Goal: Task Accomplishment & Management: Manage account settings

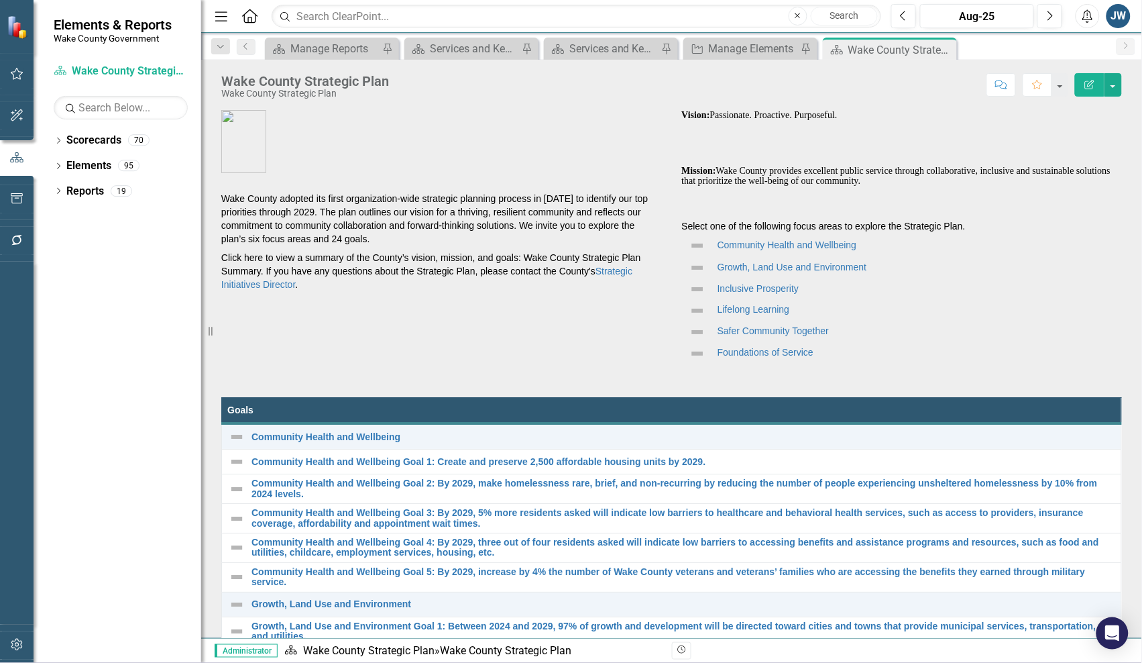
click at [469, 165] on figure at bounding box center [441, 141] width 441 height 63
click at [55, 188] on div "Dropdown" at bounding box center [58, 192] width 9 height 11
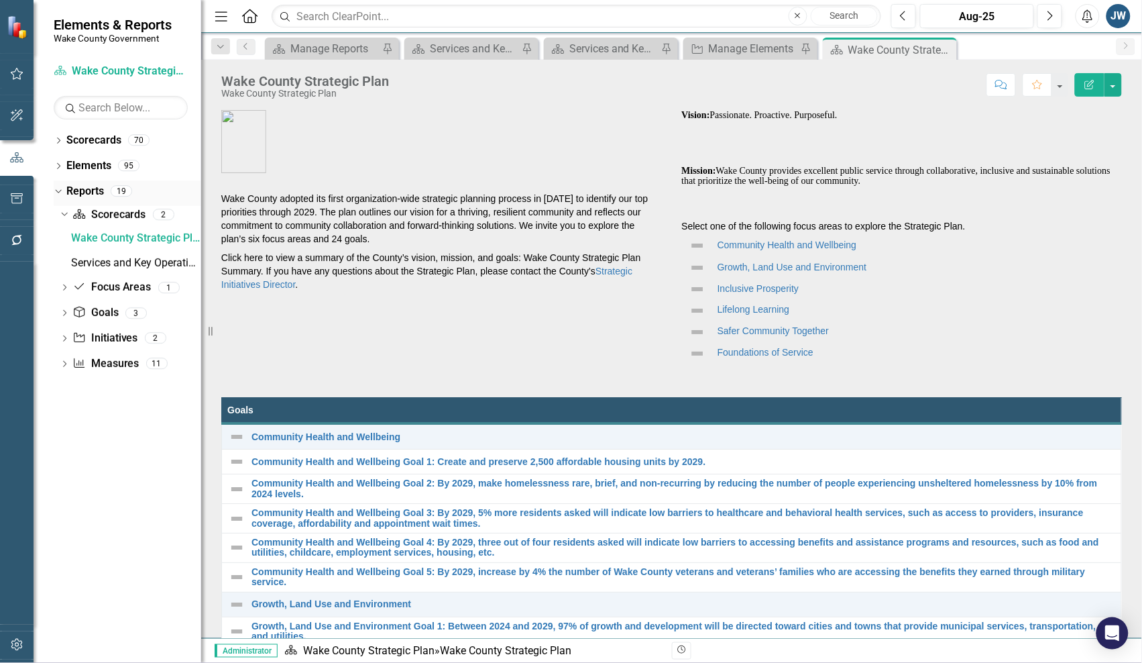
click at [55, 188] on icon "Dropdown" at bounding box center [56, 190] width 7 height 9
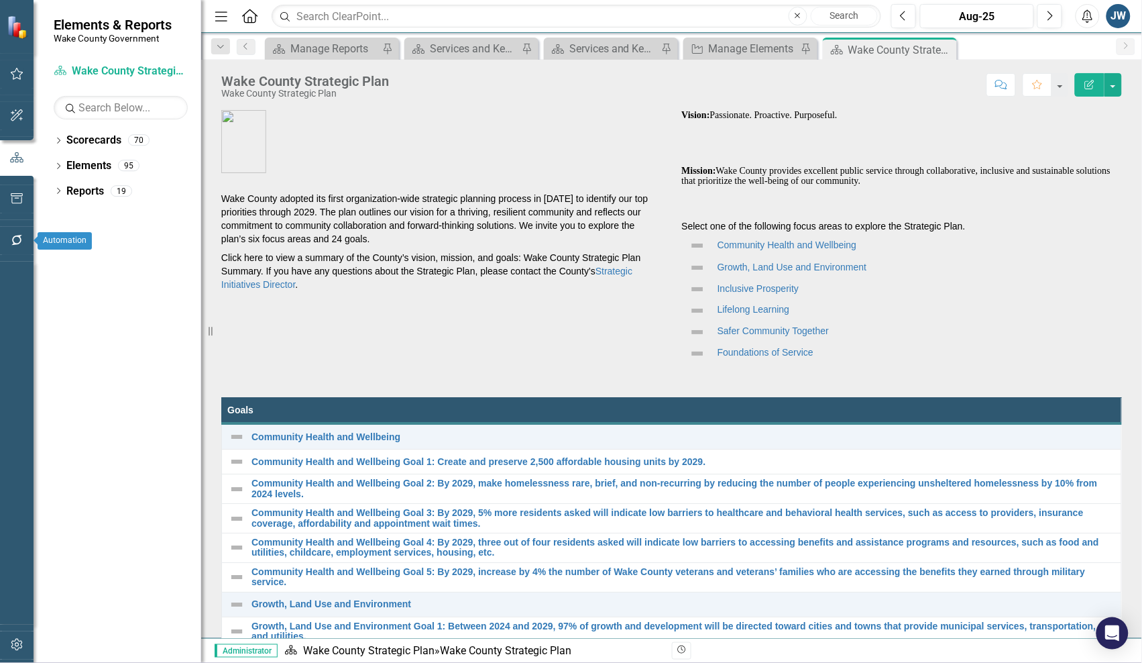
click at [15, 237] on icon "button" at bounding box center [17, 240] width 14 height 11
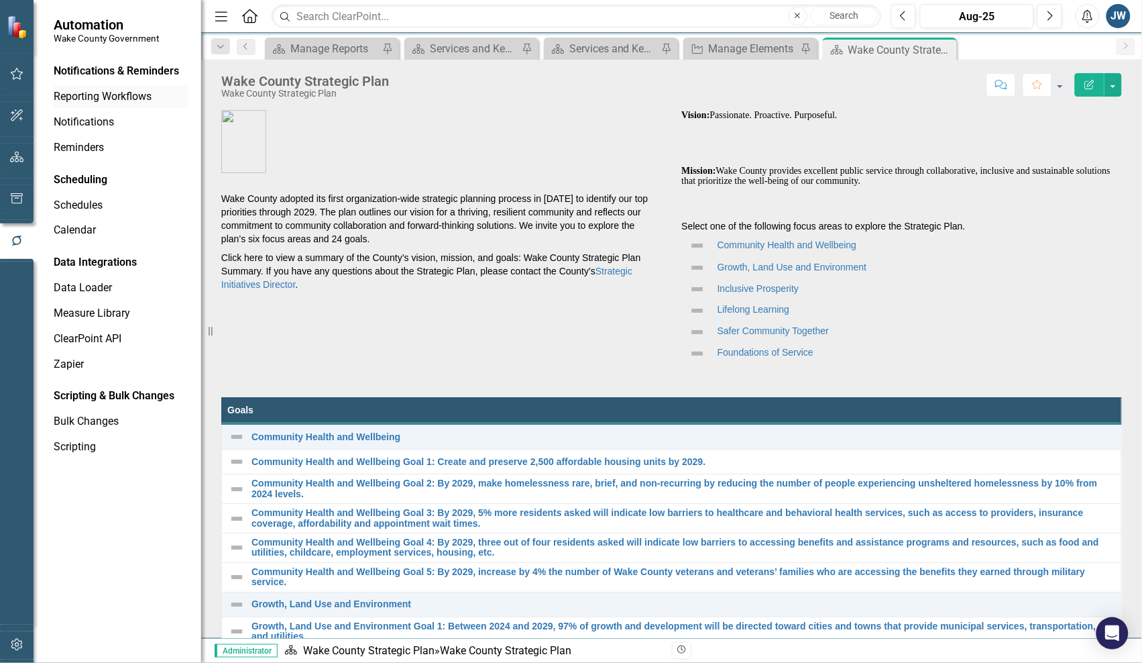
click at [118, 93] on link "Reporting Workflows" at bounding box center [121, 96] width 134 height 15
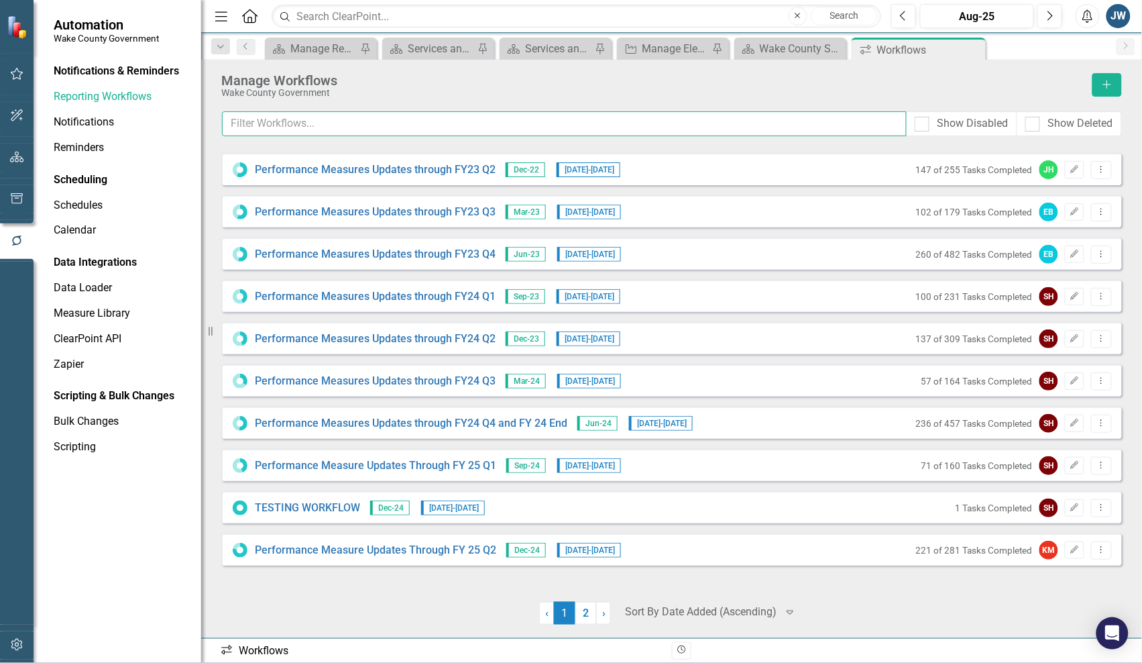
click at [431, 125] on input "text" at bounding box center [564, 123] width 685 height 25
type input "f"
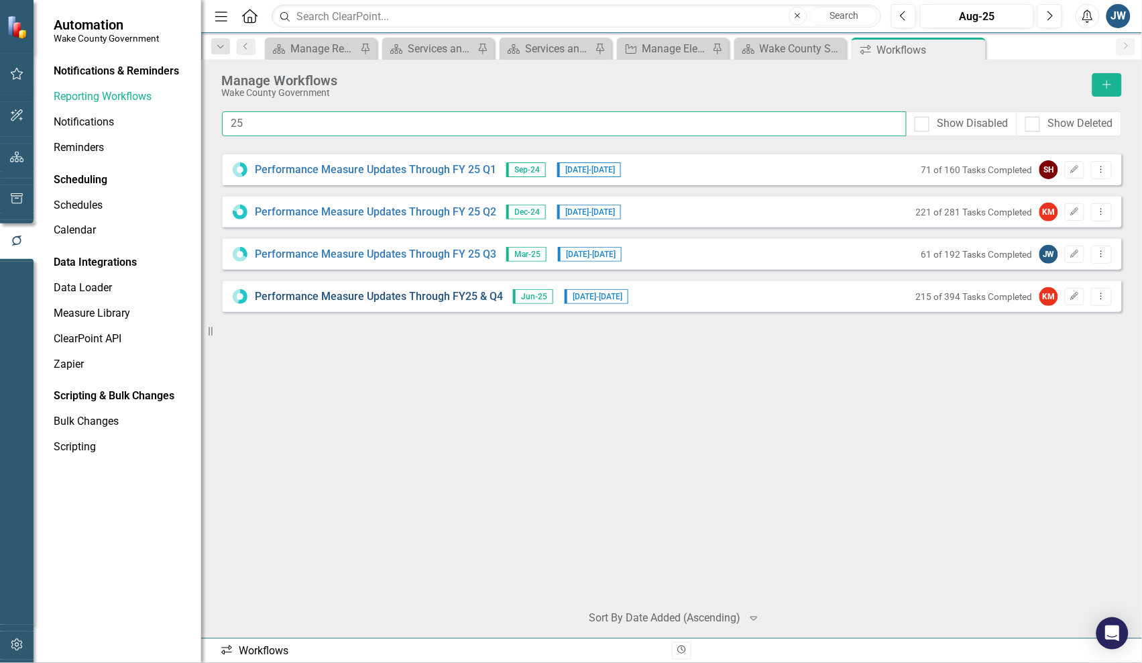
type input "25"
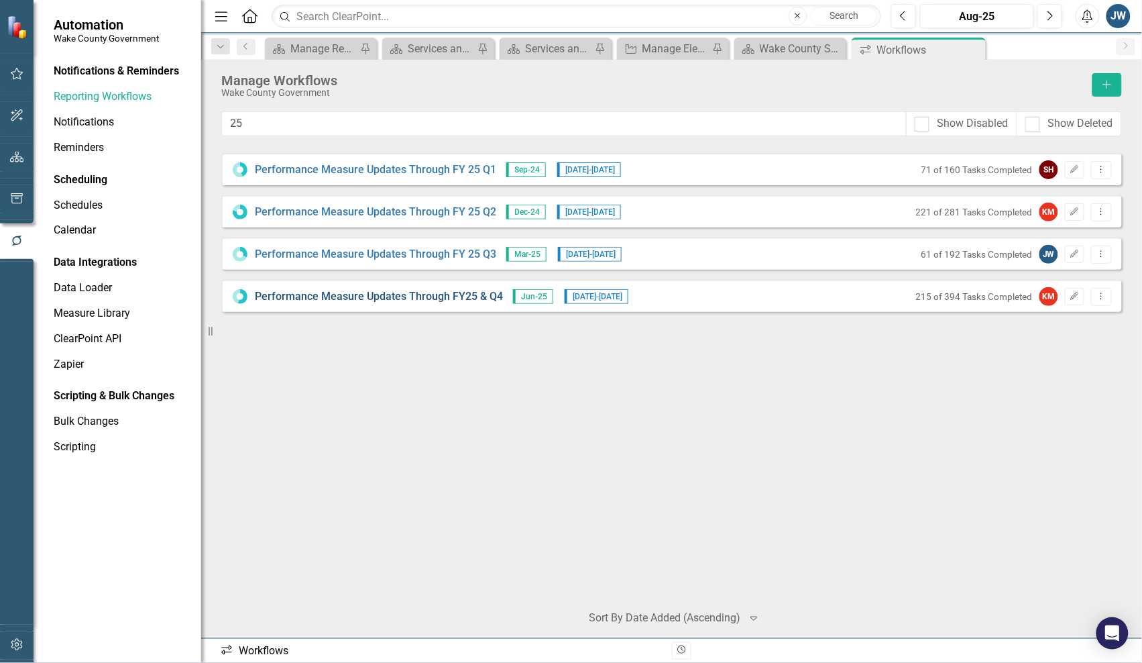
click at [309, 293] on link "Performance Measure Updates Through FY25 & Q4" at bounding box center [379, 296] width 248 height 15
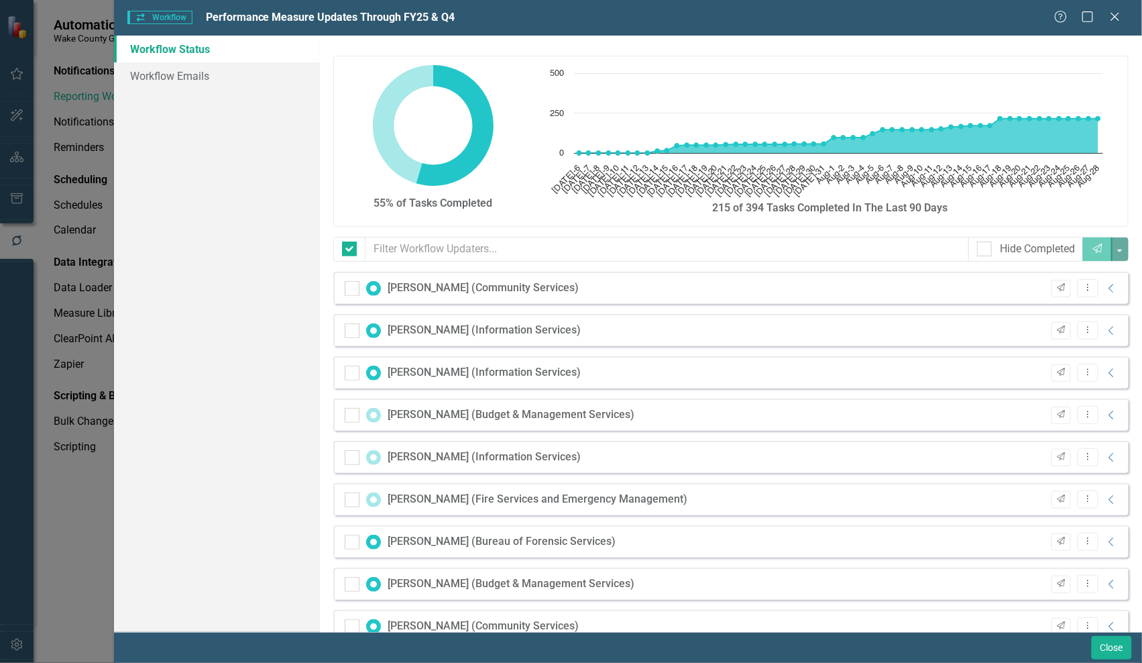
checkbox input "false"
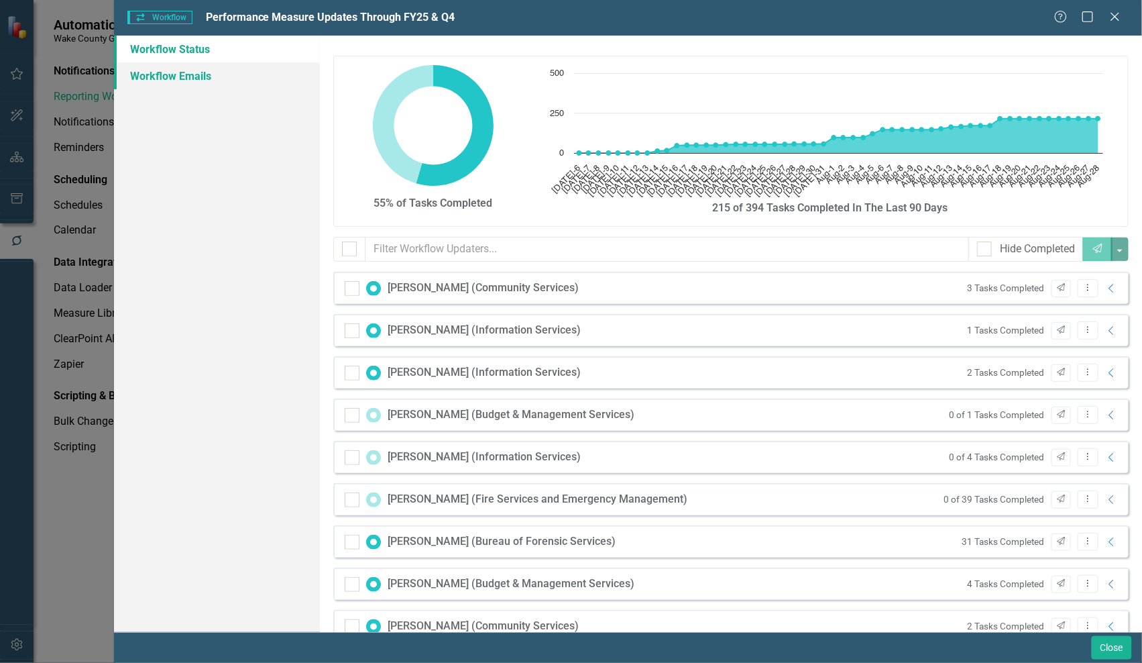
click at [150, 79] on link "Workflow Emails" at bounding box center [217, 75] width 206 height 27
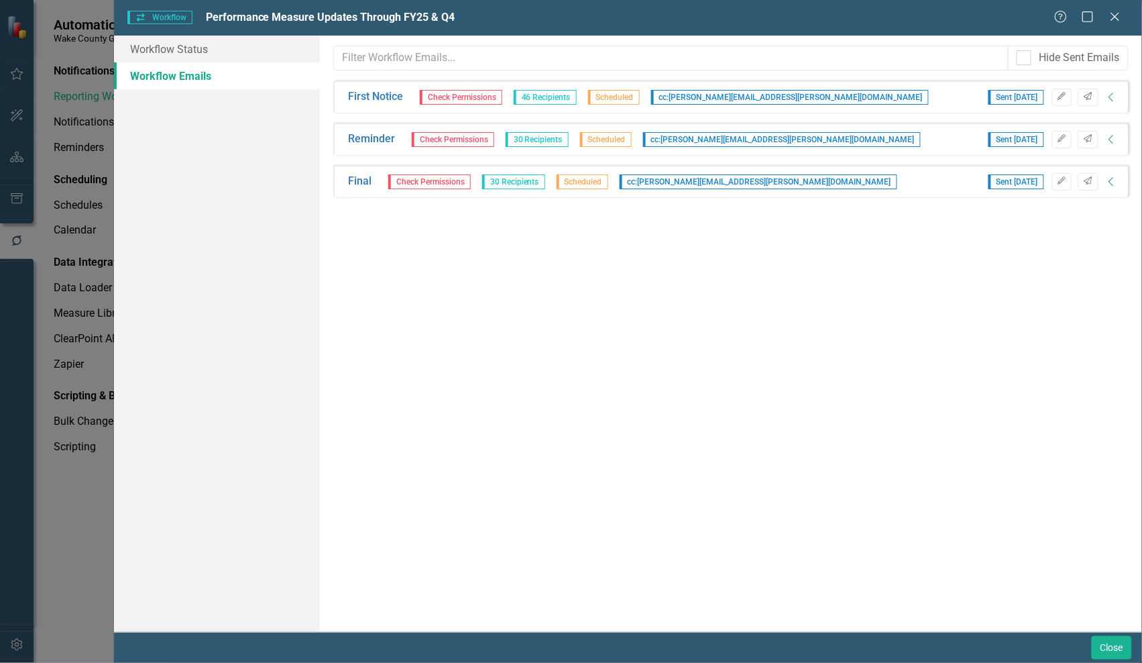
drag, startPoint x: 994, startPoint y: 347, endPoint x: 994, endPoint y: 337, distance: 10.1
click at [994, 341] on div "Hide Sent Emails Sorry, no results found. First Notice Check Permissions 46 Rec…" at bounding box center [731, 334] width 822 height 596
click at [168, 51] on link "Workflow Status" at bounding box center [217, 49] width 206 height 27
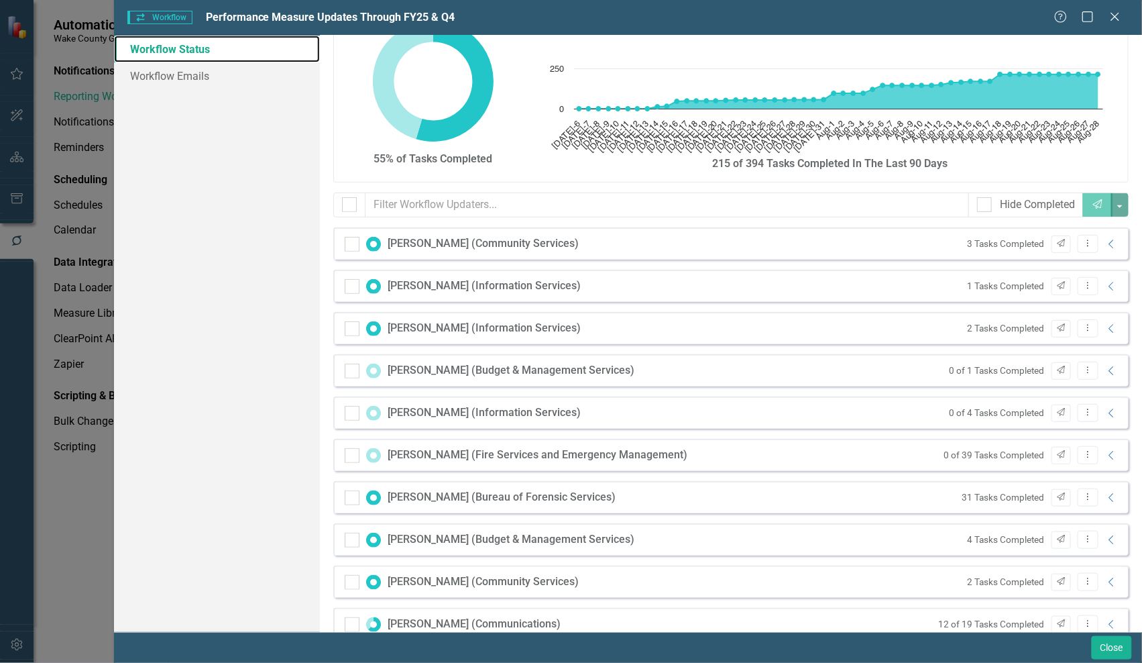
scroll to position [84, 0]
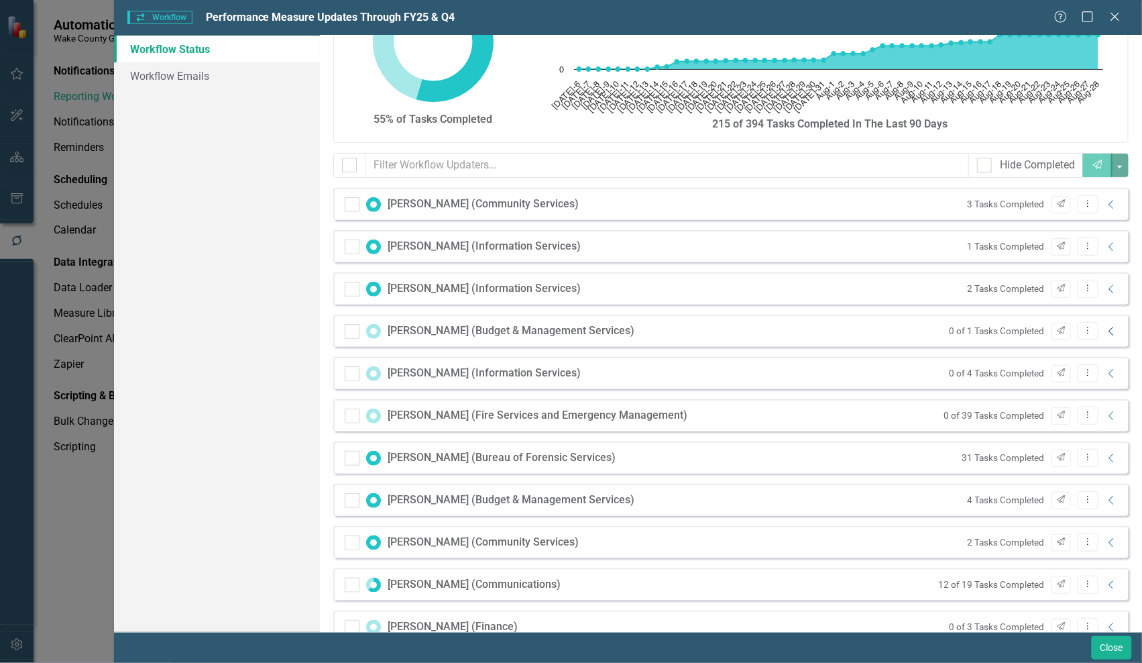
click at [1105, 333] on icon "Collapse" at bounding box center [1111, 331] width 13 height 11
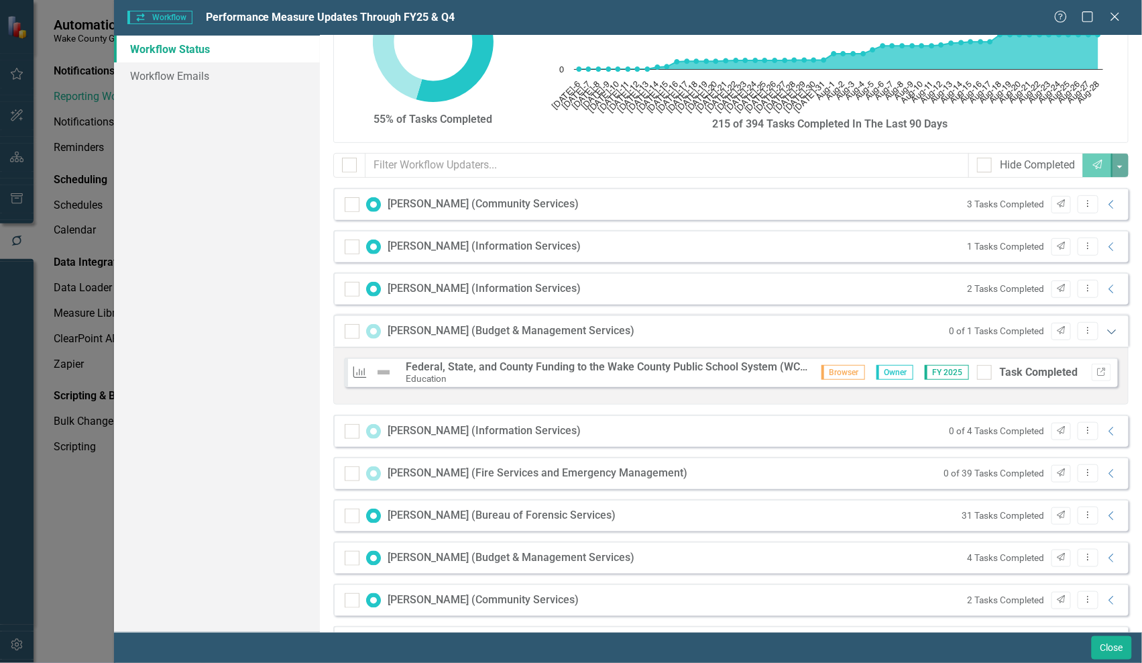
click at [1105, 333] on icon "Expanded" at bounding box center [1111, 331] width 13 height 11
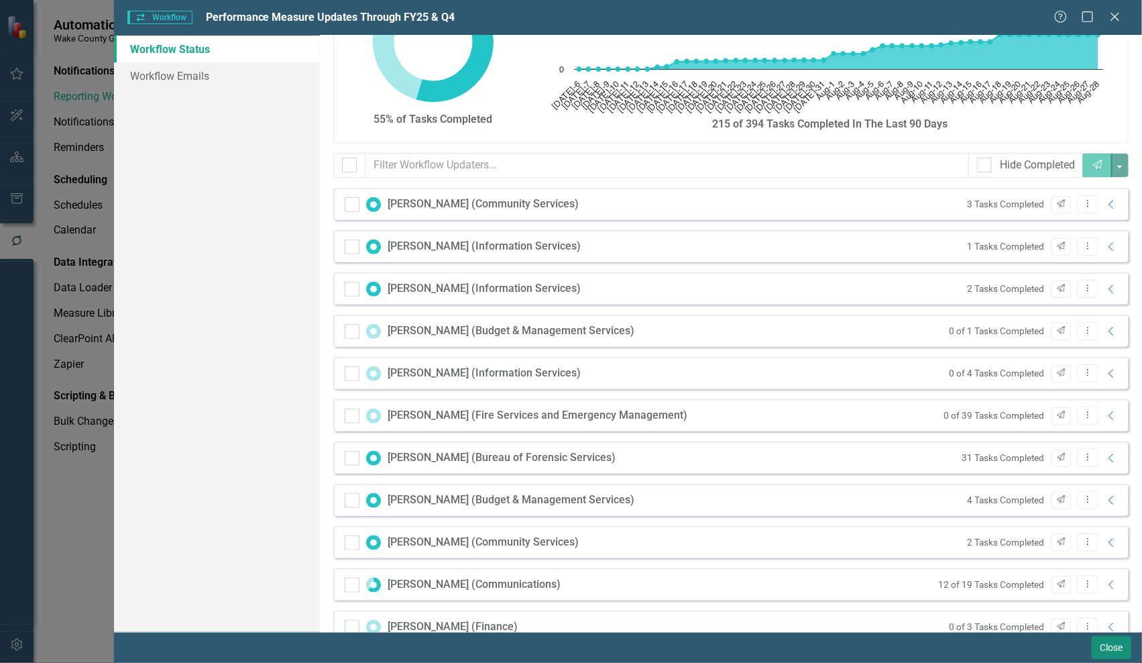
click at [1103, 648] on button "Close" at bounding box center [1112, 647] width 40 height 23
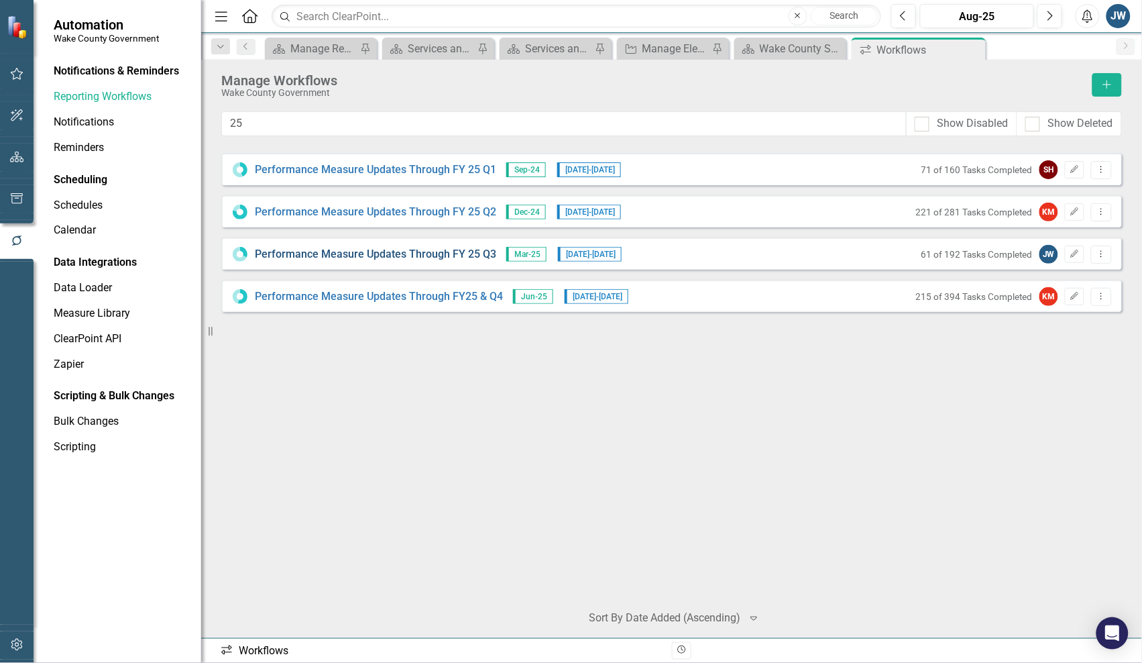
click at [347, 250] on link "Performance Measure Updates Through FY 25 Q3" at bounding box center [375, 254] width 241 height 15
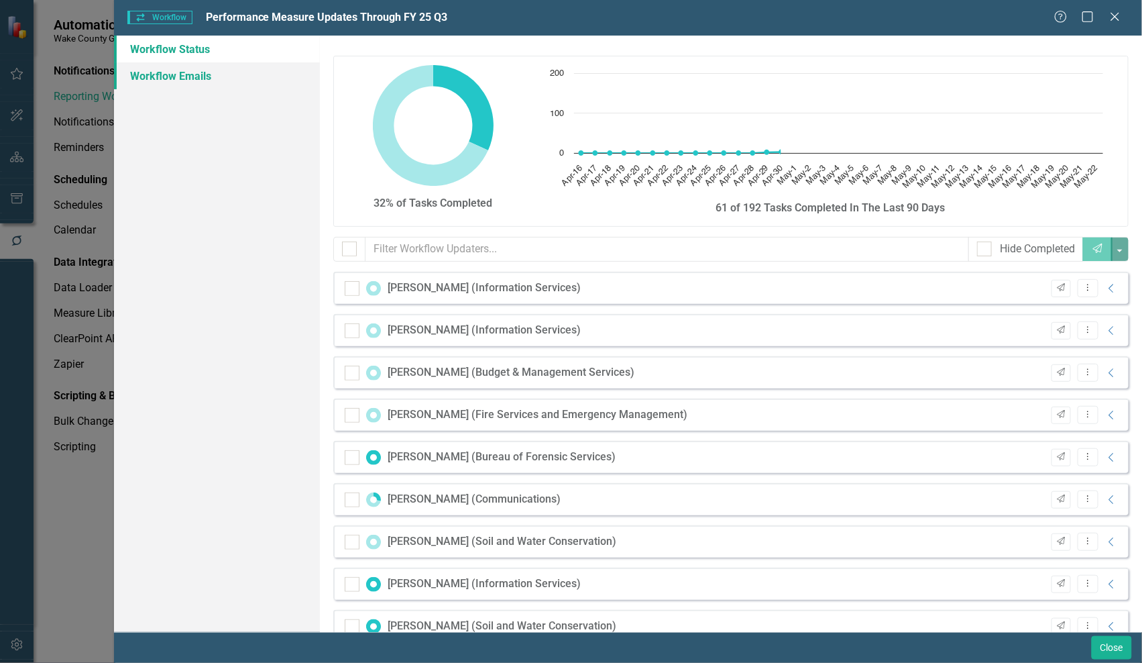
checkbox input "false"
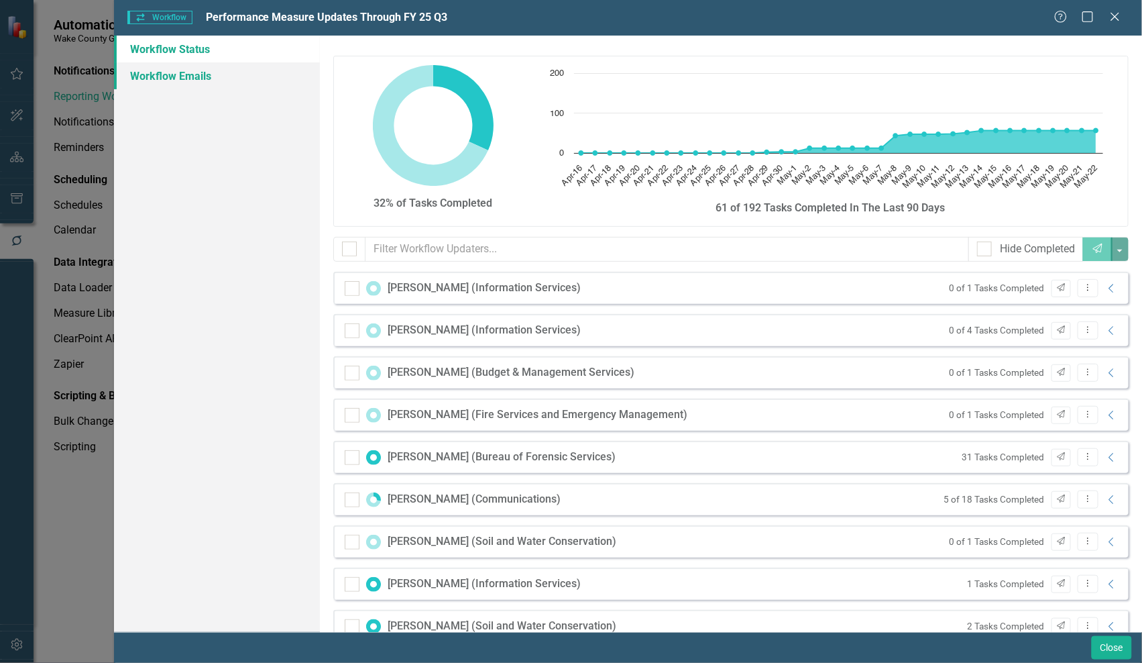
click at [152, 76] on link "Workflow Emails" at bounding box center [217, 75] width 206 height 27
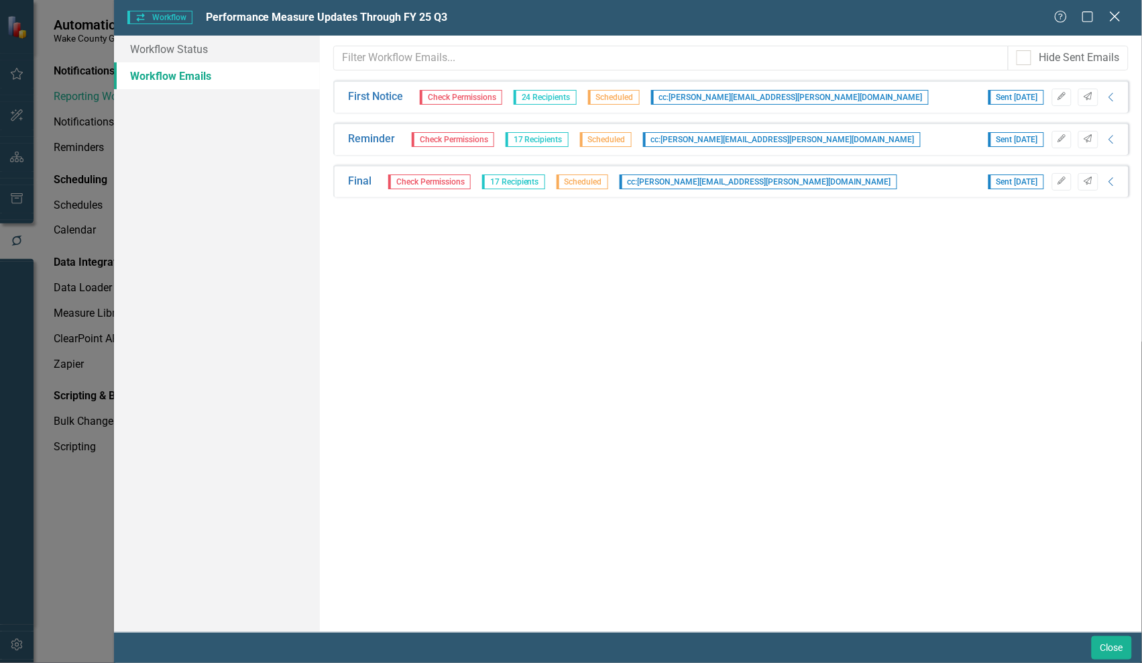
click at [1115, 15] on icon at bounding box center [1115, 16] width 10 height 10
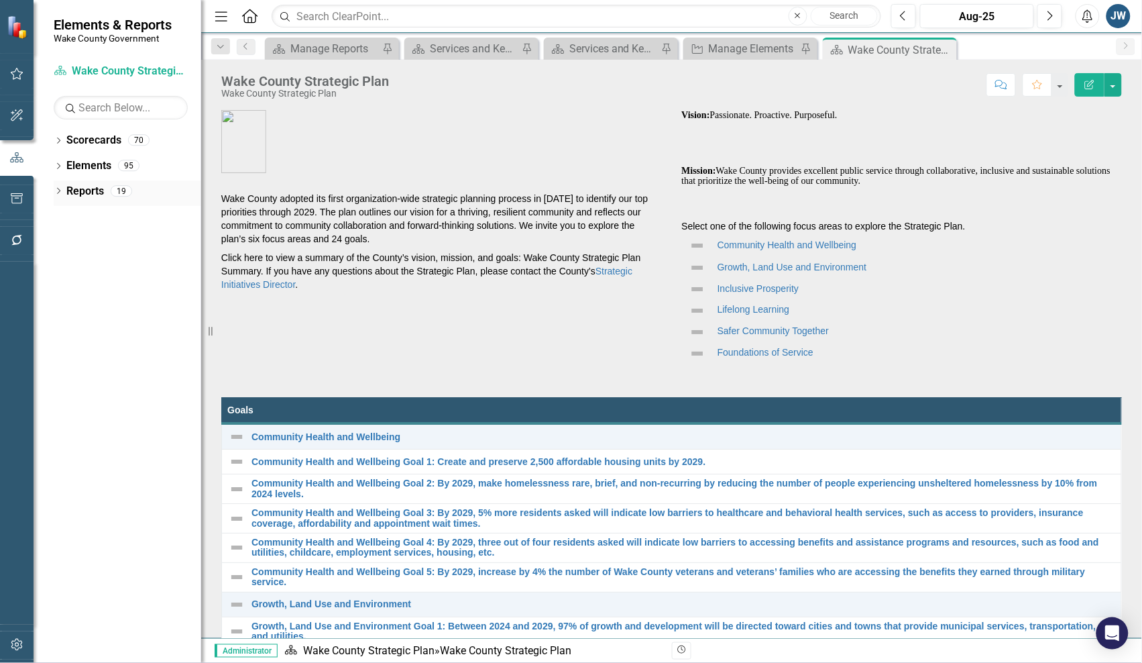
click at [60, 192] on icon "Dropdown" at bounding box center [58, 191] width 9 height 7
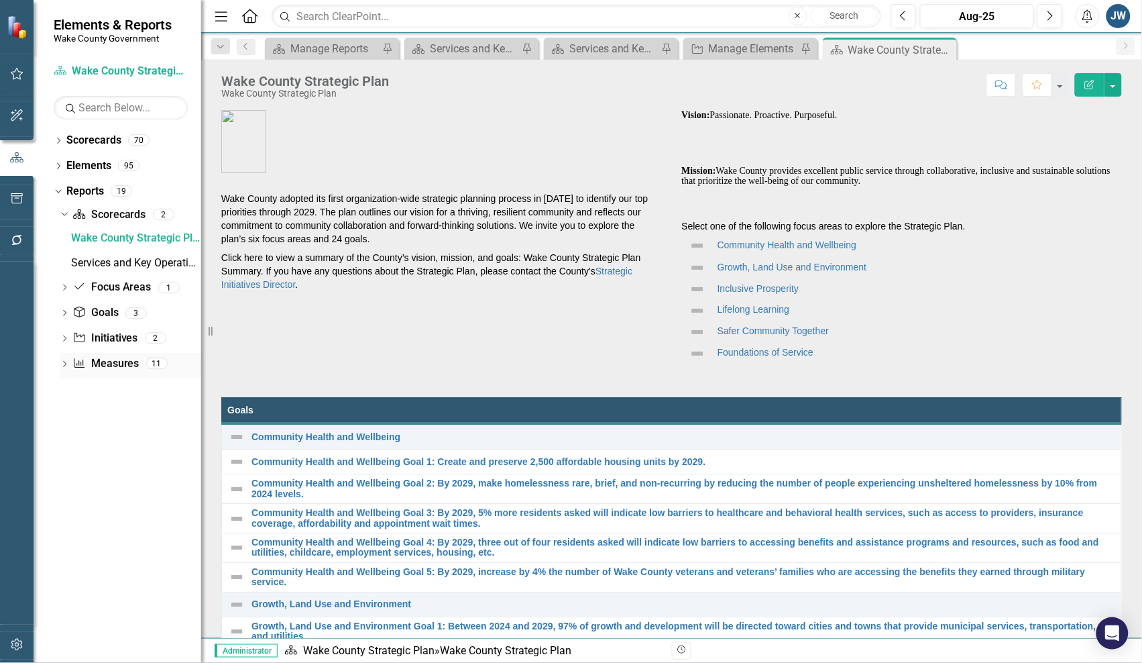
click at [64, 362] on icon "Dropdown" at bounding box center [64, 364] width 9 height 7
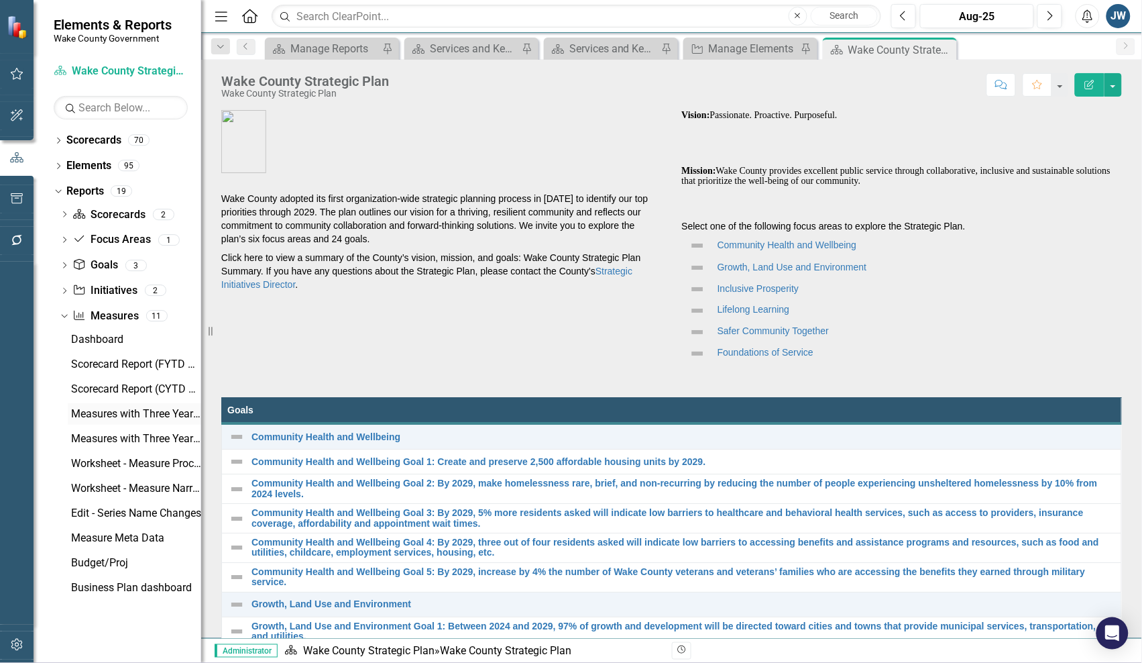
click at [89, 416] on div "Measures with Three Years of Actuals" at bounding box center [136, 414] width 130 height 12
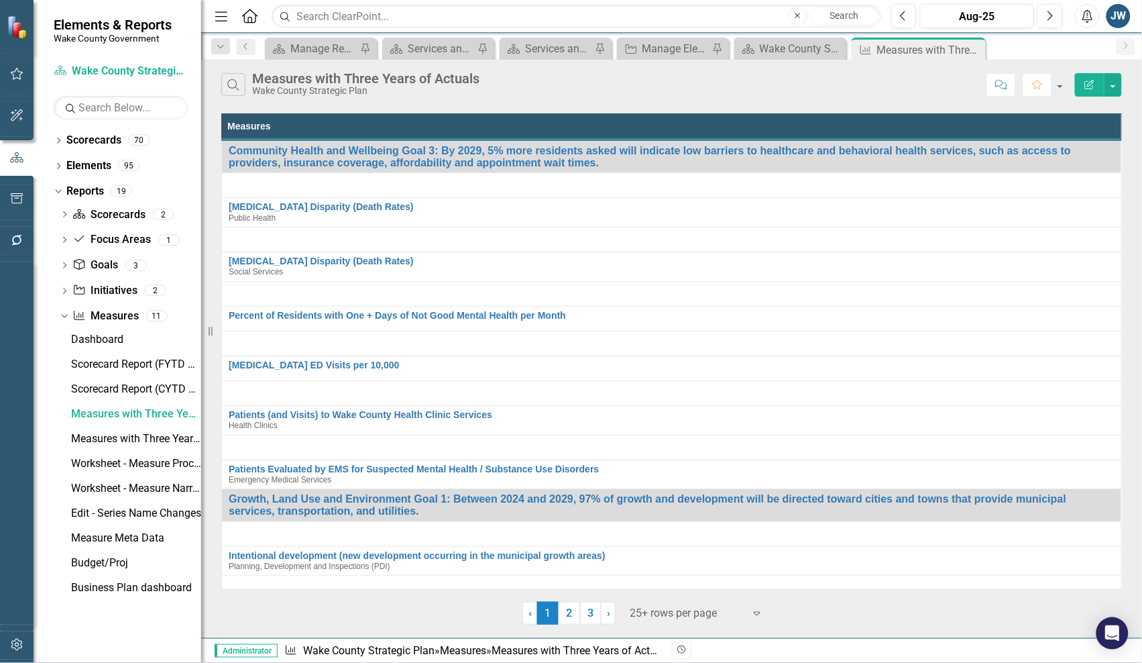
click at [1088, 86] on icon "button" at bounding box center [1089, 84] width 9 height 9
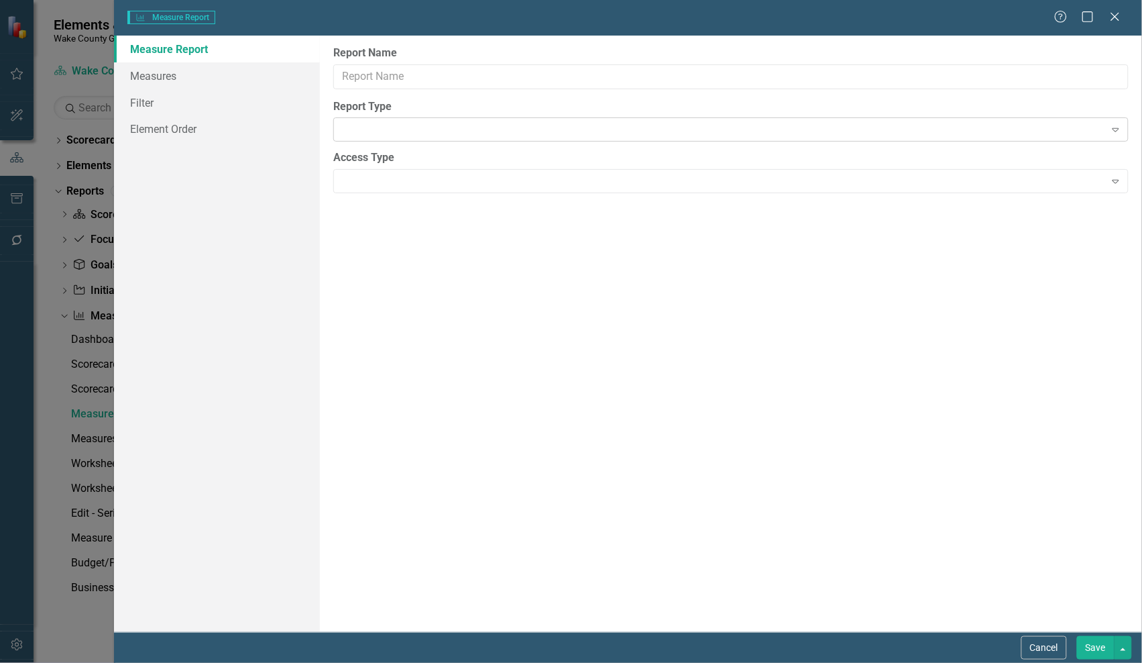
type input "Measures with Three Years of Actuals"
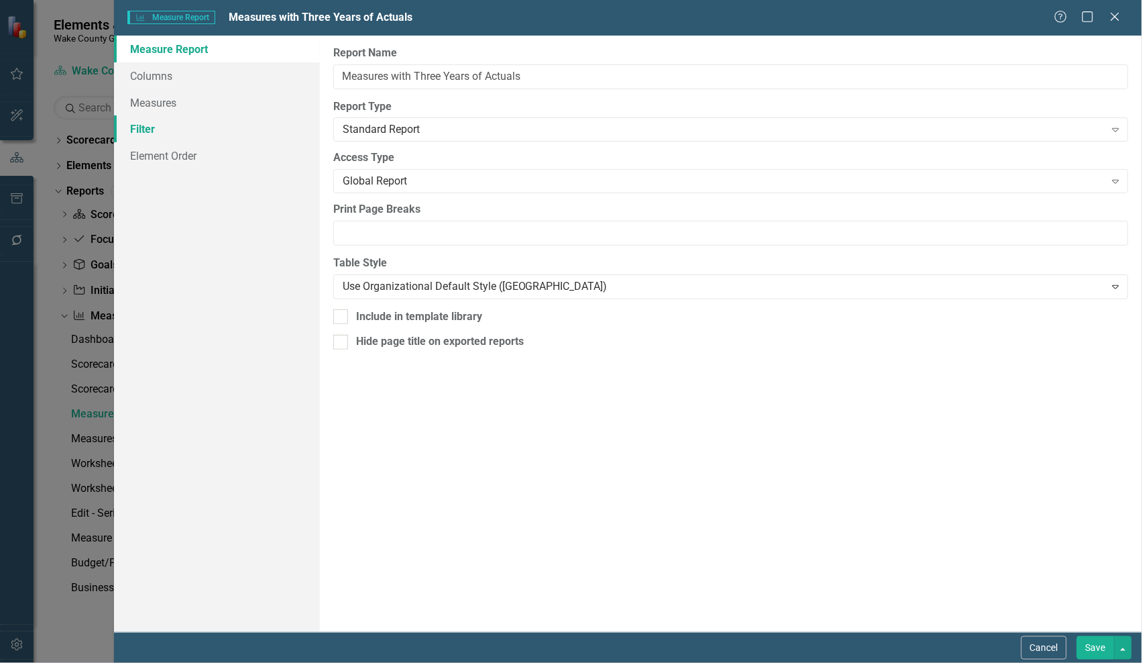
click at [132, 133] on link "Filter" at bounding box center [217, 128] width 206 height 27
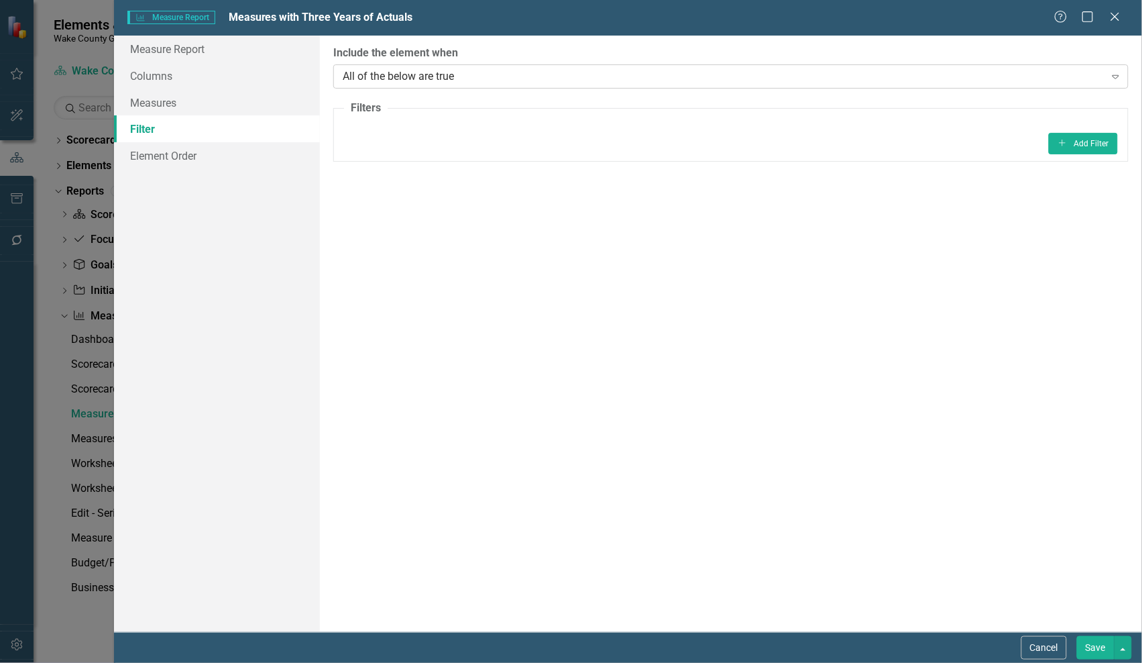
click at [523, 75] on div "All of the below are true" at bounding box center [724, 75] width 762 height 15
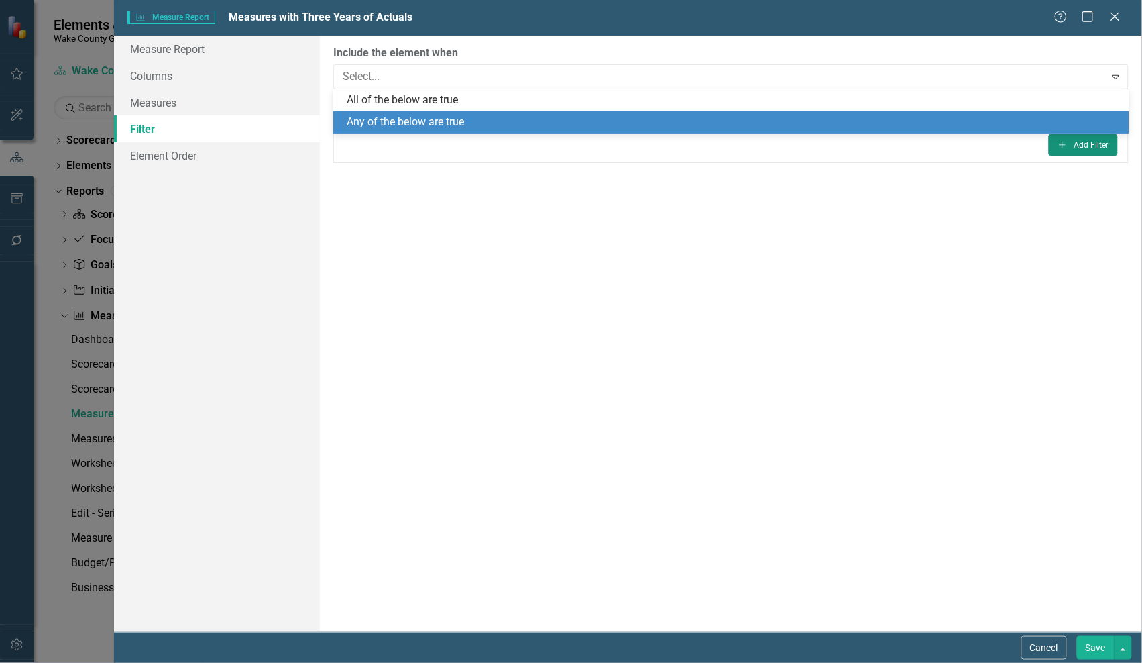
click at [1094, 146] on button "Add Add Filter" at bounding box center [1083, 144] width 69 height 21
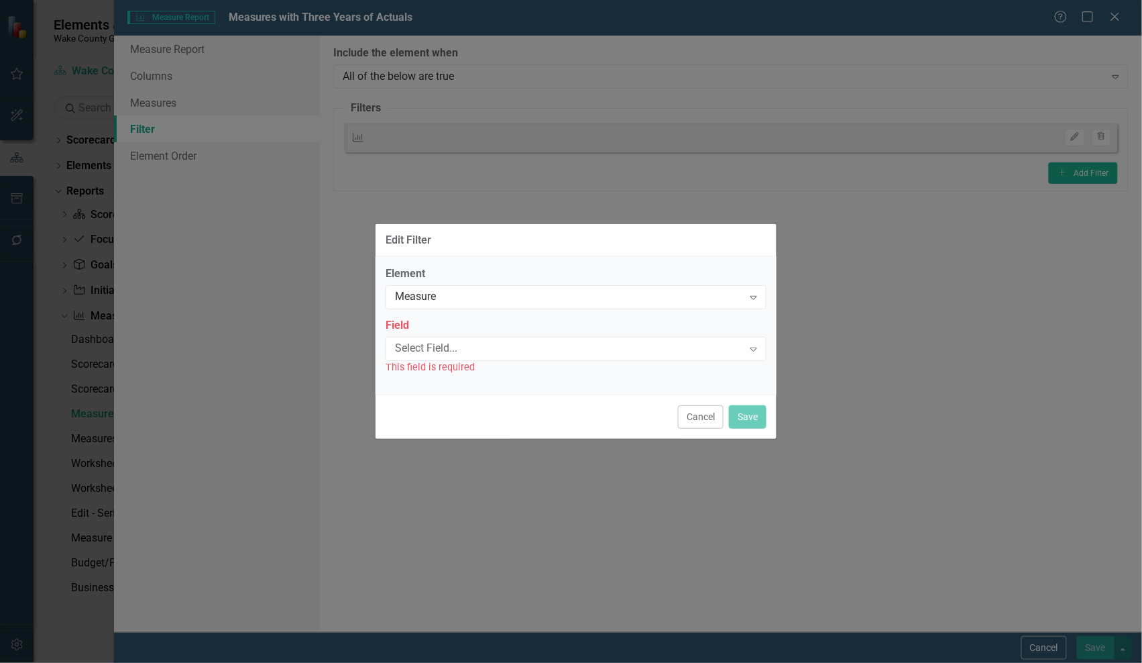
click at [686, 416] on button "Cancel" at bounding box center [701, 416] width 46 height 23
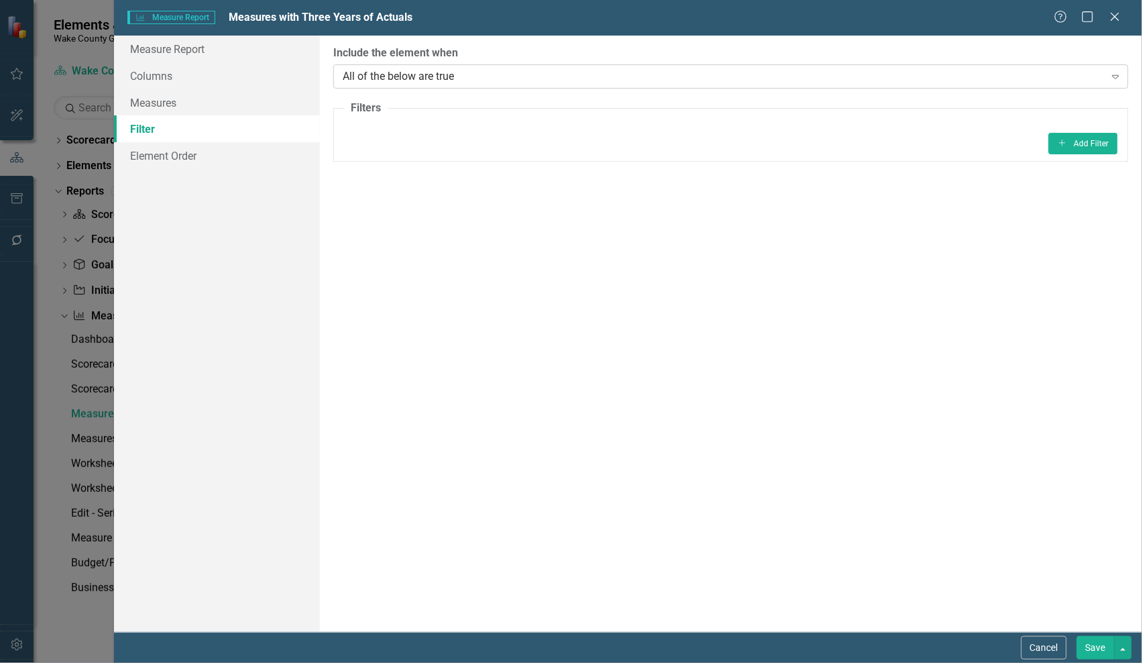
click at [629, 79] on div "All of the below are true" at bounding box center [724, 75] width 762 height 15
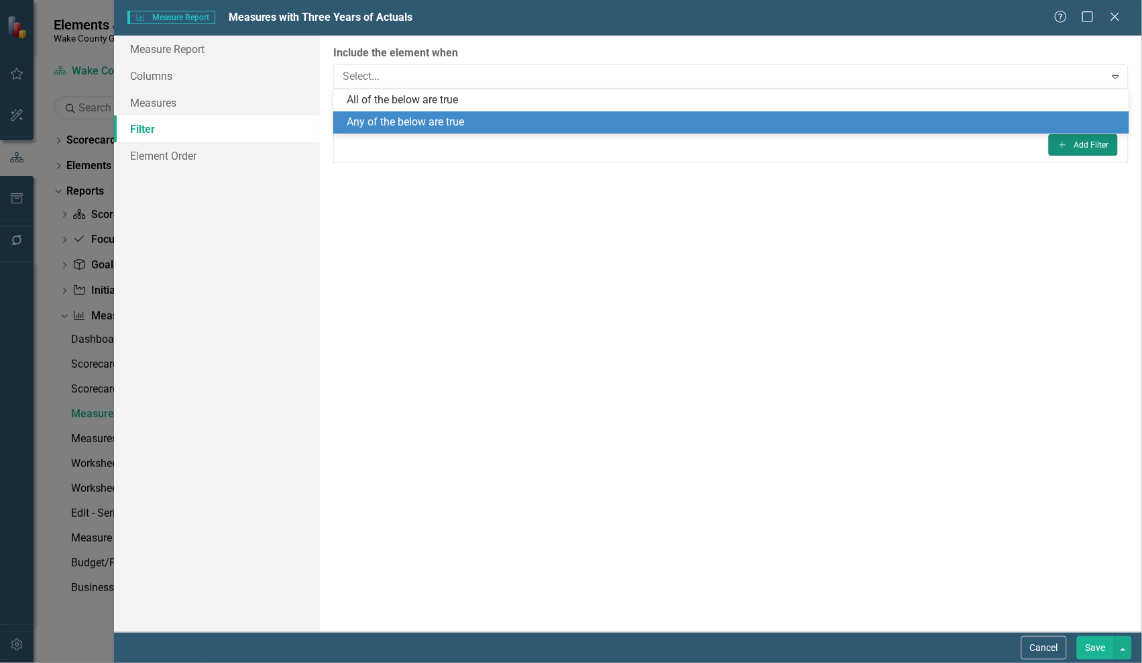
click at [1082, 144] on button "Add Add Filter" at bounding box center [1083, 144] width 69 height 21
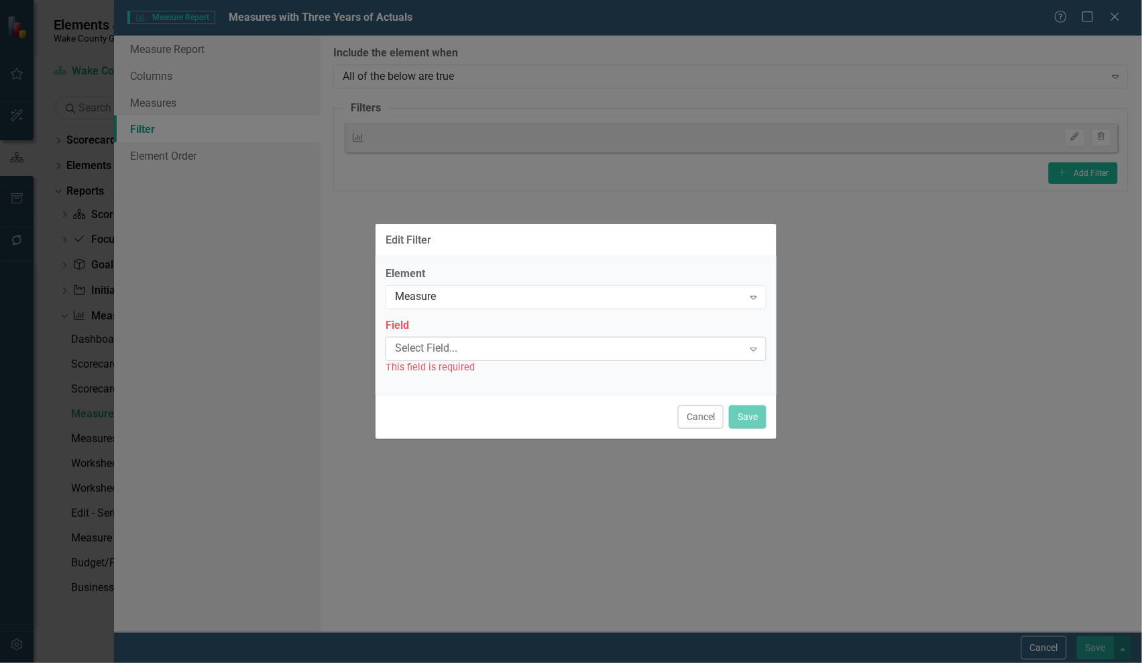
click at [651, 350] on div "Select Field..." at bounding box center [569, 348] width 348 height 15
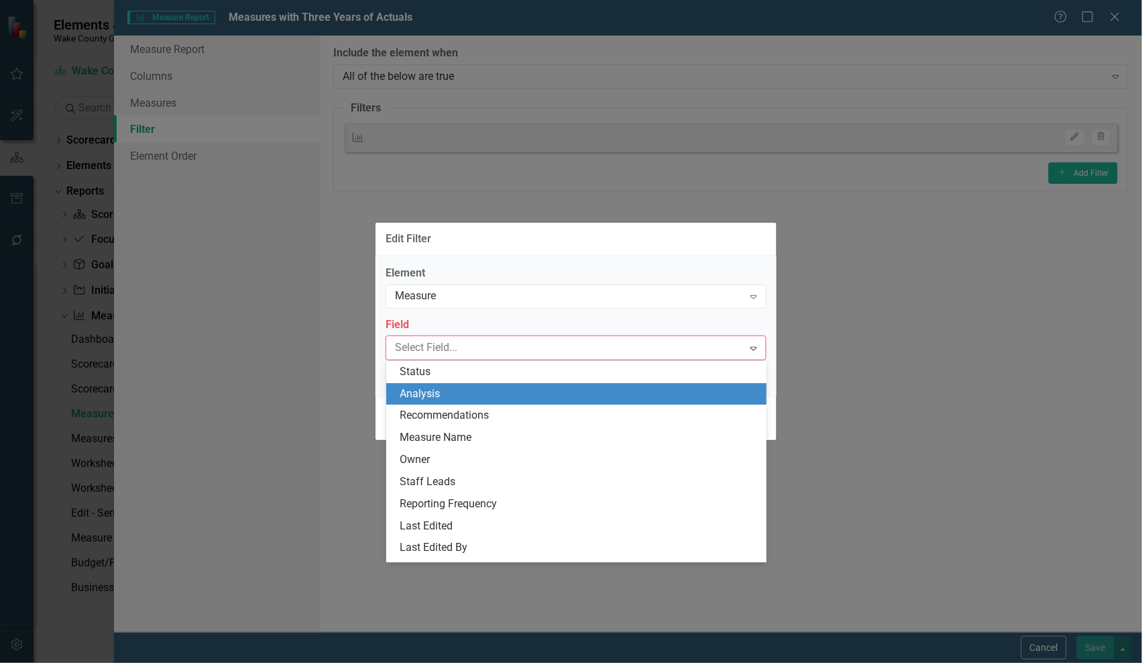
click at [627, 396] on div "Analysis" at bounding box center [579, 393] width 359 height 15
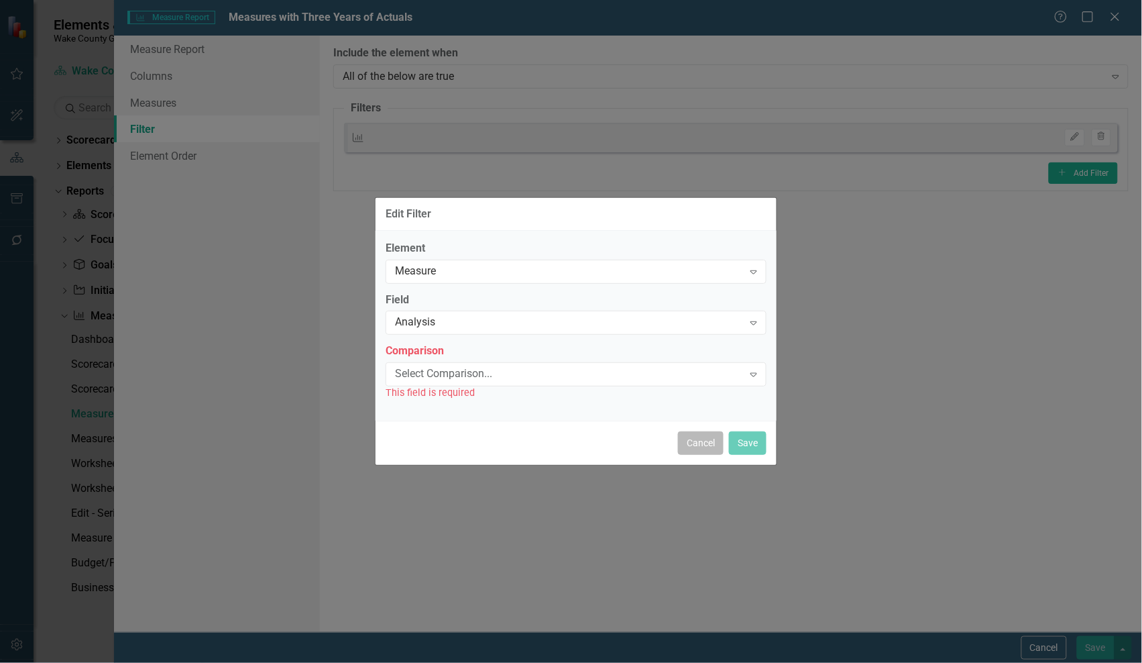
click at [697, 443] on button "Cancel" at bounding box center [701, 442] width 46 height 23
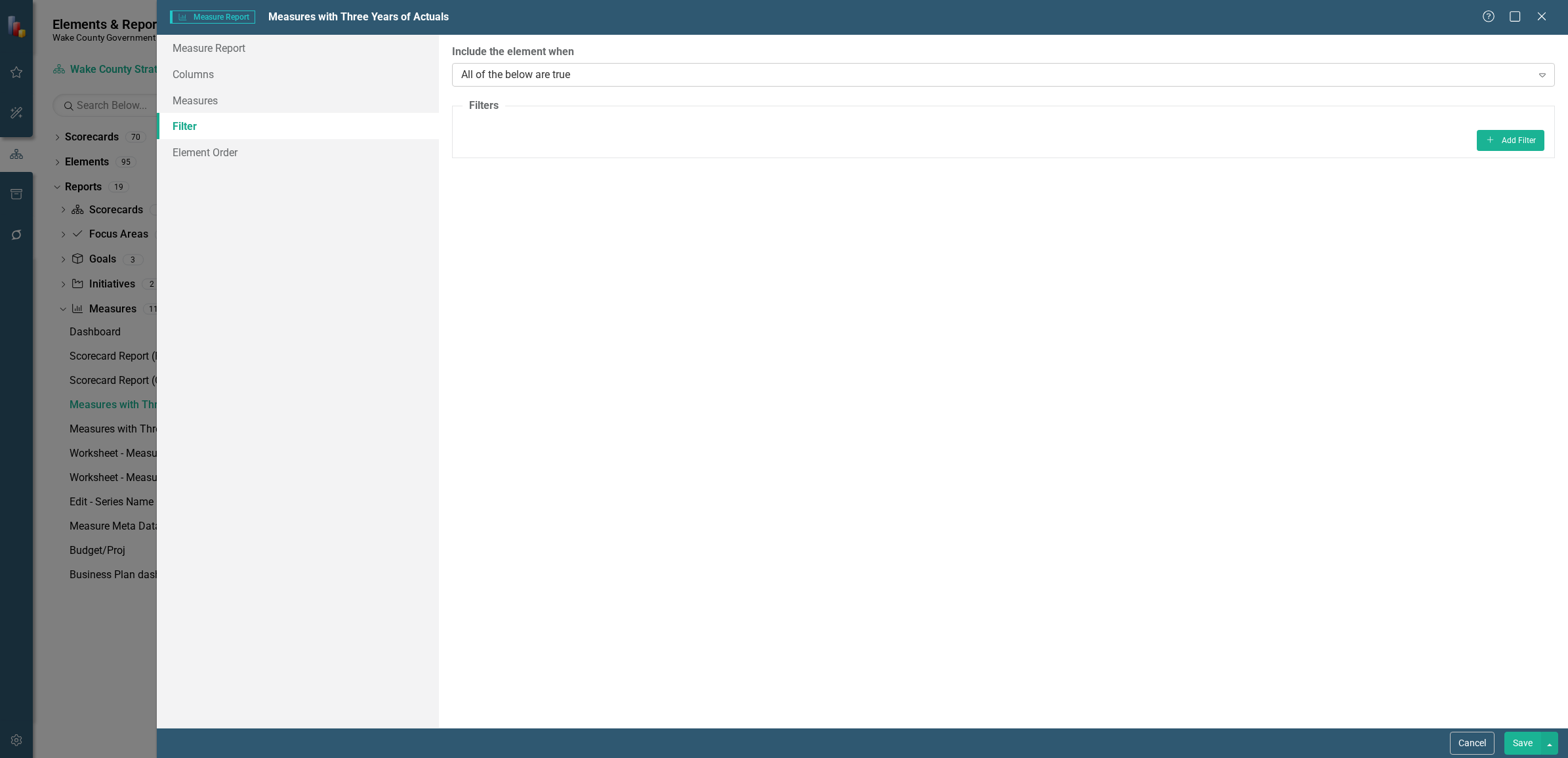
click at [630, 82] on div "All of the below are true Expand" at bounding box center [1003, 74] width 1102 height 23
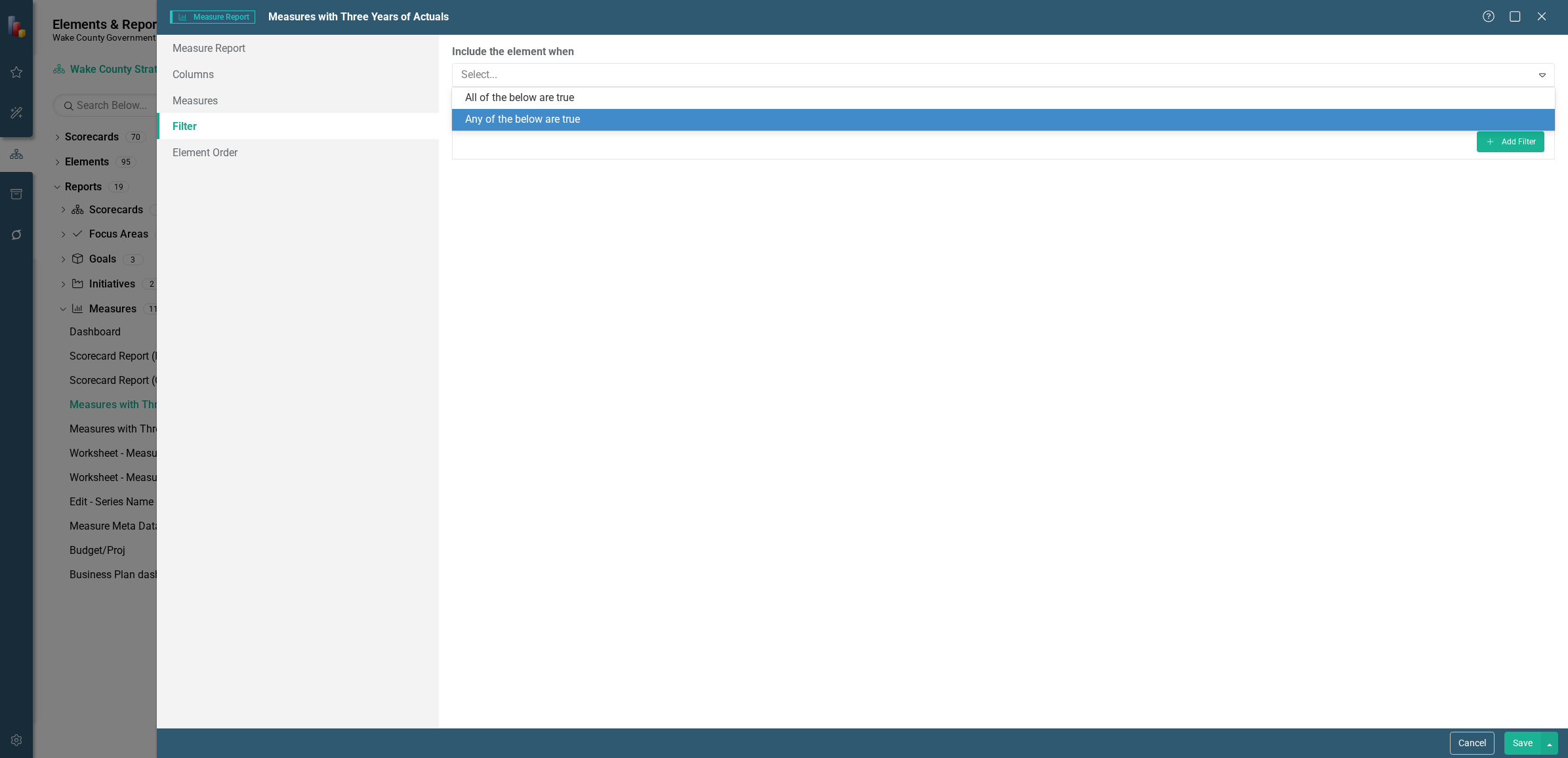
click at [1116, 267] on div "ClearPoint Can Do More! How ClearPoint Can Help Close Enterprise or Professiona…" at bounding box center [1004, 381] width 1129 height 692
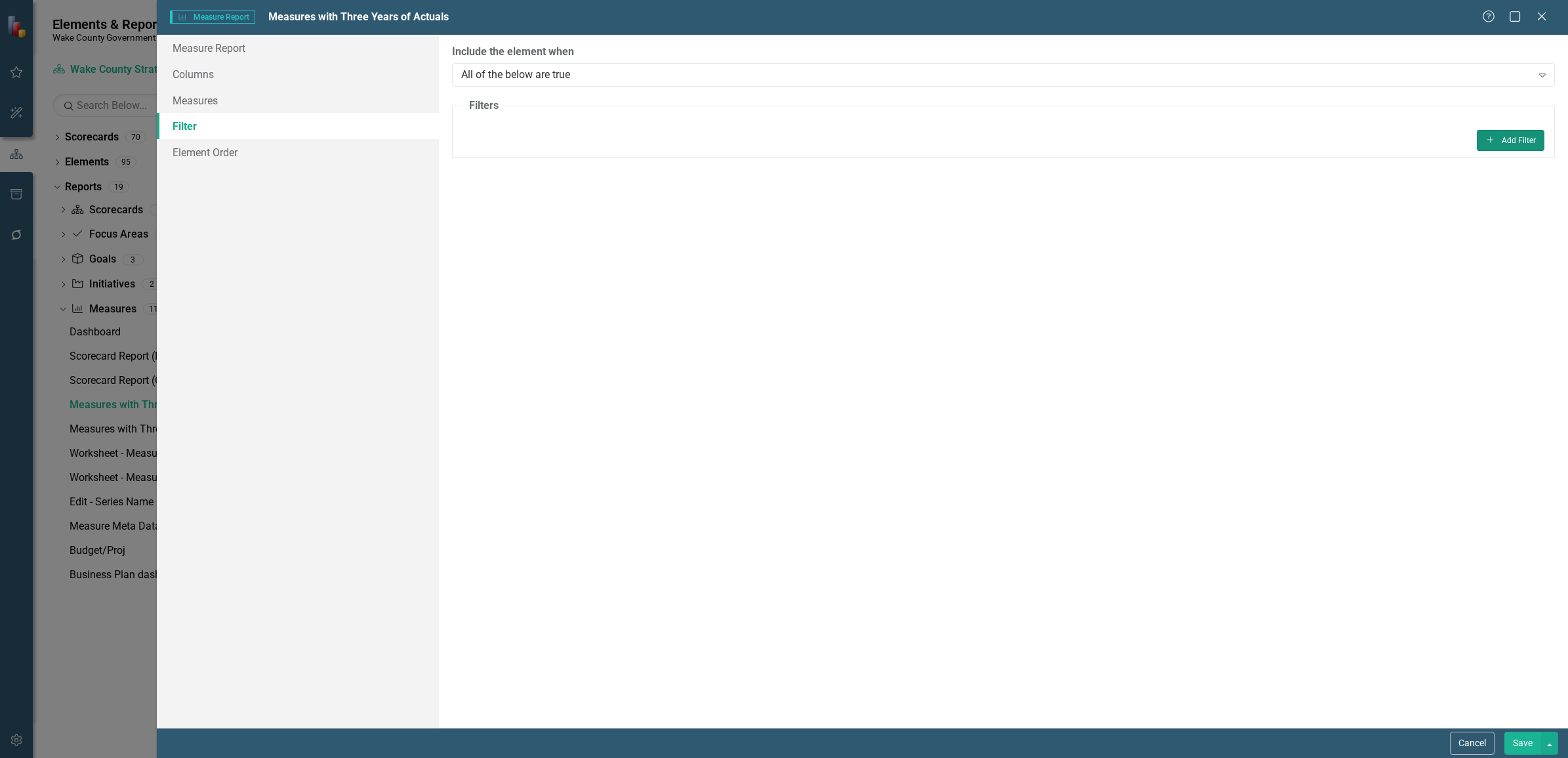
click at [1116, 141] on button "Add Add Filter" at bounding box center [1510, 140] width 67 height 21
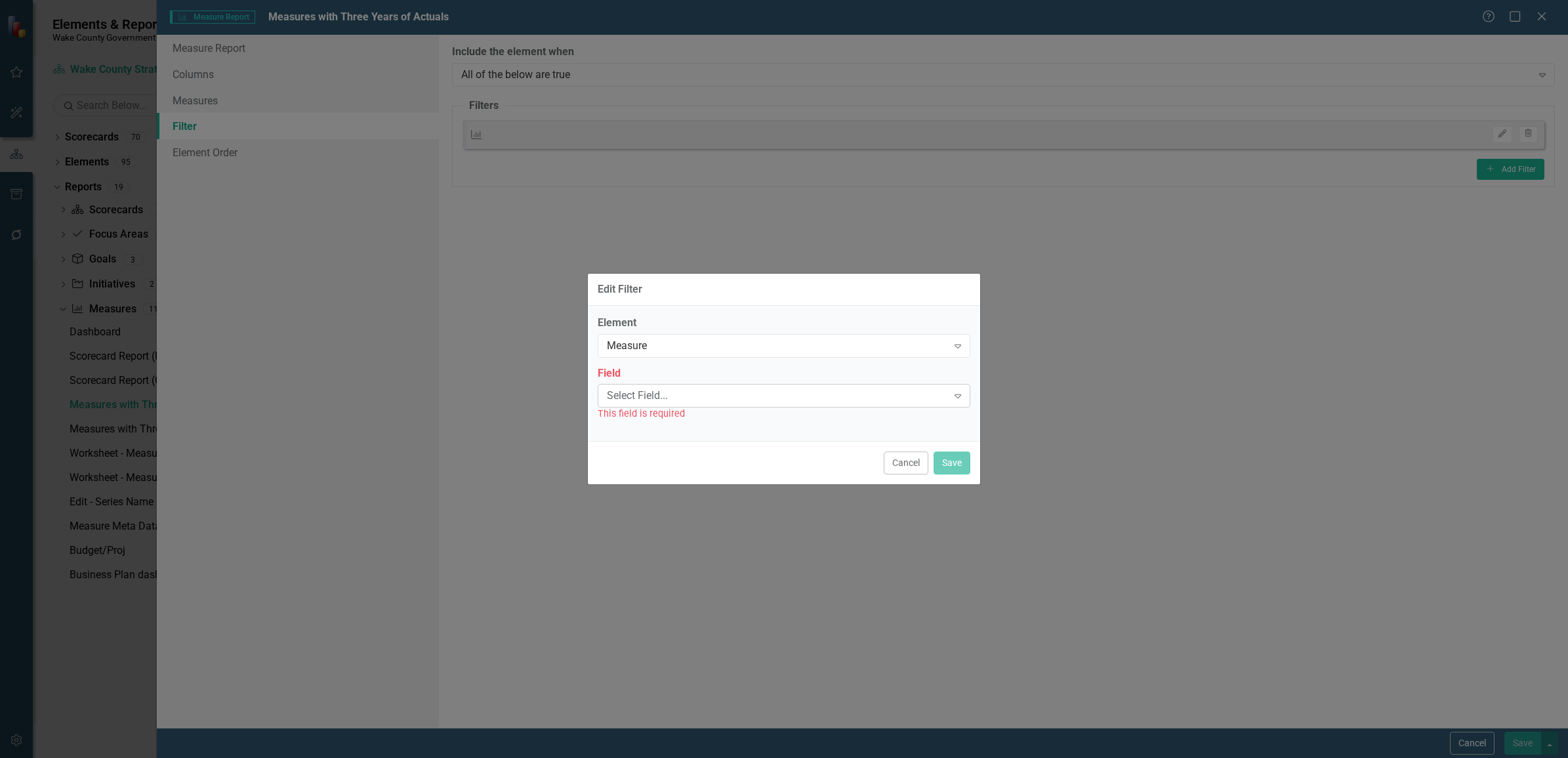
click at [784, 395] on div "Select Field..." at bounding box center [777, 395] width 340 height 15
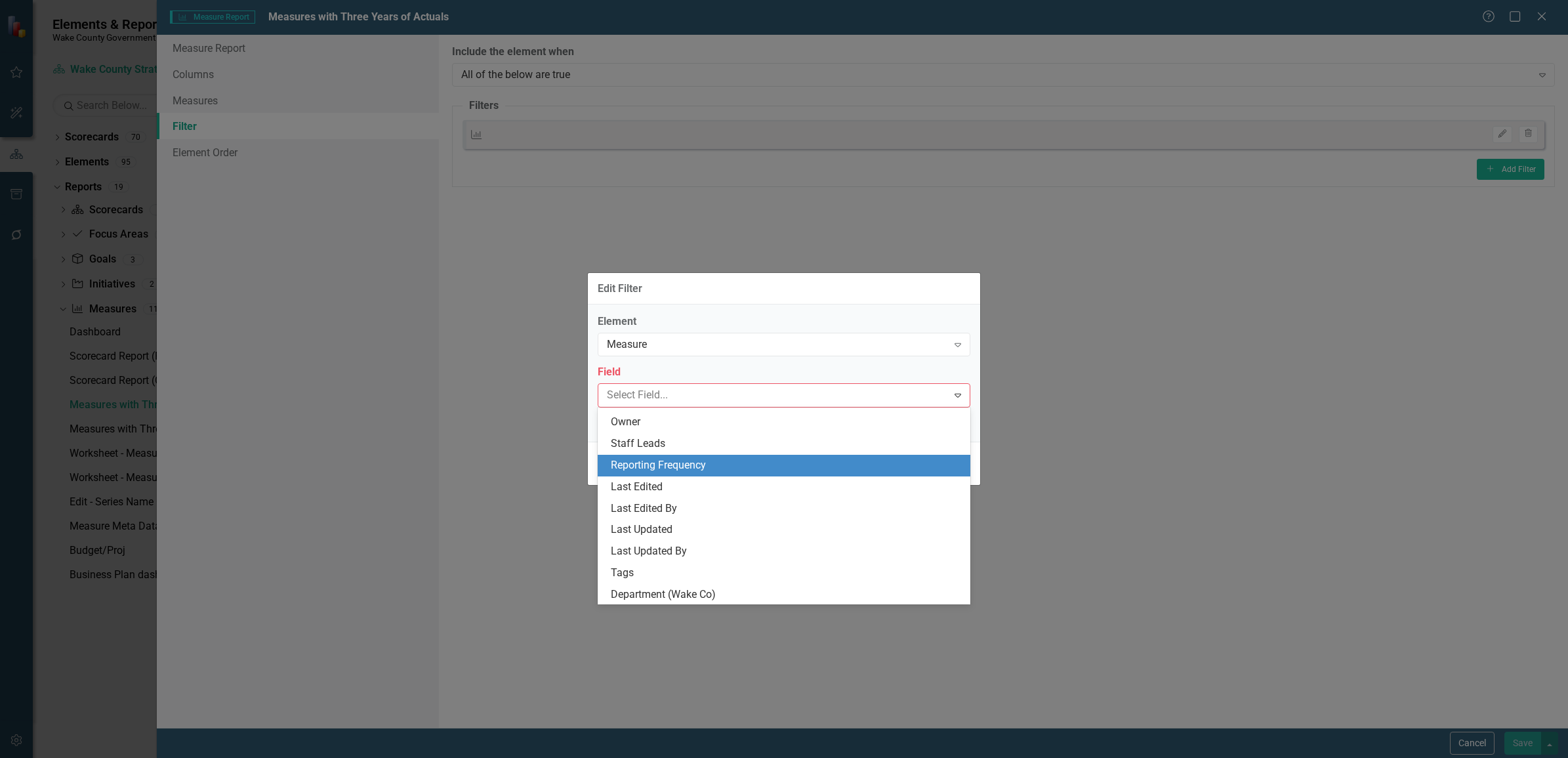
scroll to position [164, 0]
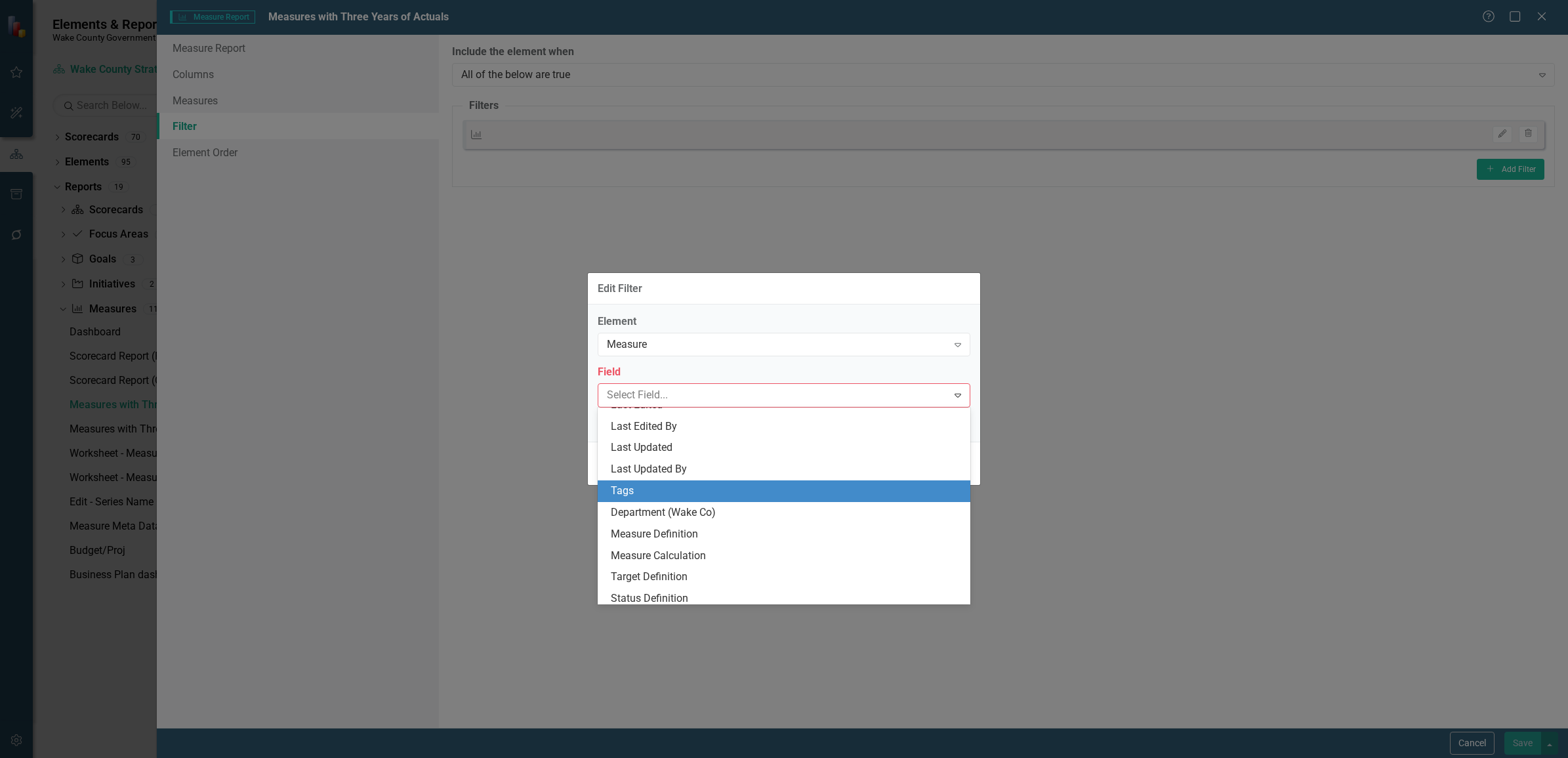
click at [702, 491] on div "Tags" at bounding box center [785, 490] width 351 height 15
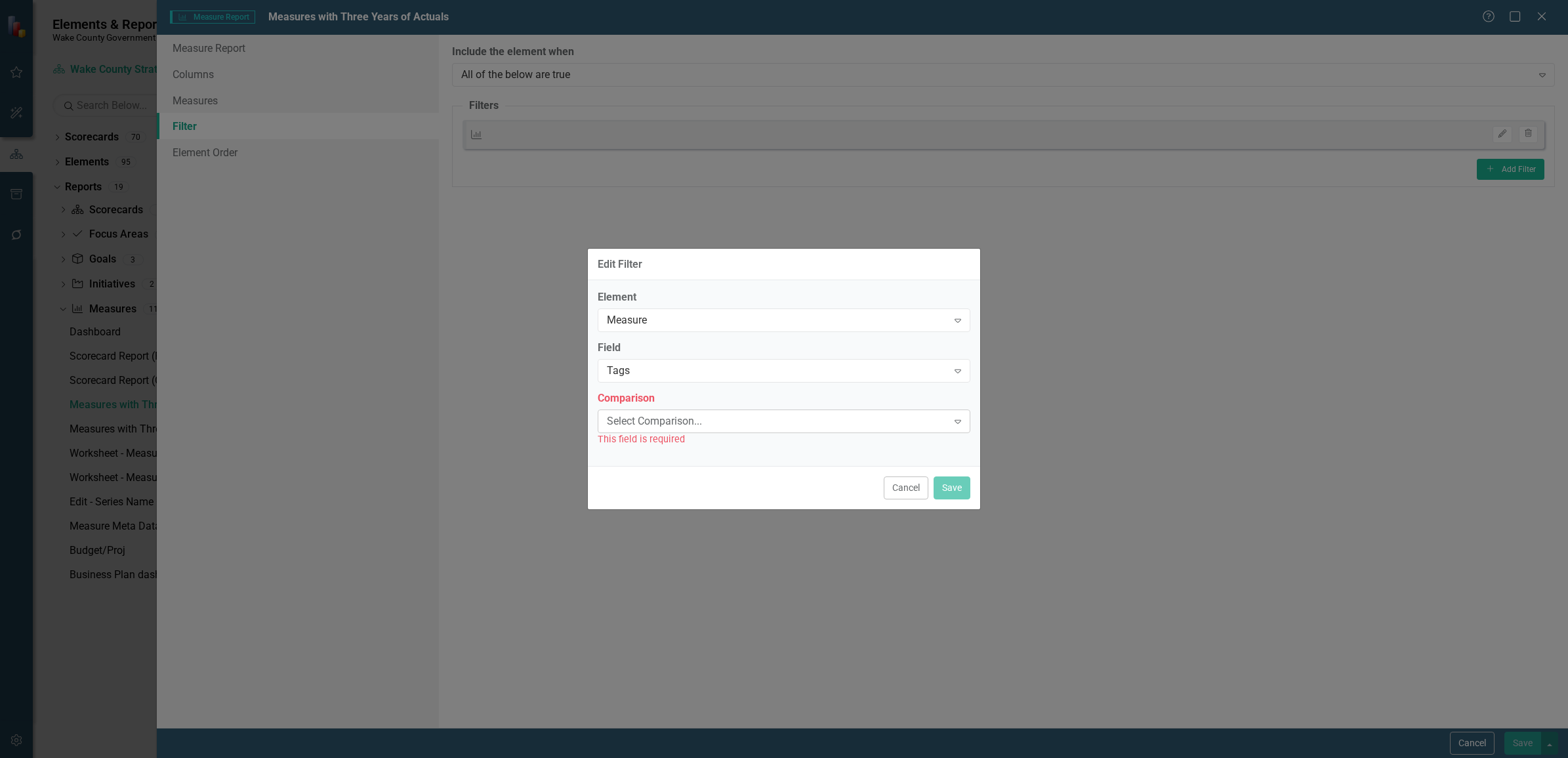
click at [851, 420] on div "Select Comparison..." at bounding box center [777, 420] width 340 height 15
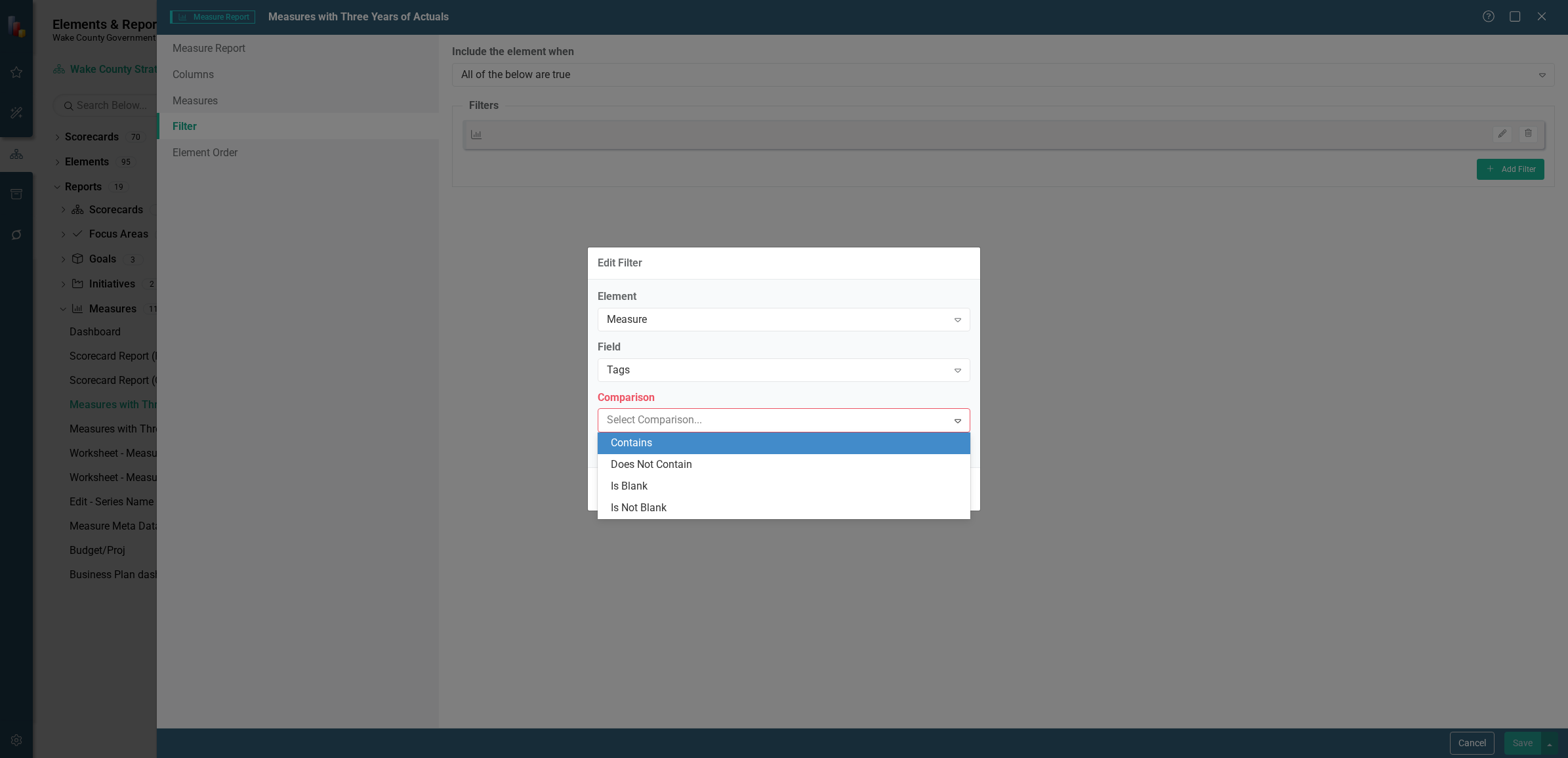
drag, startPoint x: 727, startPoint y: 450, endPoint x: 718, endPoint y: 444, distance: 10.8
click at [718, 444] on div "Contains" at bounding box center [784, 443] width 373 height 22
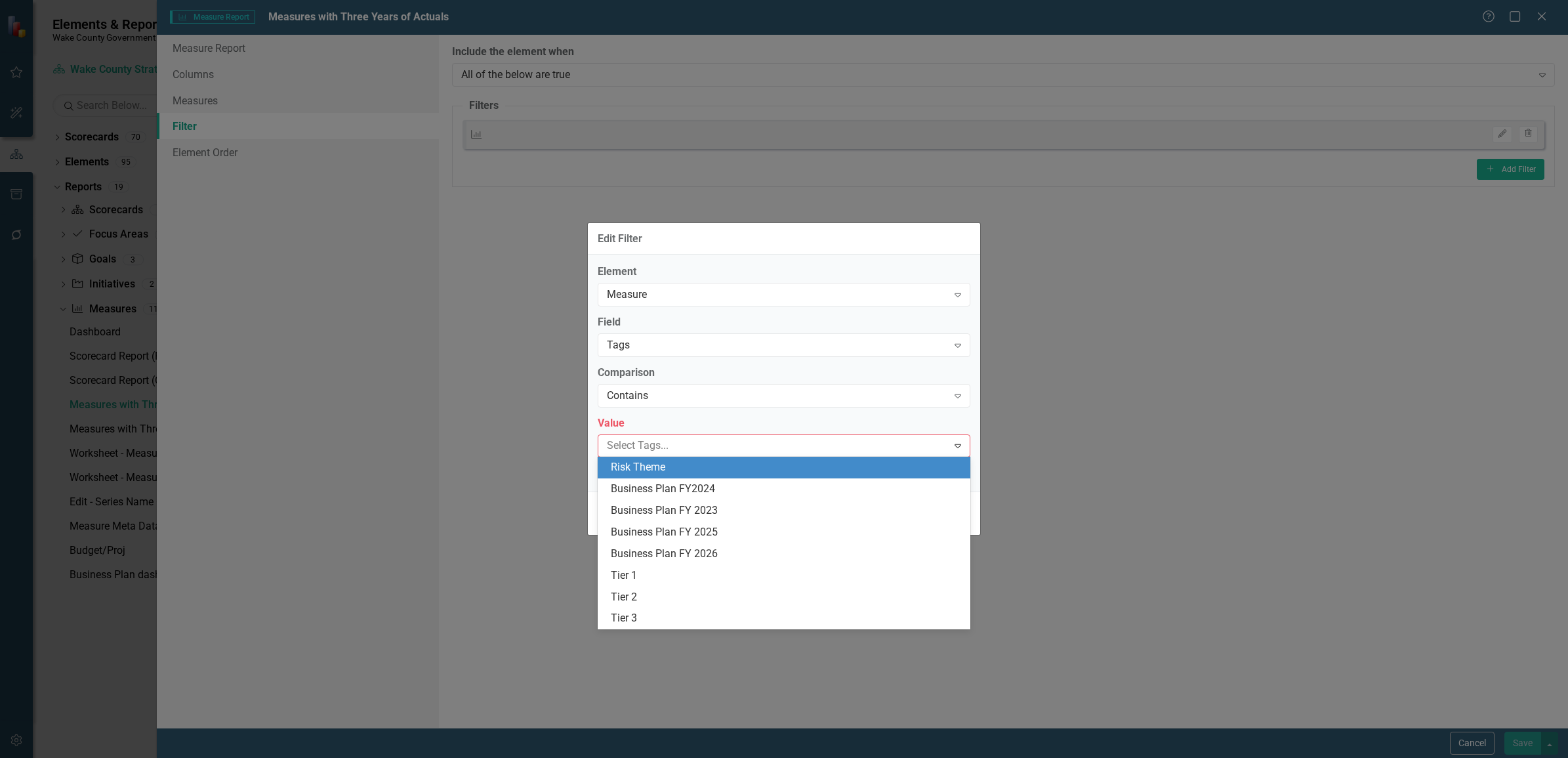
click at [737, 451] on div at bounding box center [774, 446] width 345 height 18
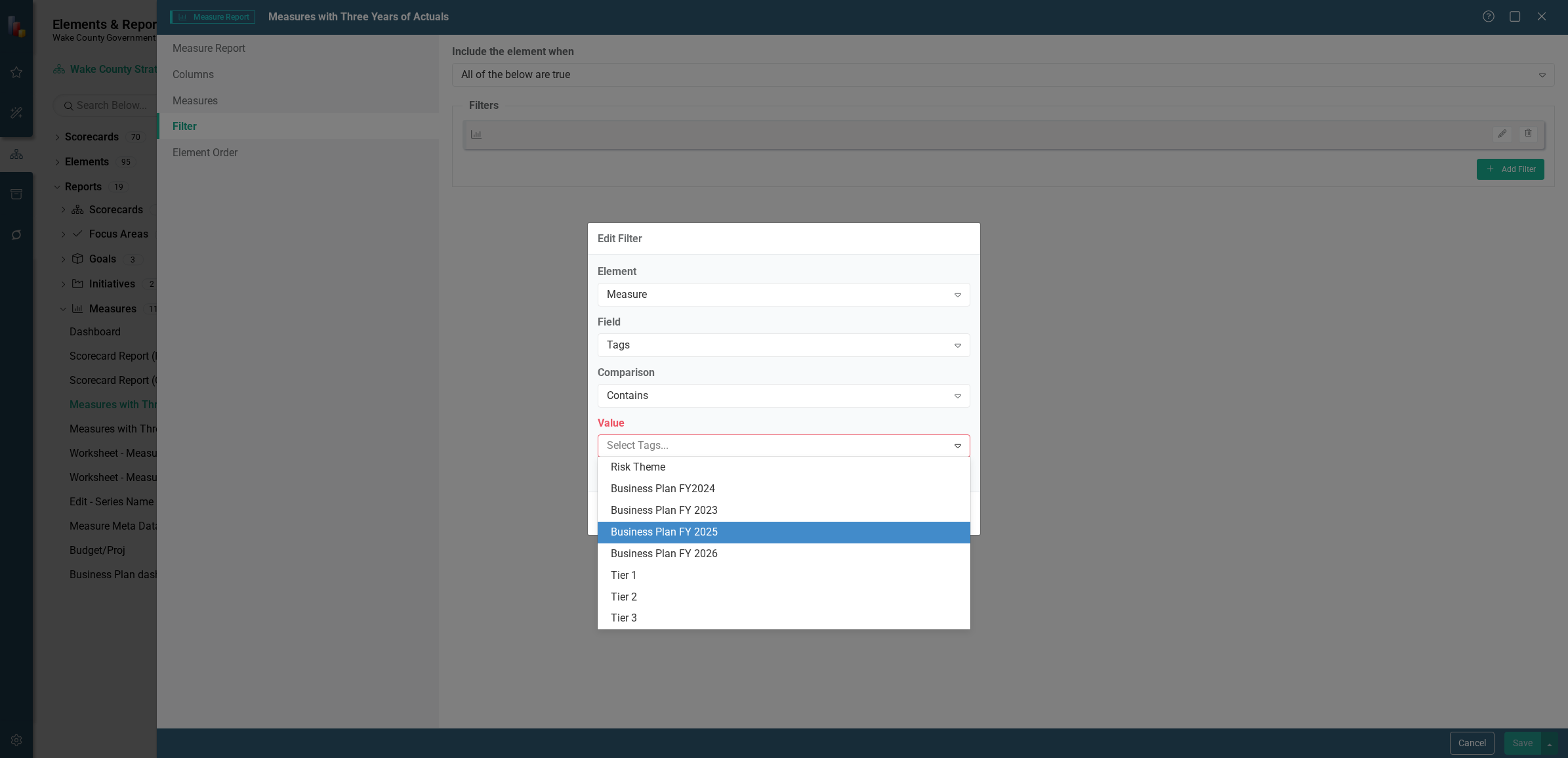
click at [739, 523] on div "Business Plan FY 2025" at bounding box center [784, 532] width 373 height 22
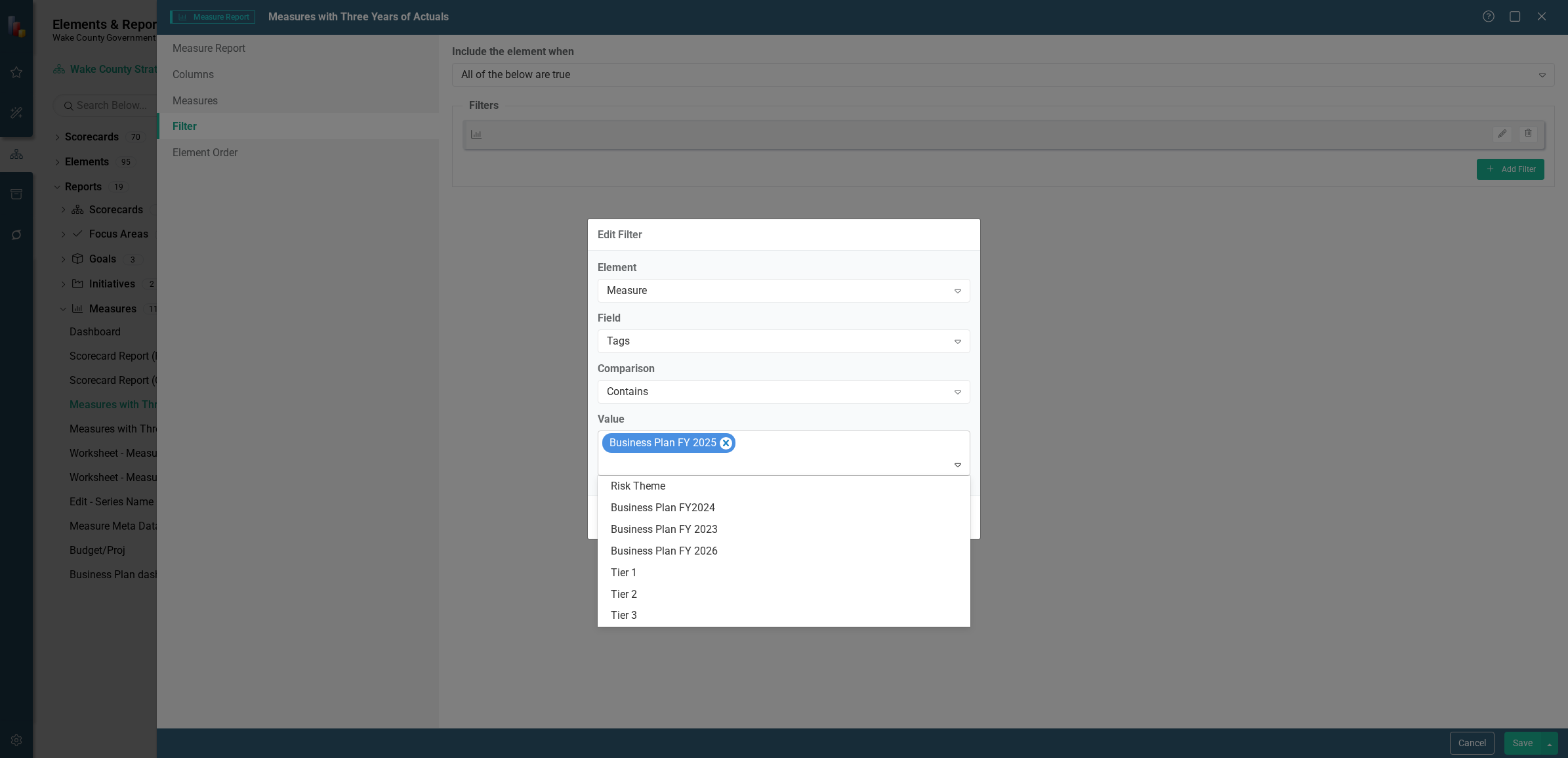
click at [872, 447] on div "Business Plan FY 2025" at bounding box center [785, 454] width 370 height 45
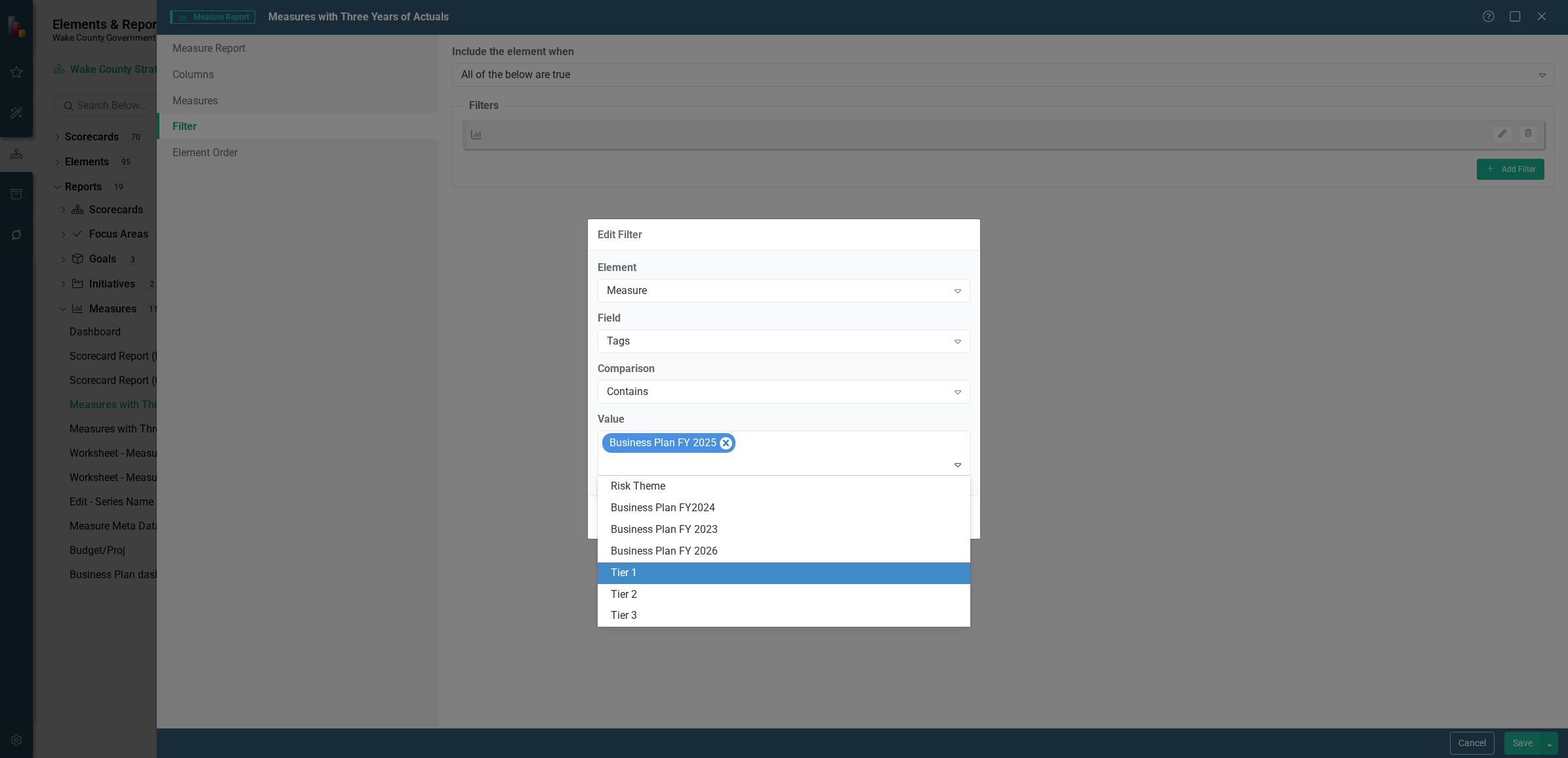
click at [660, 576] on div "Tier 1" at bounding box center [785, 572] width 351 height 15
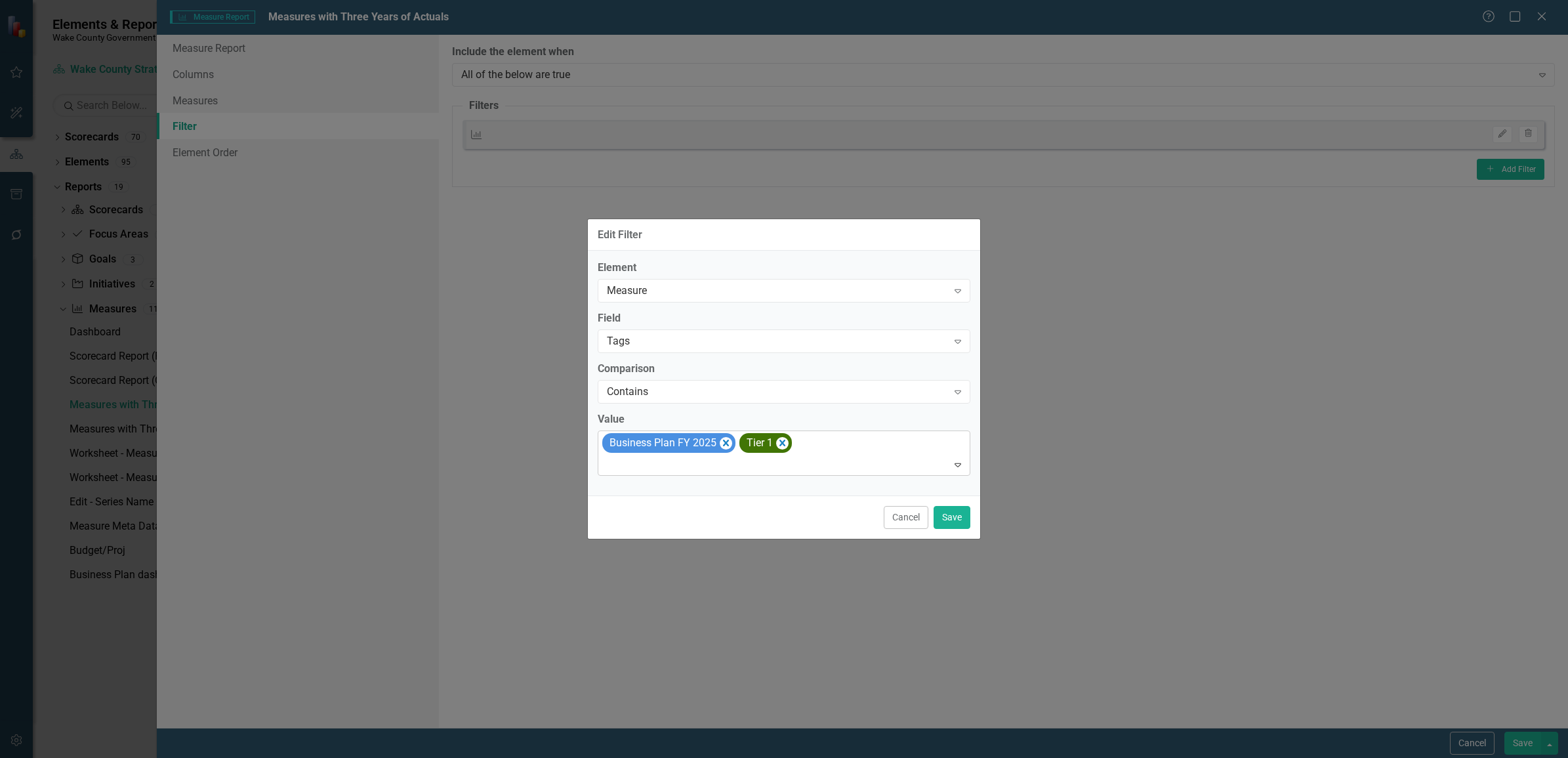
click at [851, 447] on div "Business Plan FY 2025 Tier 1" at bounding box center [785, 454] width 370 height 45
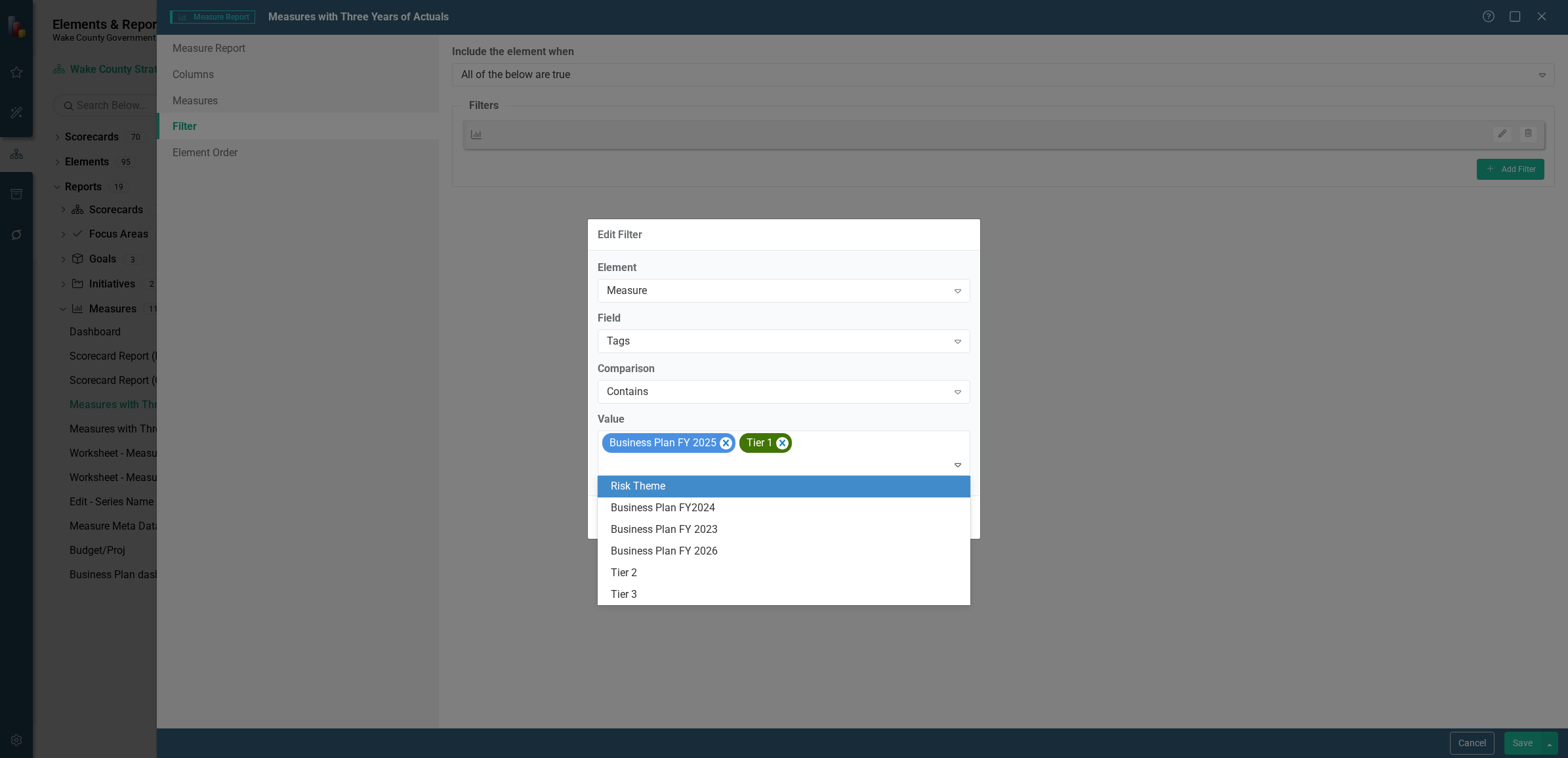
click at [642, 489] on span "Risk Theme" at bounding box center [638, 485] width 55 height 13
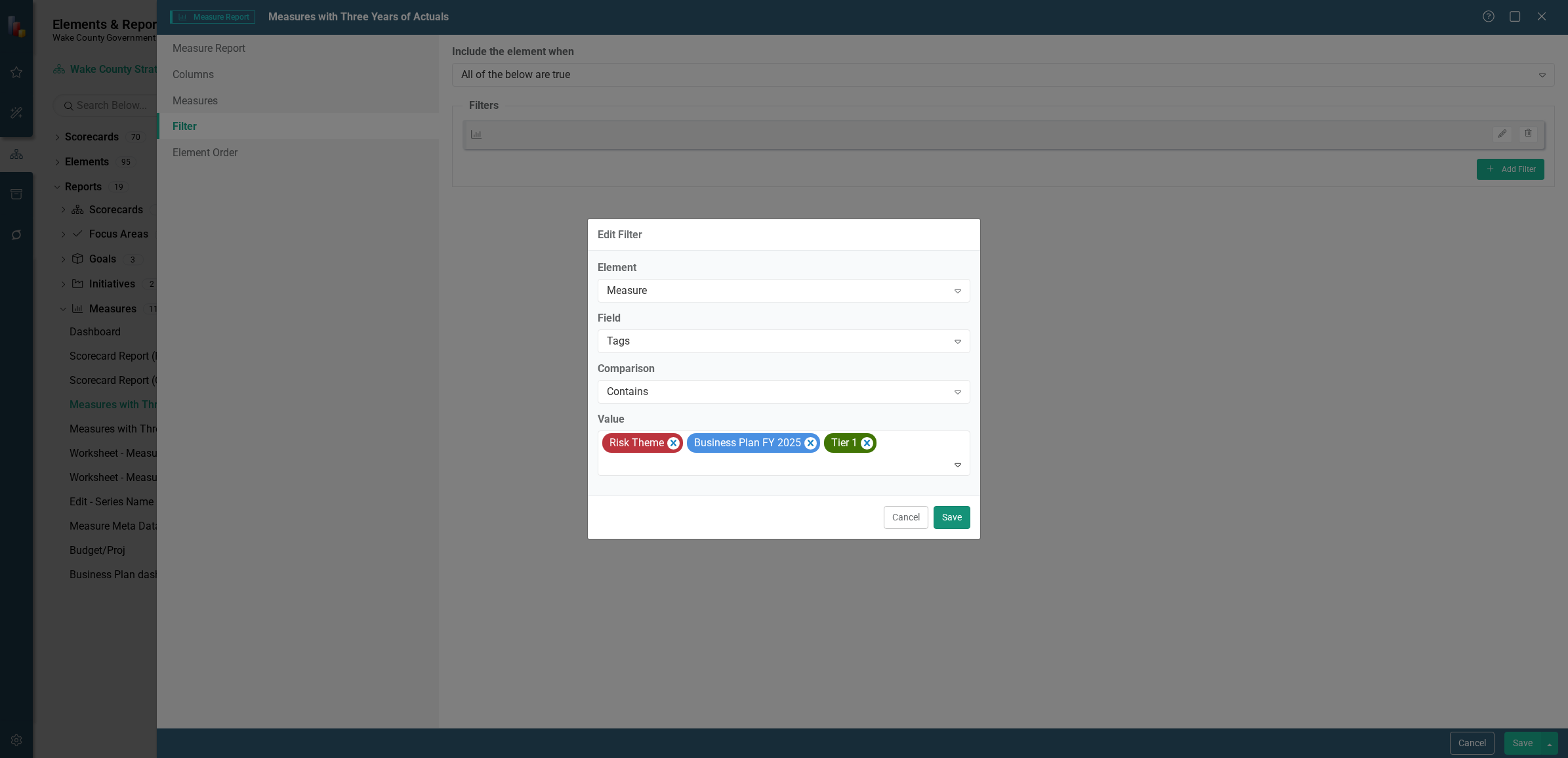
click at [952, 518] on button "Save" at bounding box center [952, 516] width 37 height 22
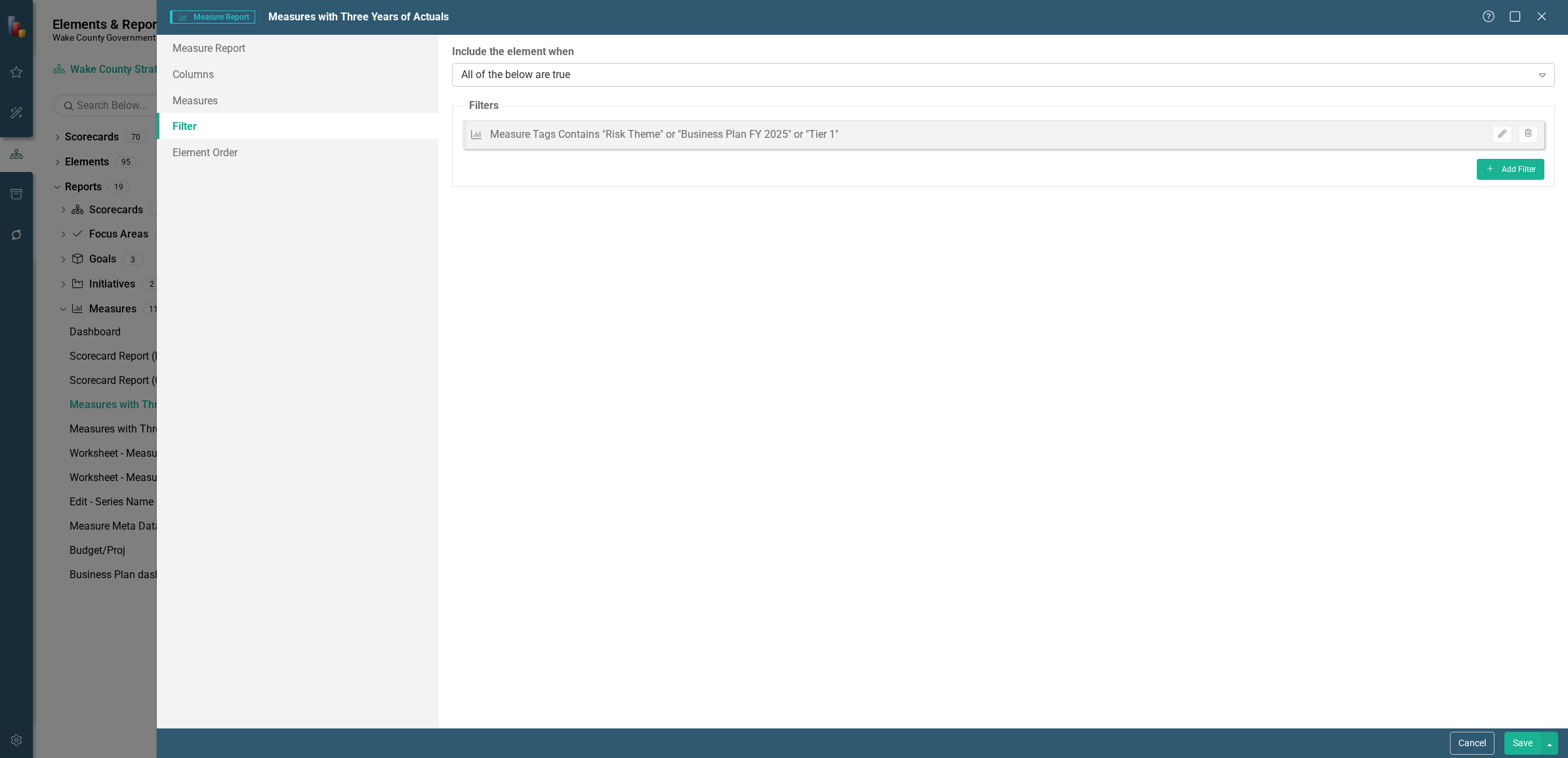
click at [610, 70] on div "All of the below are true" at bounding box center [996, 73] width 1070 height 15
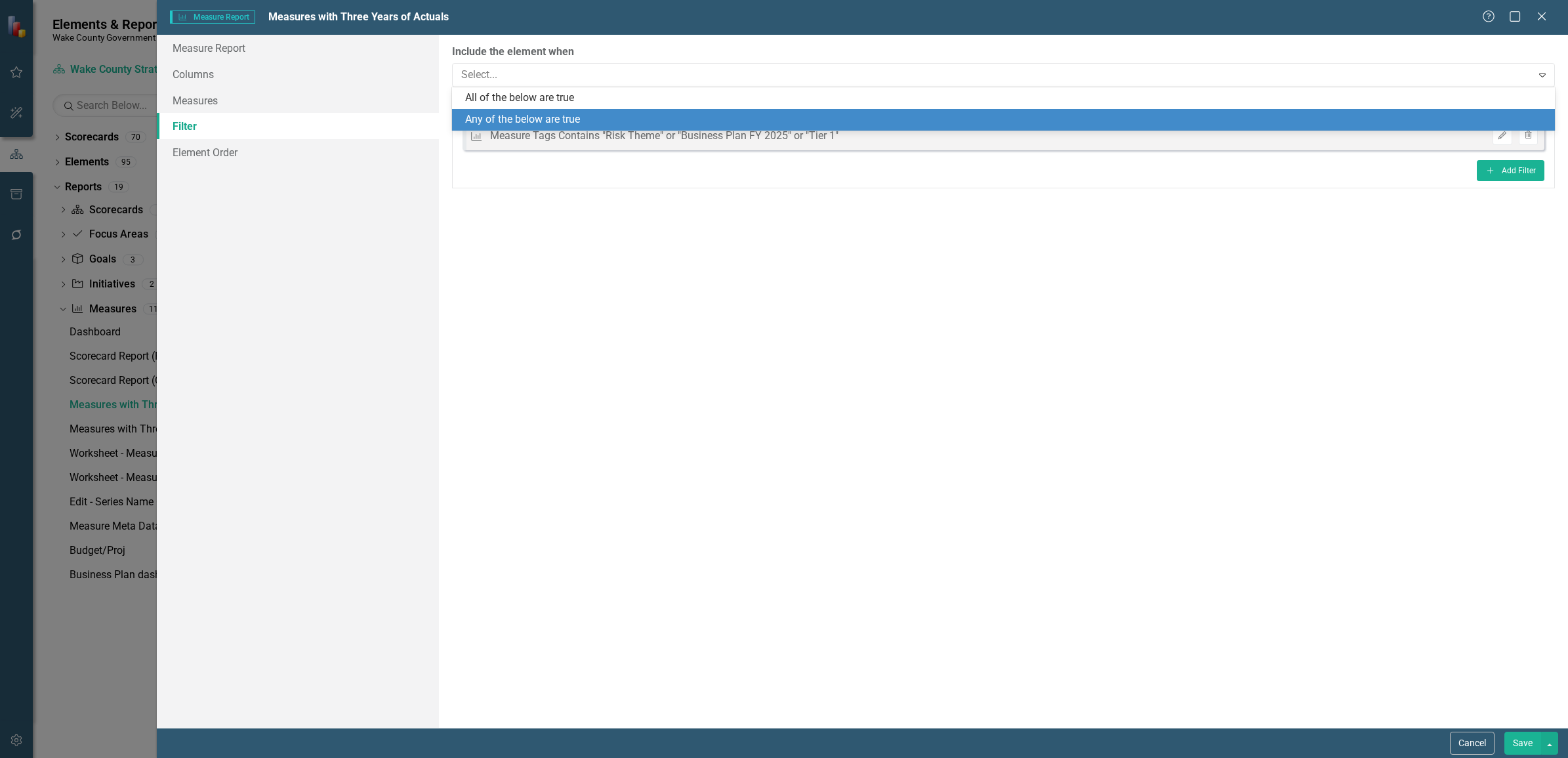
click at [579, 111] on div "Any of the below are true" at bounding box center [1003, 119] width 1102 height 22
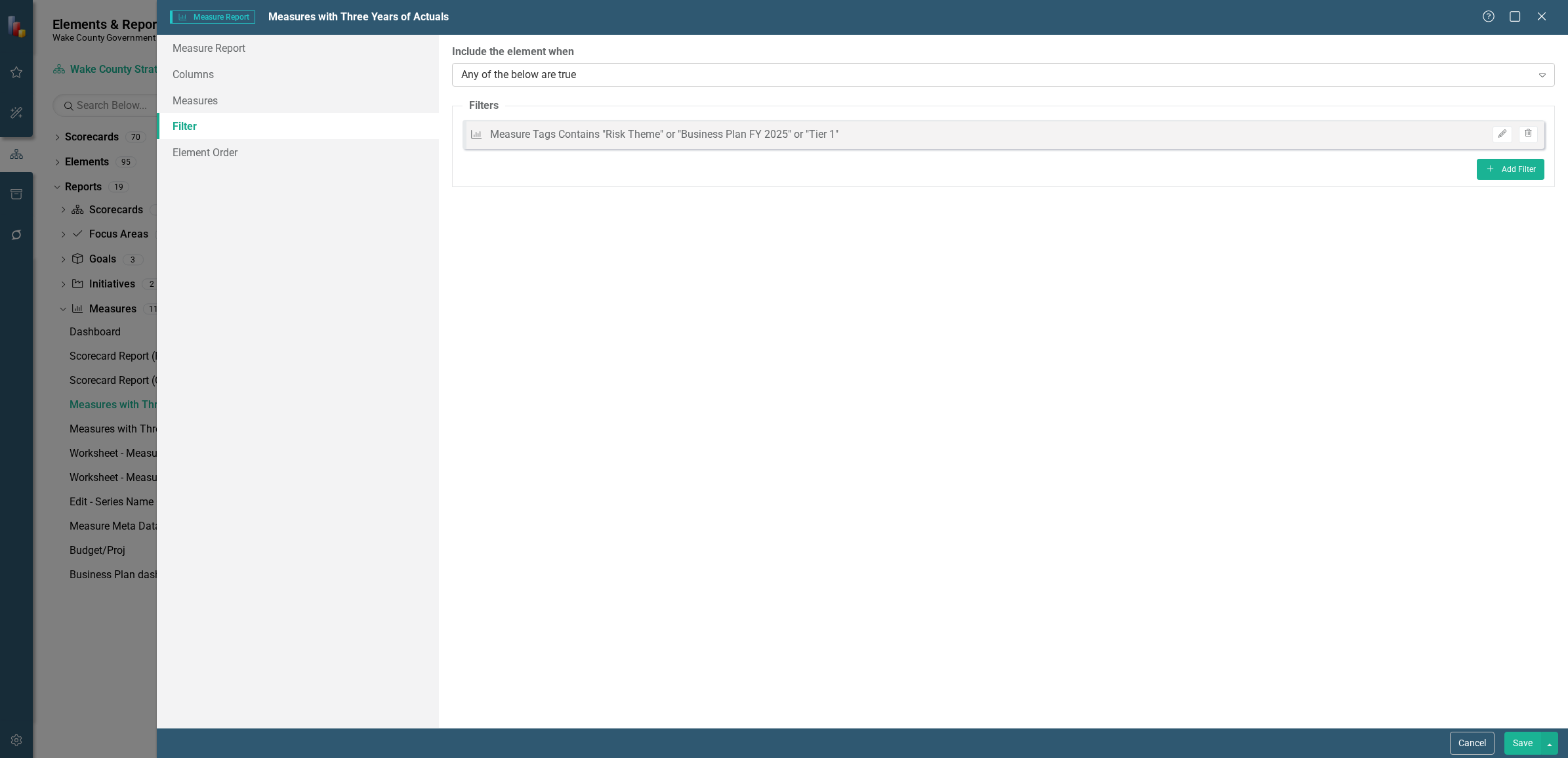
click at [595, 75] on div "Any of the below are true" at bounding box center [996, 73] width 1070 height 15
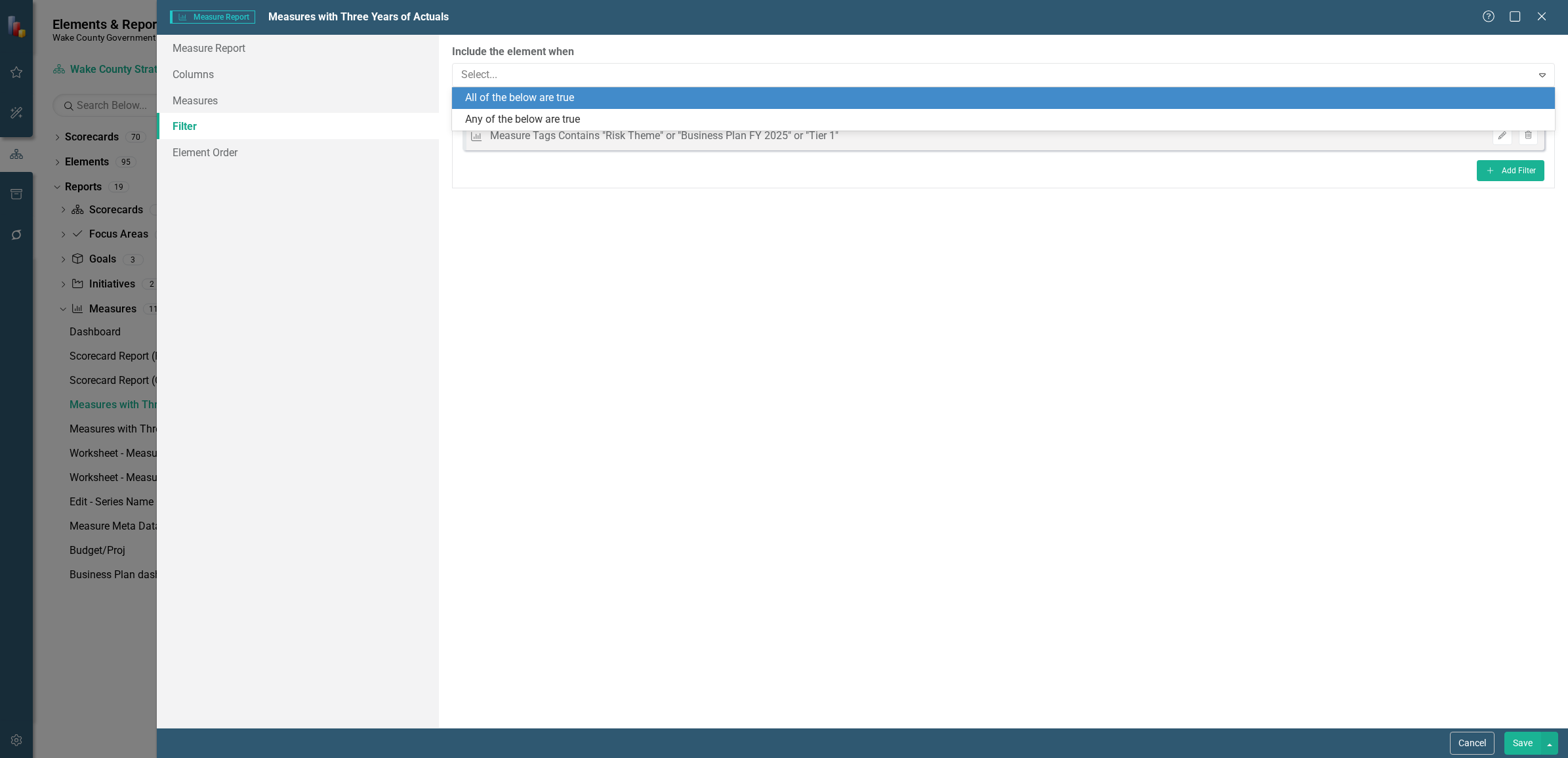
click at [578, 99] on div "All of the below are true" at bounding box center [1006, 98] width 1082 height 15
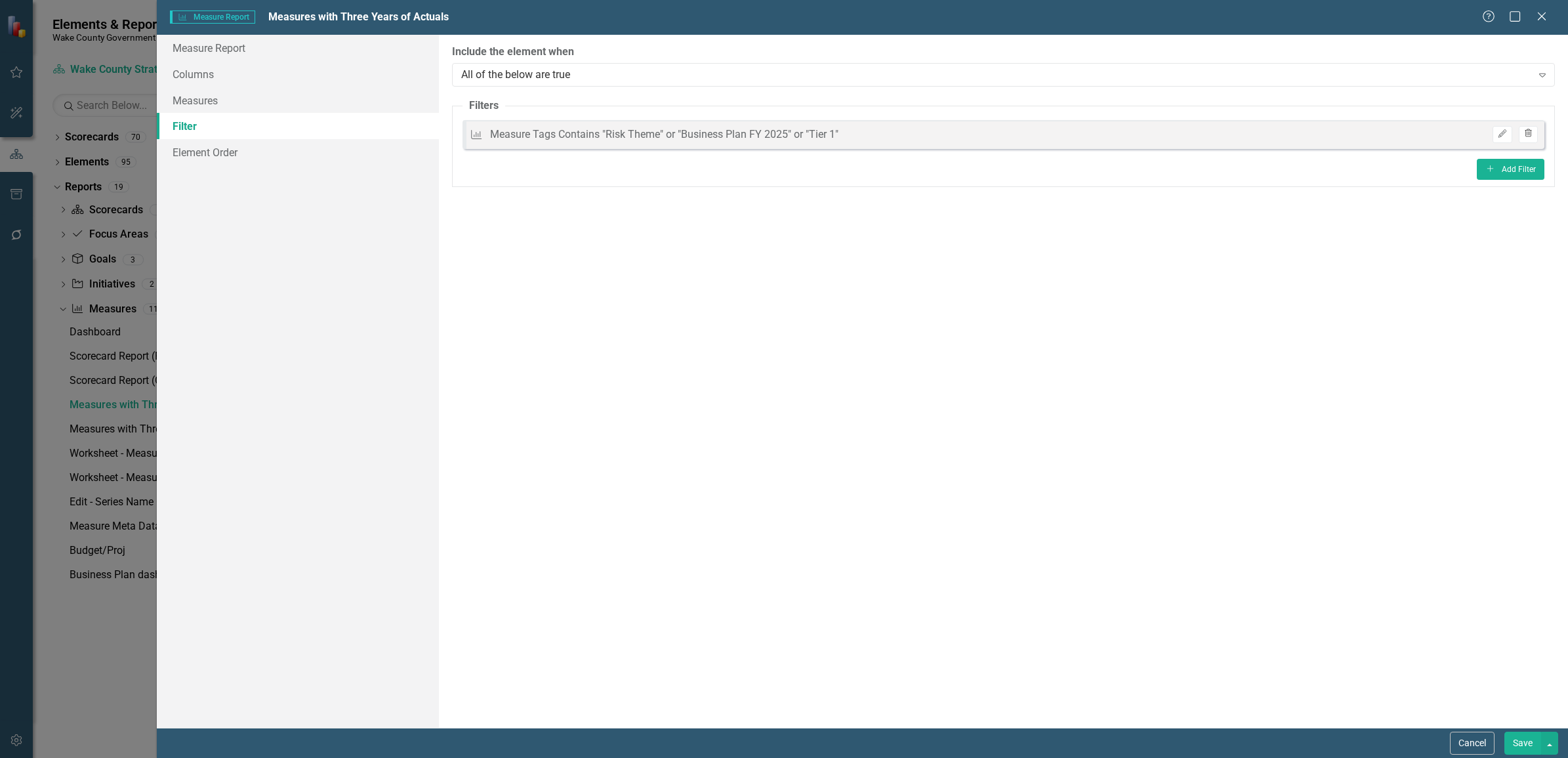
click at [1116, 133] on icon "Trash" at bounding box center [1528, 134] width 10 height 8
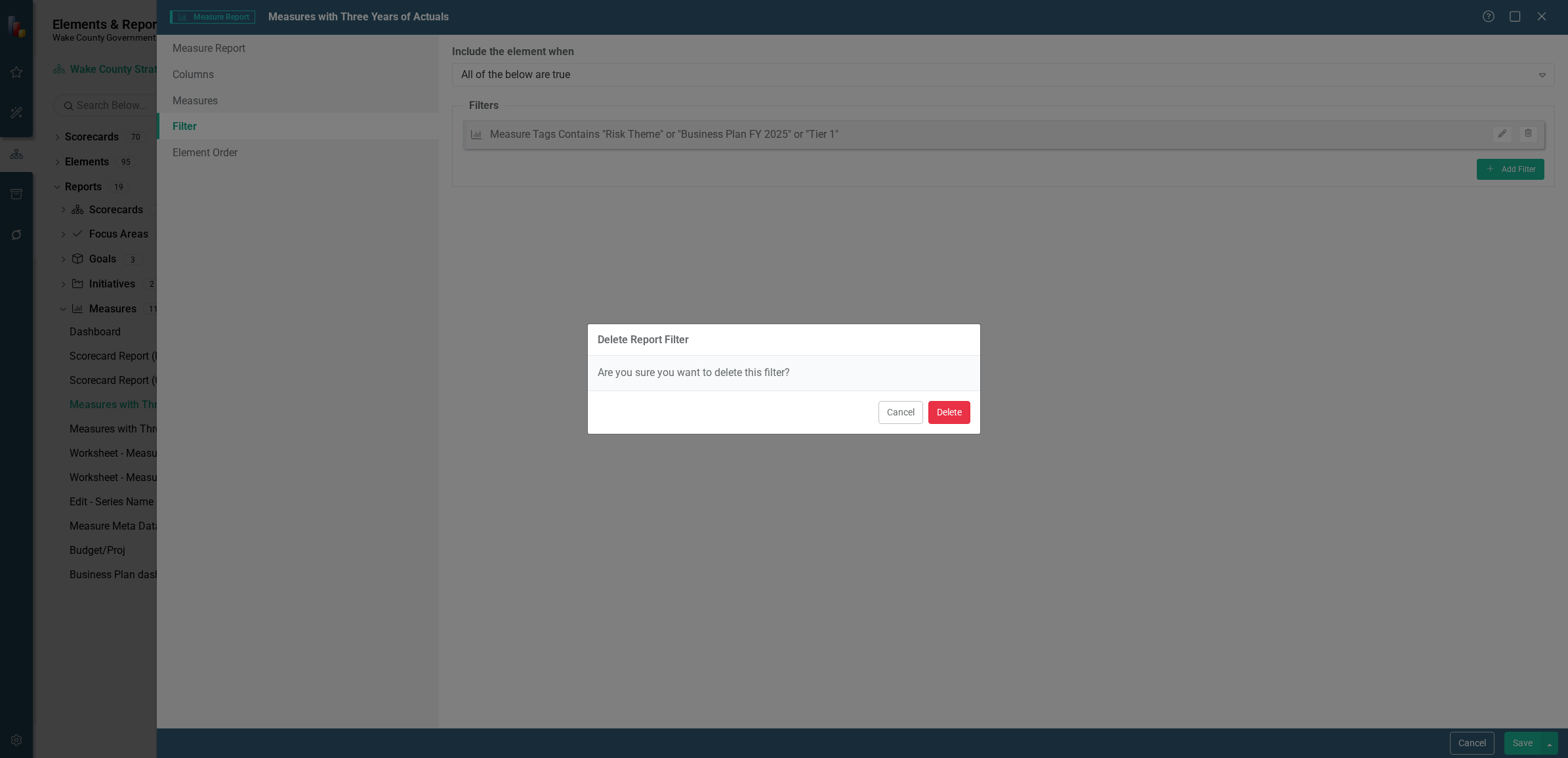
drag, startPoint x: 943, startPoint y: 415, endPoint x: 1110, endPoint y: 0, distance: 447.3
click at [943, 414] on button "Delete" at bounding box center [949, 412] width 42 height 22
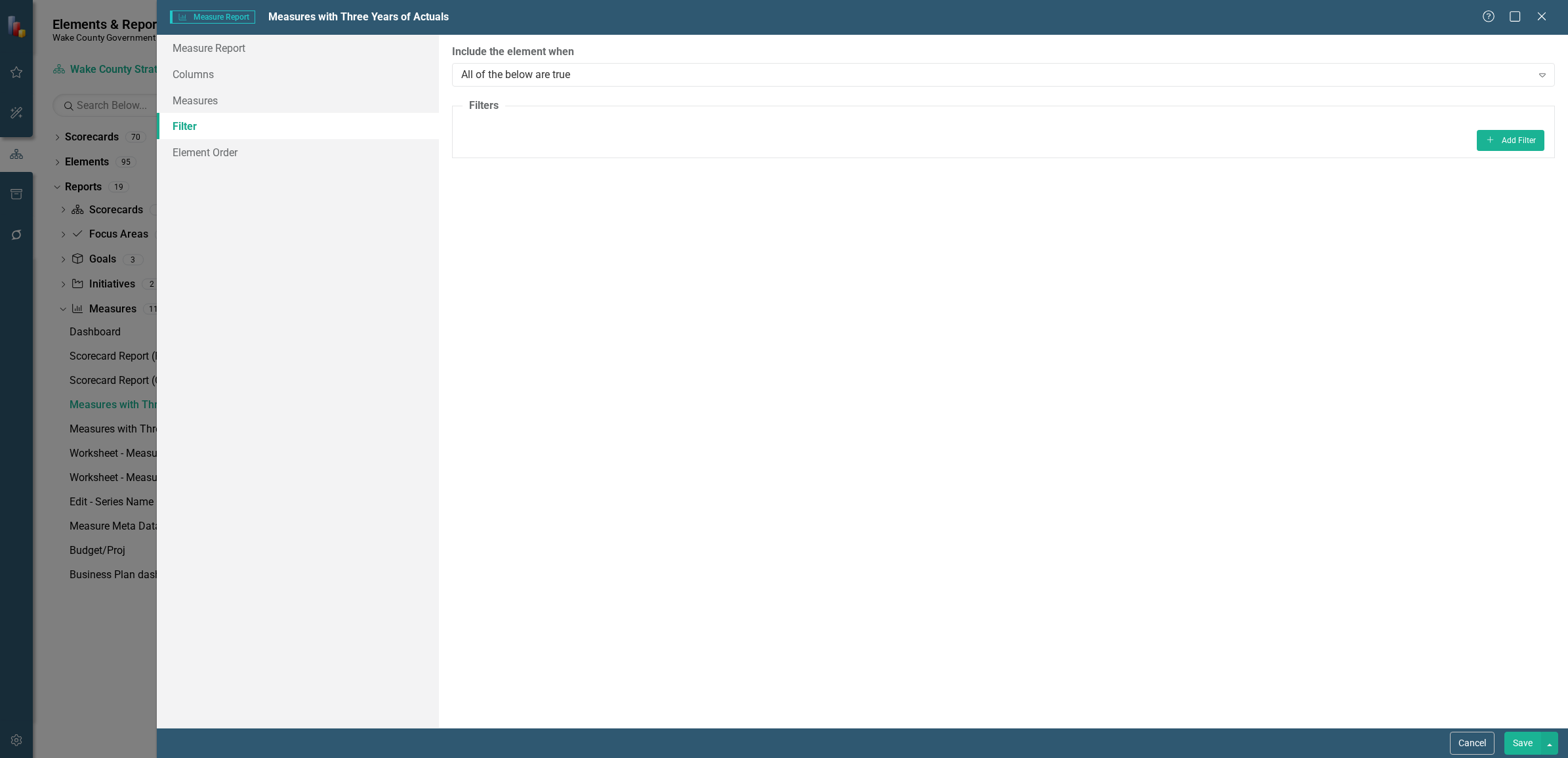
click at [1116, 271] on div "ClearPoint Can Do More! How ClearPoint Can Help Close Enterprise or Professiona…" at bounding box center [1004, 381] width 1129 height 692
click at [46, 469] on div "Measure Measure Report Measures with Three Years of Actuals Help Maximize Close…" at bounding box center [784, 379] width 1568 height 758
click at [1116, 19] on icon at bounding box center [1542, 16] width 10 height 10
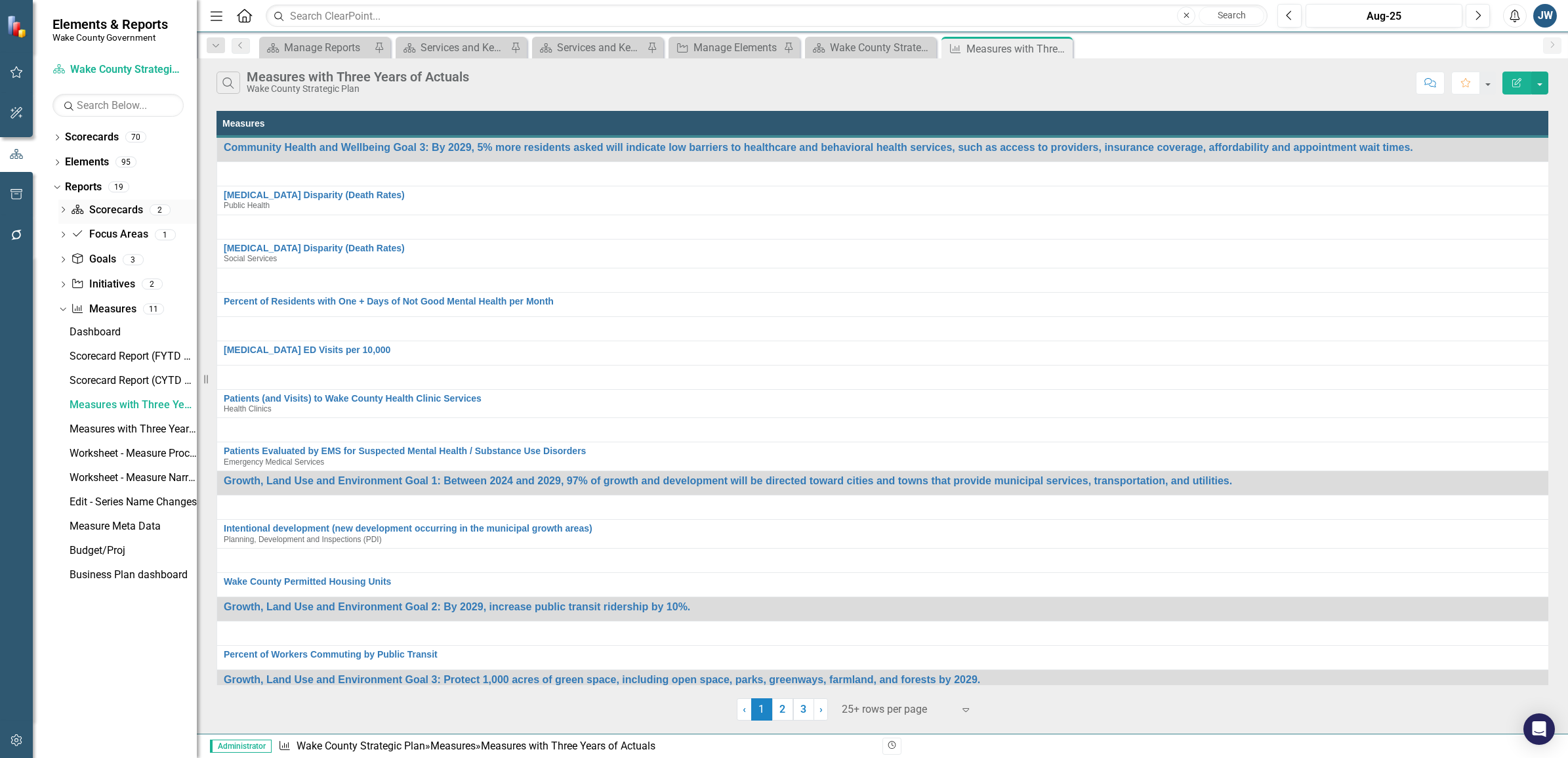
click at [61, 206] on div "Dropdown" at bounding box center [63, 211] width 9 height 11
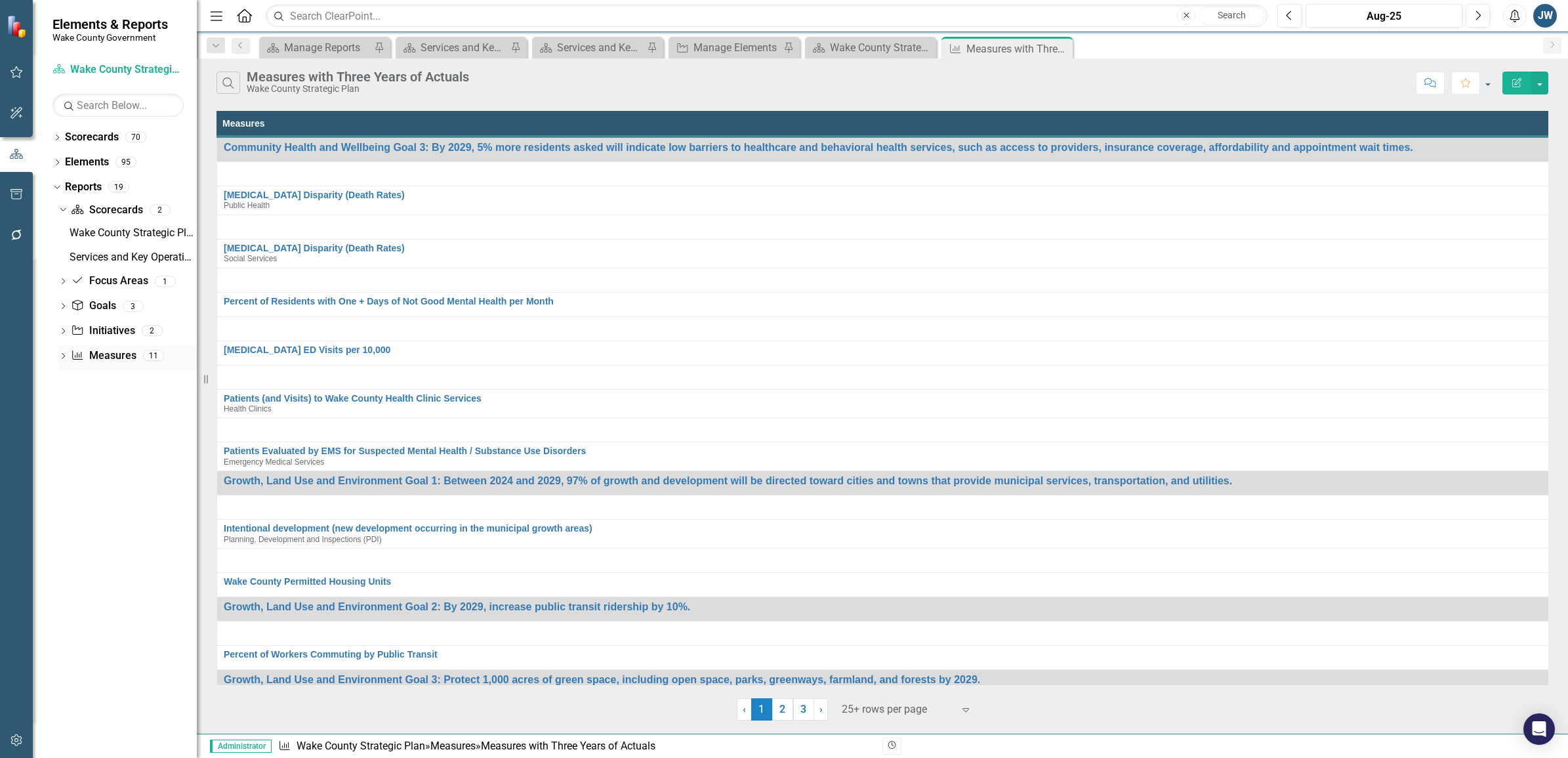
click at [106, 358] on link "Measure Measures" at bounding box center [103, 355] width 65 height 15
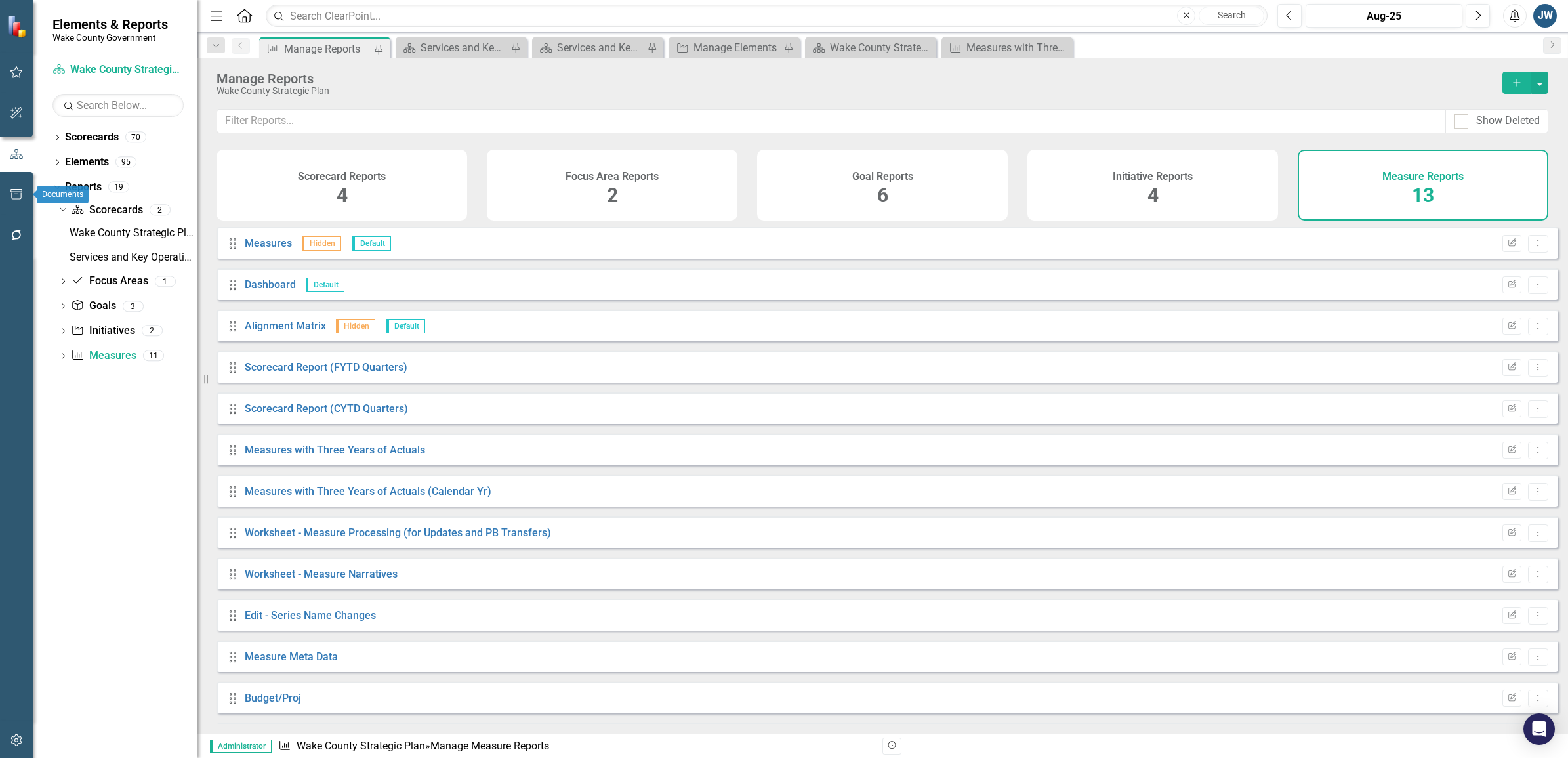
click at [15, 194] on icon "button" at bounding box center [17, 194] width 12 height 11
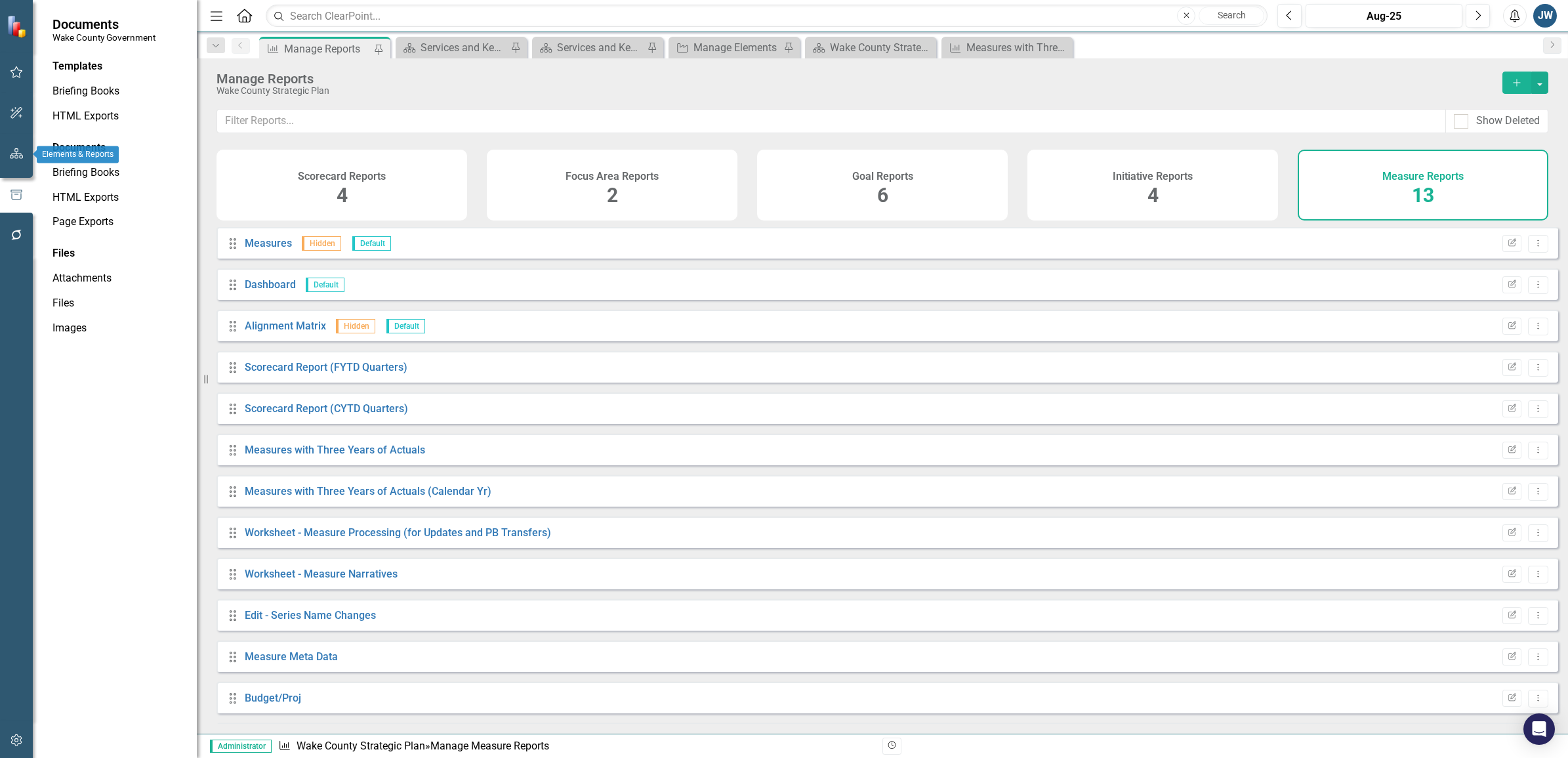
click at [17, 150] on icon "button" at bounding box center [17, 154] width 14 height 11
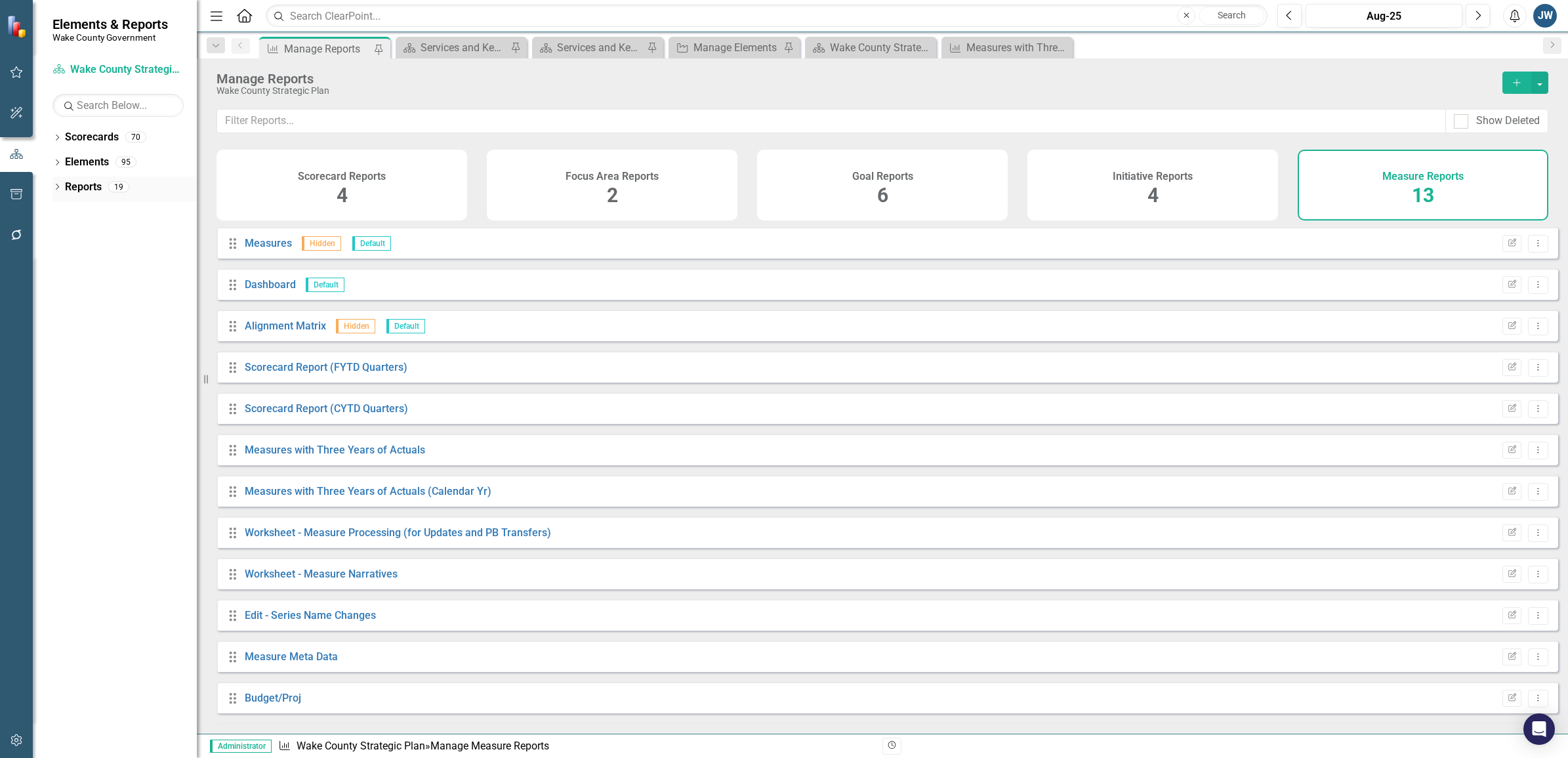
click at [55, 187] on icon "Dropdown" at bounding box center [57, 187] width 9 height 7
click at [63, 208] on icon "Dropdown" at bounding box center [63, 210] width 9 height 7
click at [60, 134] on div "Dropdown" at bounding box center [57, 138] width 9 height 11
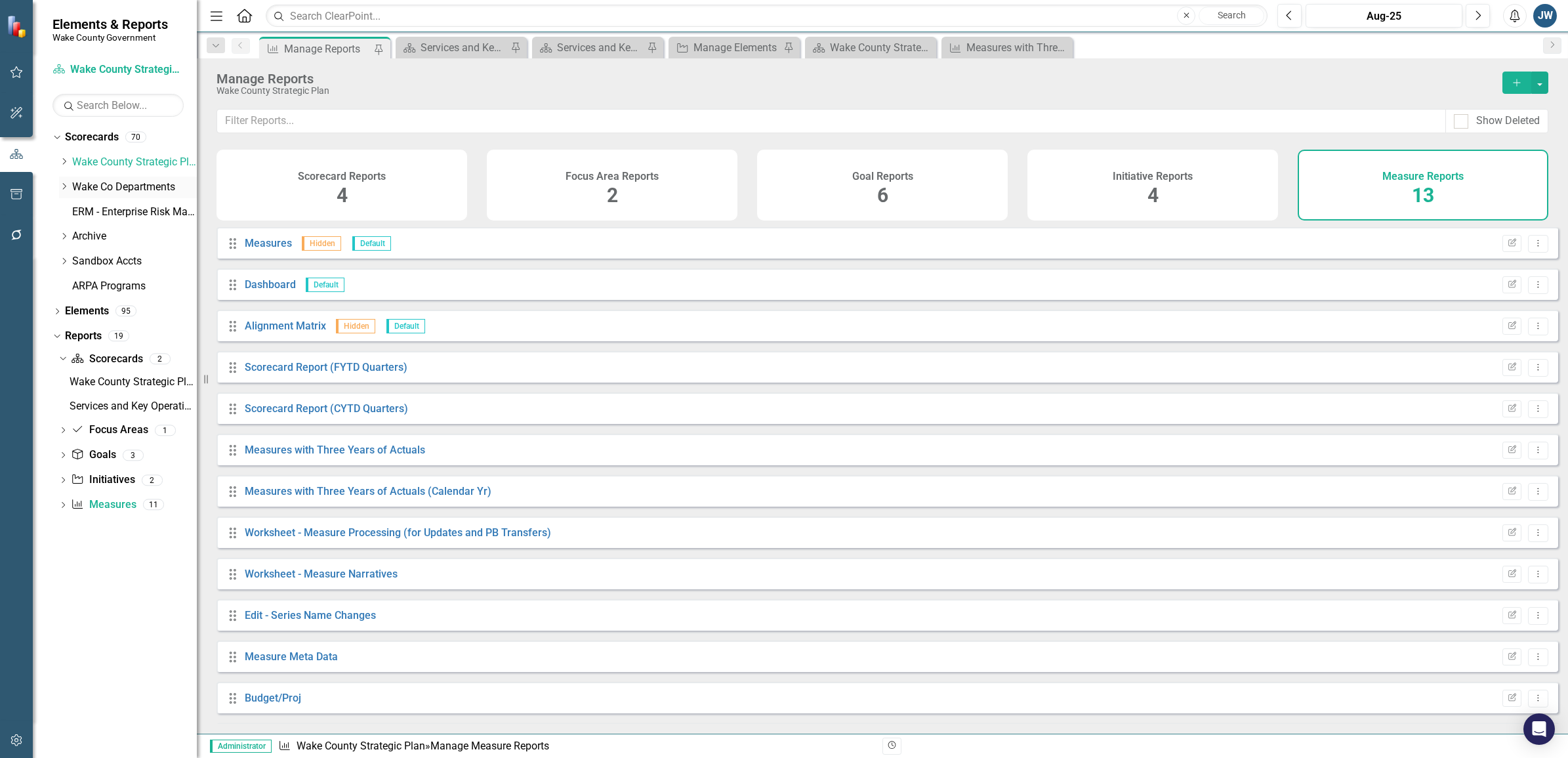
click at [112, 185] on link "Wake Co Departments" at bounding box center [134, 187] width 124 height 15
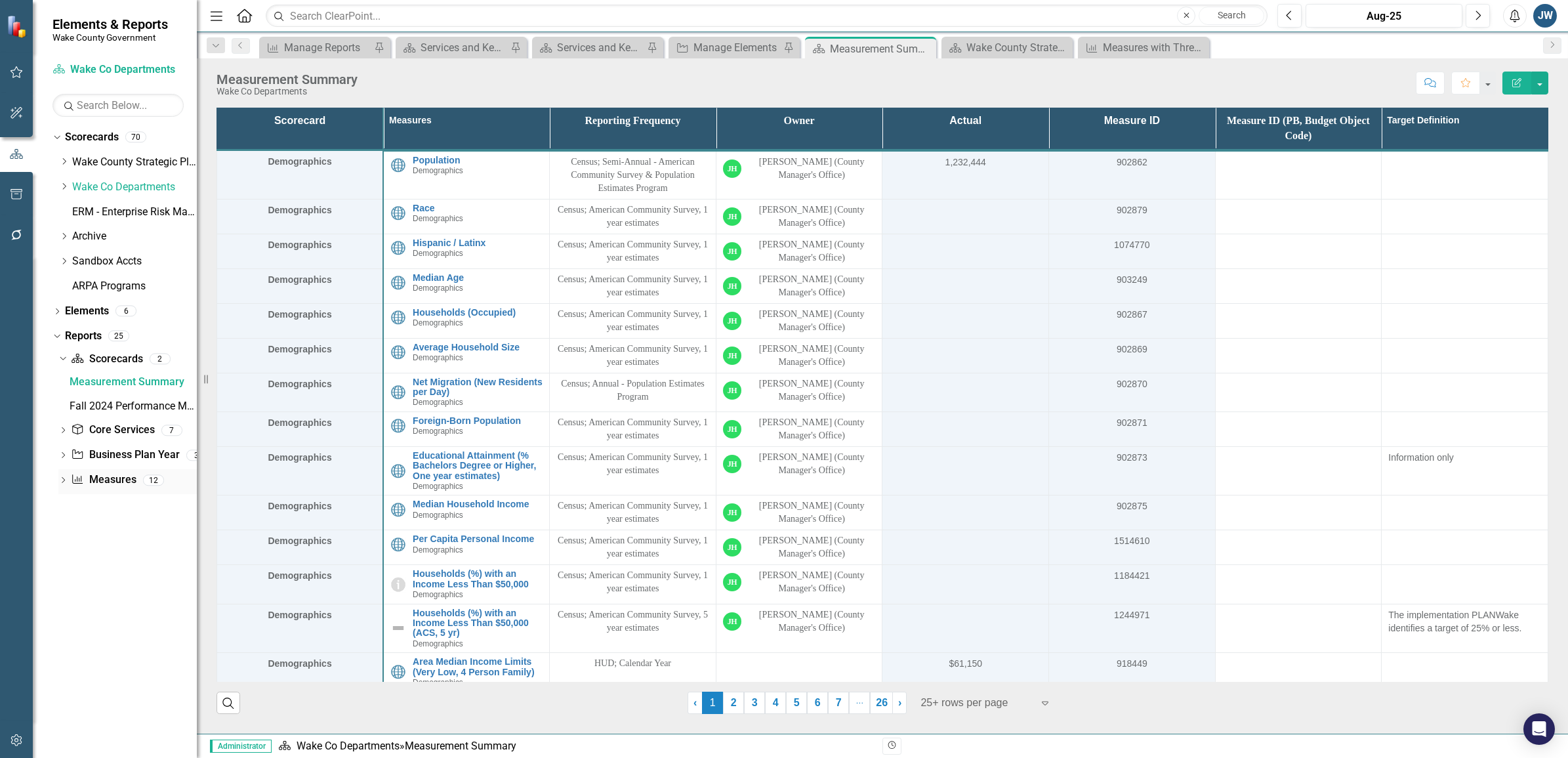
click at [65, 477] on div "Dropdown" at bounding box center [63, 480] width 9 height 11
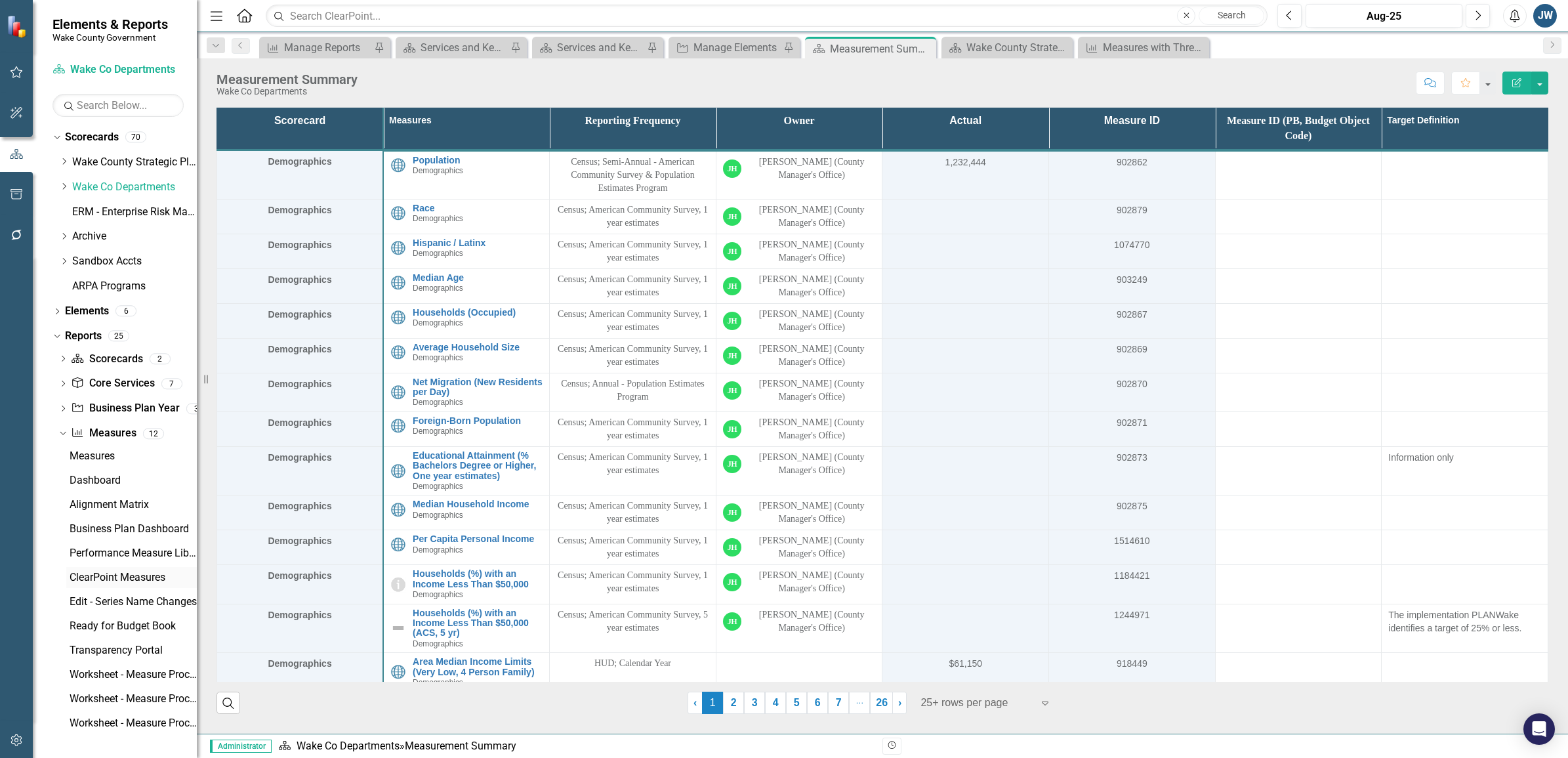
click at [112, 575] on div "ClearPoint Measures" at bounding box center [133, 577] width 127 height 12
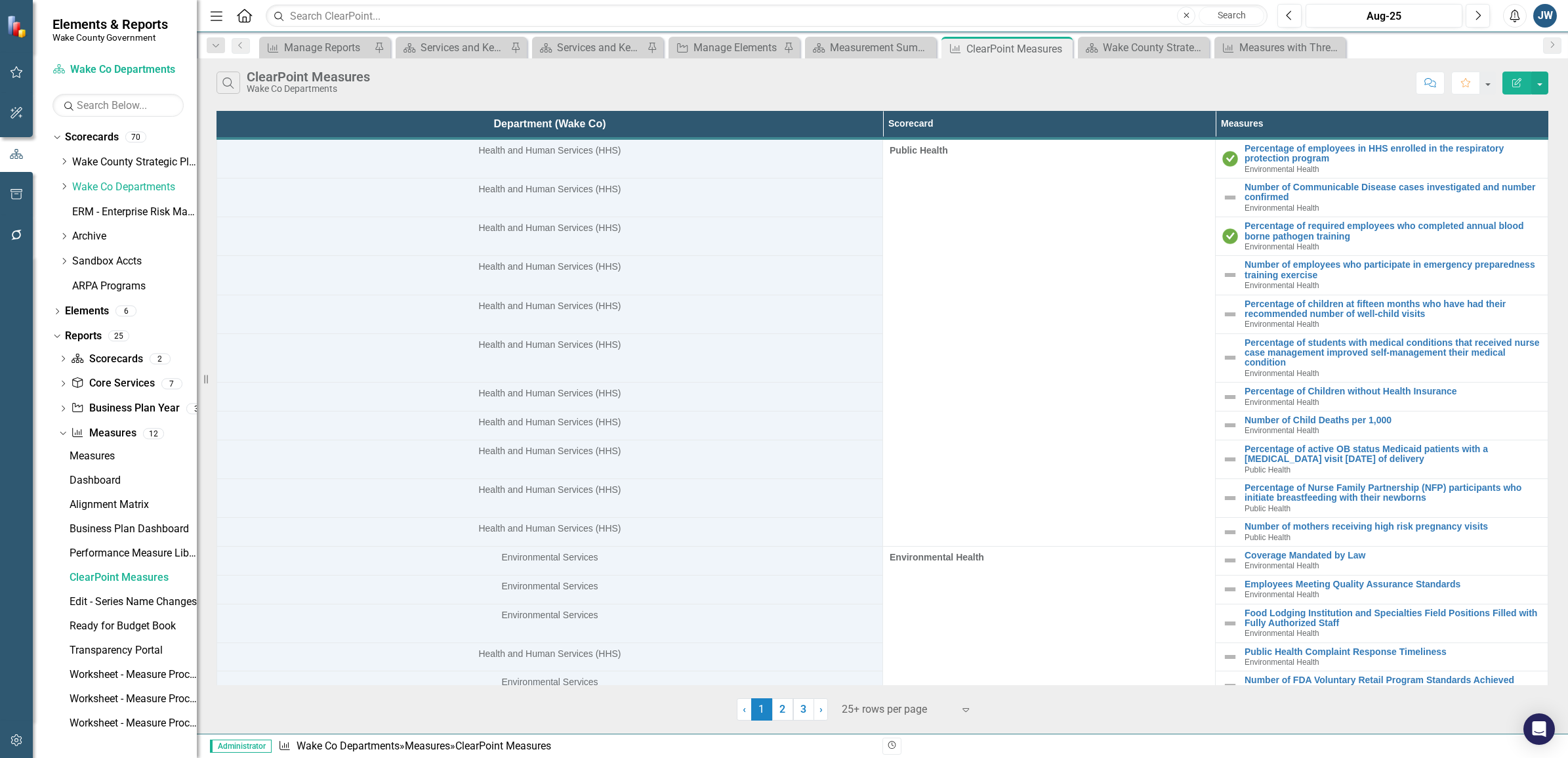
click at [1116, 82] on icon "Edit Report" at bounding box center [1516, 82] width 12 height 9
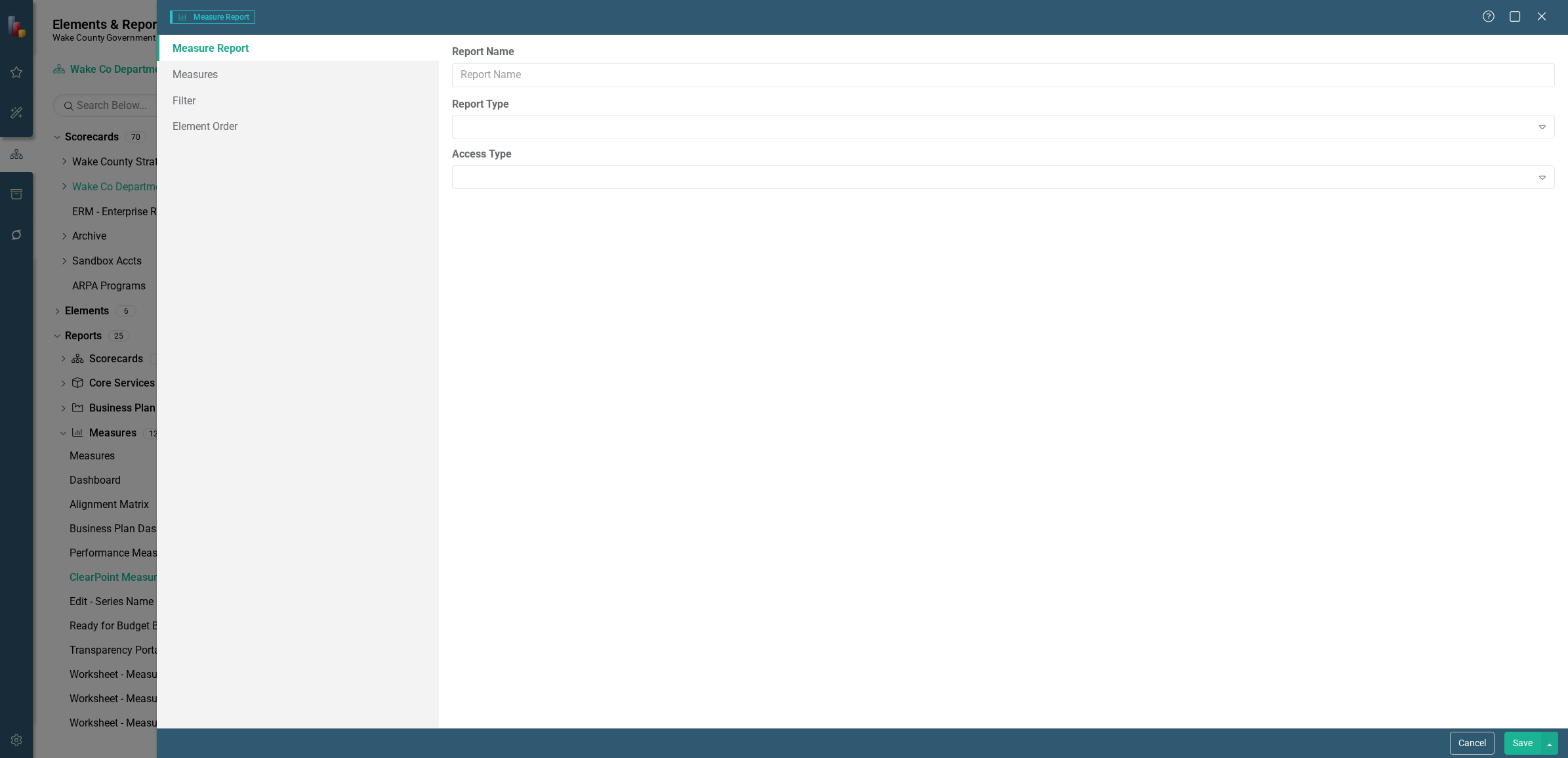
type input "ClearPoint Measures"
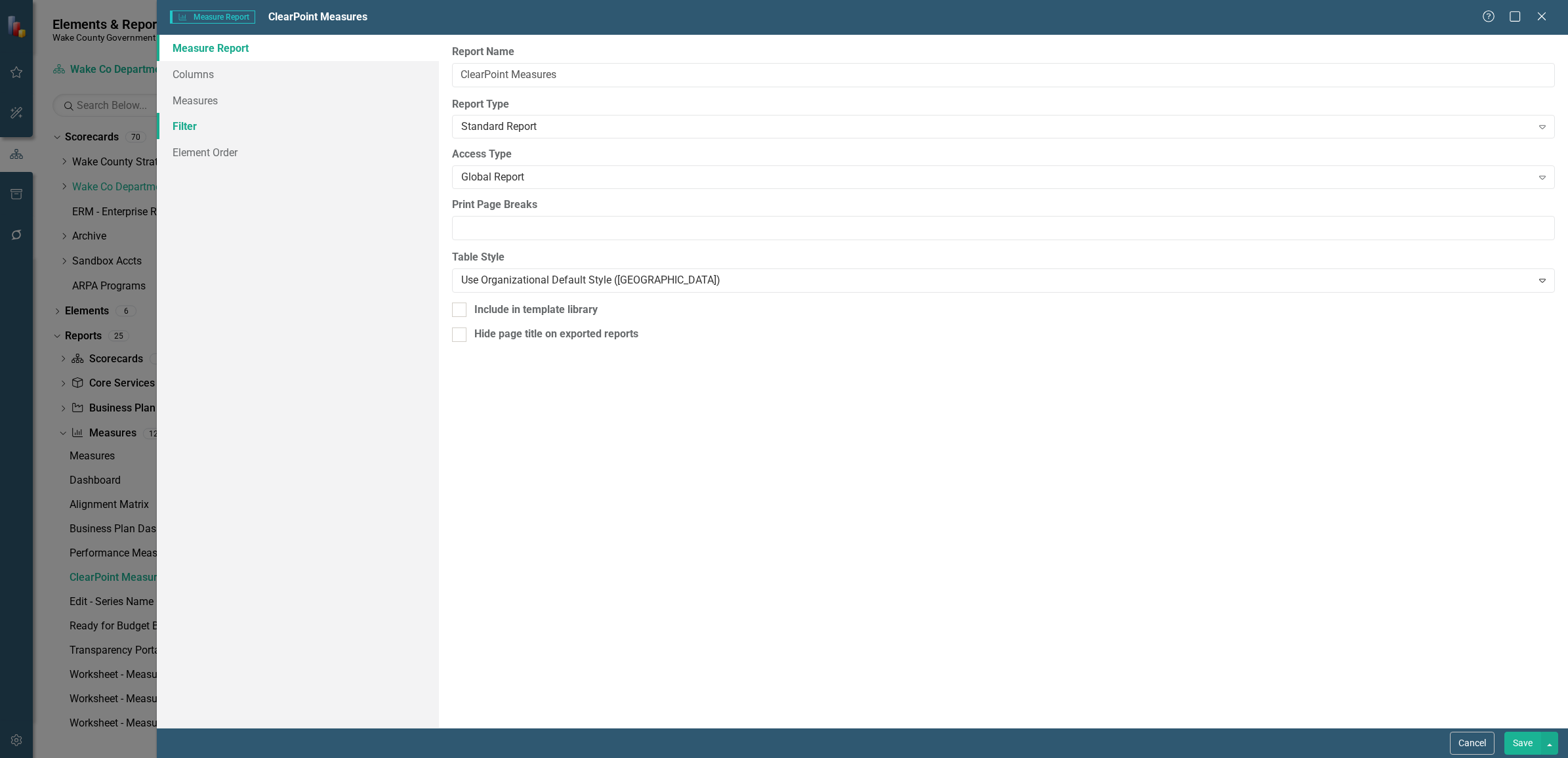
click at [184, 126] on link "Filter" at bounding box center [297, 125] width 282 height 26
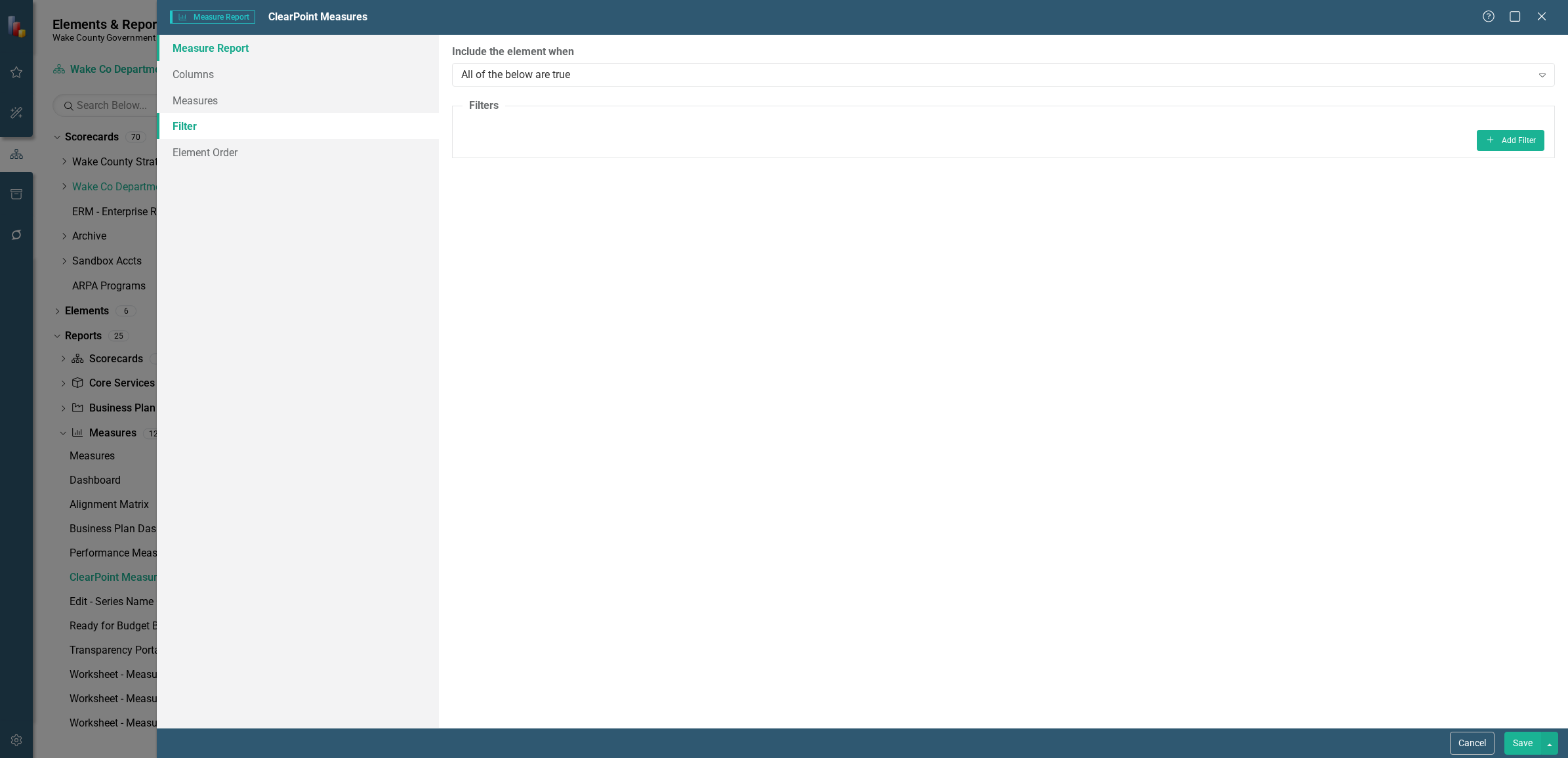
click at [214, 49] on link "Measure Report" at bounding box center [297, 48] width 282 height 26
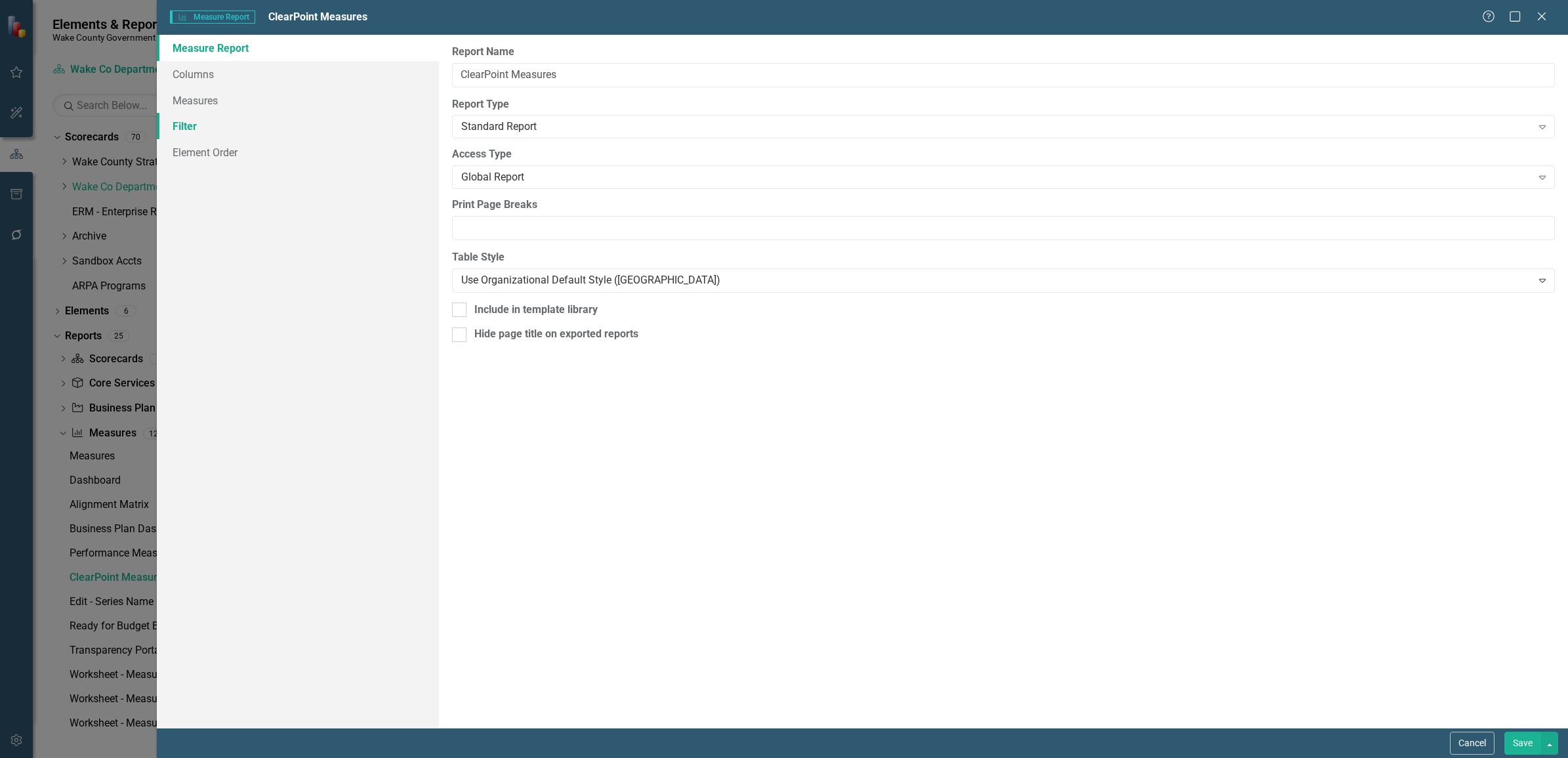
click at [204, 126] on link "Filter" at bounding box center [297, 125] width 282 height 26
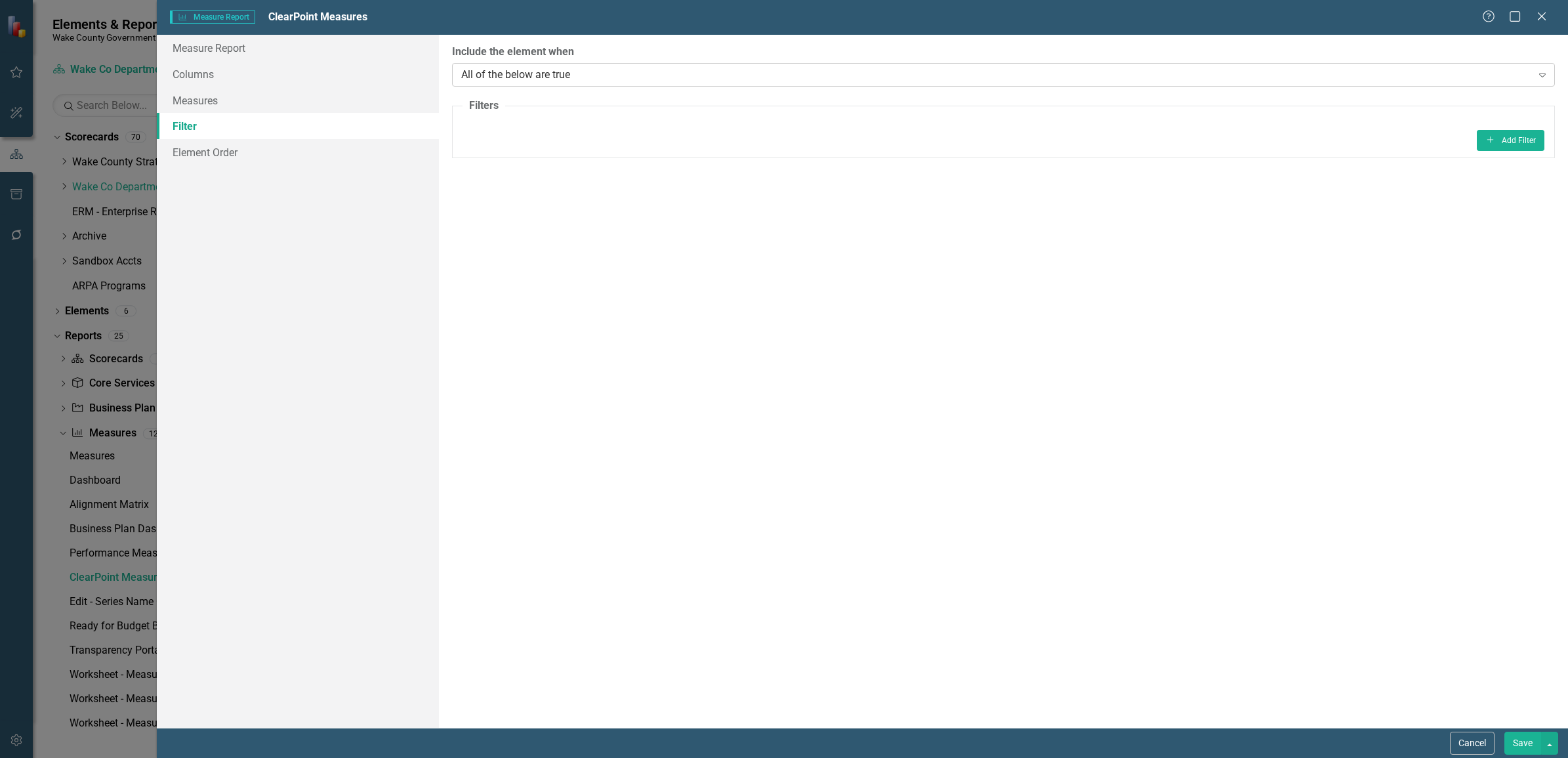
click at [608, 69] on div "All of the below are true" at bounding box center [996, 73] width 1070 height 15
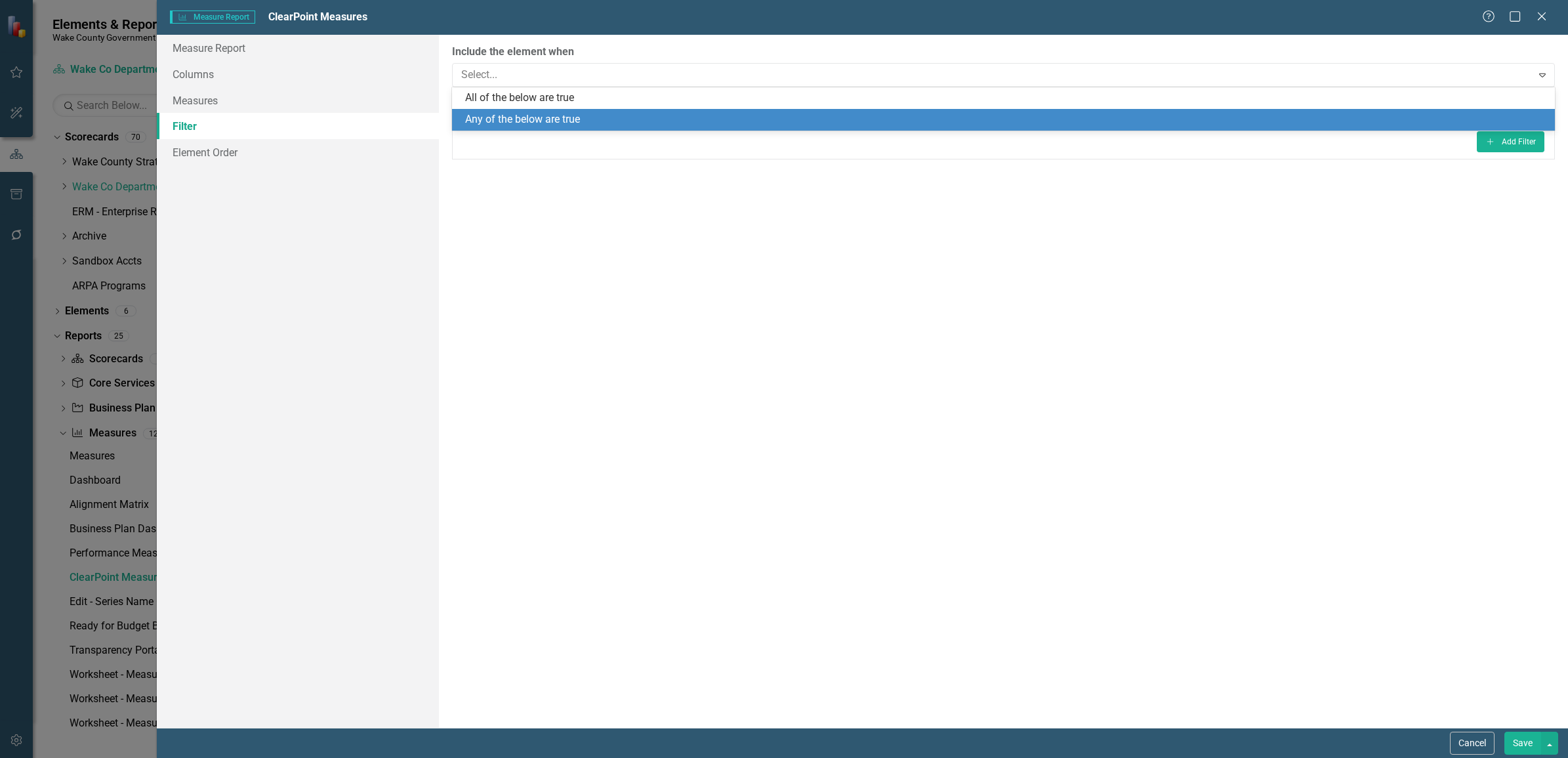
click at [593, 112] on div "Any of the below are true" at bounding box center [1006, 119] width 1082 height 15
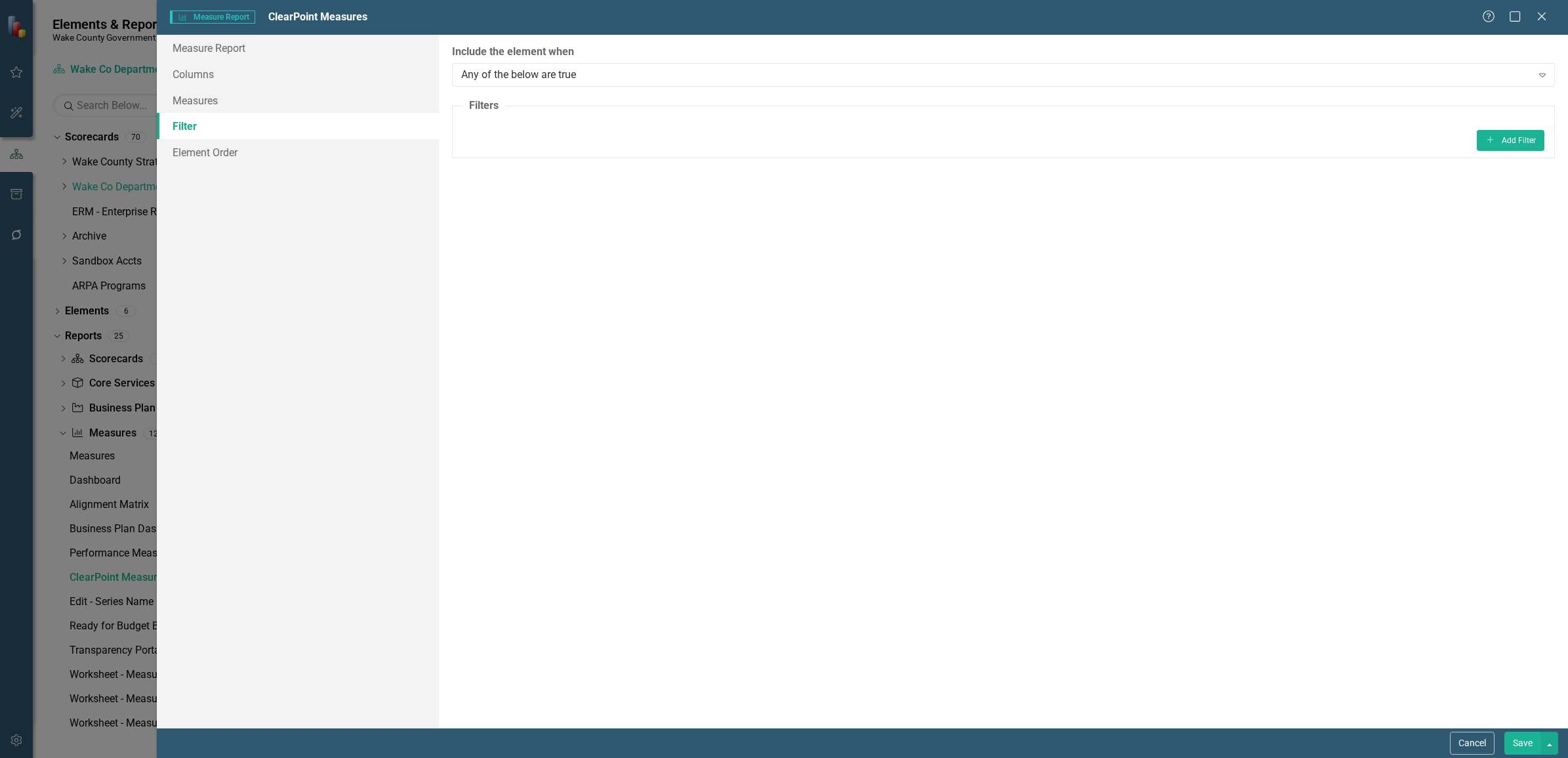
click at [591, 116] on fieldset "Filters Add Add Filter" at bounding box center [1003, 128] width 1102 height 60
click at [1116, 138] on button "Add Add Filter" at bounding box center [1510, 140] width 67 height 21
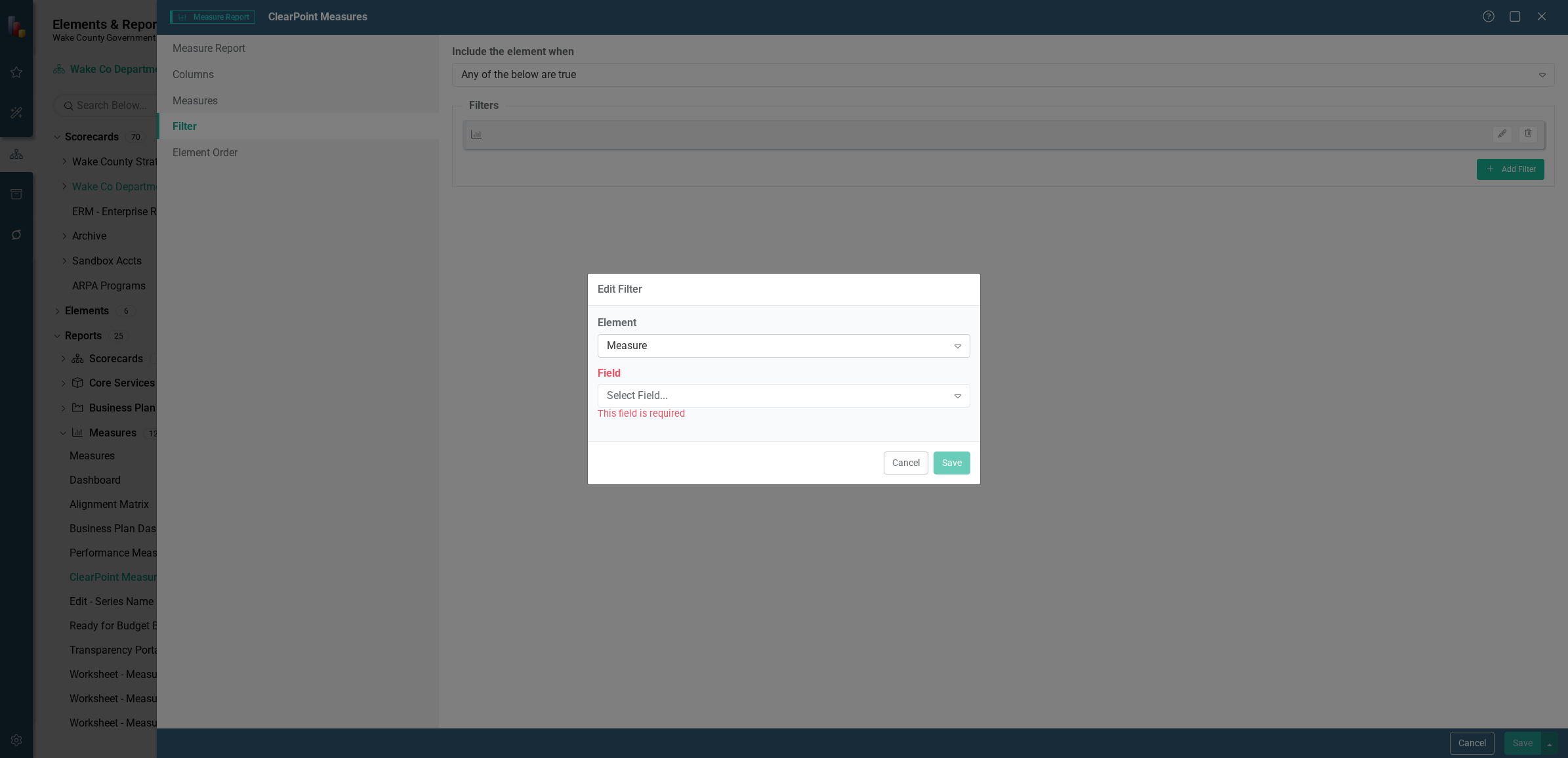
click at [800, 339] on div "Measure" at bounding box center [777, 344] width 340 height 15
click at [918, 468] on button "Cancel" at bounding box center [906, 462] width 45 height 22
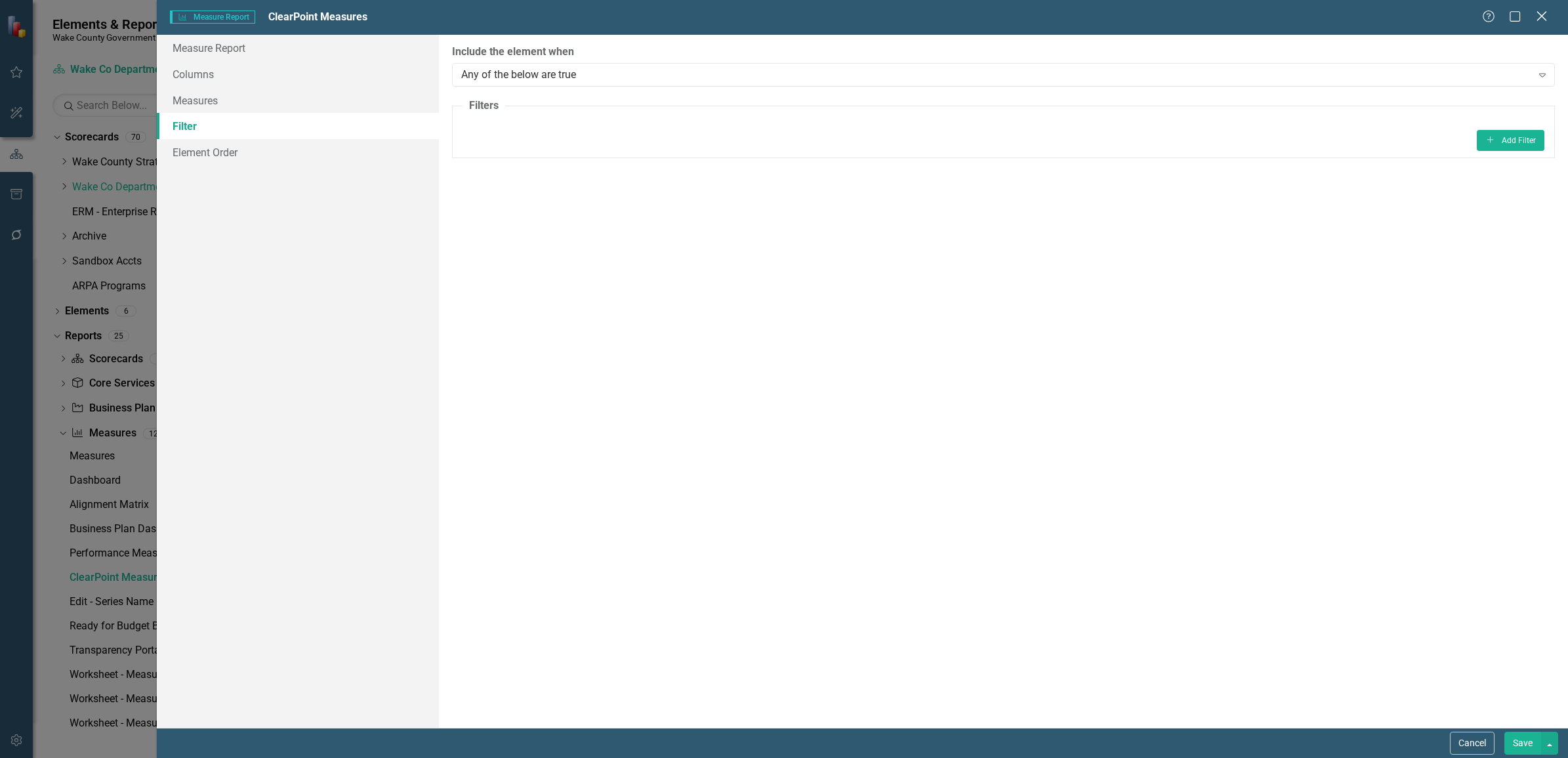
click at [1116, 15] on icon "Close" at bounding box center [1541, 16] width 17 height 13
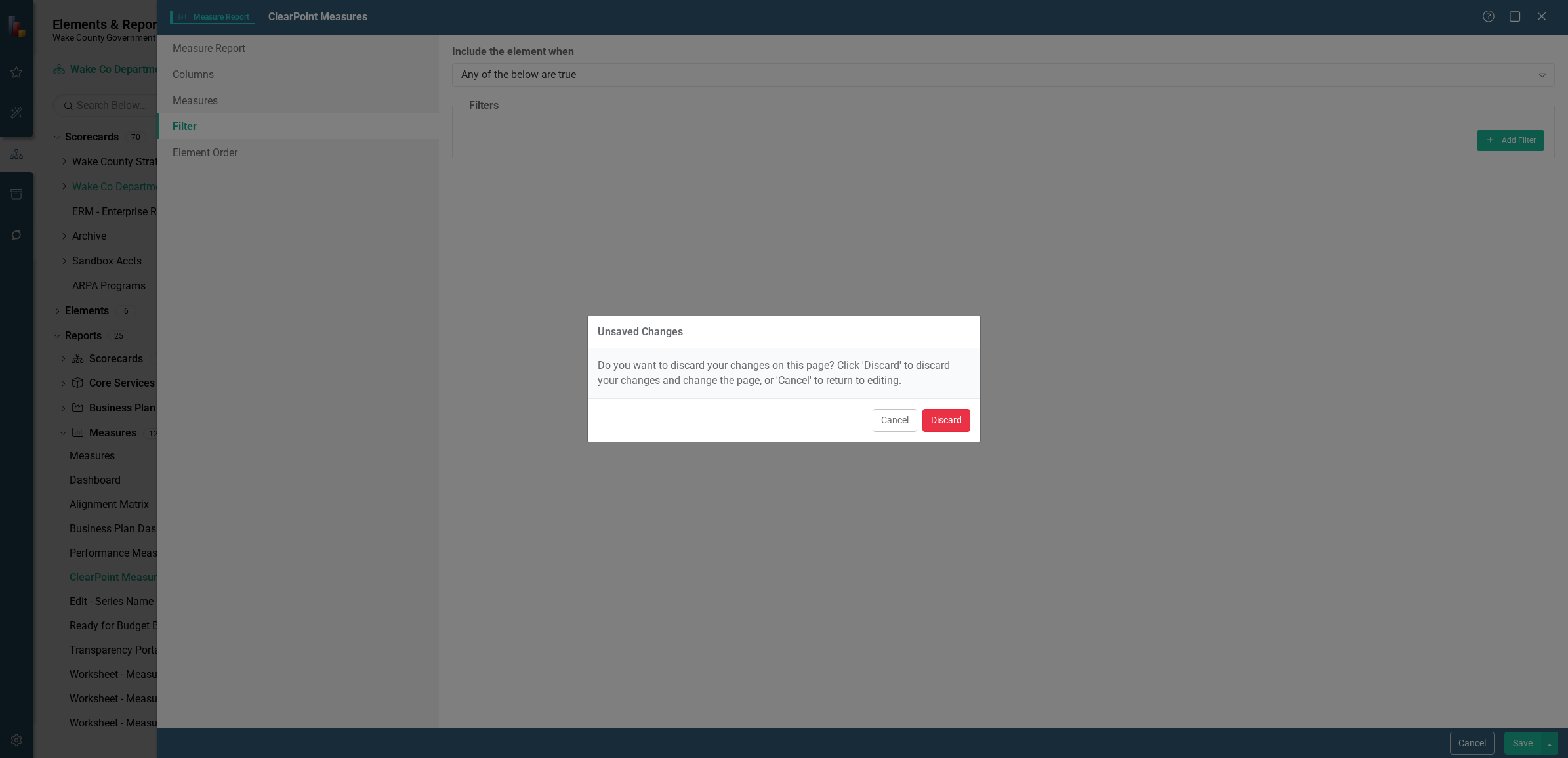
click at [943, 422] on button "Discard" at bounding box center [946, 420] width 48 height 22
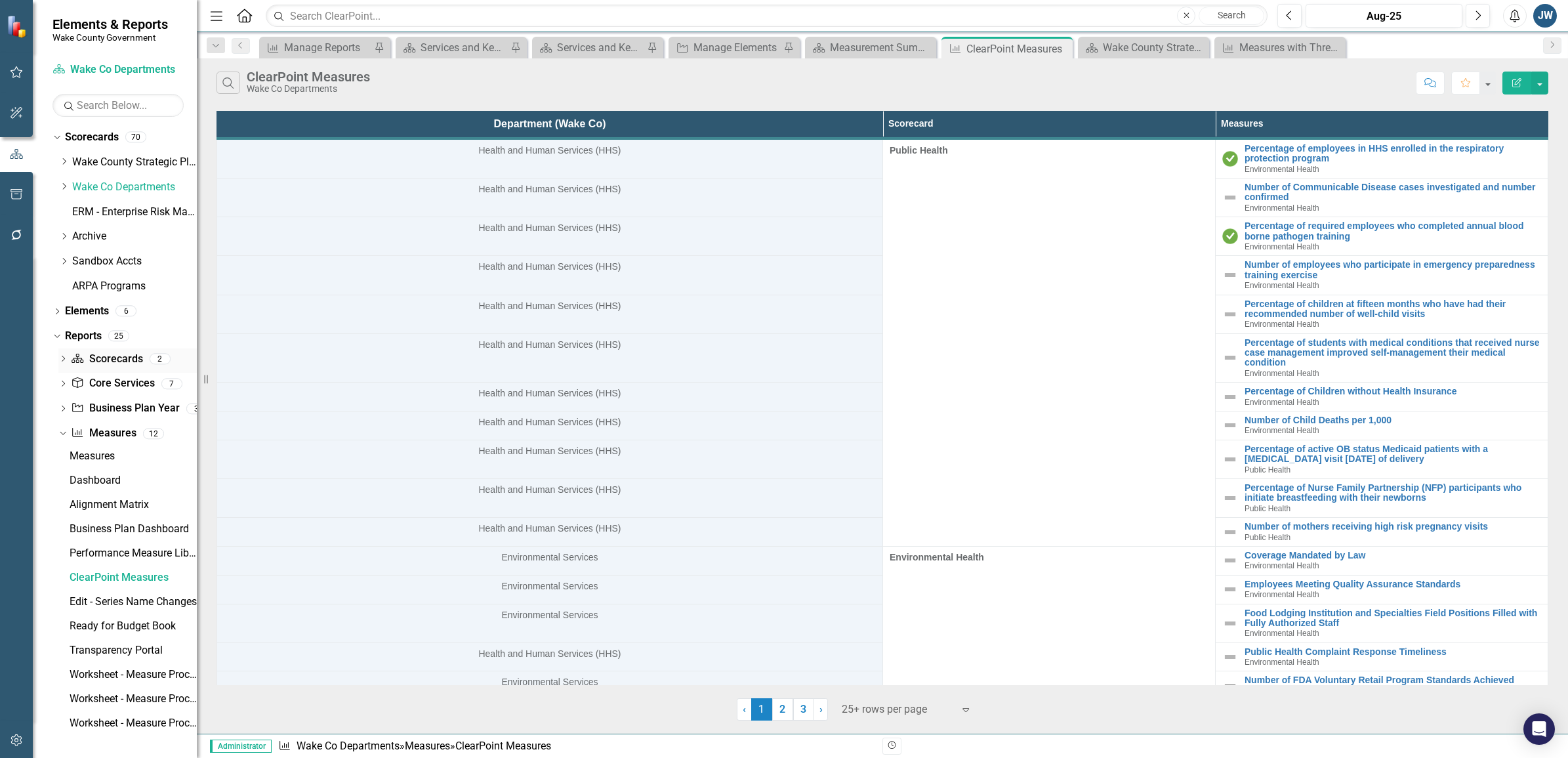
click at [64, 358] on icon at bounding box center [63, 358] width 3 height 6
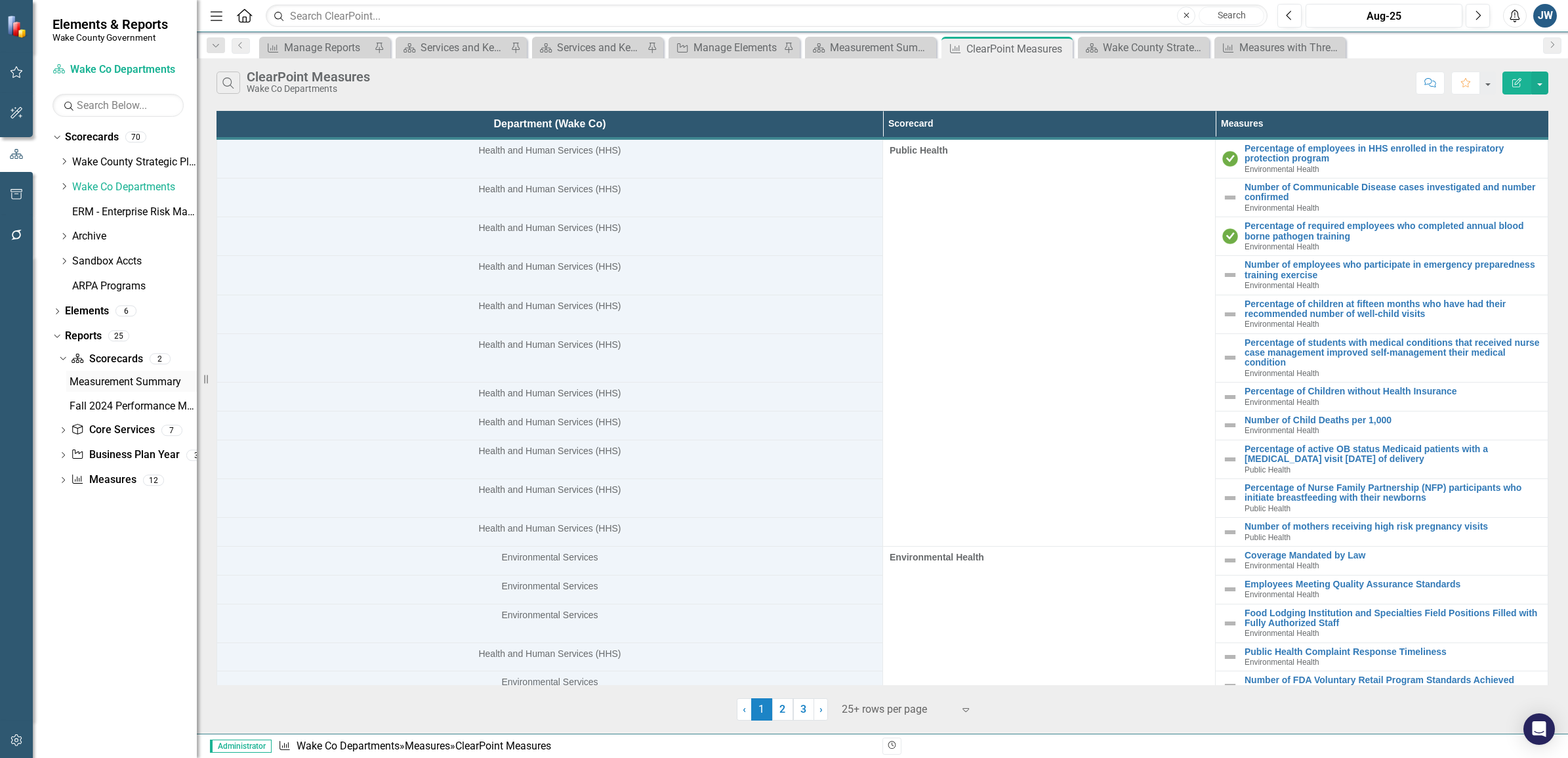
click at [105, 381] on div "Measurement Summary" at bounding box center [133, 381] width 127 height 12
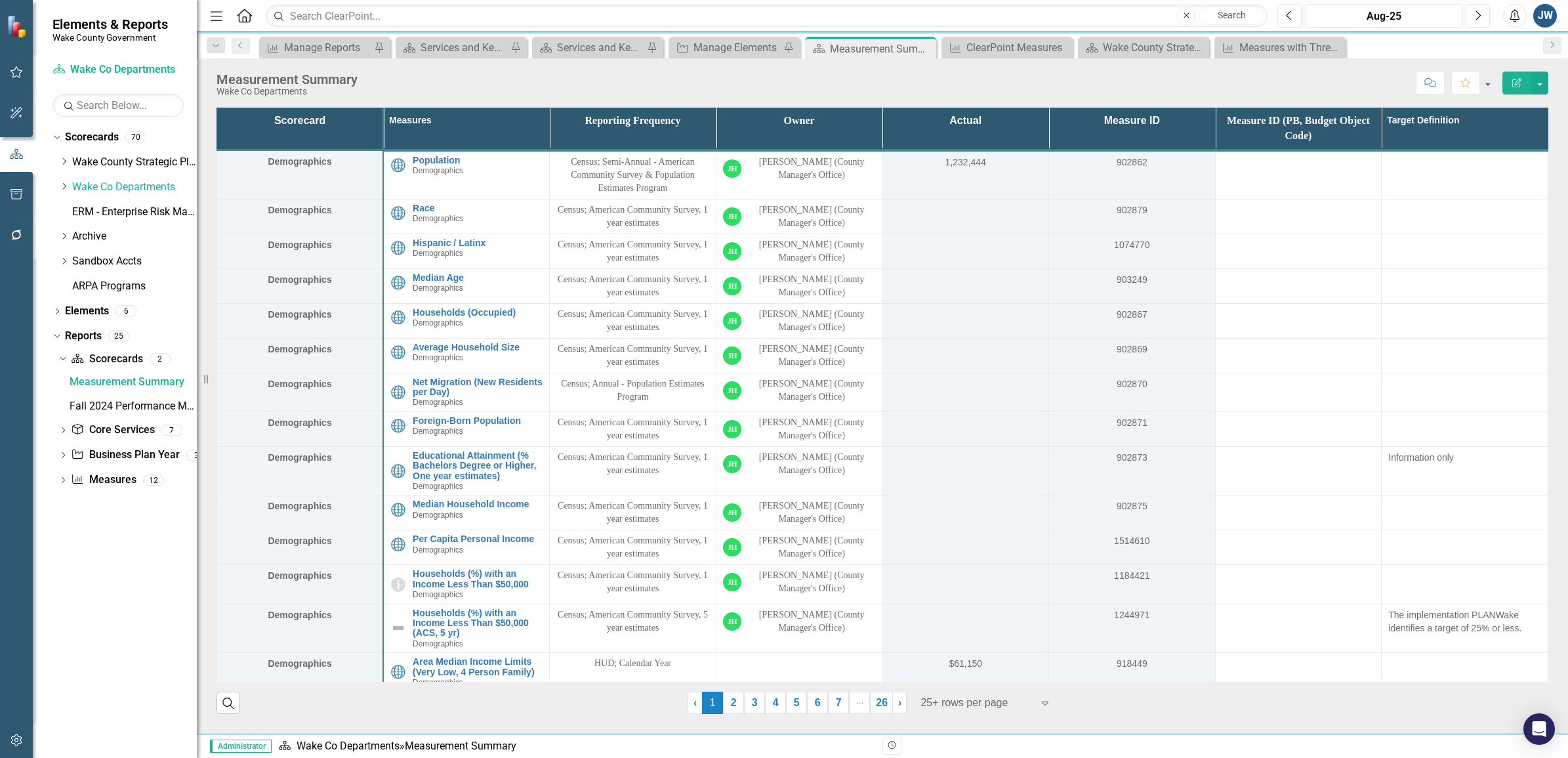
click at [1116, 82] on icon "Edit Report" at bounding box center [1516, 82] width 12 height 9
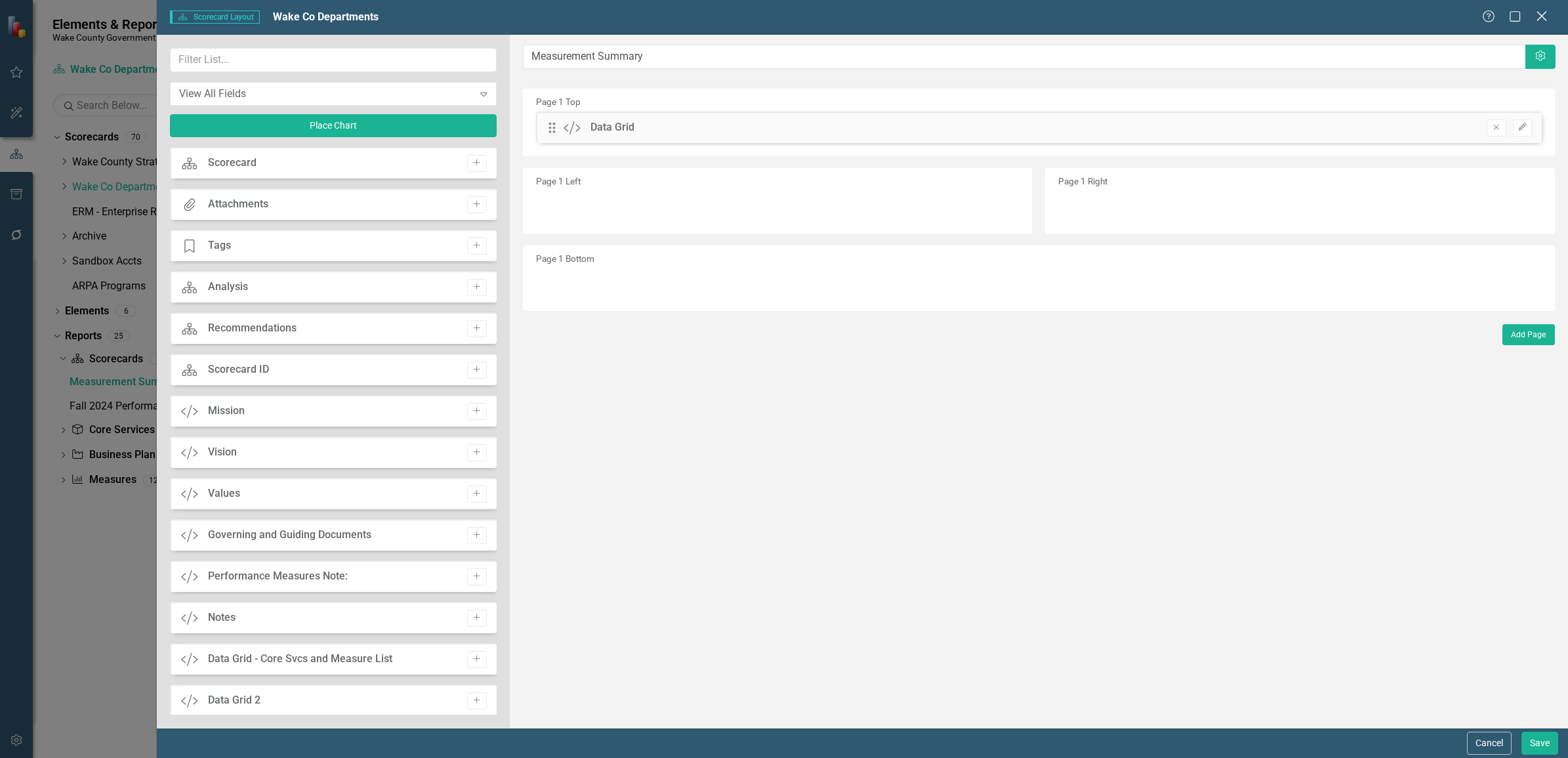
click at [1116, 20] on icon "Close" at bounding box center [1541, 16] width 17 height 13
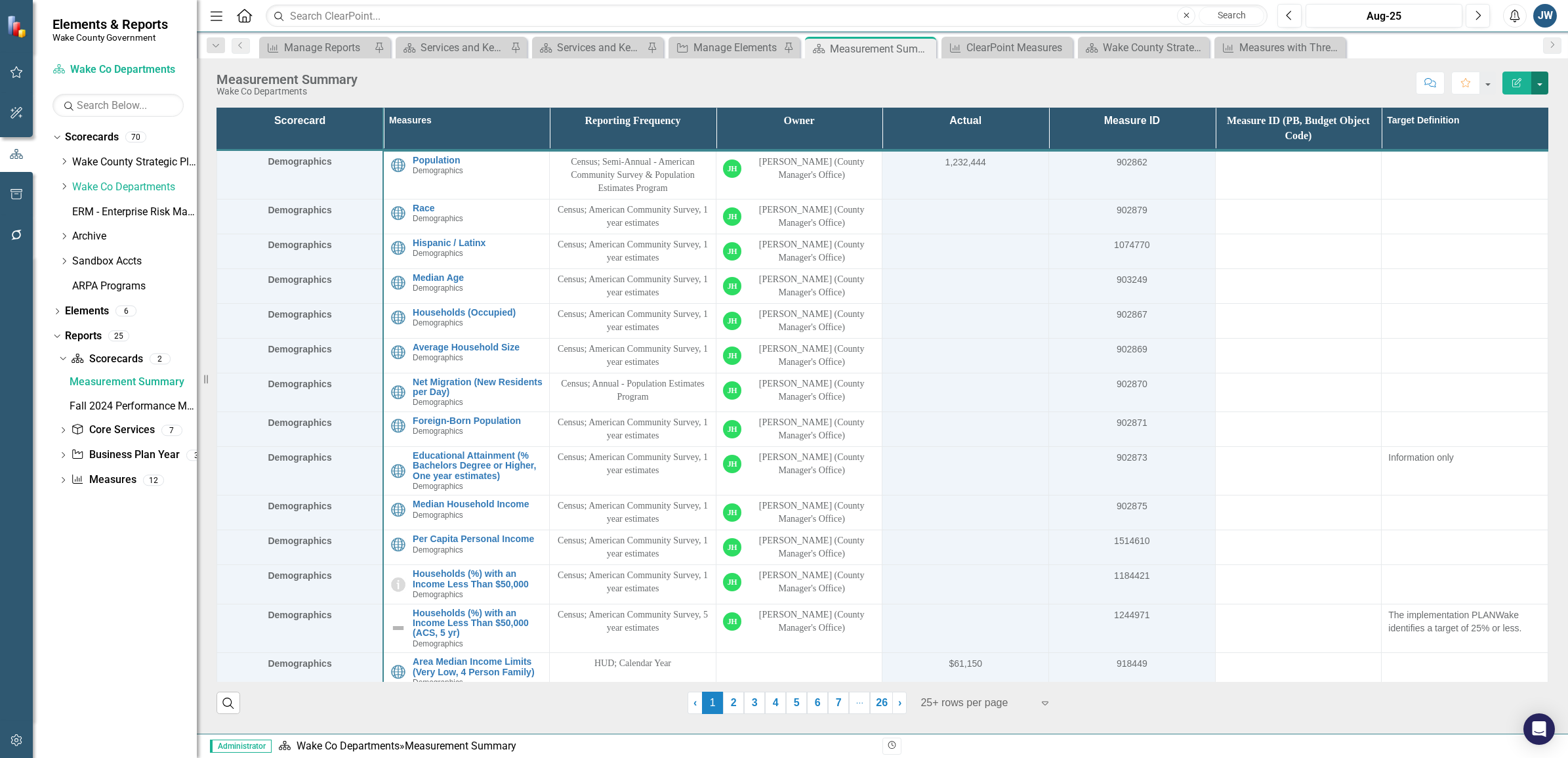
click at [1116, 82] on button "button" at bounding box center [1539, 82] width 17 height 22
click at [1116, 126] on link "Edit Report Edit Layout" at bounding box center [1494, 132] width 107 height 24
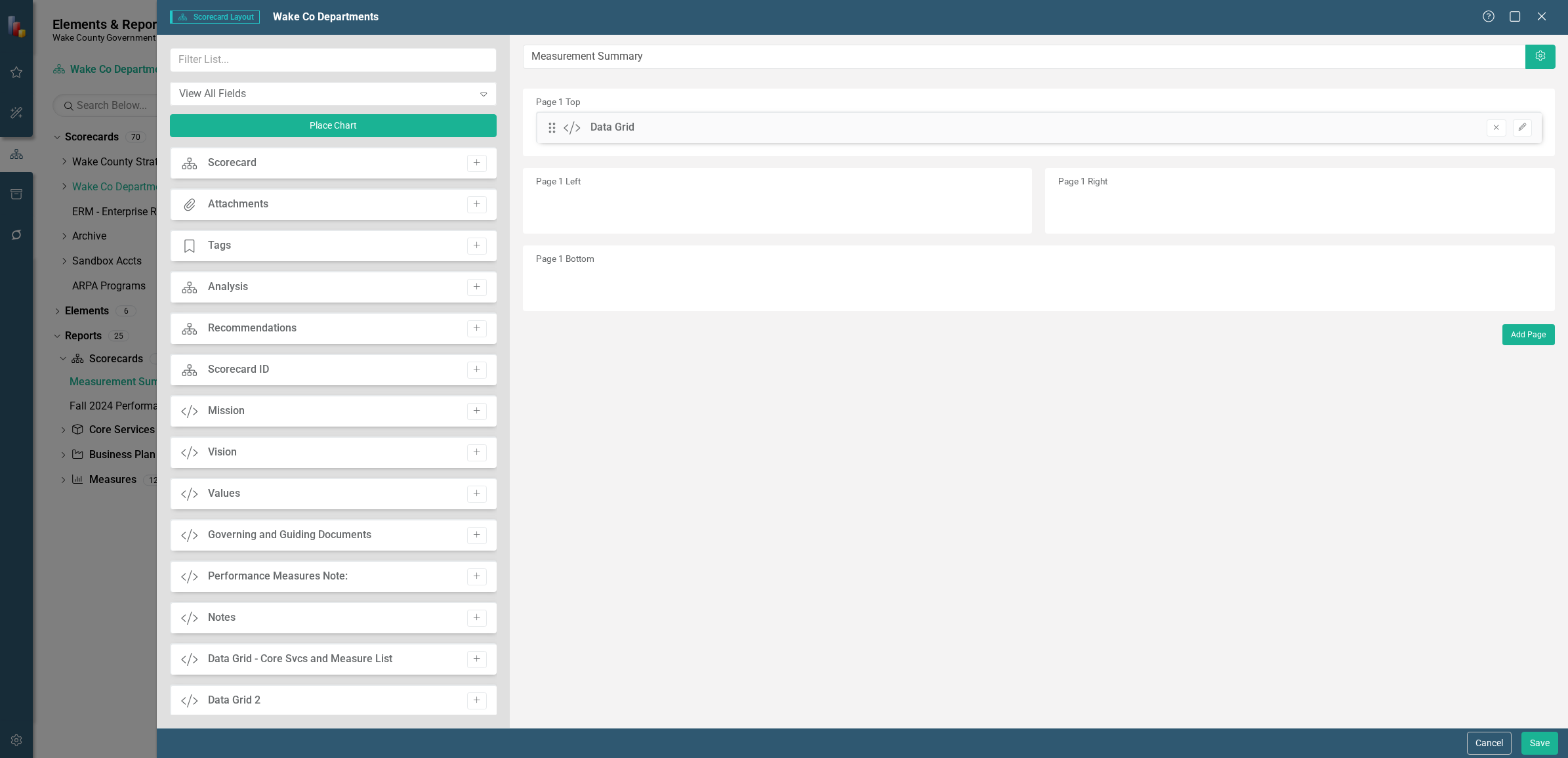
click at [303, 157] on div "Scorecard Scorecard Add" at bounding box center [334, 162] width 327 height 31
click at [1116, 21] on icon "Close" at bounding box center [1541, 16] width 17 height 13
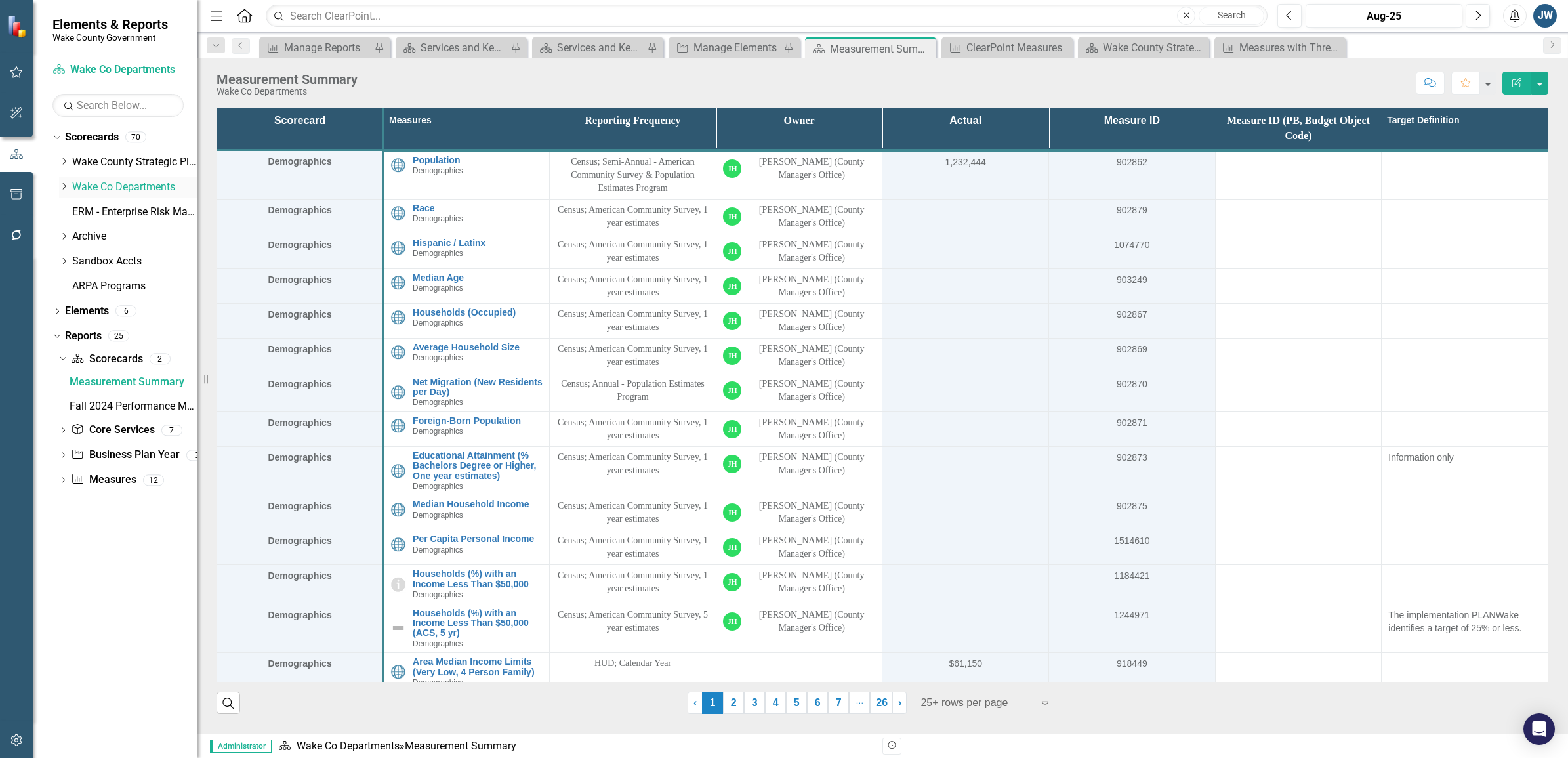
click at [61, 184] on icon "Dropdown" at bounding box center [64, 186] width 10 height 8
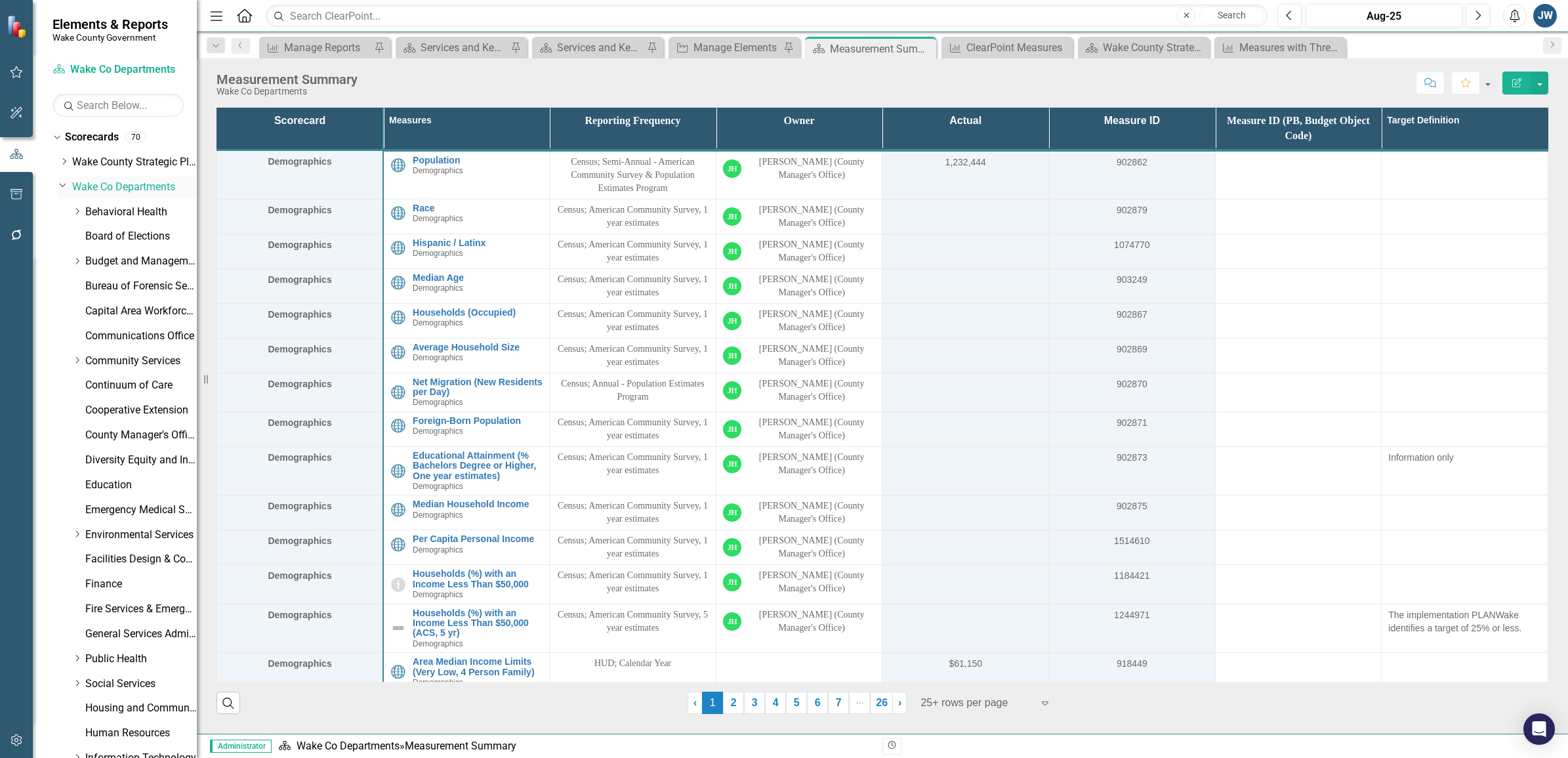
click at [61, 185] on icon at bounding box center [63, 185] width 7 height 3
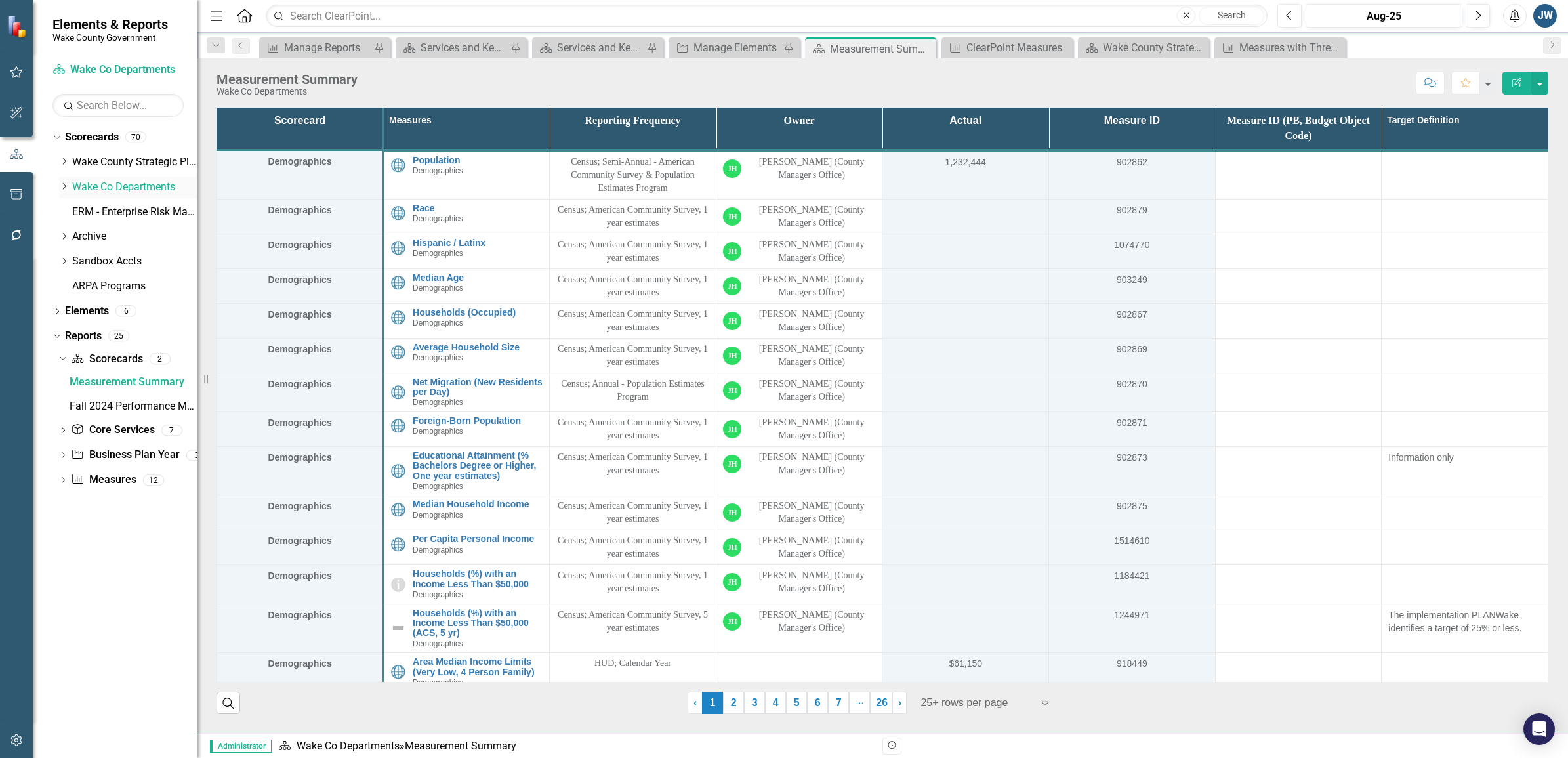
click at [94, 189] on link "Wake Co Departments" at bounding box center [134, 187] width 124 height 15
click at [60, 457] on icon "Dropdown" at bounding box center [63, 456] width 9 height 7
click at [109, 185] on link "Wake Co Departments" at bounding box center [134, 187] width 124 height 15
click at [111, 407] on link "Business Plan Year Business Plan Year" at bounding box center [124, 408] width 109 height 15
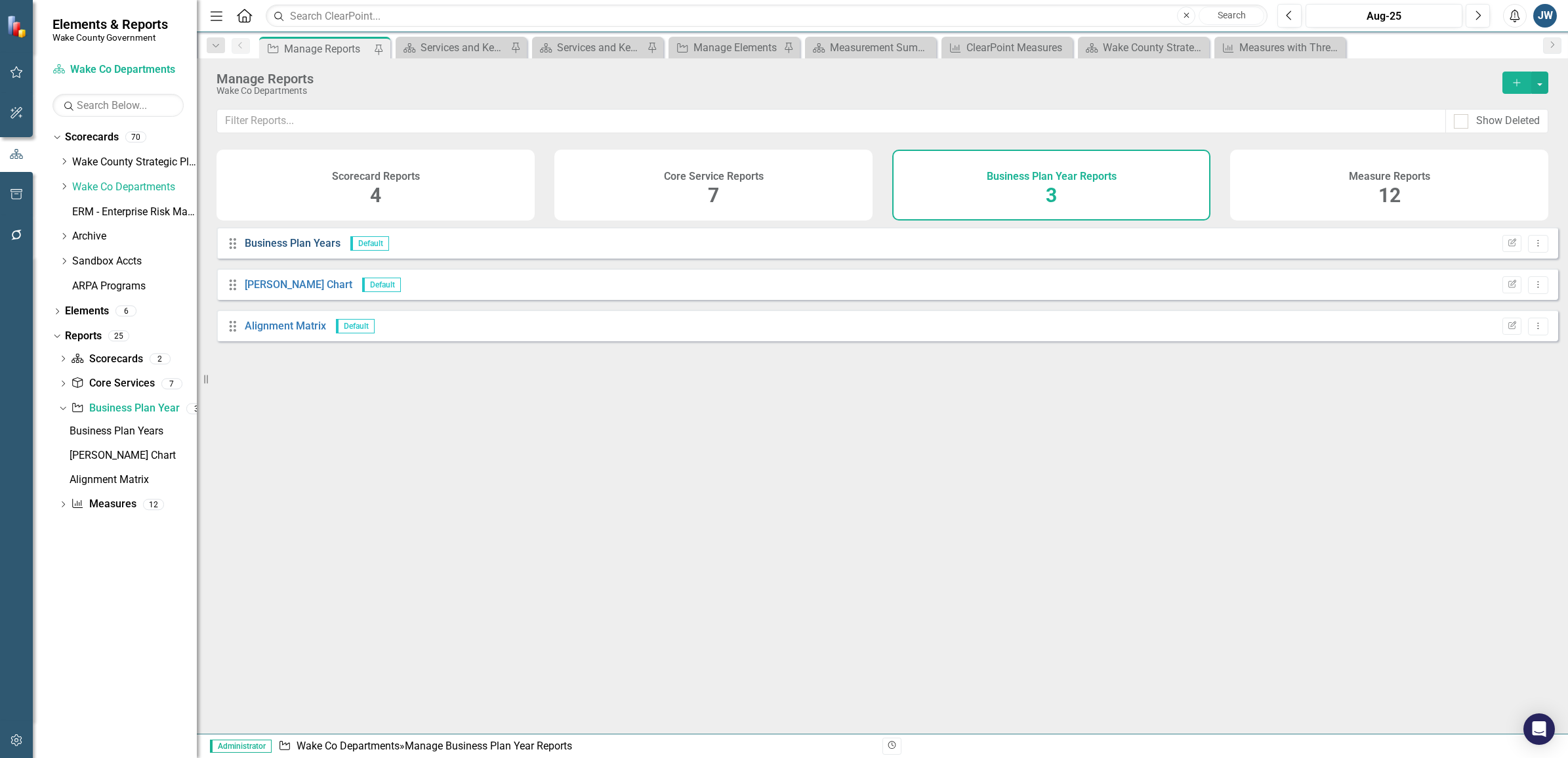
click at [299, 249] on link "Business Plan Years" at bounding box center [292, 243] width 96 height 13
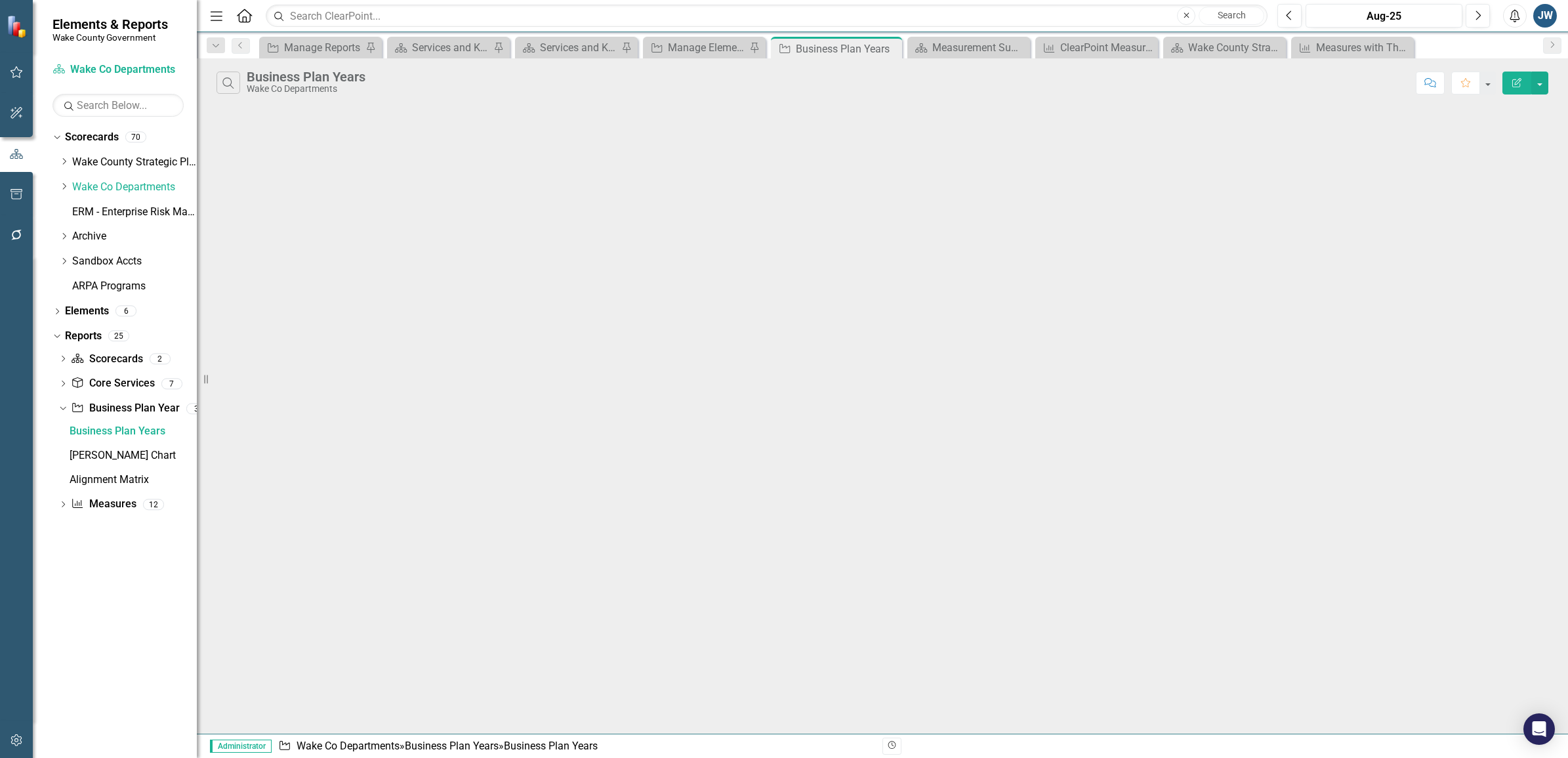
click at [1116, 80] on icon "Edit Report" at bounding box center [1516, 82] width 12 height 9
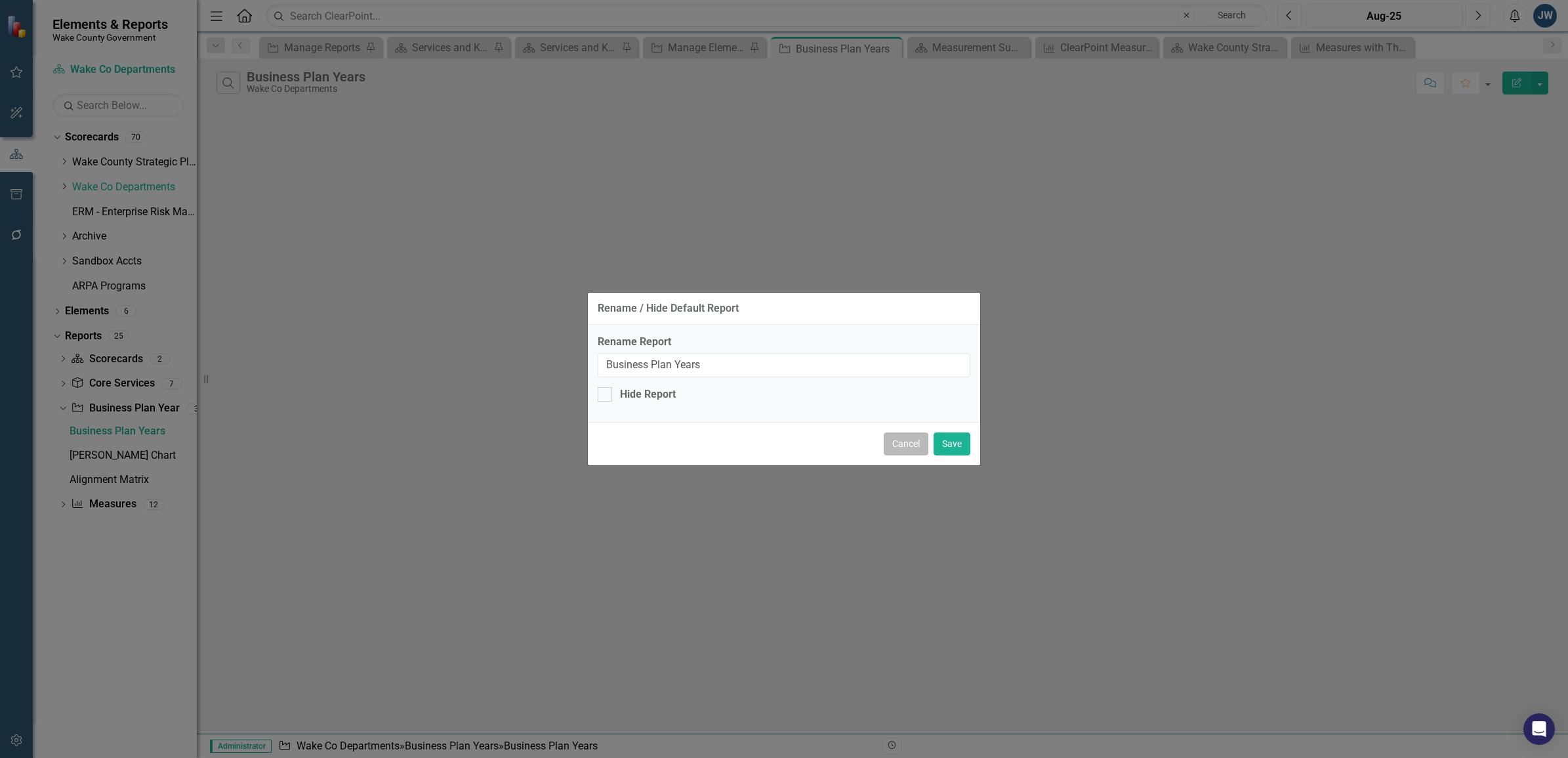
click at [903, 445] on button "Cancel" at bounding box center [906, 443] width 45 height 22
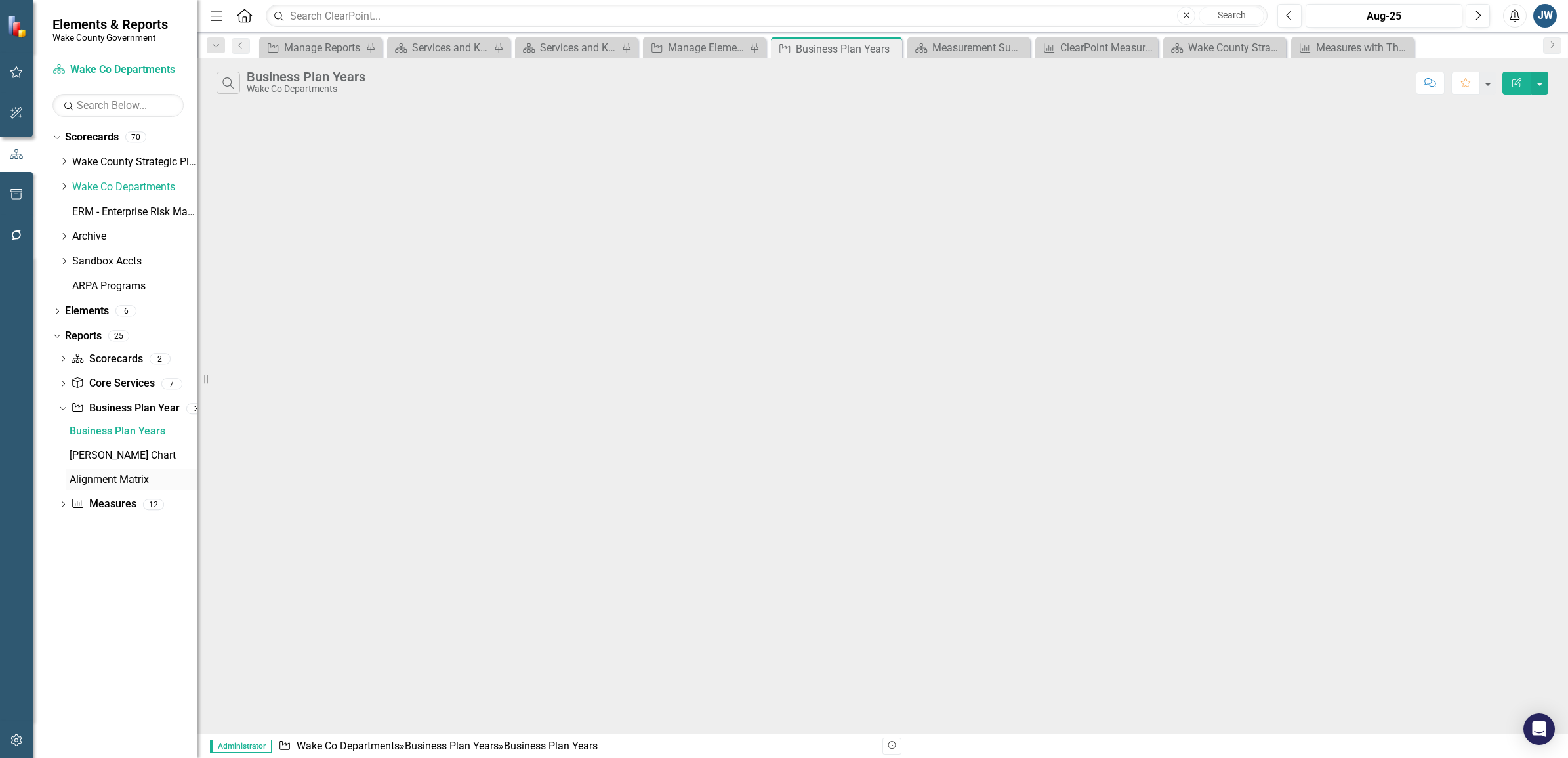
click at [103, 475] on div "Alignment Matrix" at bounding box center [133, 479] width 127 height 12
click at [94, 453] on div "[PERSON_NAME] Chart" at bounding box center [133, 455] width 127 height 12
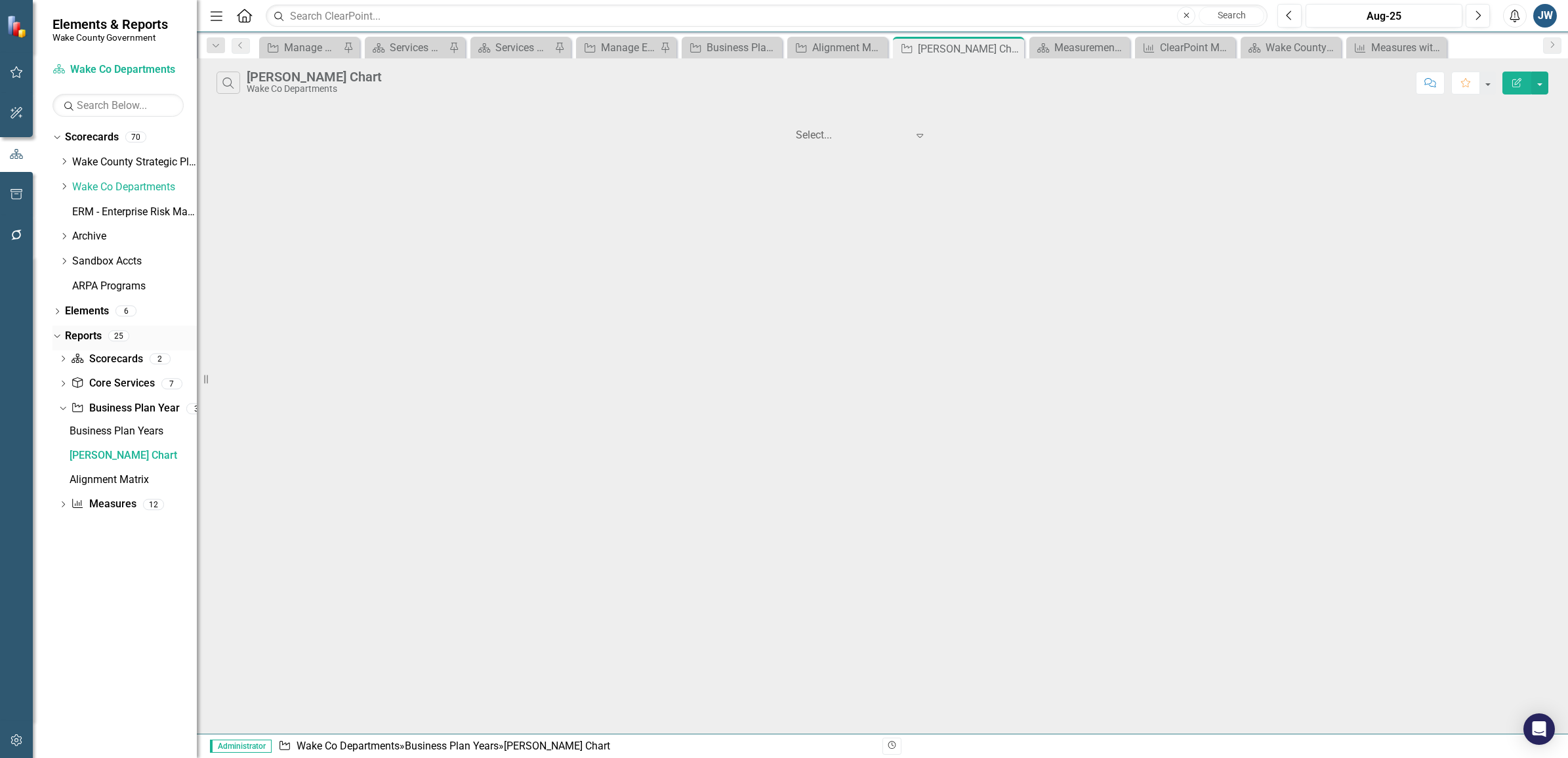
click at [79, 329] on link "Reports" at bounding box center [83, 335] width 37 height 15
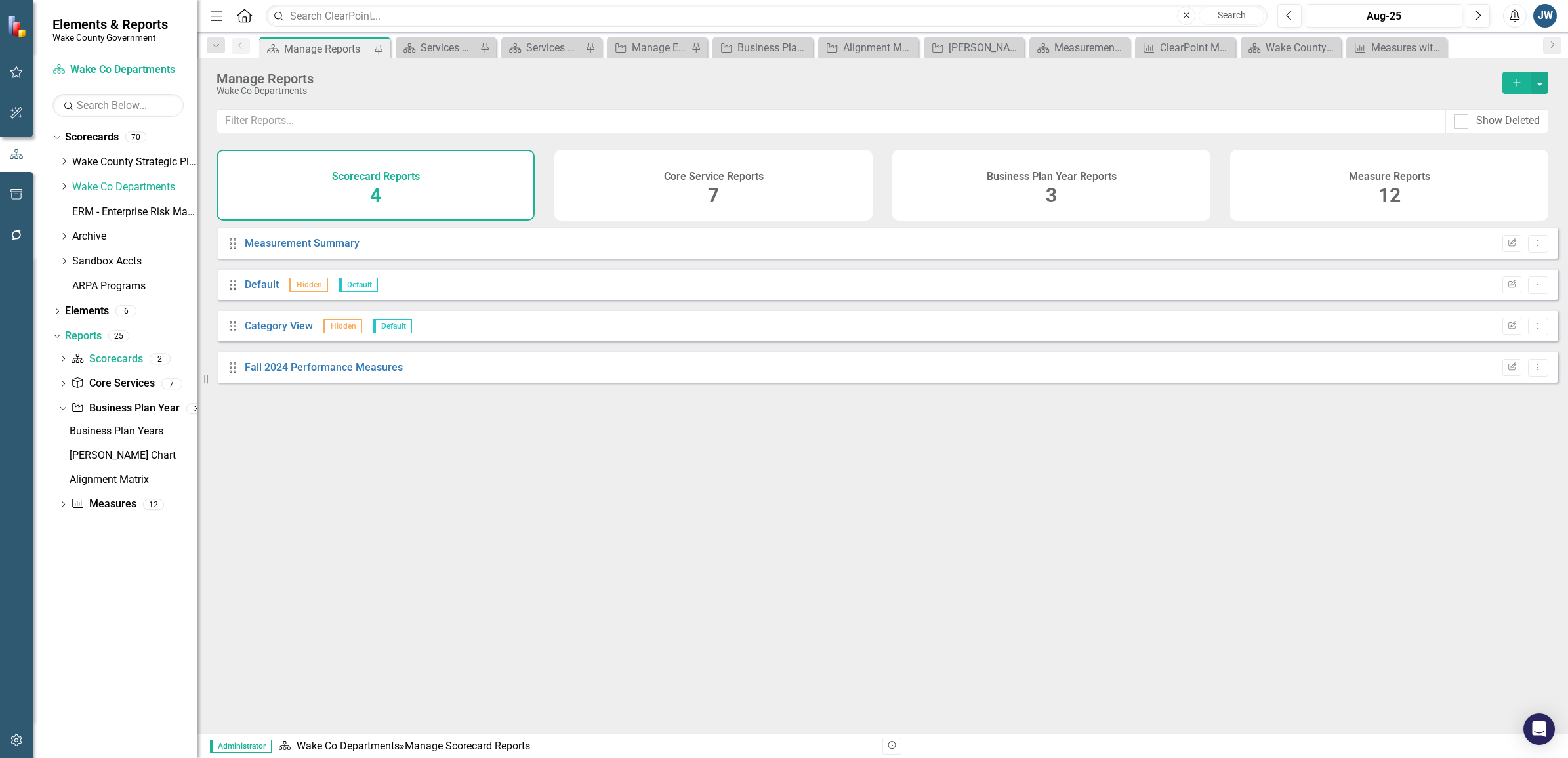
click at [808, 597] on div "Drag Measurement Summary Edit Report Dropdown Menu Drag Default Hidden Default …" at bounding box center [882, 475] width 1371 height 497
click at [63, 501] on div "Dropdown" at bounding box center [63, 505] width 9 height 11
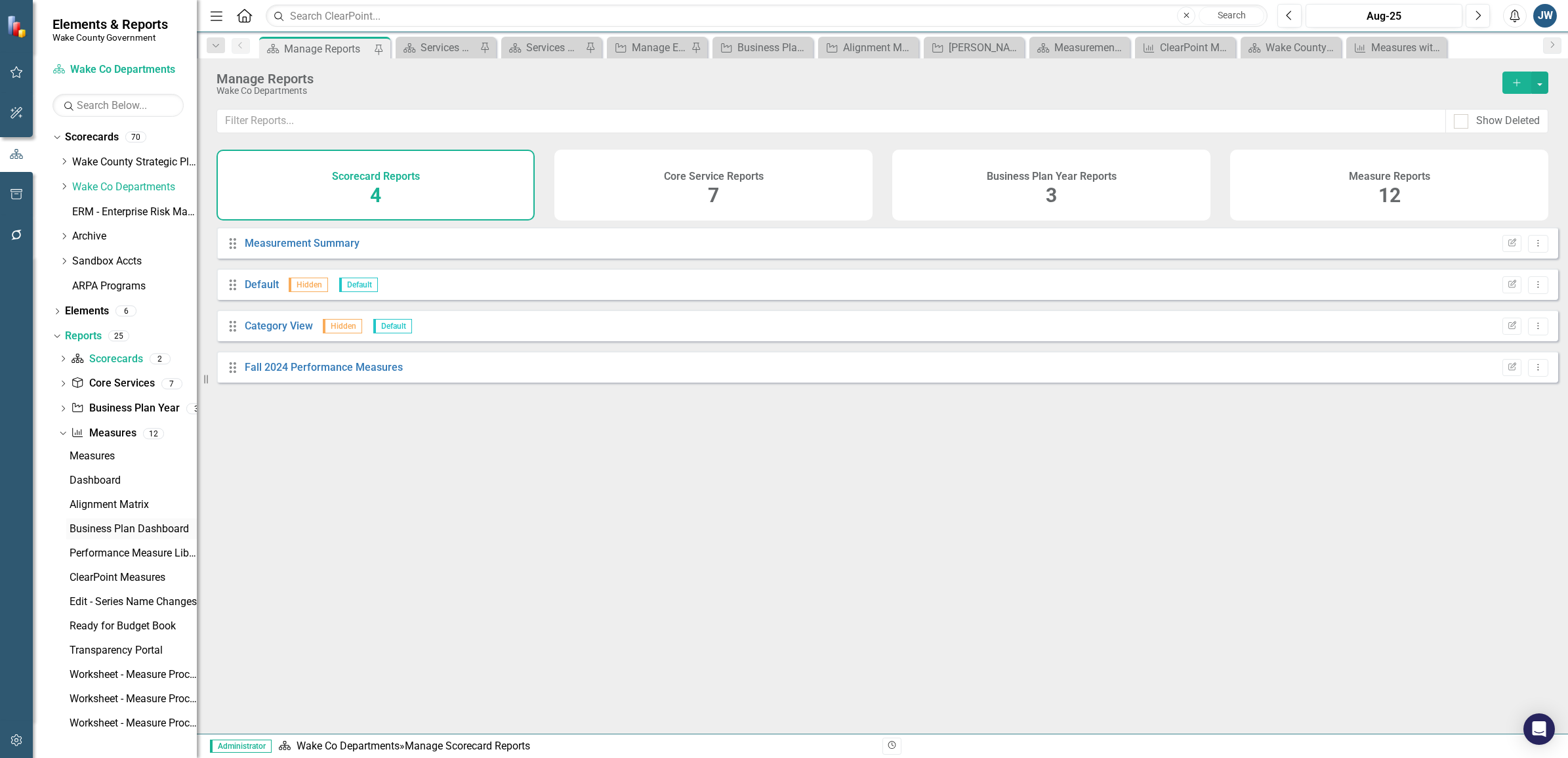
click at [103, 525] on div "Business Plan Dashboard" at bounding box center [133, 528] width 127 height 12
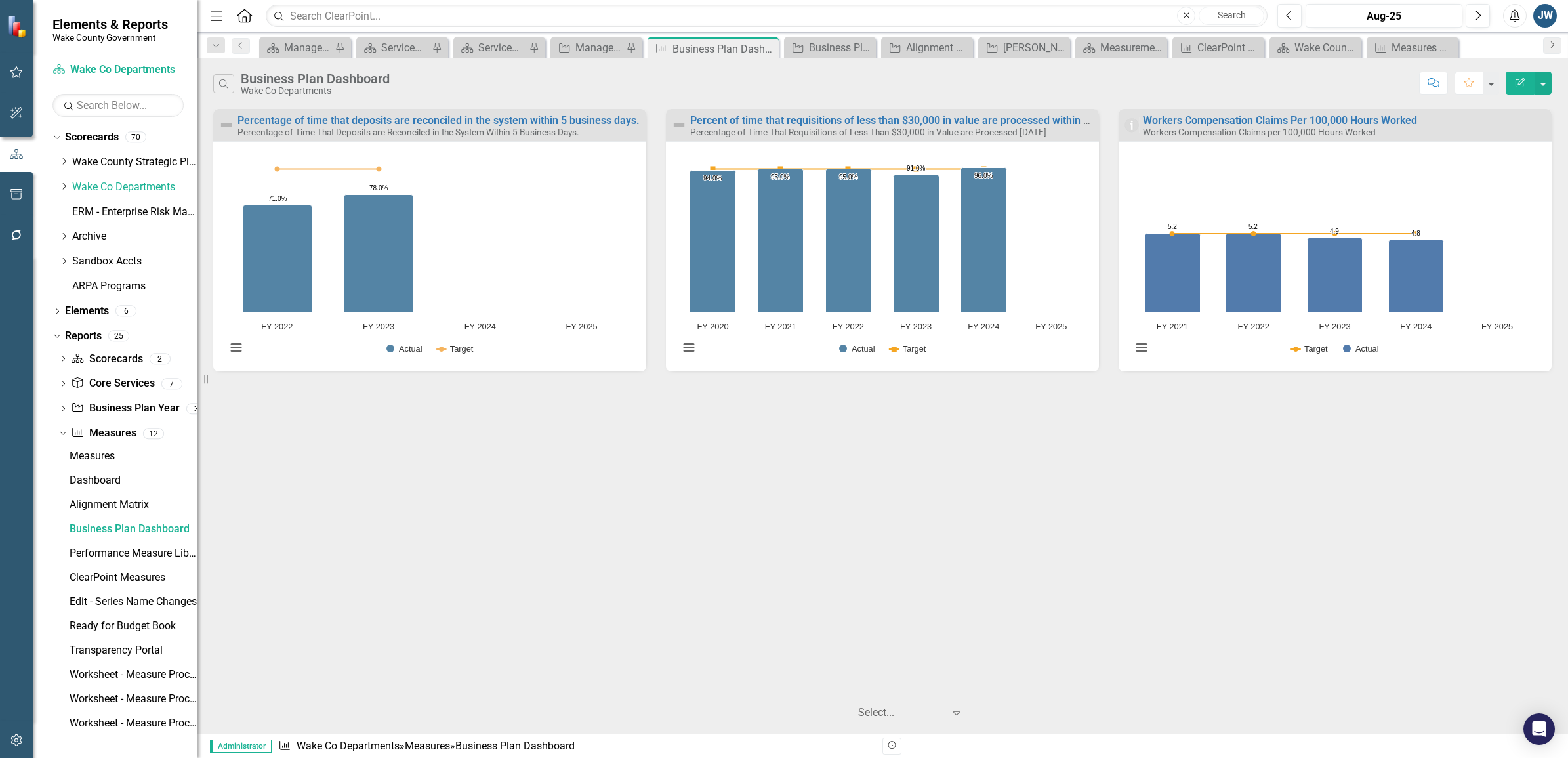
click at [1116, 47] on icon "Next" at bounding box center [1551, 45] width 11 height 8
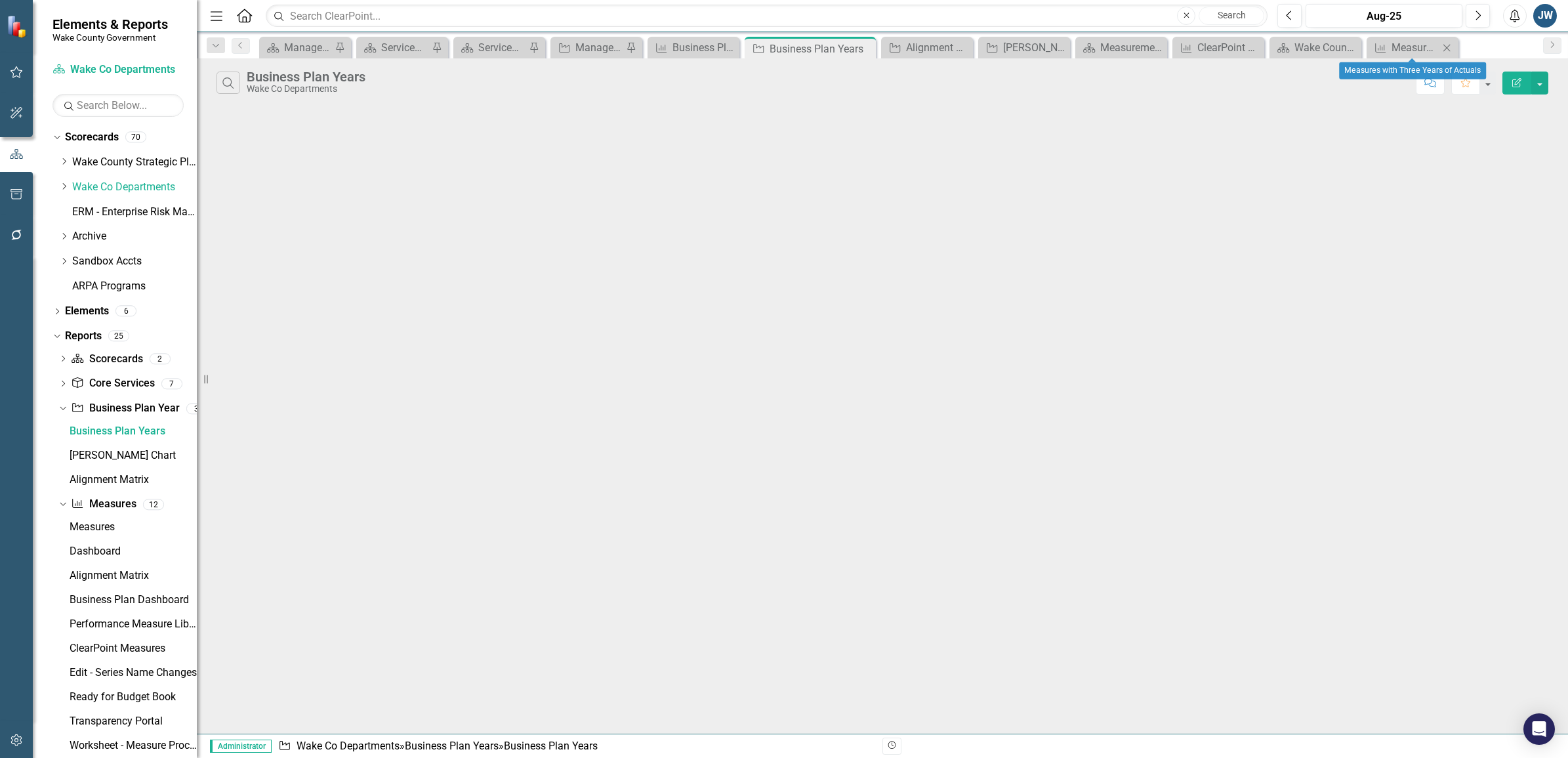
click at [1116, 44] on icon at bounding box center [1446, 47] width 7 height 7
click at [1116, 46] on icon "Close" at bounding box center [1434, 48] width 13 height 11
click at [1116, 46] on icon "Close" at bounding box center [1422, 48] width 13 height 11
click at [1116, 46] on div "Scorecard Manage Reports Pin Scorecard Services and Key Operating Measures Pin …" at bounding box center [896, 47] width 1279 height 21
click at [0, 0] on icon "Close" at bounding box center [0, 0] width 0 height 0
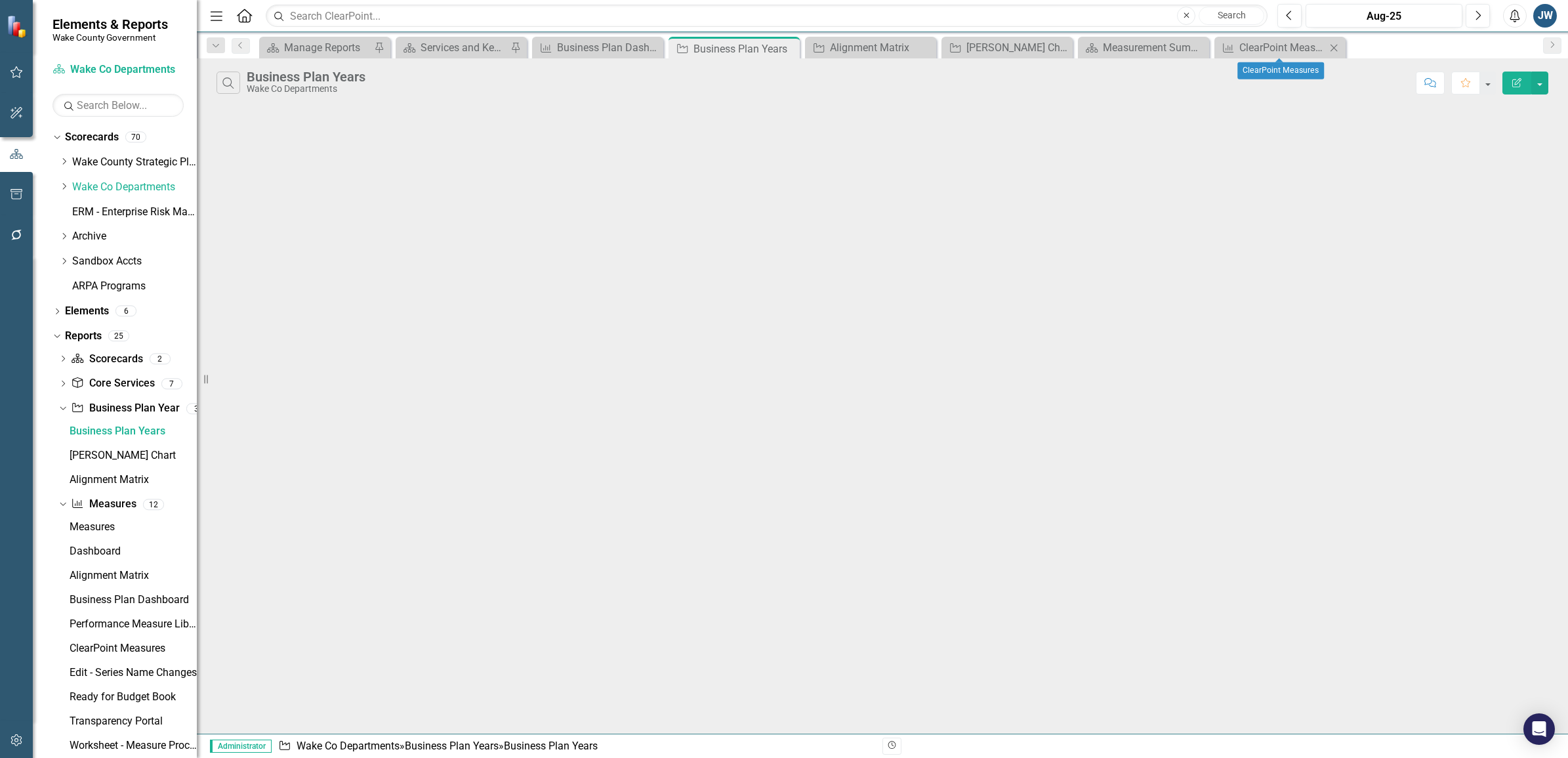
click at [1116, 47] on icon "Close" at bounding box center [1333, 48] width 13 height 11
drag, startPoint x: 1197, startPoint y: 44, endPoint x: 1090, endPoint y: 58, distance: 107.9
click at [0, 0] on icon "Close" at bounding box center [0, 0] width 0 height 0
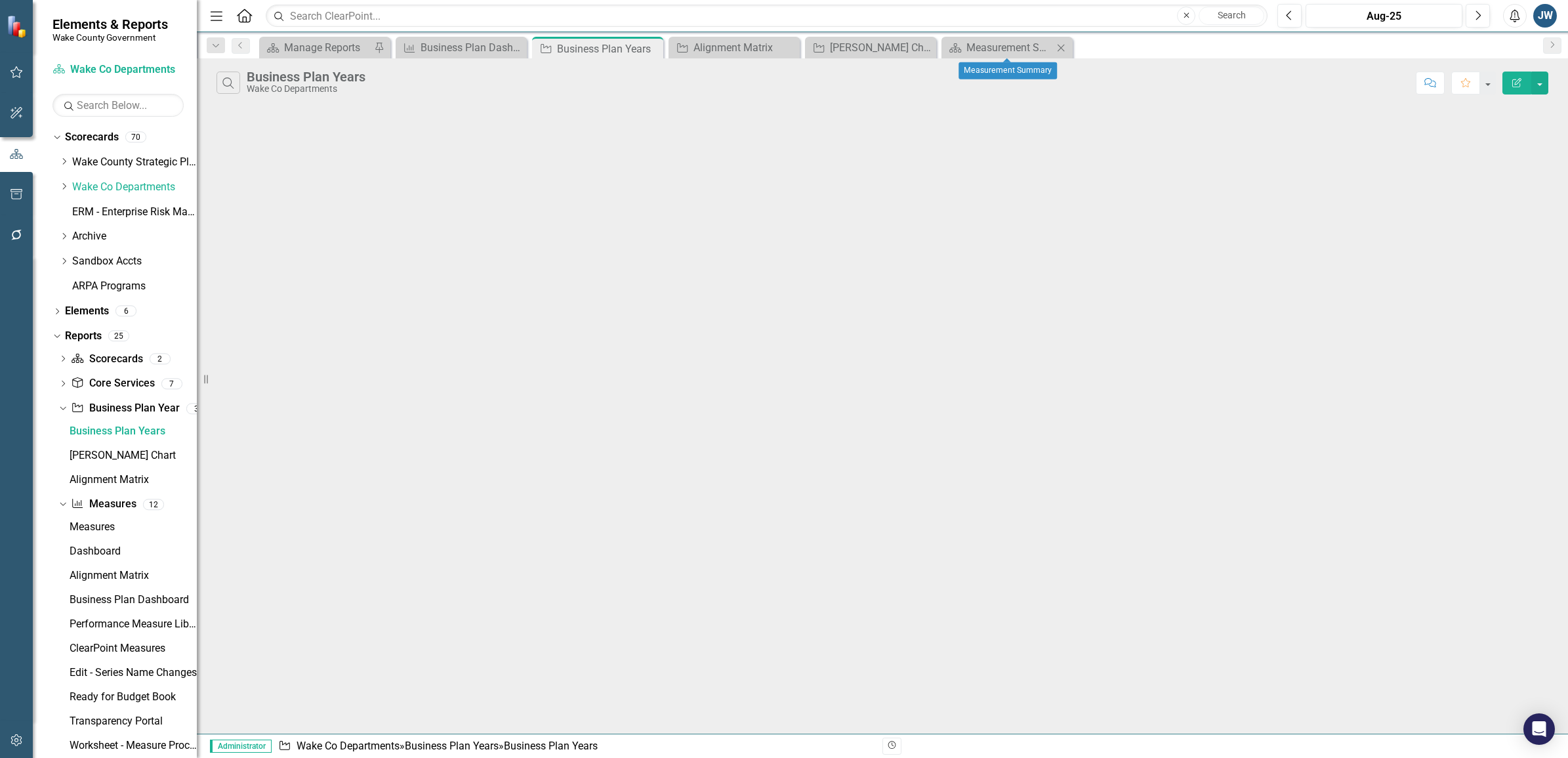
click at [1060, 47] on icon "Close" at bounding box center [1060, 48] width 13 height 11
click at [0, 0] on icon "Close" at bounding box center [0, 0] width 0 height 0
click at [788, 47] on icon "Close" at bounding box center [787, 48] width 13 height 11
click at [653, 44] on icon "Close" at bounding box center [650, 48] width 13 height 11
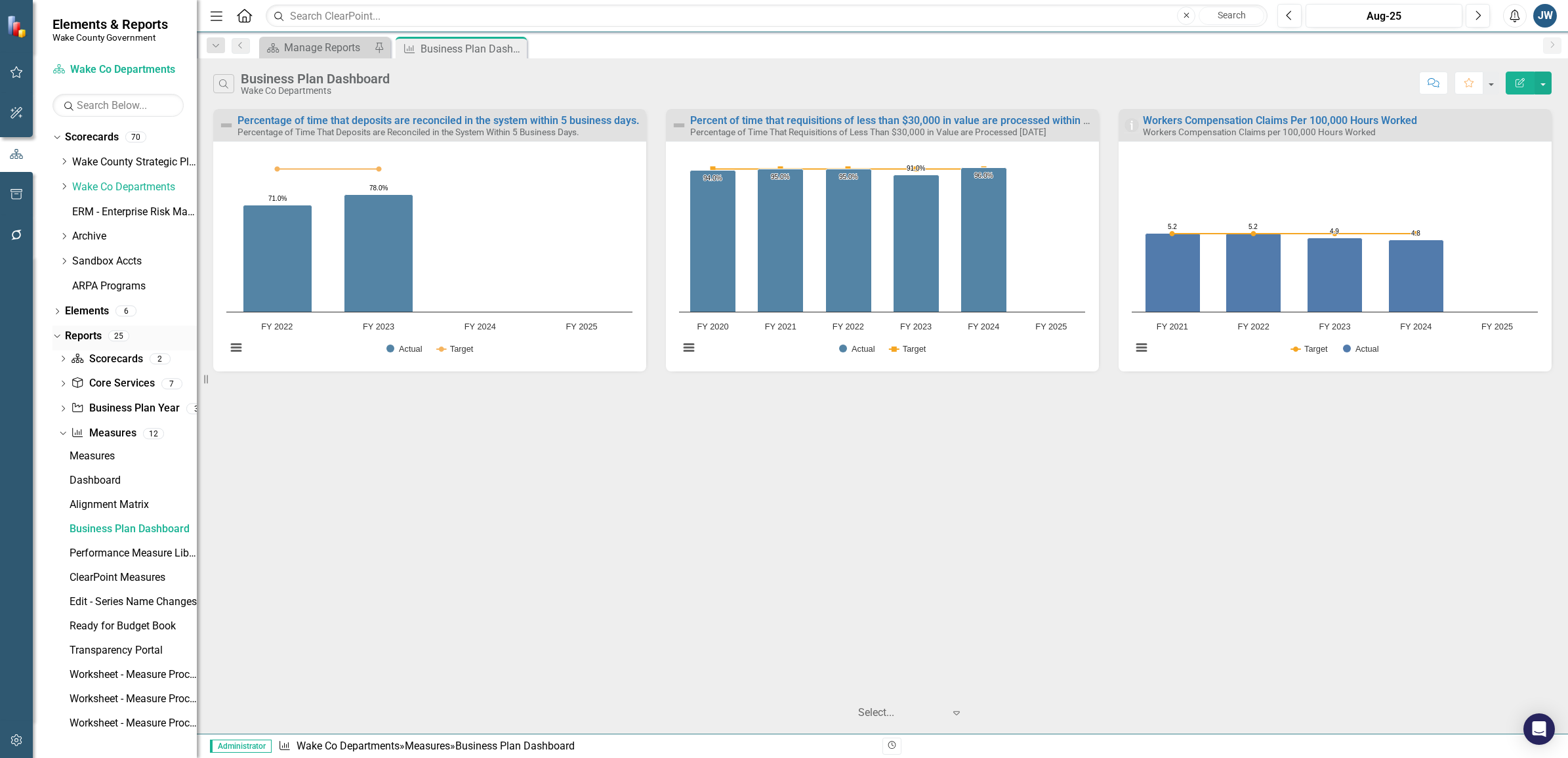
click at [58, 339] on icon "Dropdown" at bounding box center [55, 334] width 7 height 9
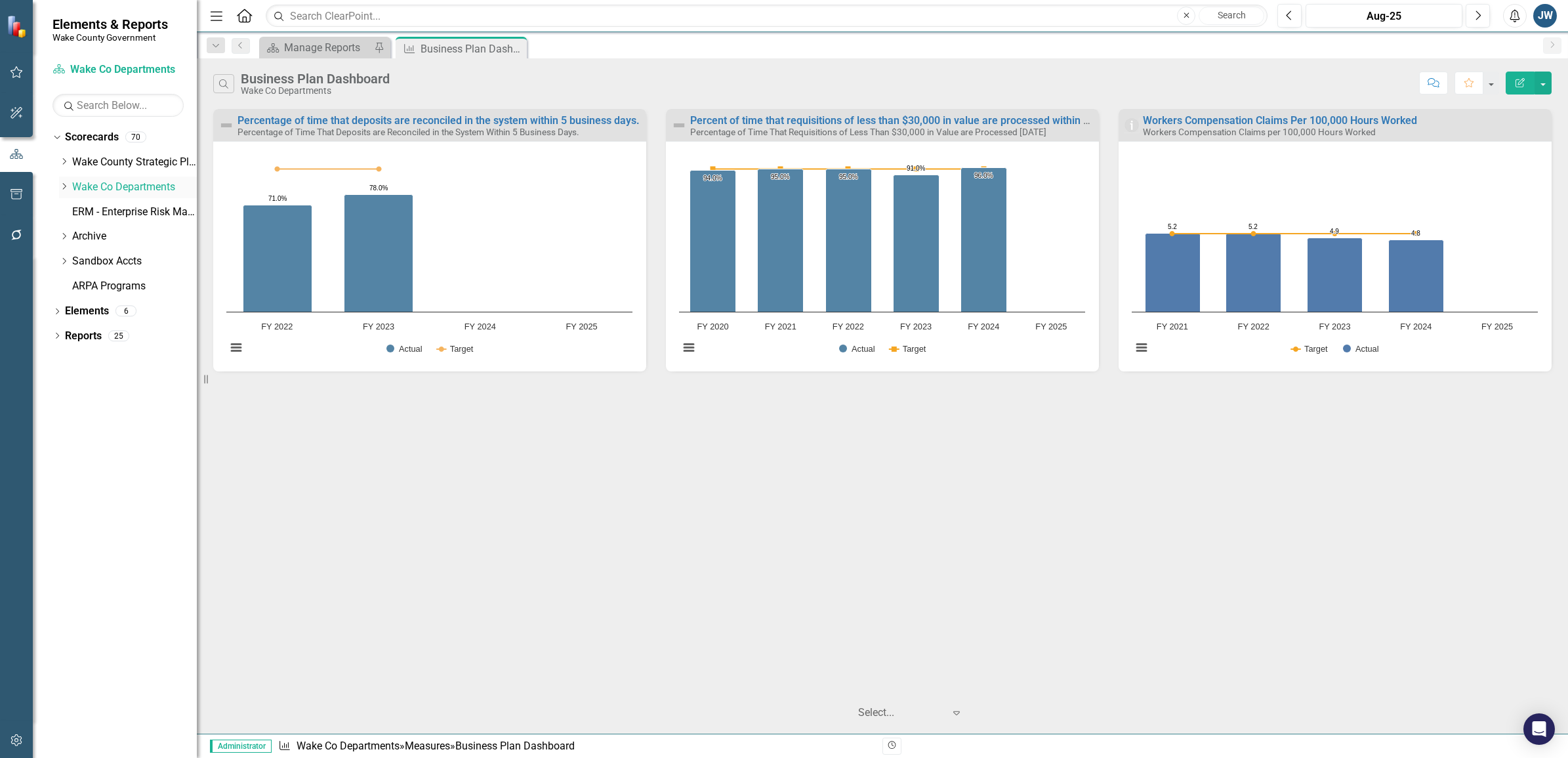
click at [59, 186] on icon "Dropdown" at bounding box center [64, 186] width 10 height 8
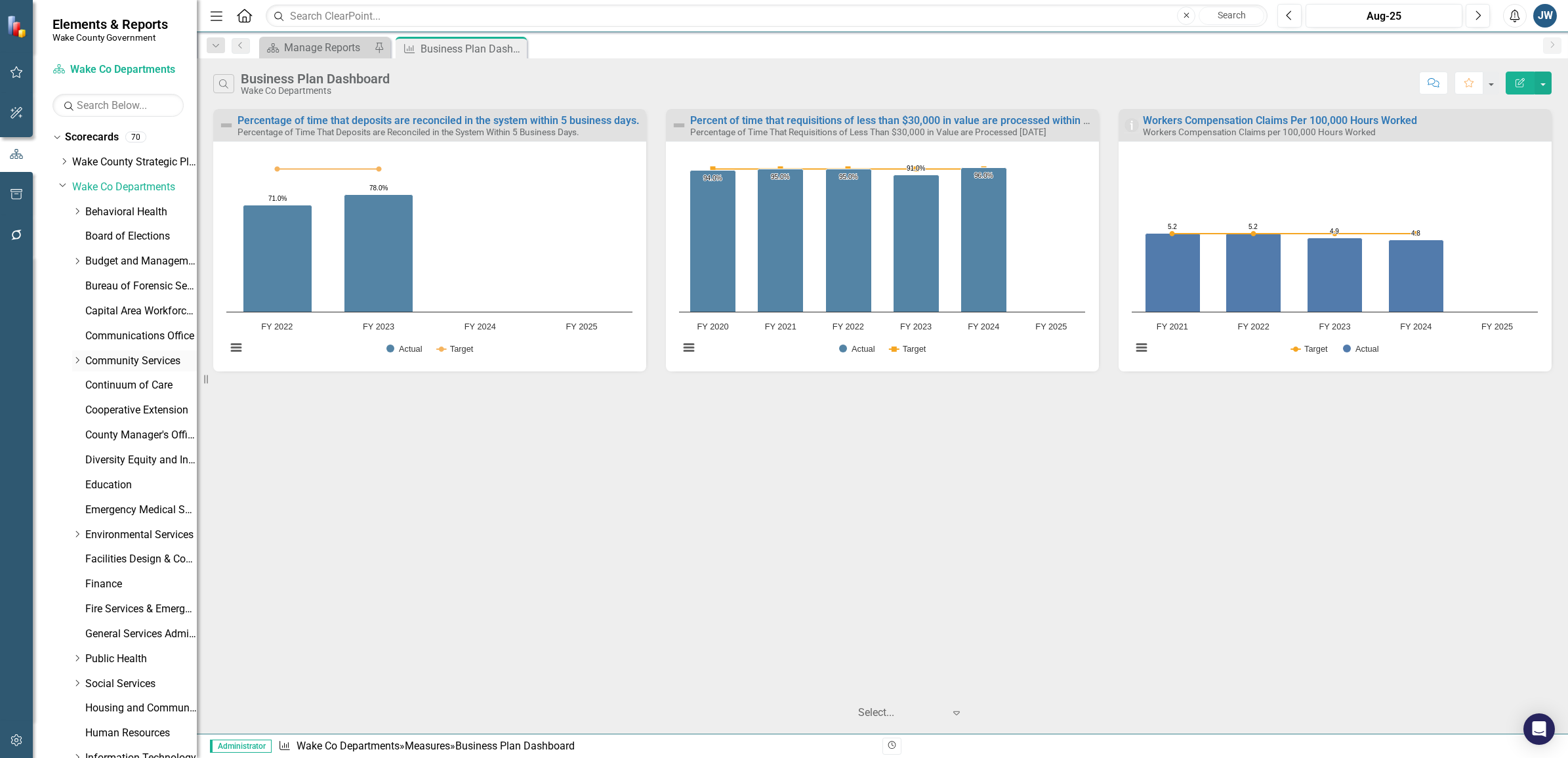
click at [73, 358] on icon "Dropdown" at bounding box center [77, 360] width 10 height 8
click at [73, 358] on icon "Dropdown" at bounding box center [76, 358] width 8 height 10
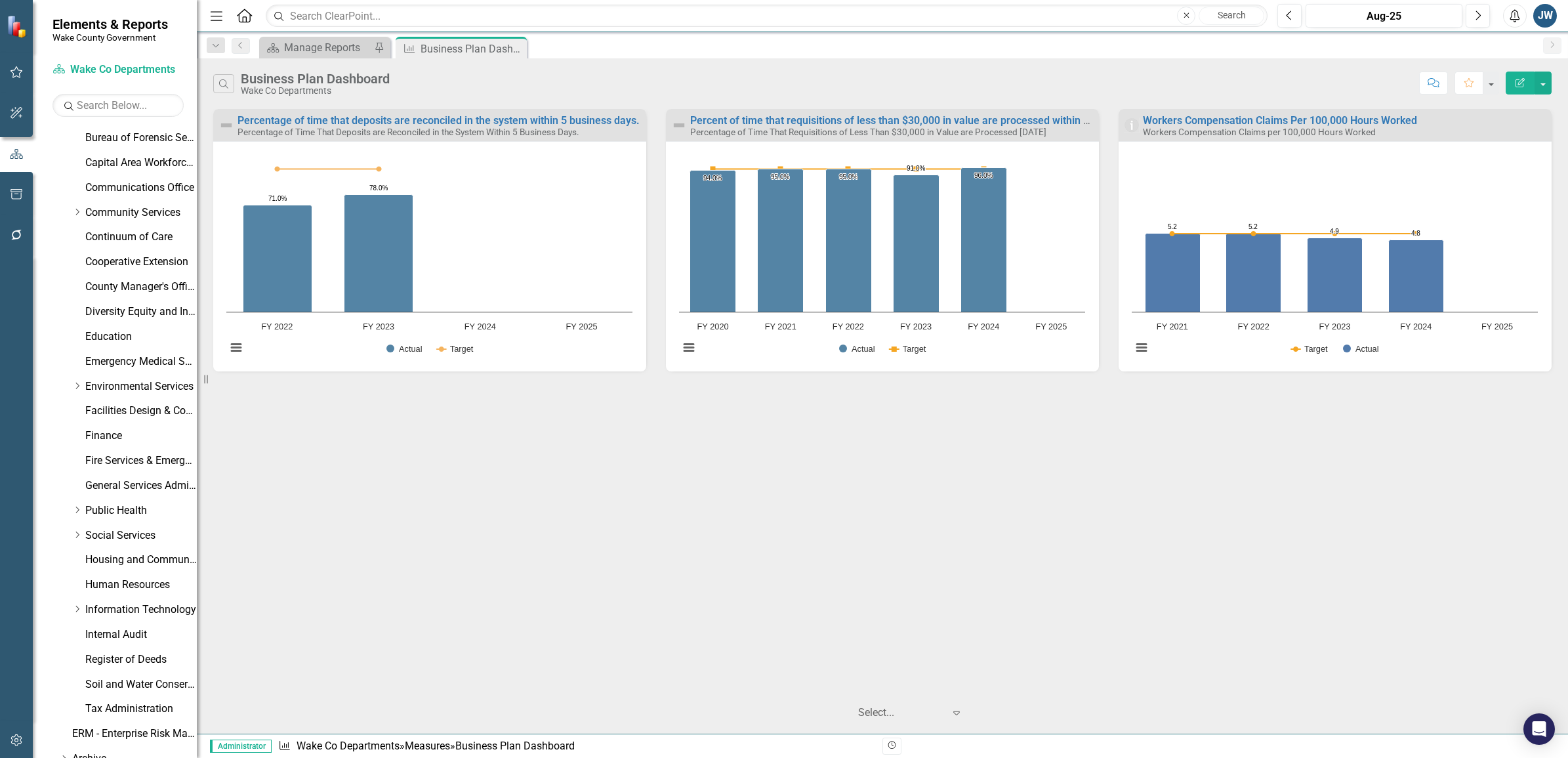
scroll to position [164, 0]
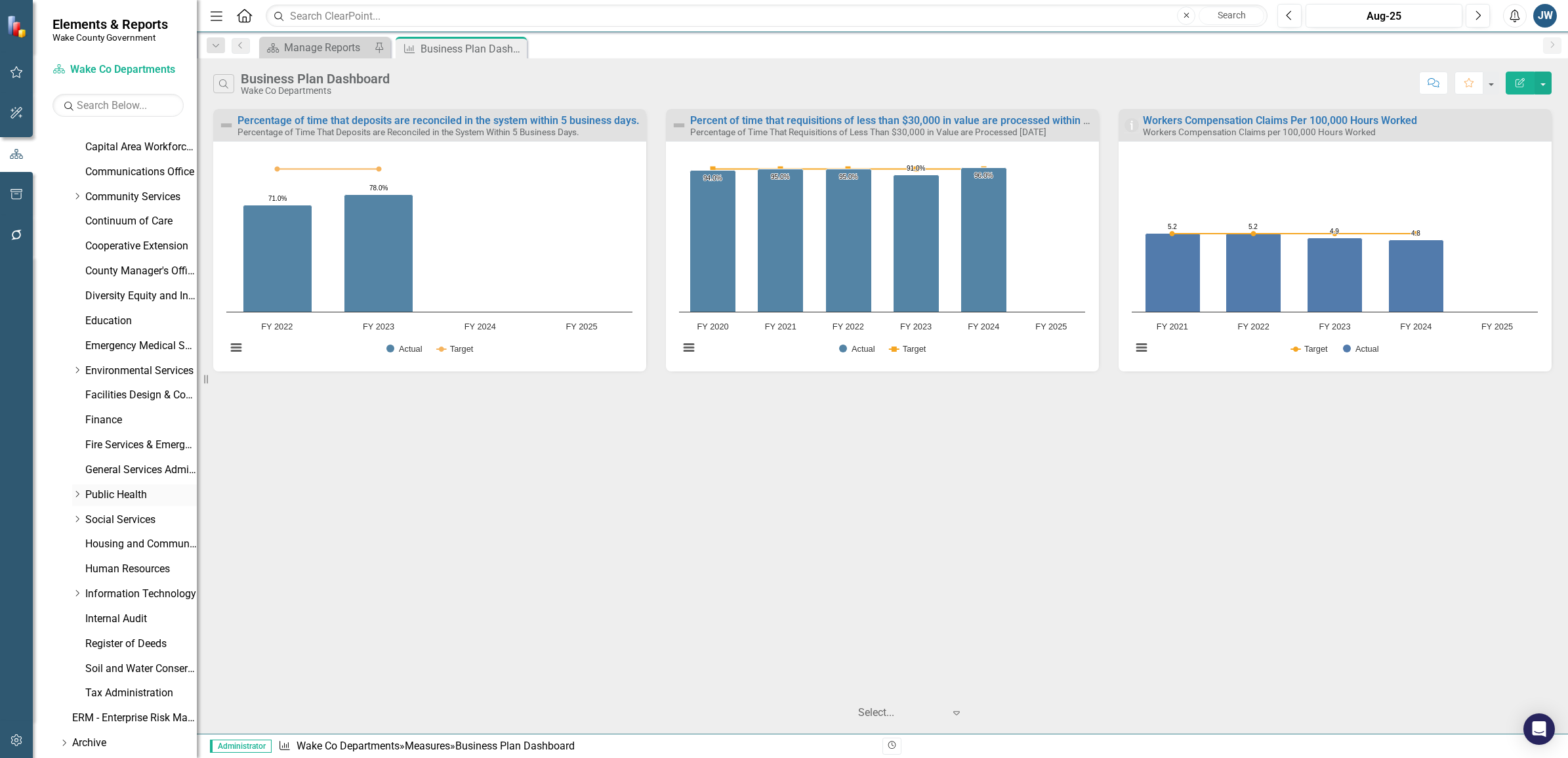
click at [79, 493] on icon "Dropdown" at bounding box center [77, 494] width 10 height 8
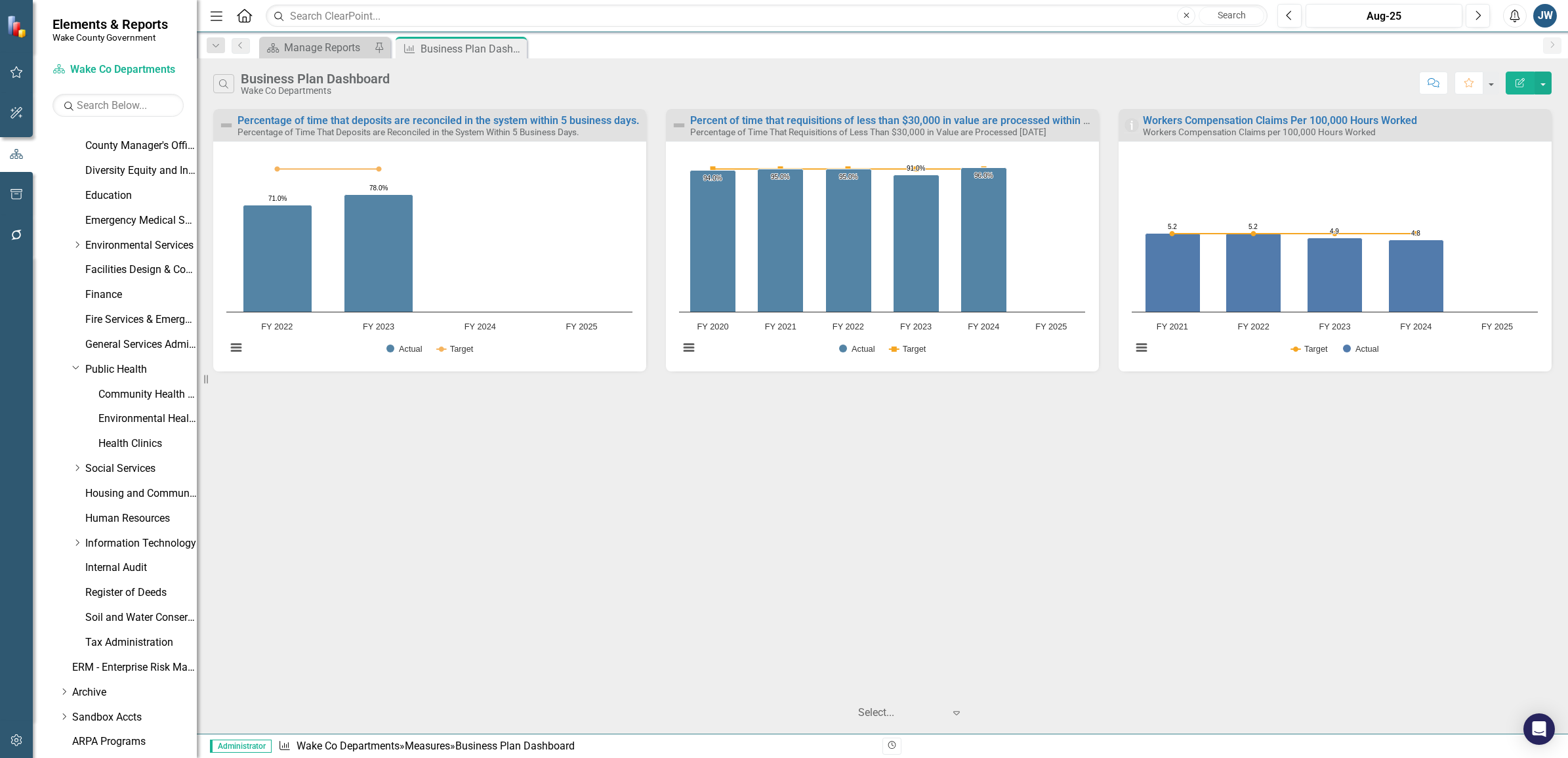
scroll to position [328, 0]
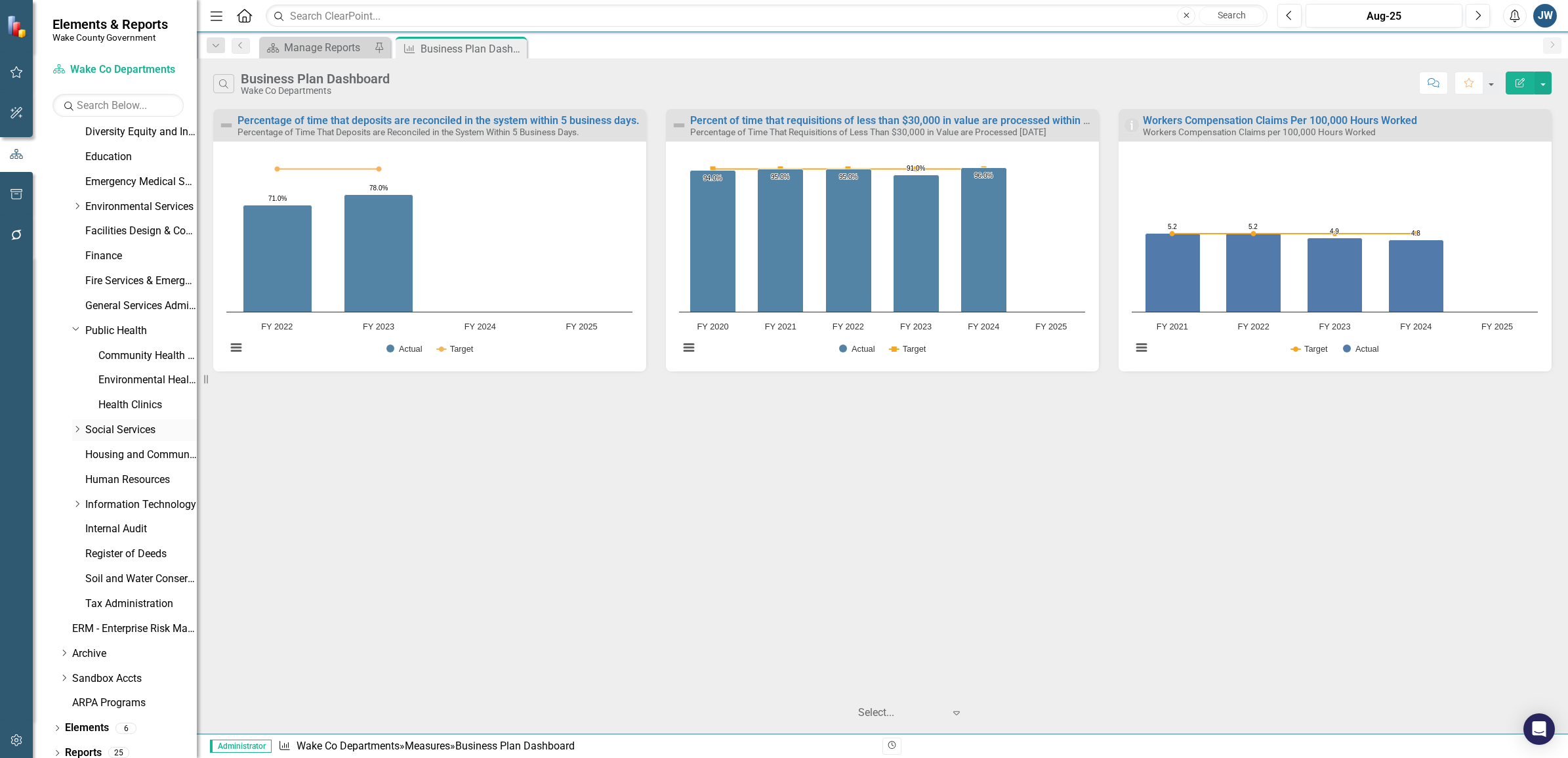
click at [76, 429] on icon "Dropdown" at bounding box center [77, 429] width 10 height 8
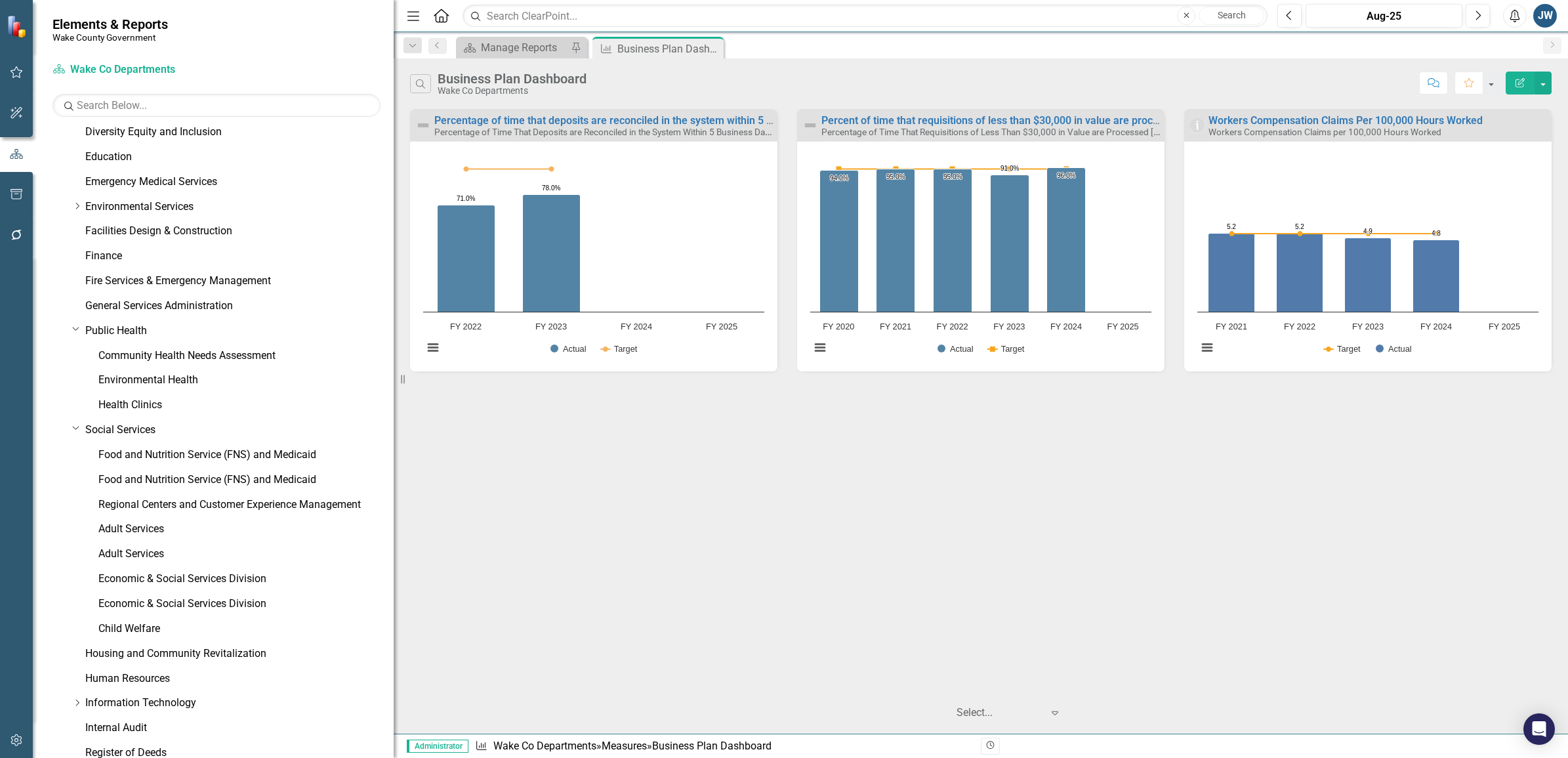
drag, startPoint x: 198, startPoint y: 441, endPoint x: 518, endPoint y: 455, distance: 320.3
click at [518, 455] on div "Elements & Reports Wake County Government Scorecard Wake Co Departments Search …" at bounding box center [784, 379] width 1568 height 758
click at [139, 436] on link "Social Services" at bounding box center [239, 429] width 308 height 15
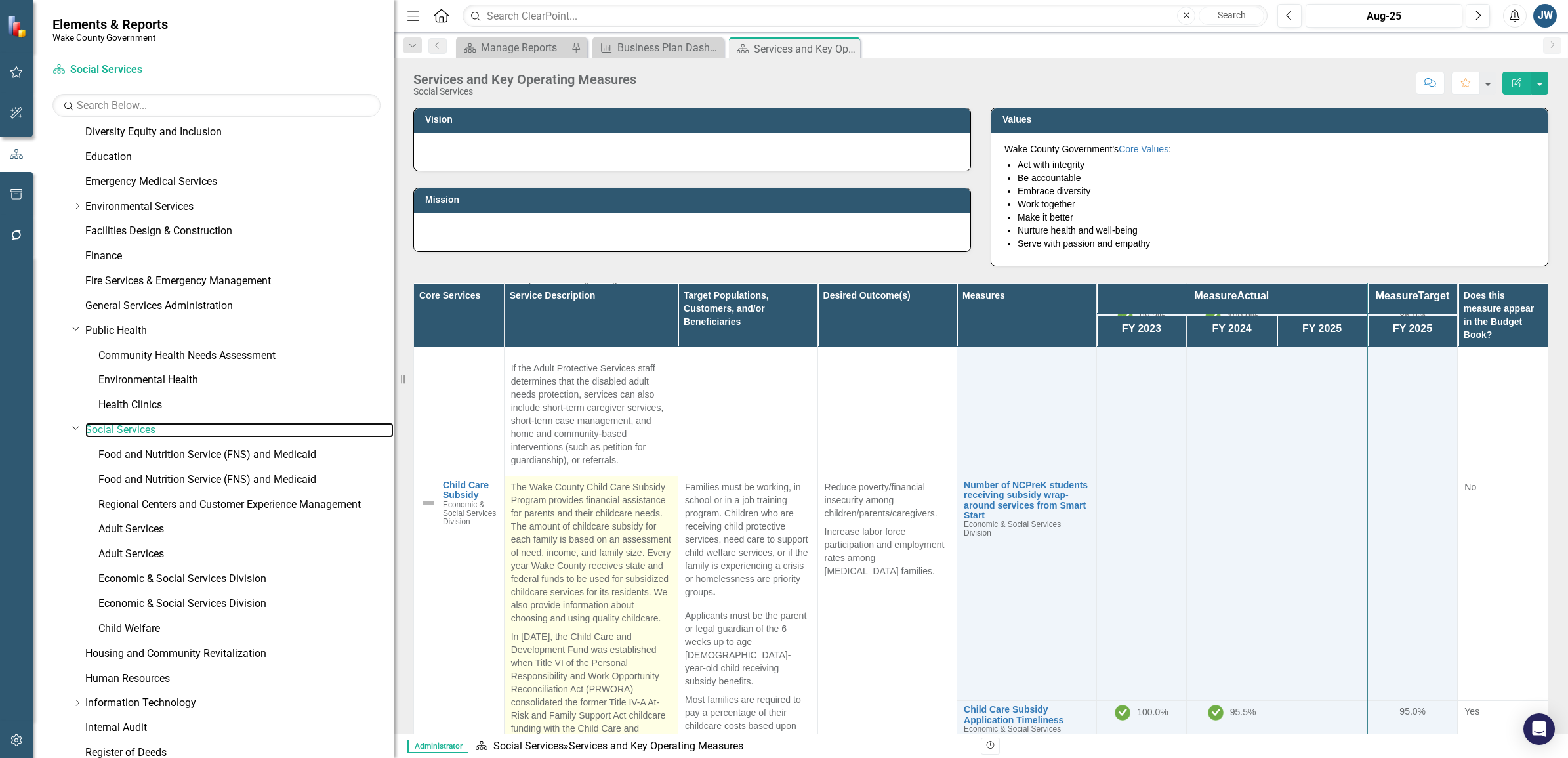
scroll to position [169, 0]
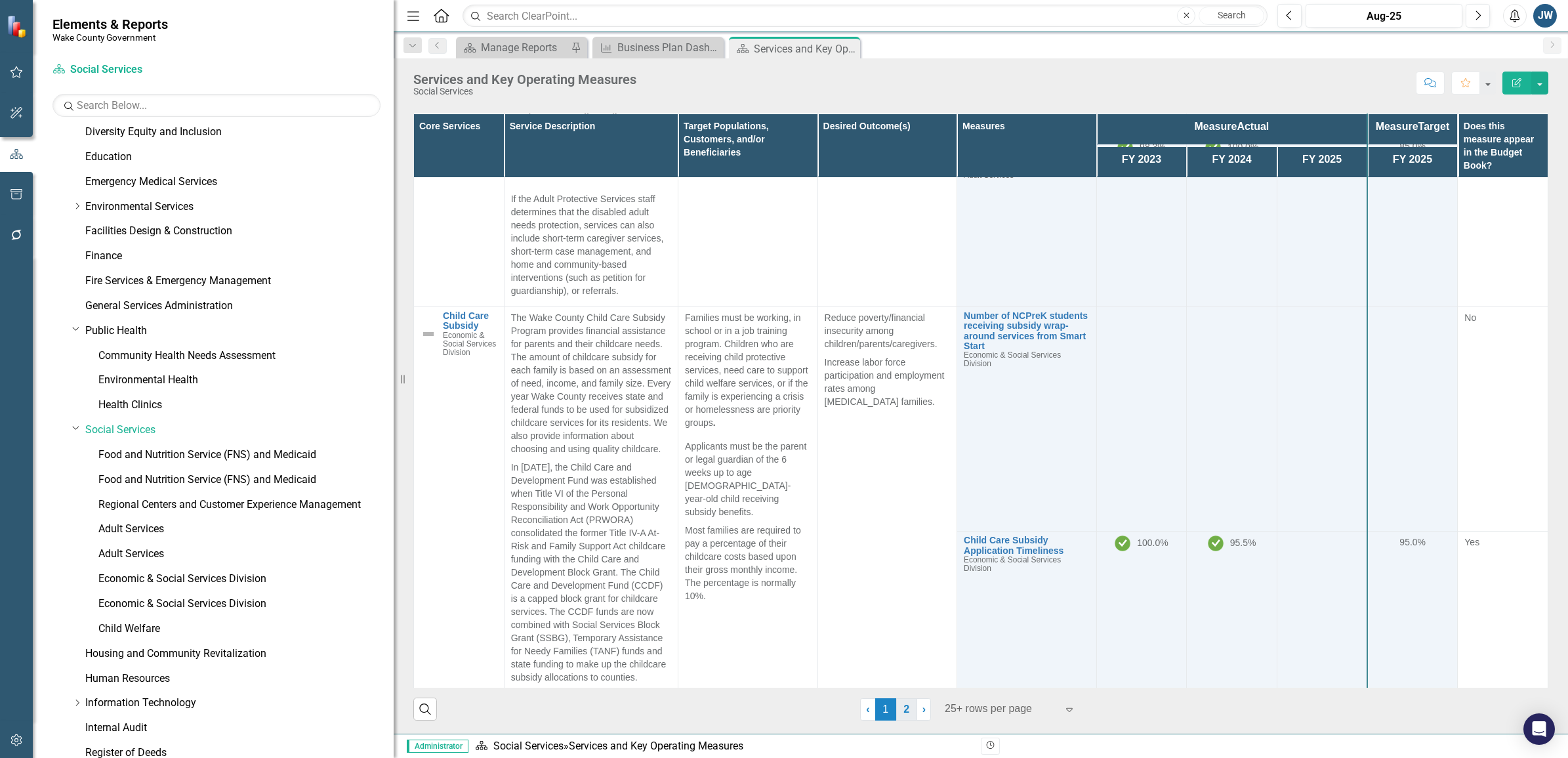
click at [899, 647] on link "2" at bounding box center [906, 709] width 21 height 22
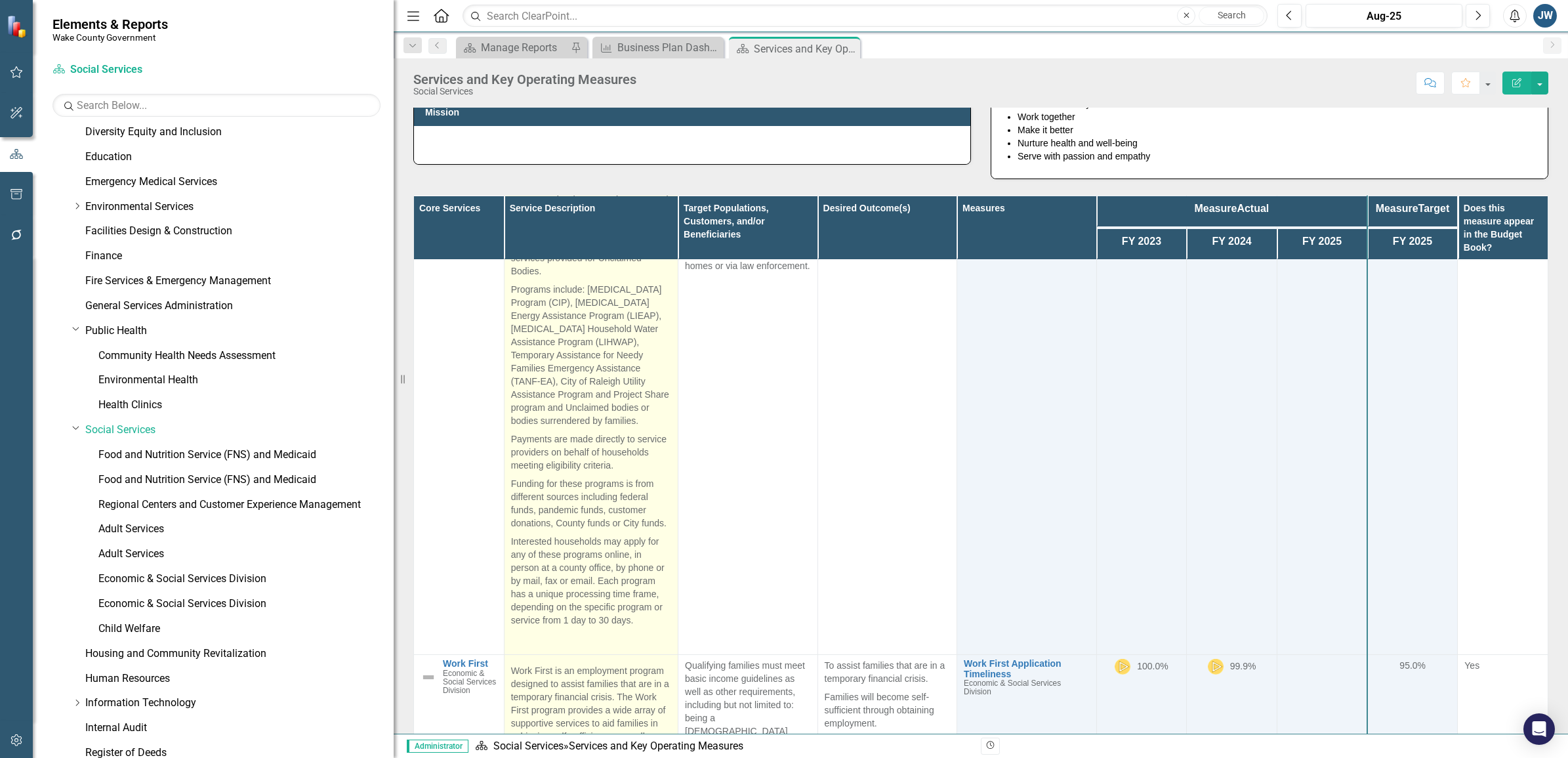
scroll to position [0, 0]
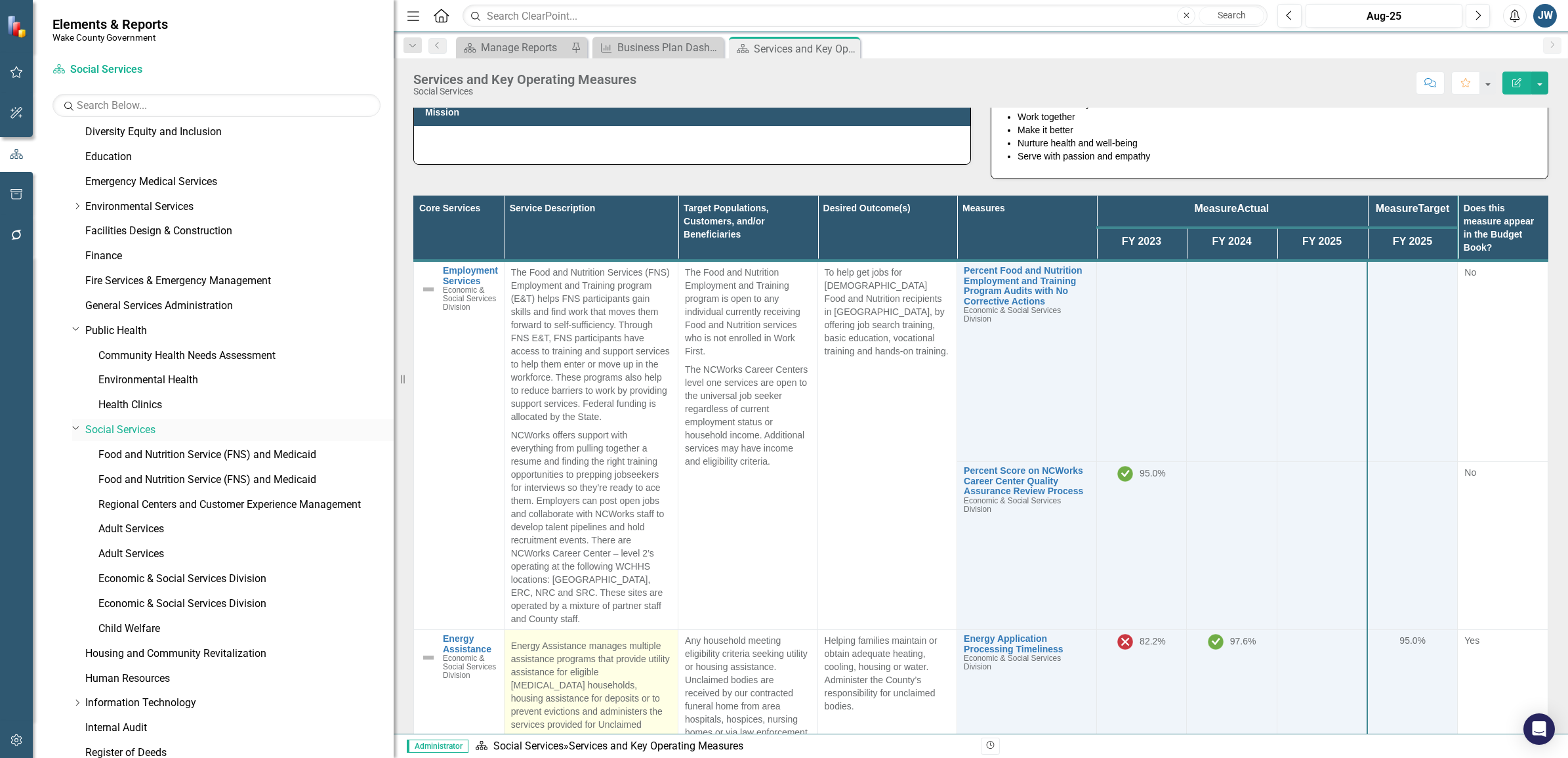
click at [134, 427] on link "Social Services" at bounding box center [239, 429] width 308 height 15
click at [192, 453] on link "Food and Nutrition Service (FNS) and Medicaid" at bounding box center [246, 454] width 295 height 15
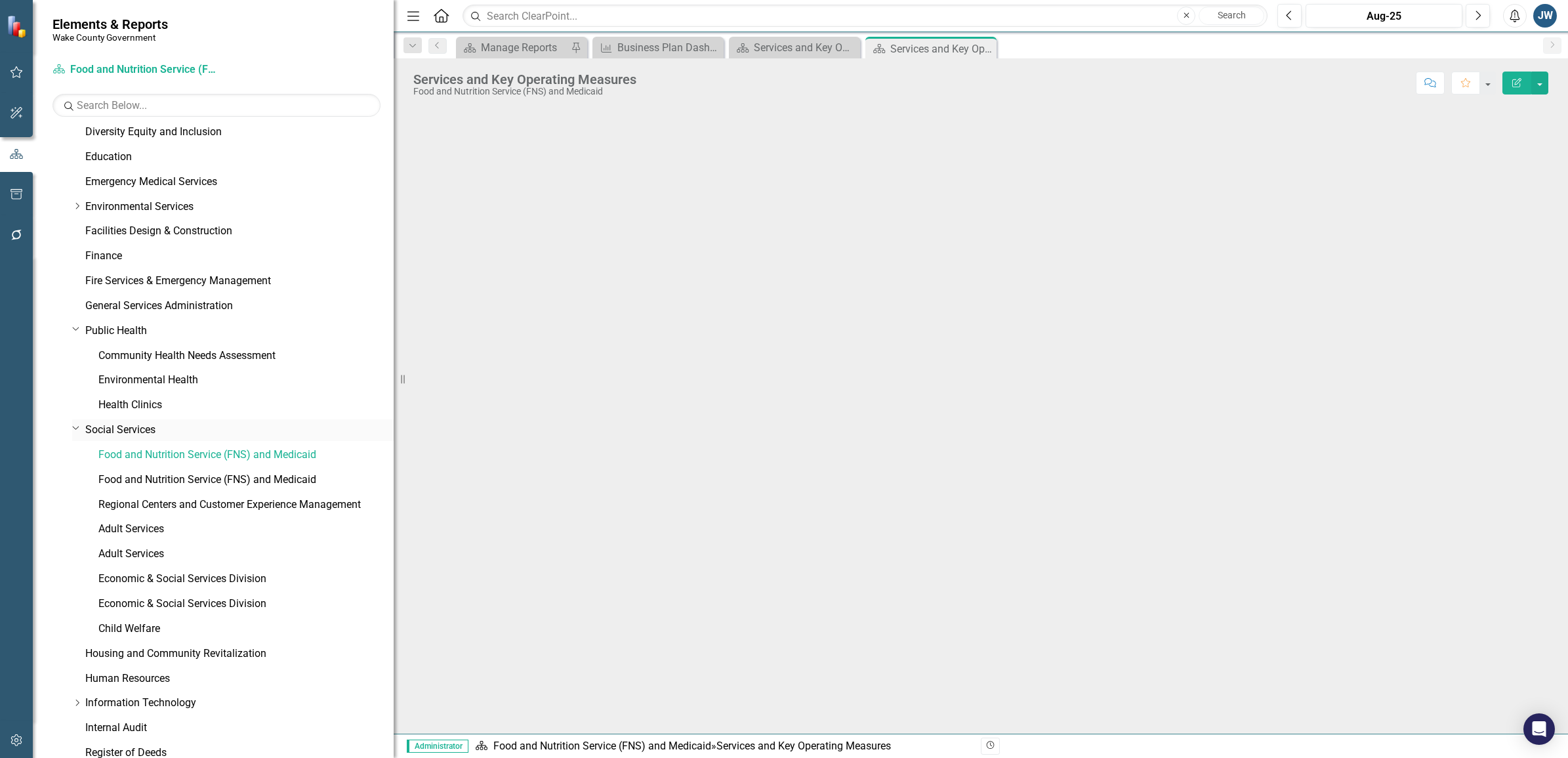
click at [118, 424] on link "Social Services" at bounding box center [239, 429] width 308 height 15
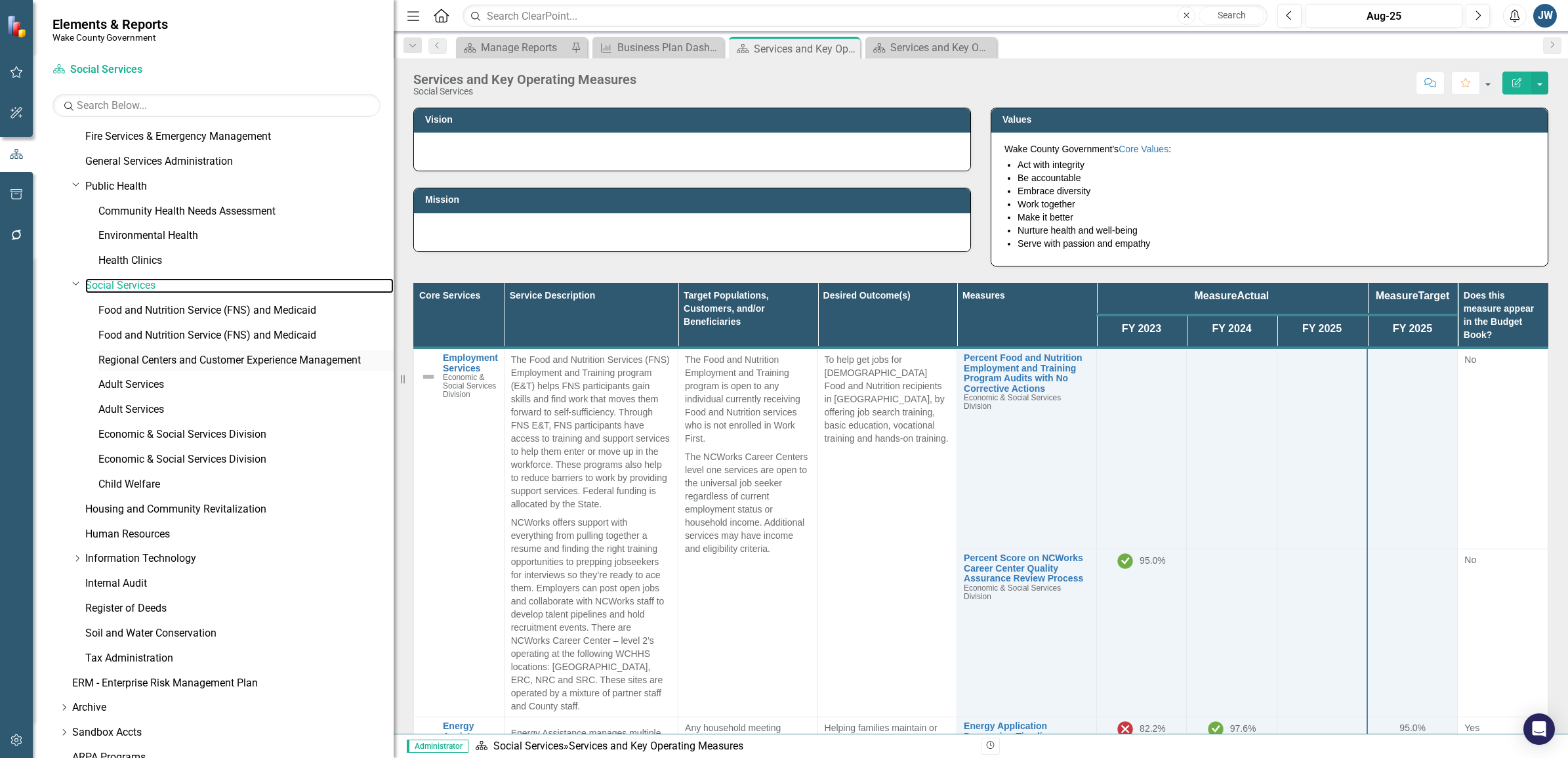
scroll to position [536, 0]
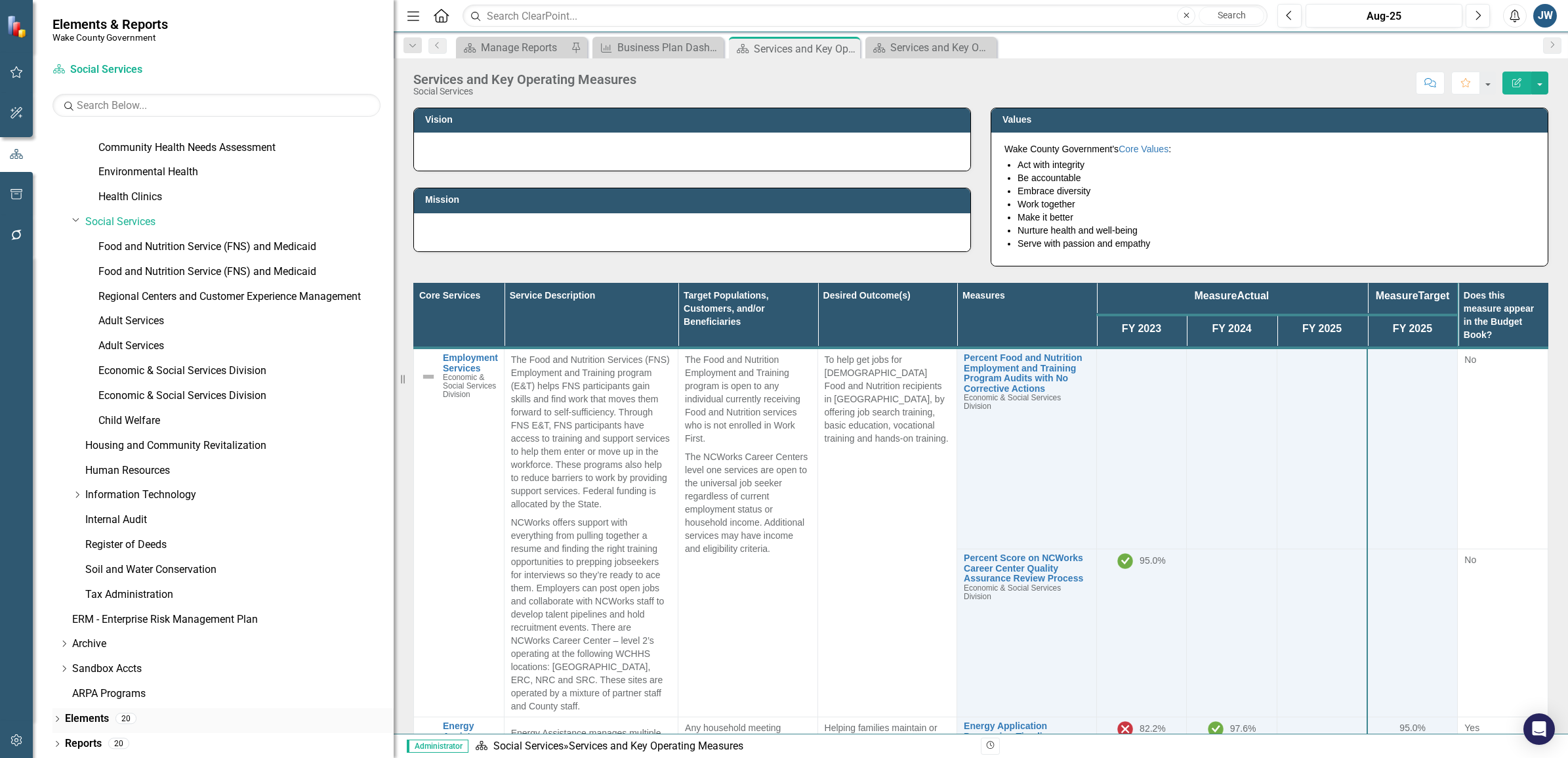
click at [59, 647] on div "Dropdown" at bounding box center [57, 719] width 9 height 11
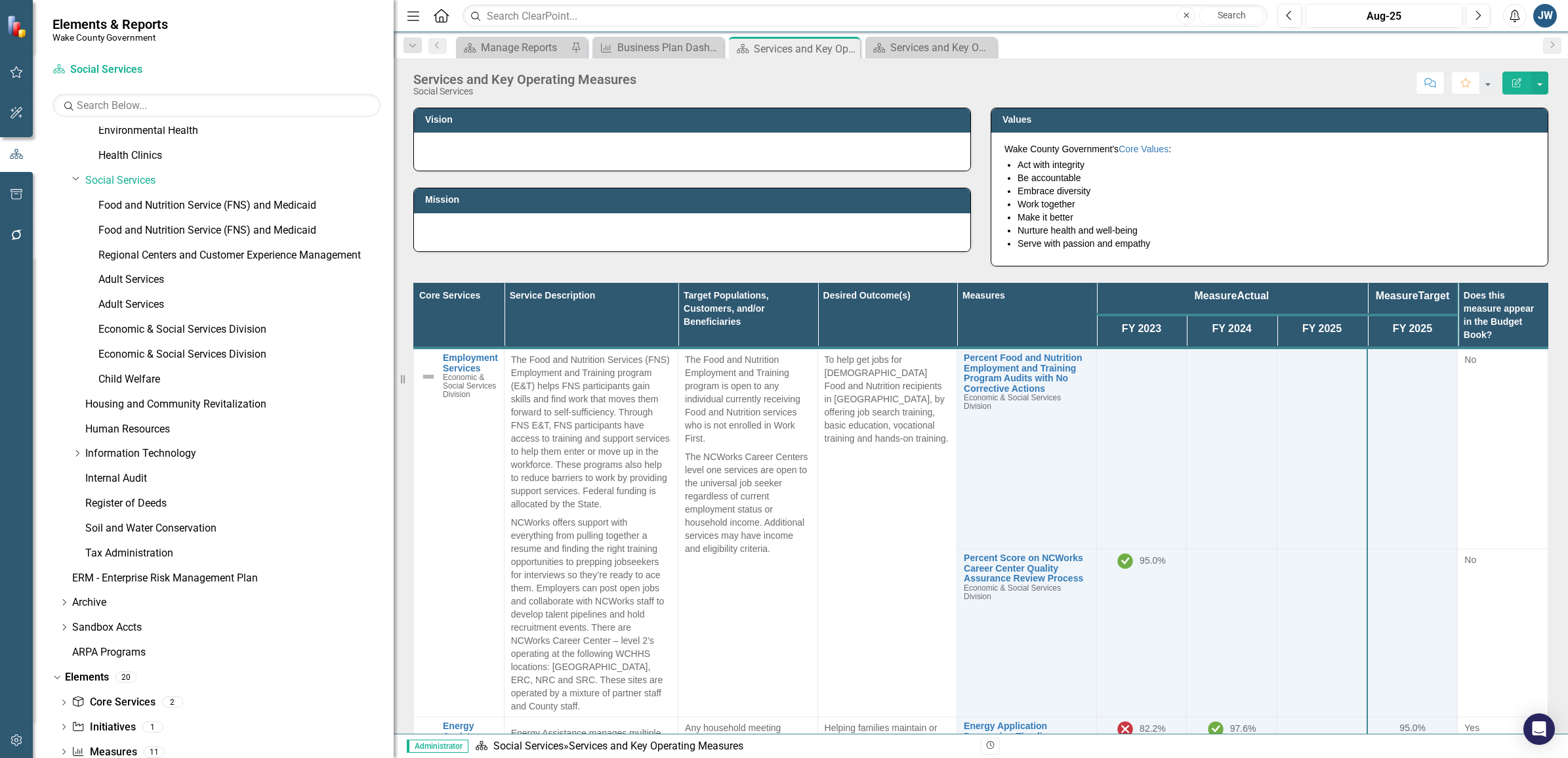
scroll to position [610, 0]
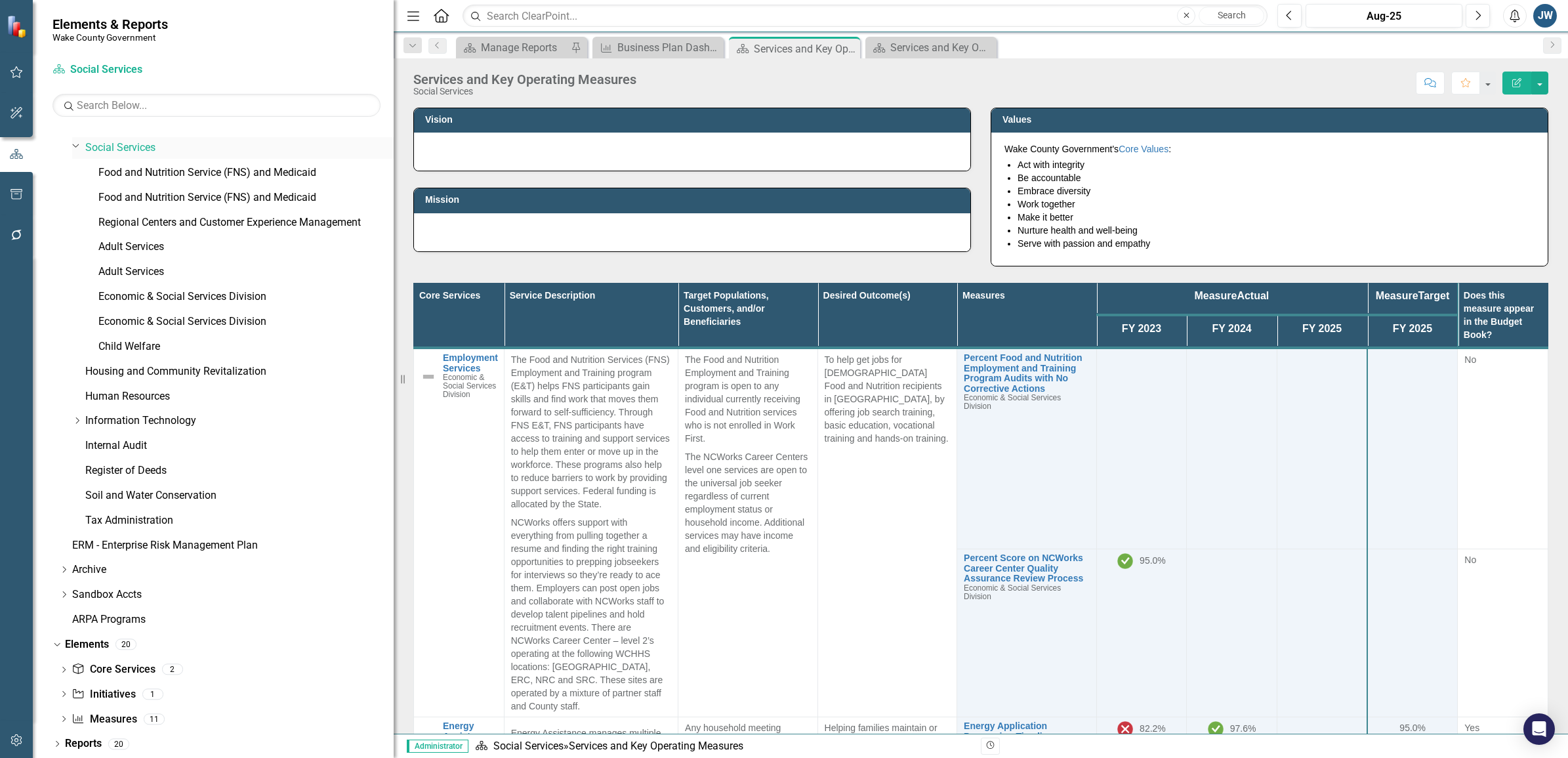
click at [124, 145] on link "Social Services" at bounding box center [239, 148] width 308 height 15
click at [65, 647] on icon at bounding box center [64, 669] width 3 height 6
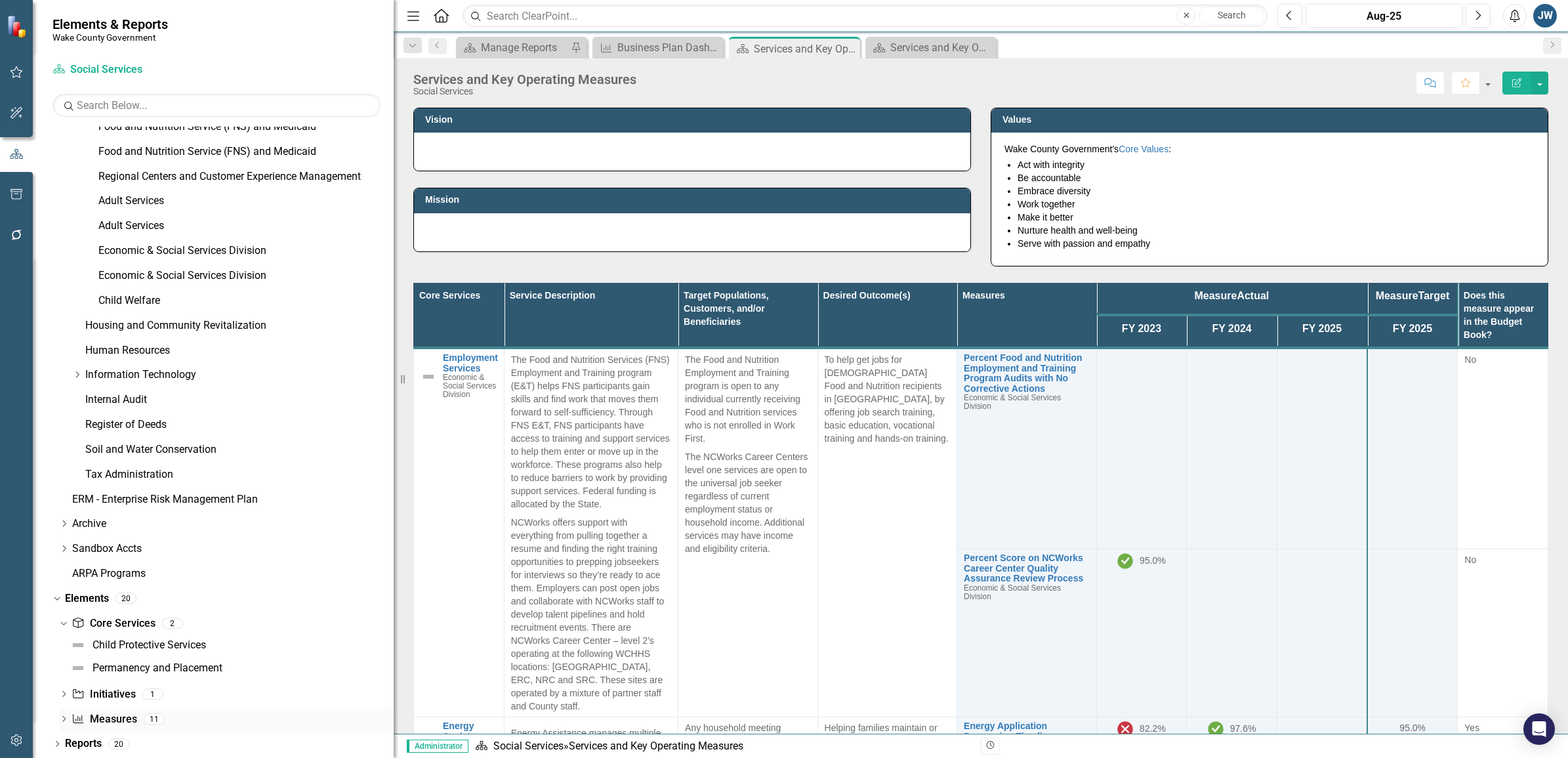
click at [65, 647] on div "Dropdown" at bounding box center [63, 720] width 9 height 11
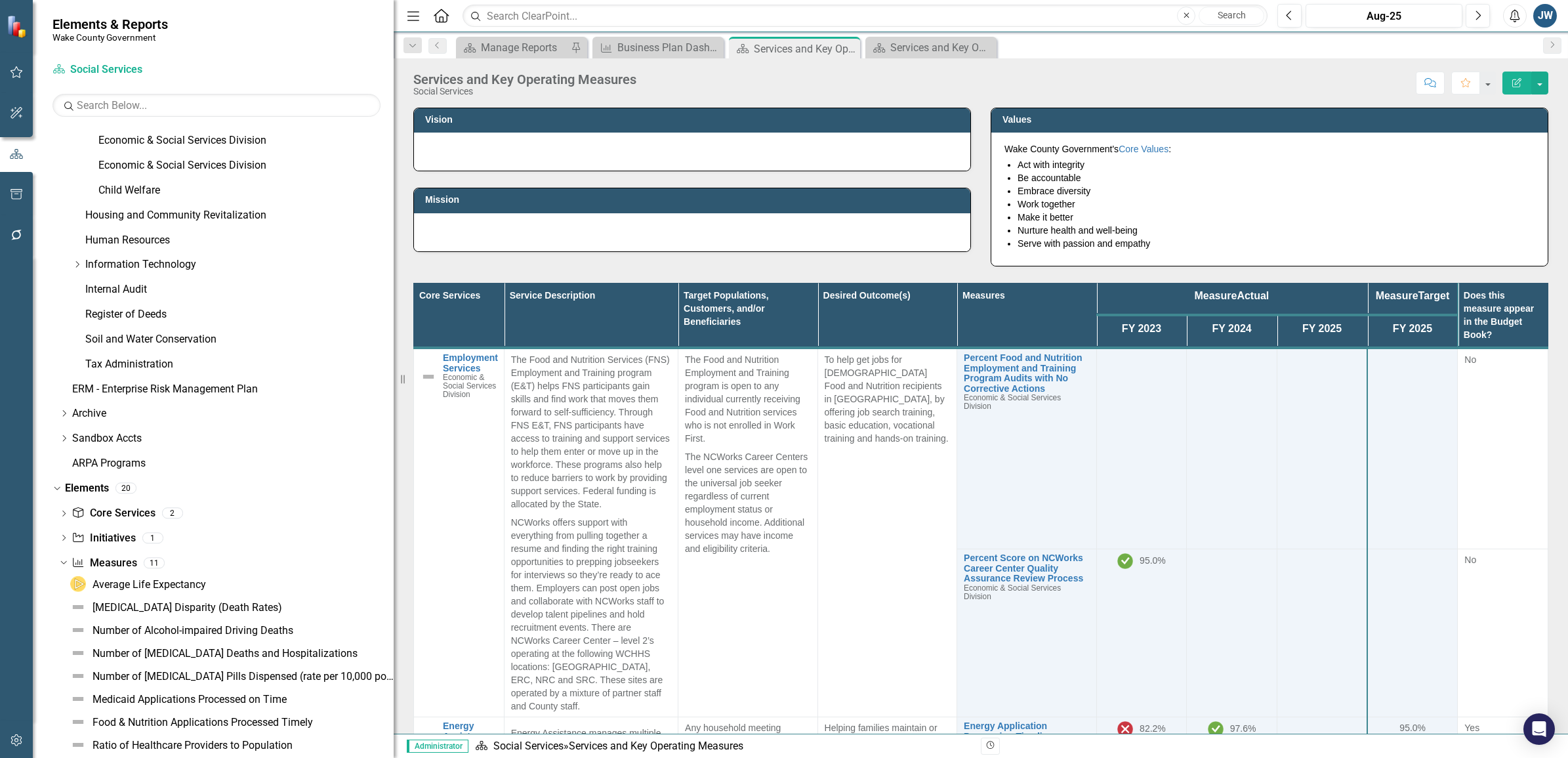
scroll to position [738, 0]
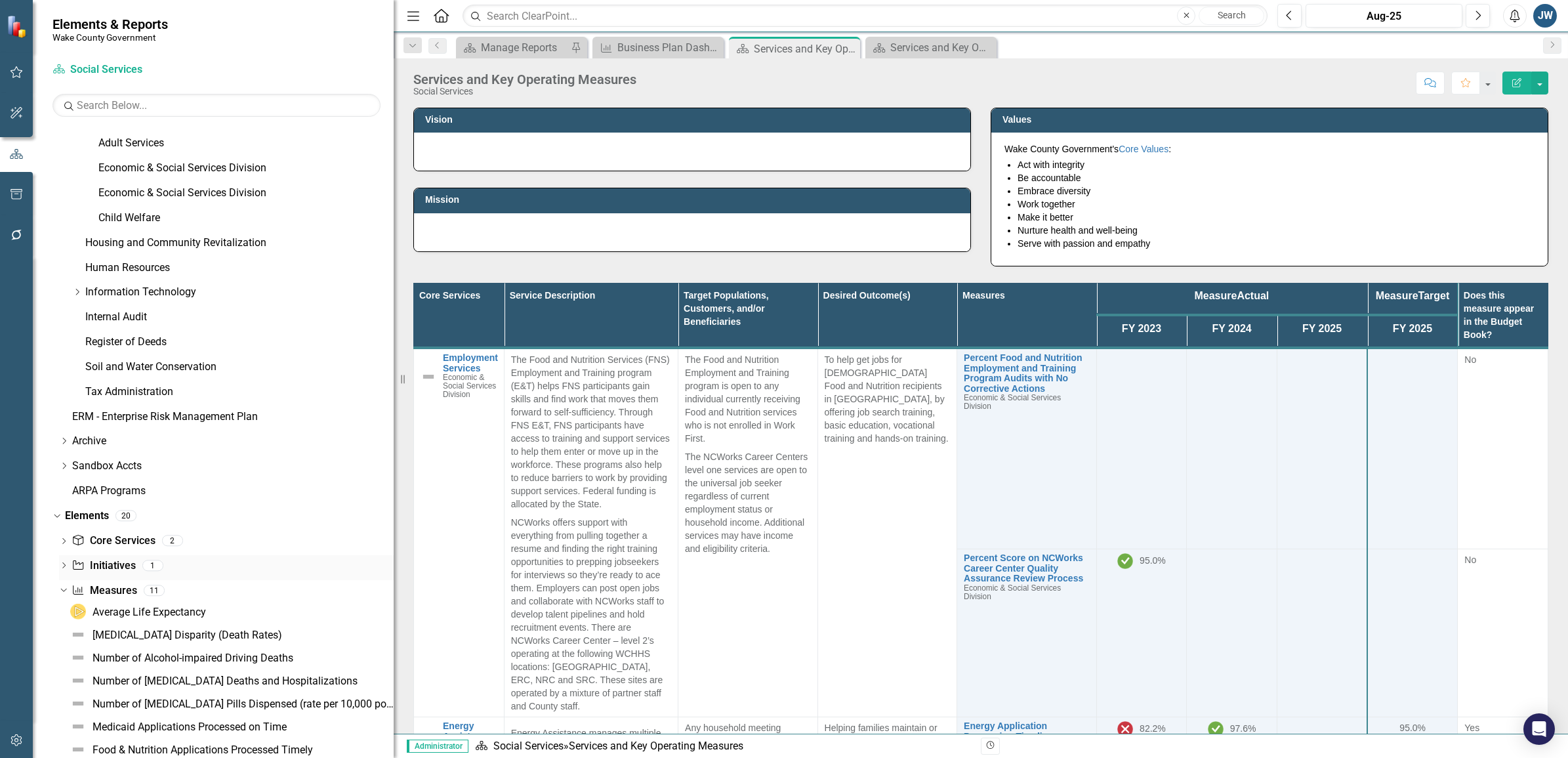
click at [67, 568] on icon "Dropdown" at bounding box center [63, 565] width 9 height 7
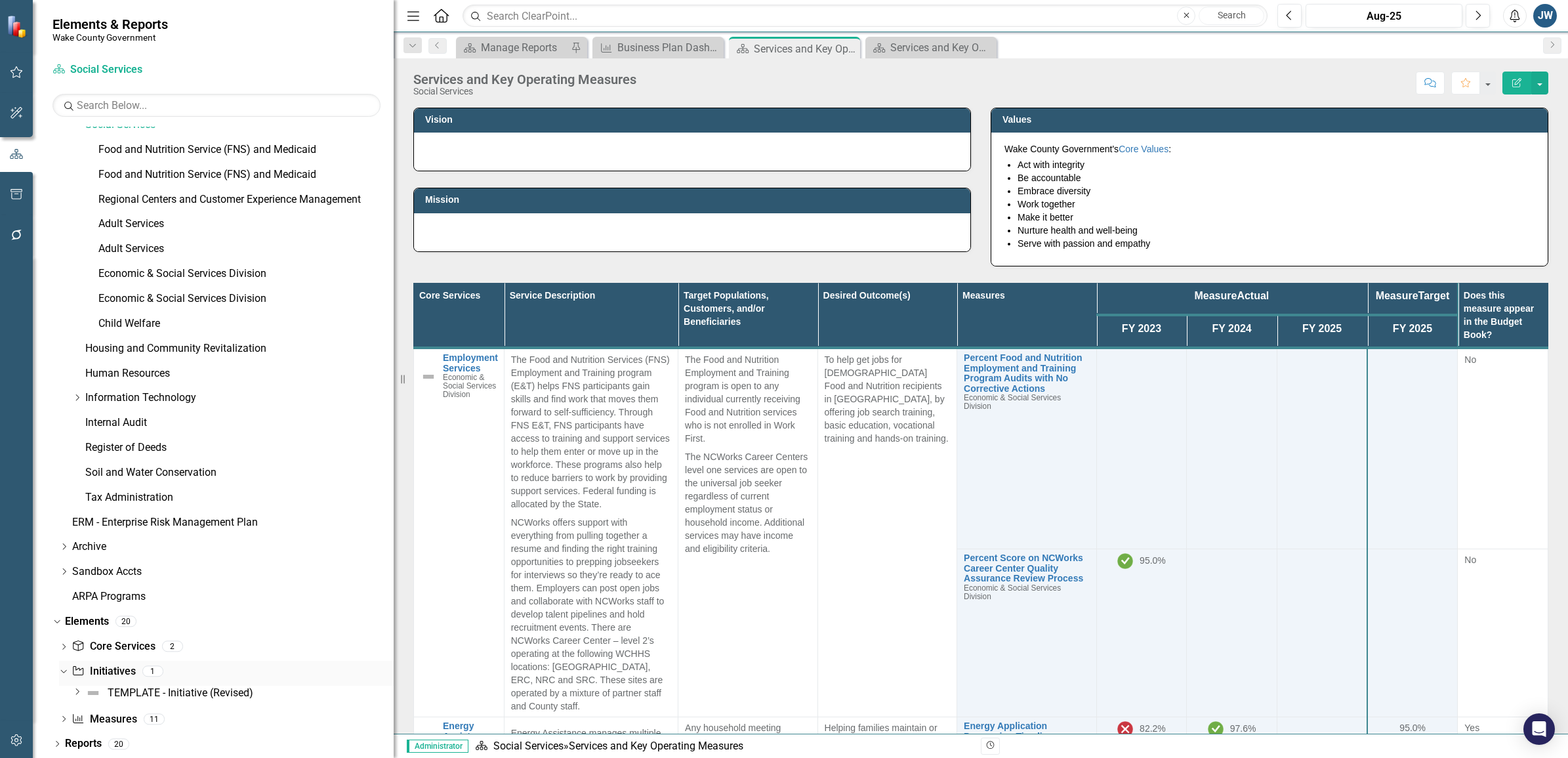
scroll to position [634, 0]
click at [63, 644] on icon at bounding box center [64, 647] width 3 height 6
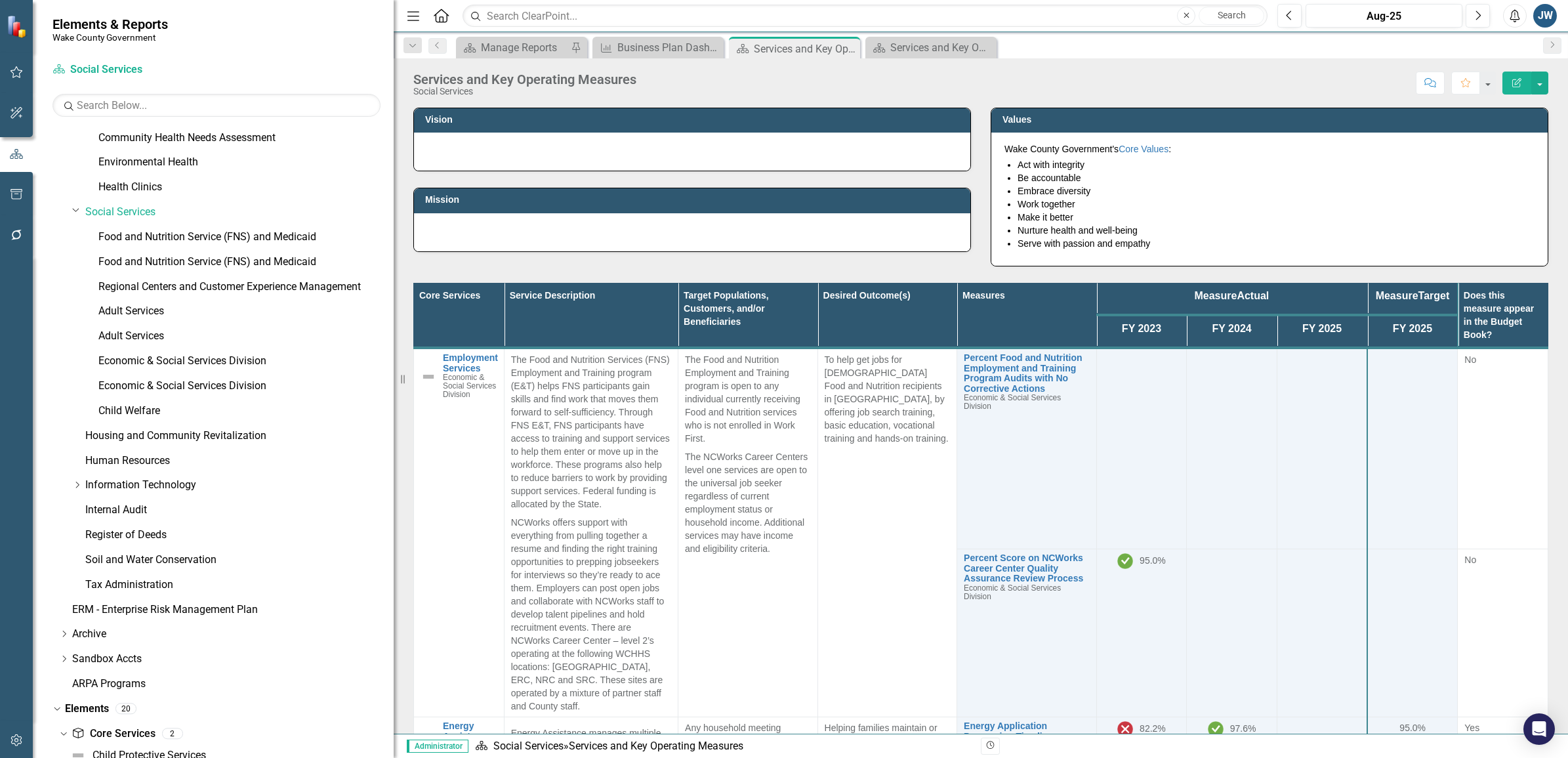
scroll to position [574, 0]
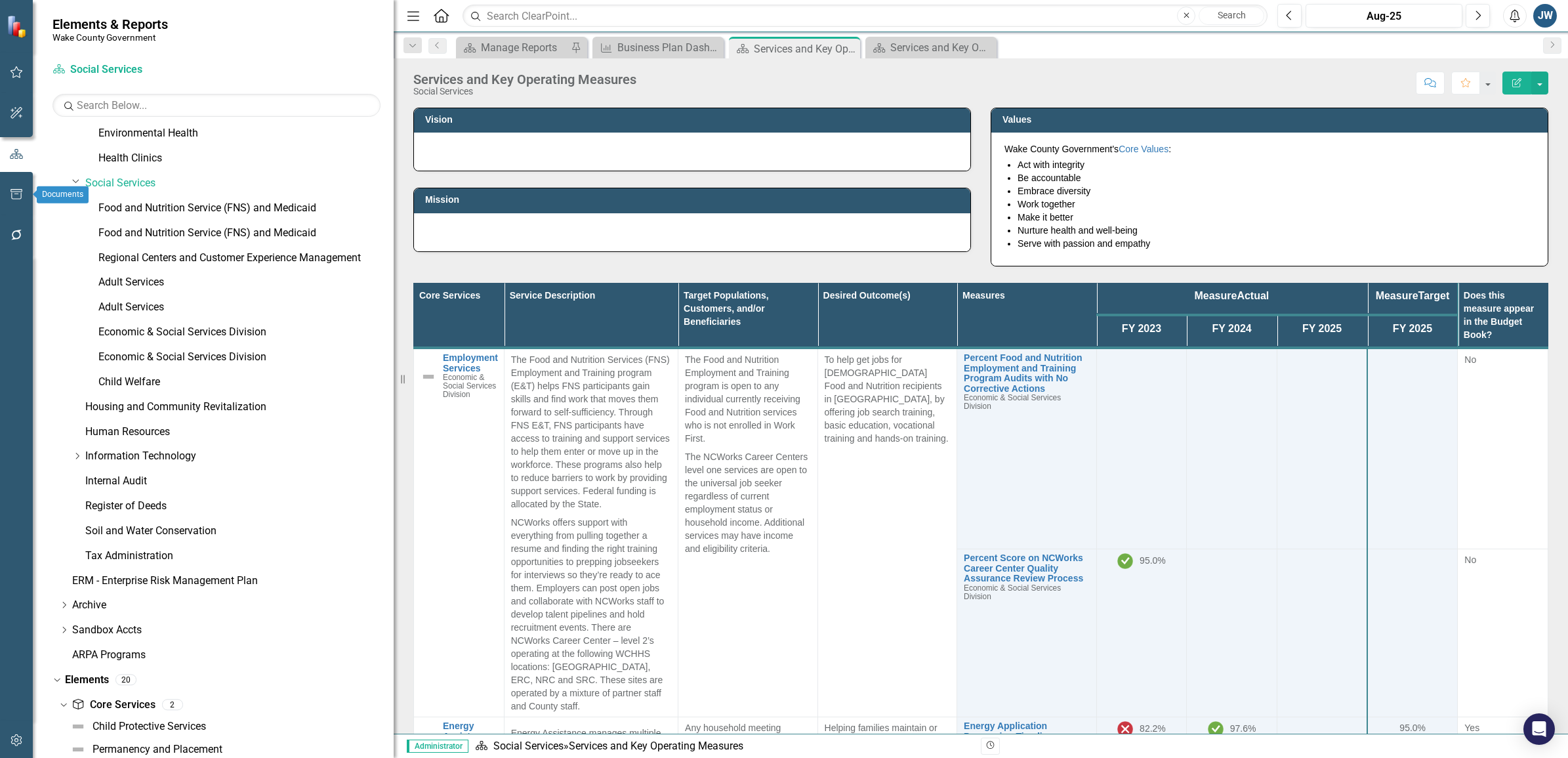
click at [18, 194] on icon "button" at bounding box center [17, 194] width 14 height 11
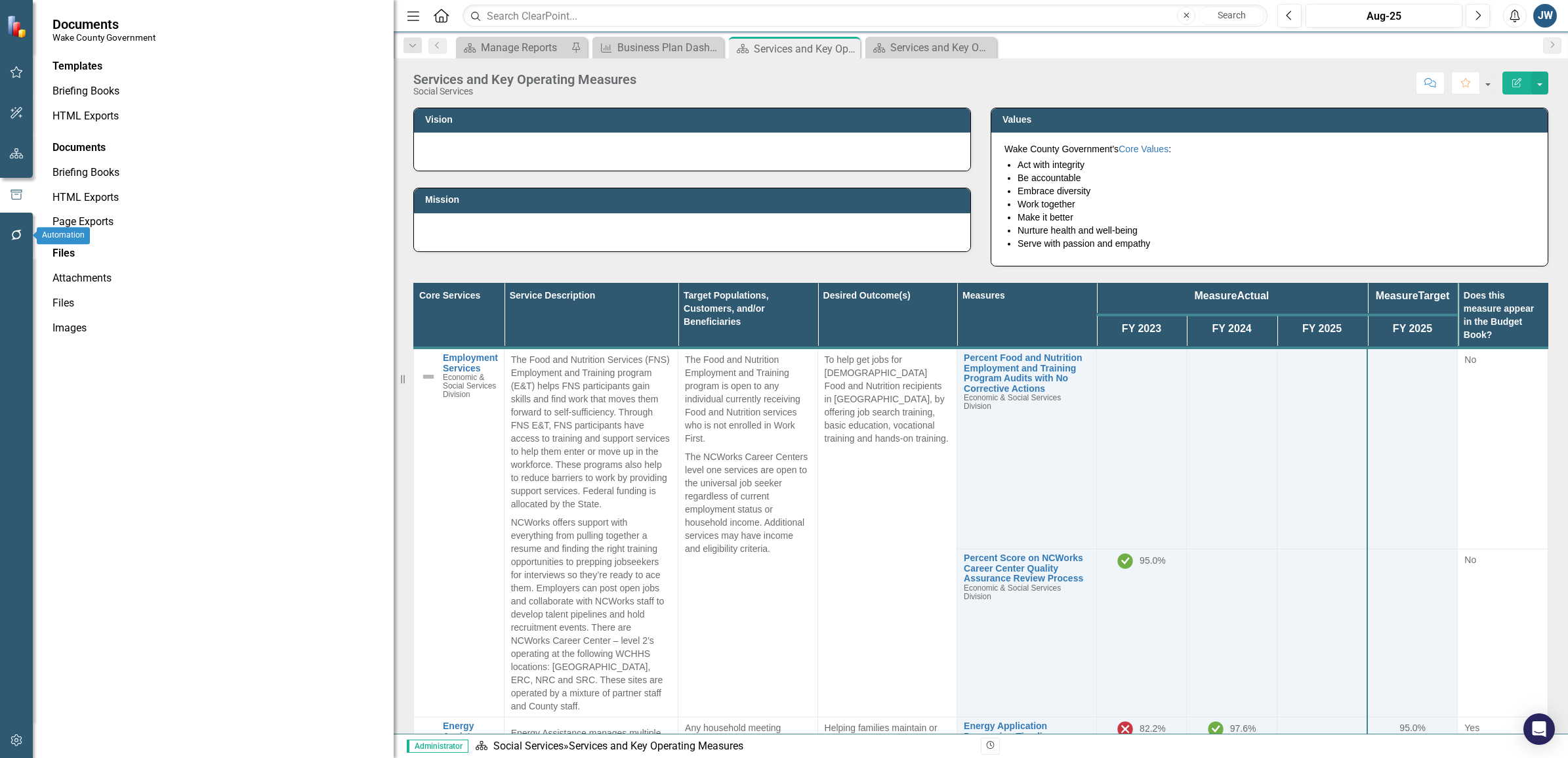
click at [18, 237] on icon "button" at bounding box center [17, 235] width 14 height 11
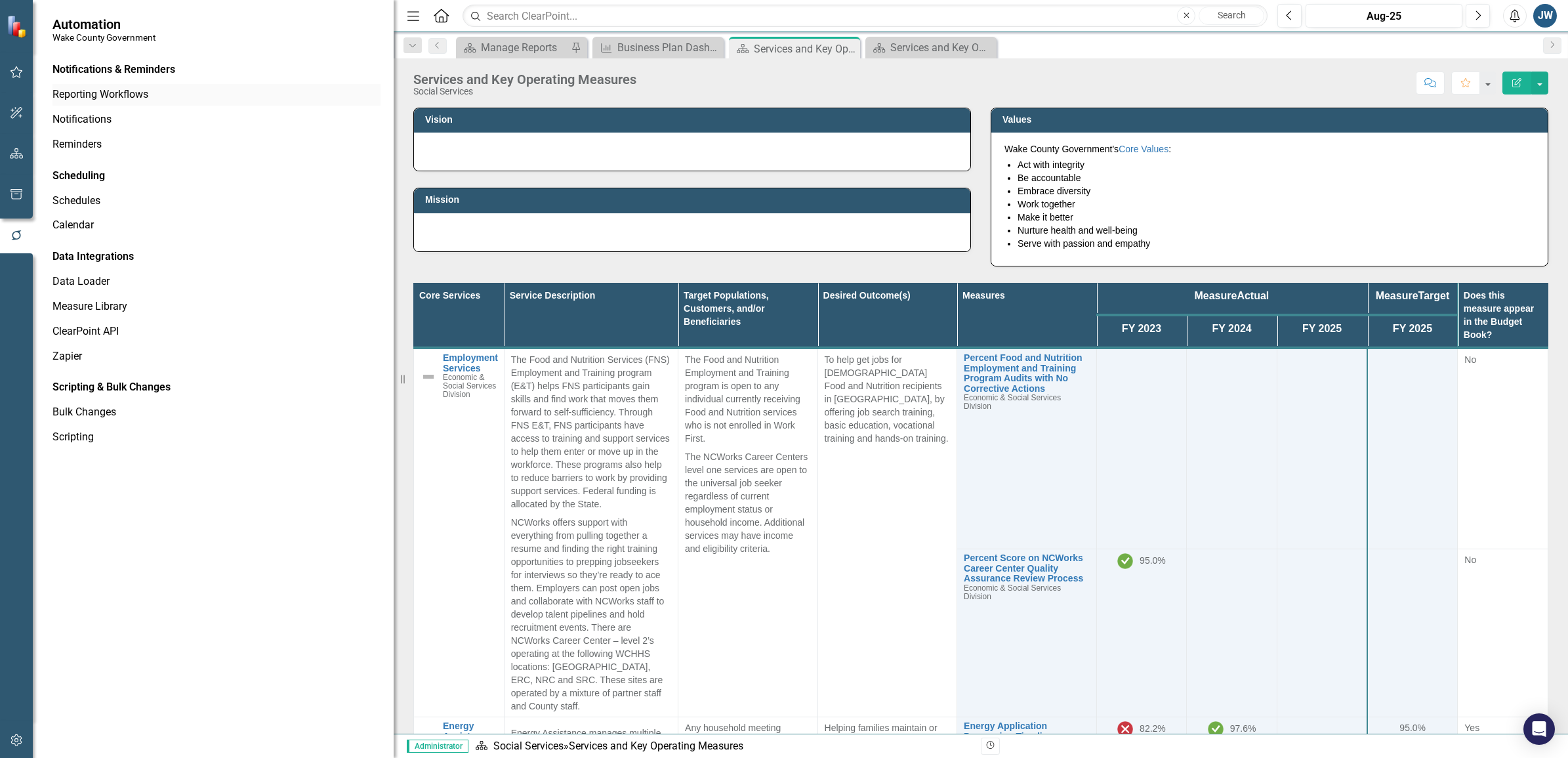
click at [112, 93] on link "Reporting Workflows" at bounding box center [216, 94] width 328 height 15
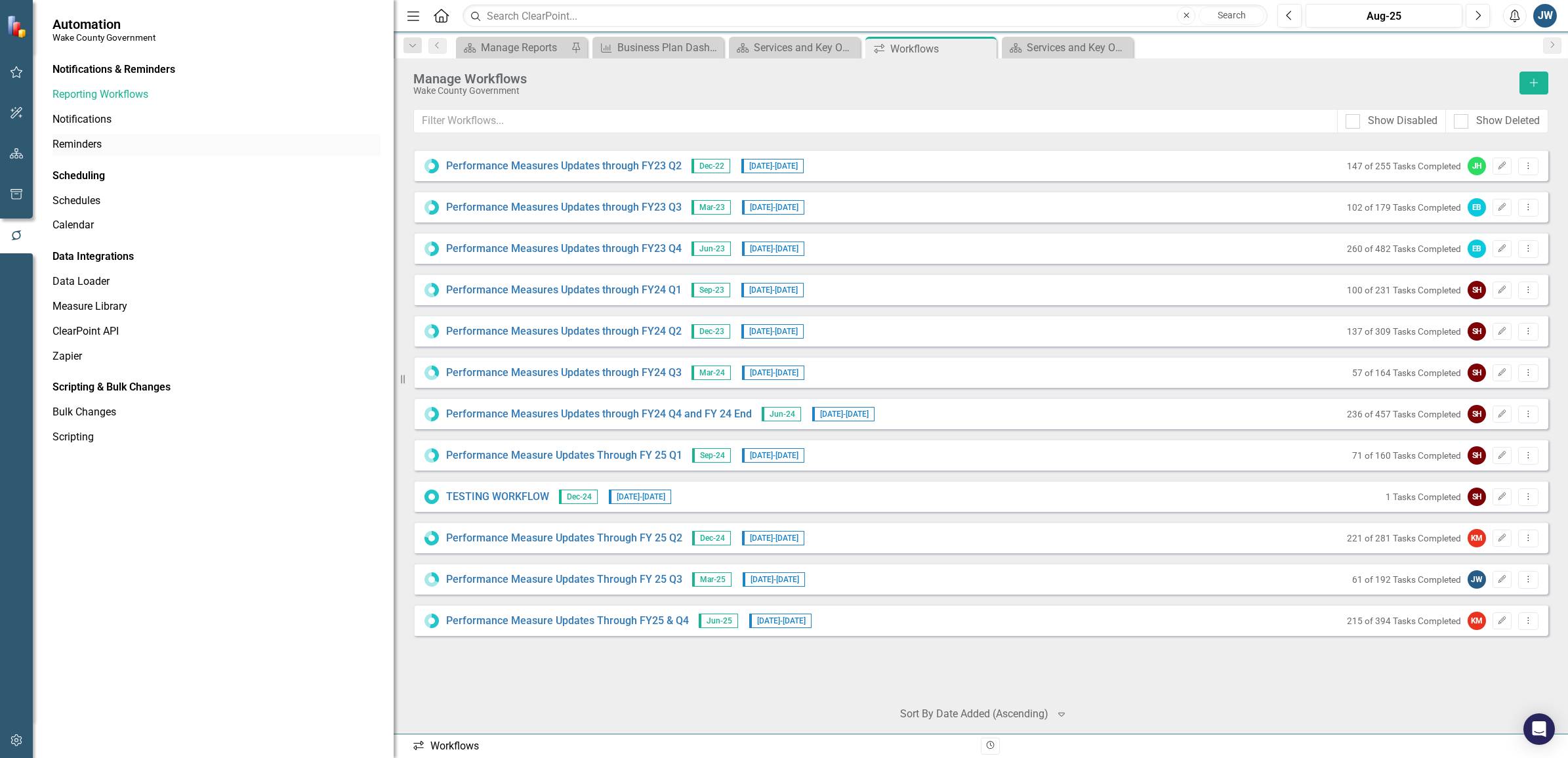
click at [90, 140] on link "Reminders" at bounding box center [216, 144] width 328 height 15
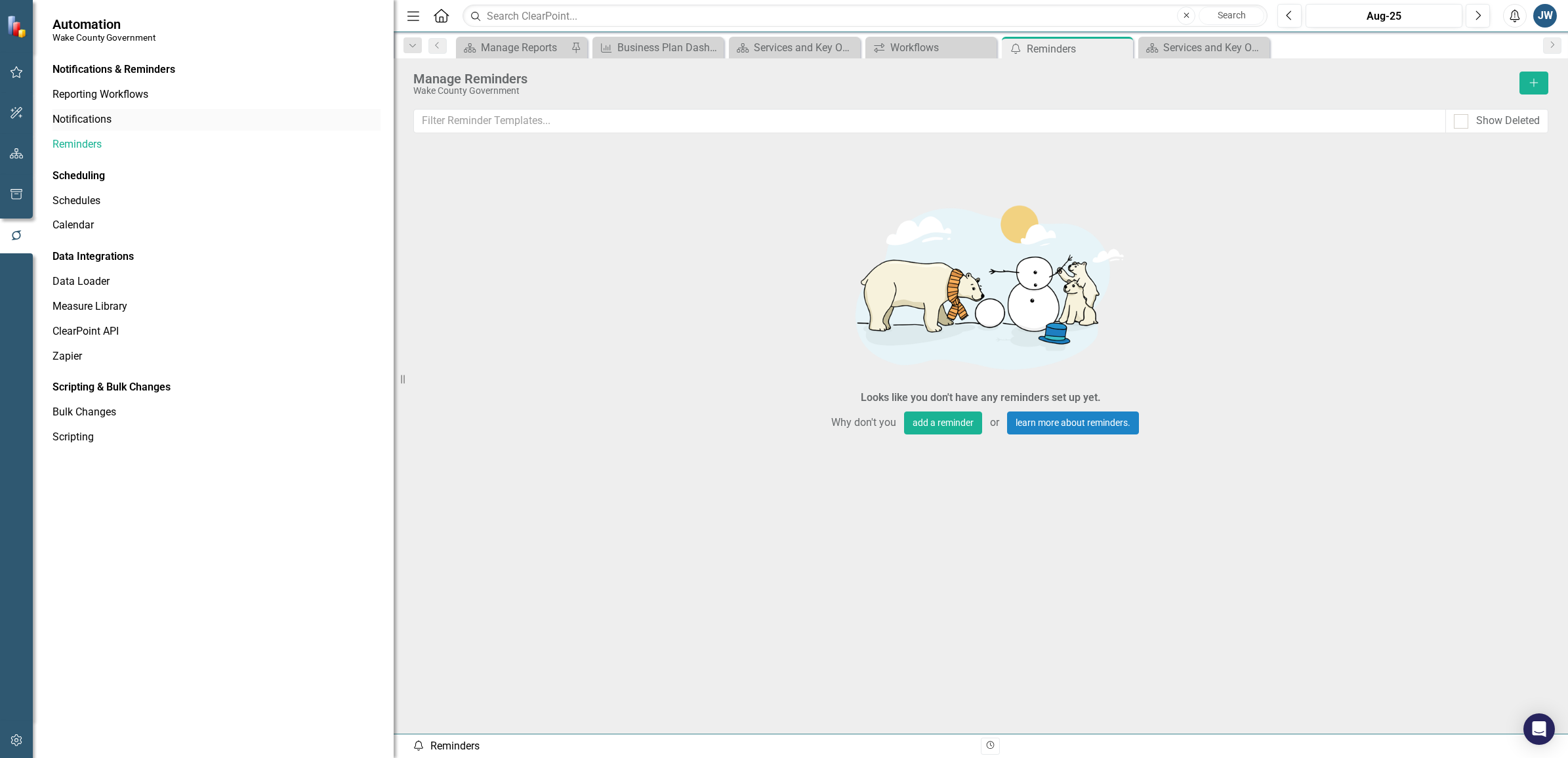
click at [83, 119] on link "Notifications" at bounding box center [216, 119] width 328 height 15
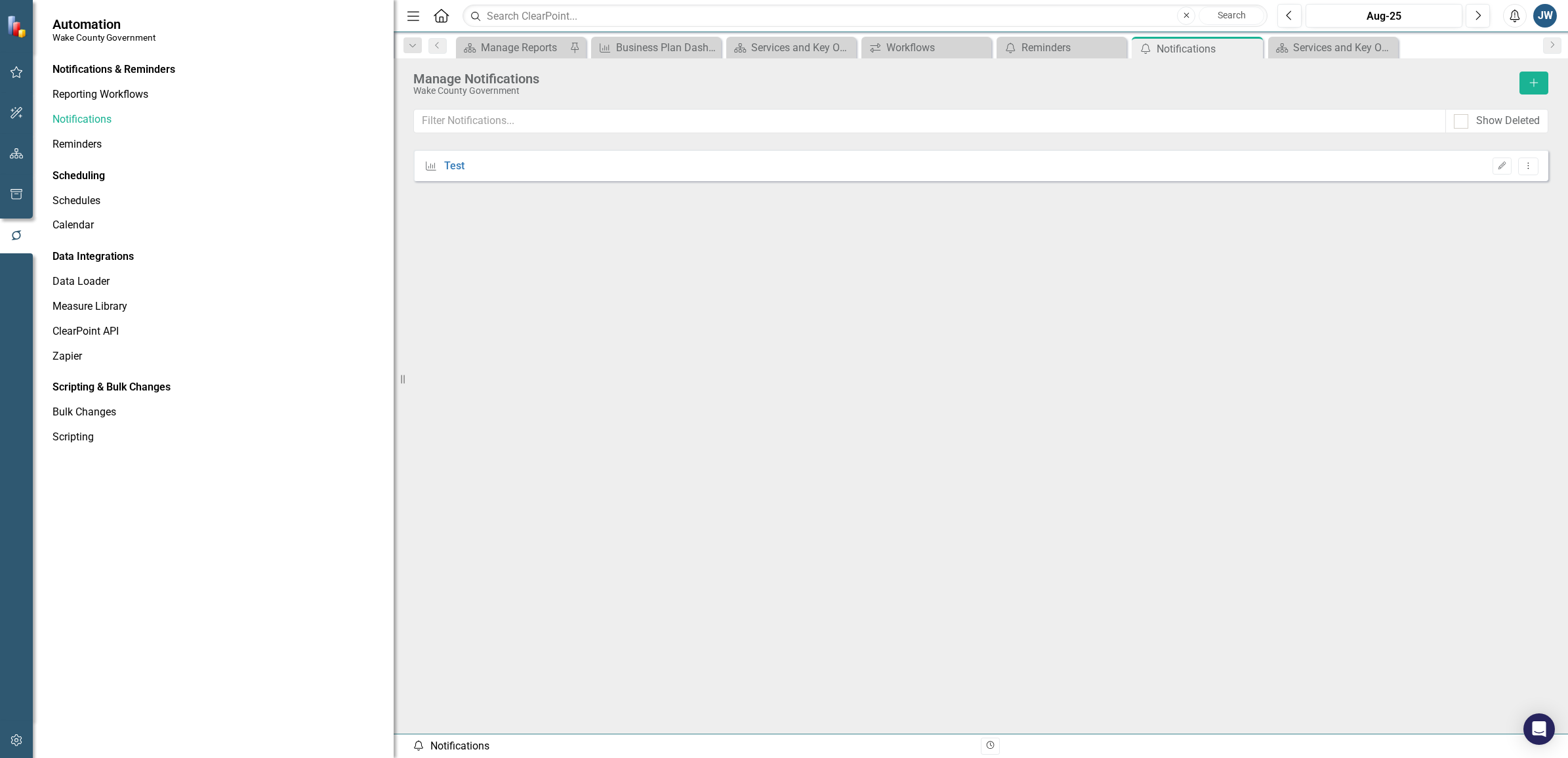
click at [96, 80] on div "Notifications & Reminders" at bounding box center [216, 70] width 328 height 24
click at [97, 97] on link "Reporting Workflows" at bounding box center [216, 94] width 328 height 15
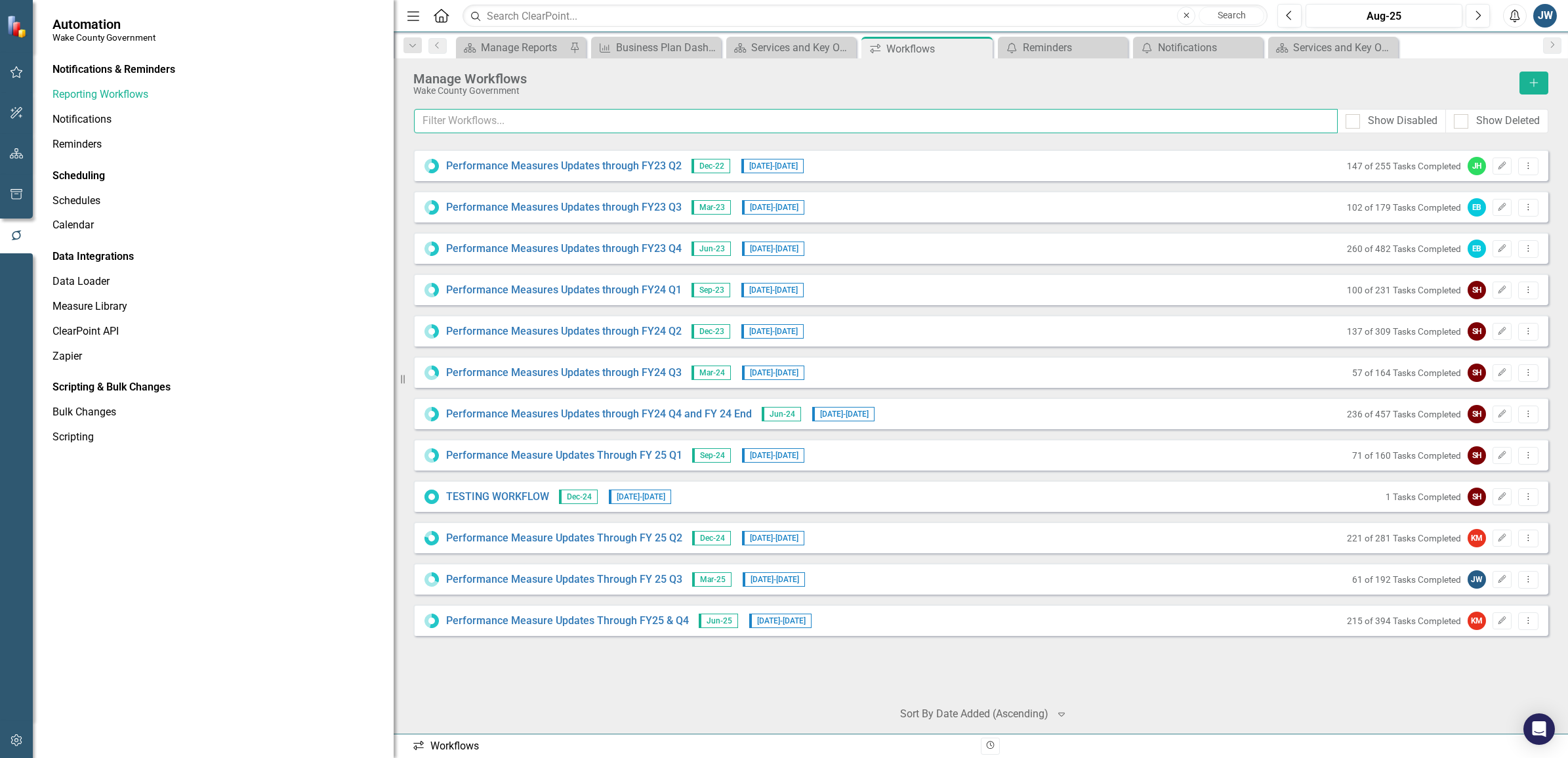
click at [625, 122] on input "text" at bounding box center [875, 120] width 923 height 24
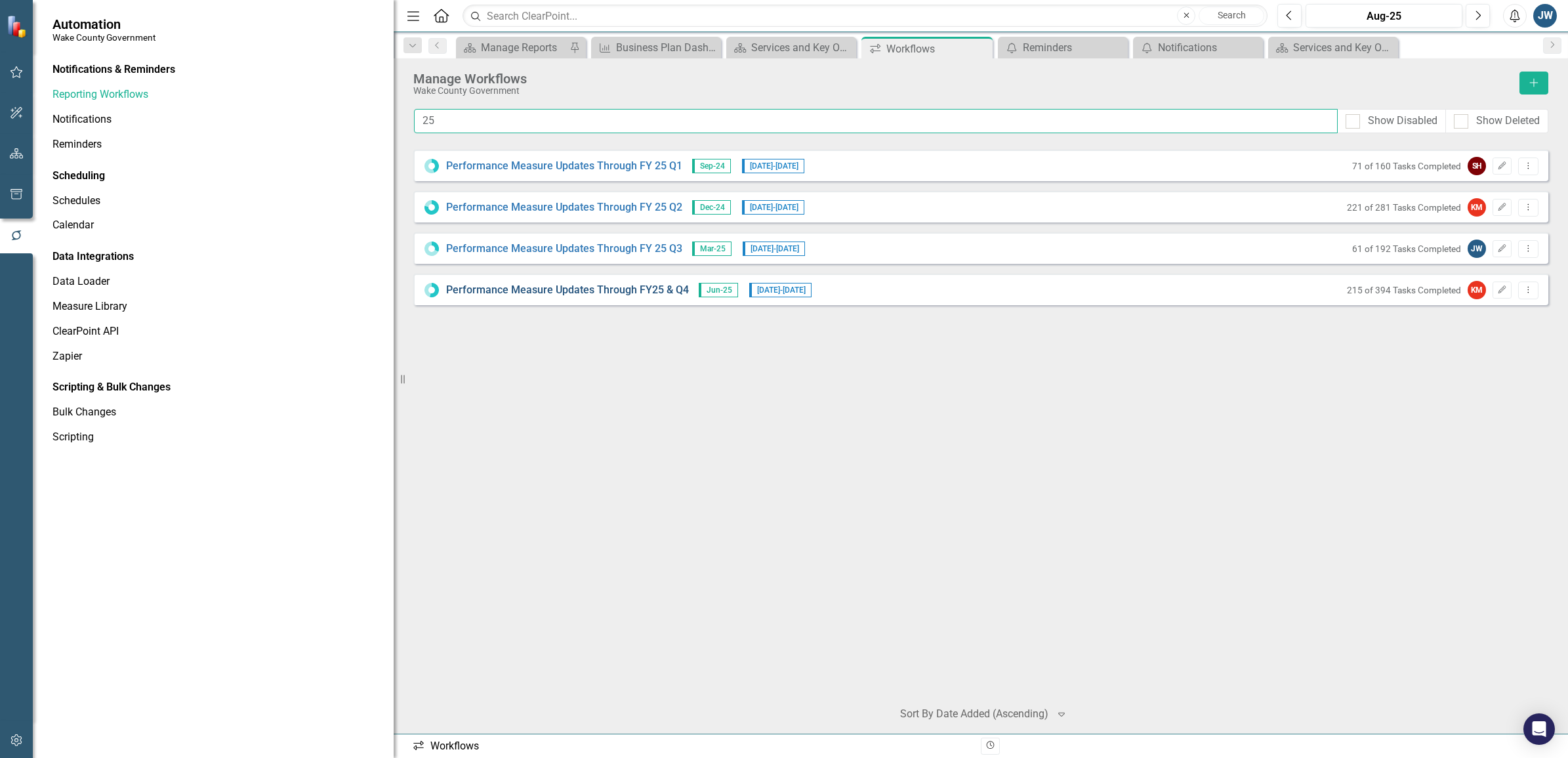
type input "25"
click at [558, 290] on link "Performance Measure Updates Through FY25 & Q4" at bounding box center [567, 290] width 243 height 15
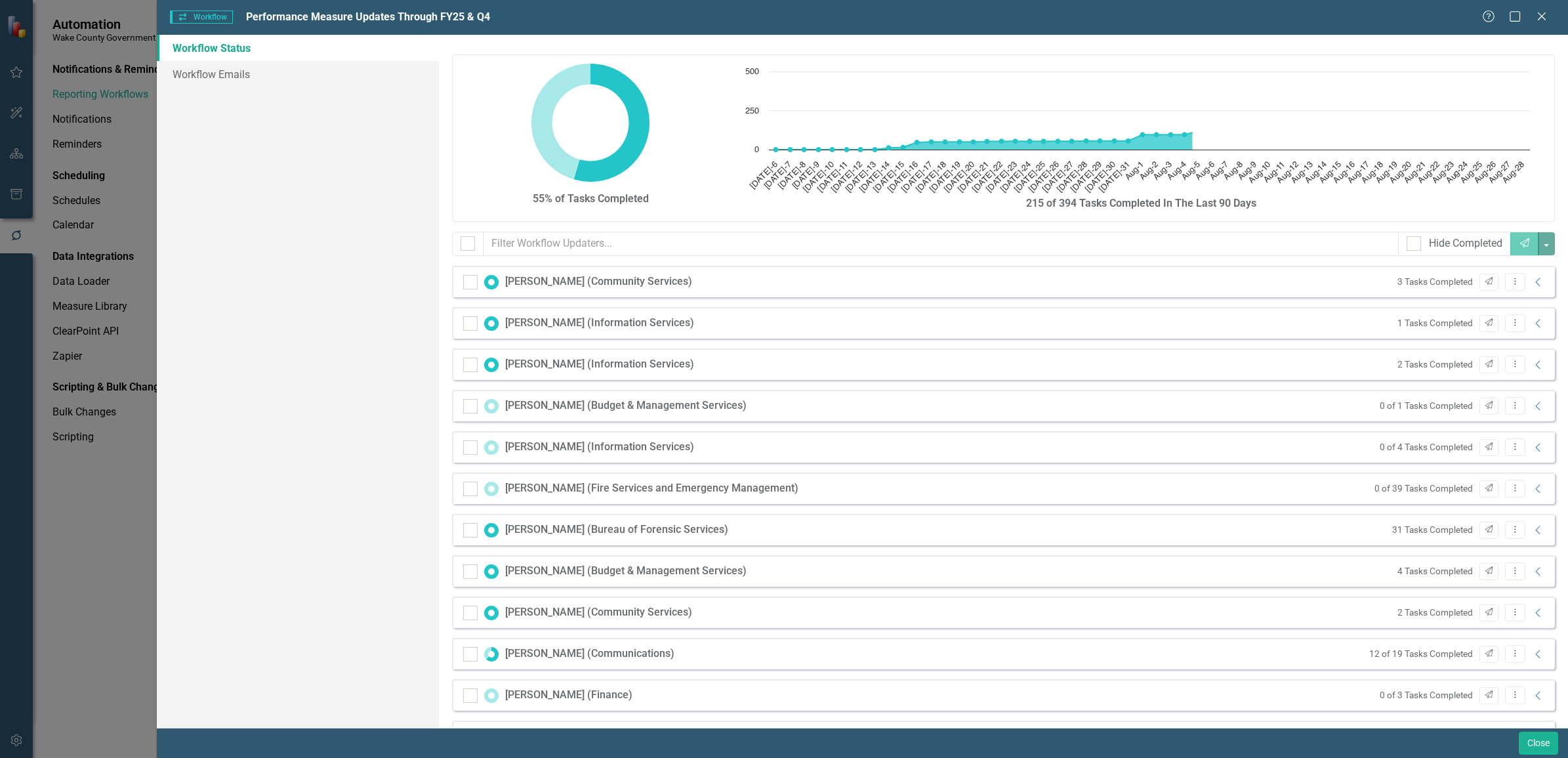
checkbox input "false"
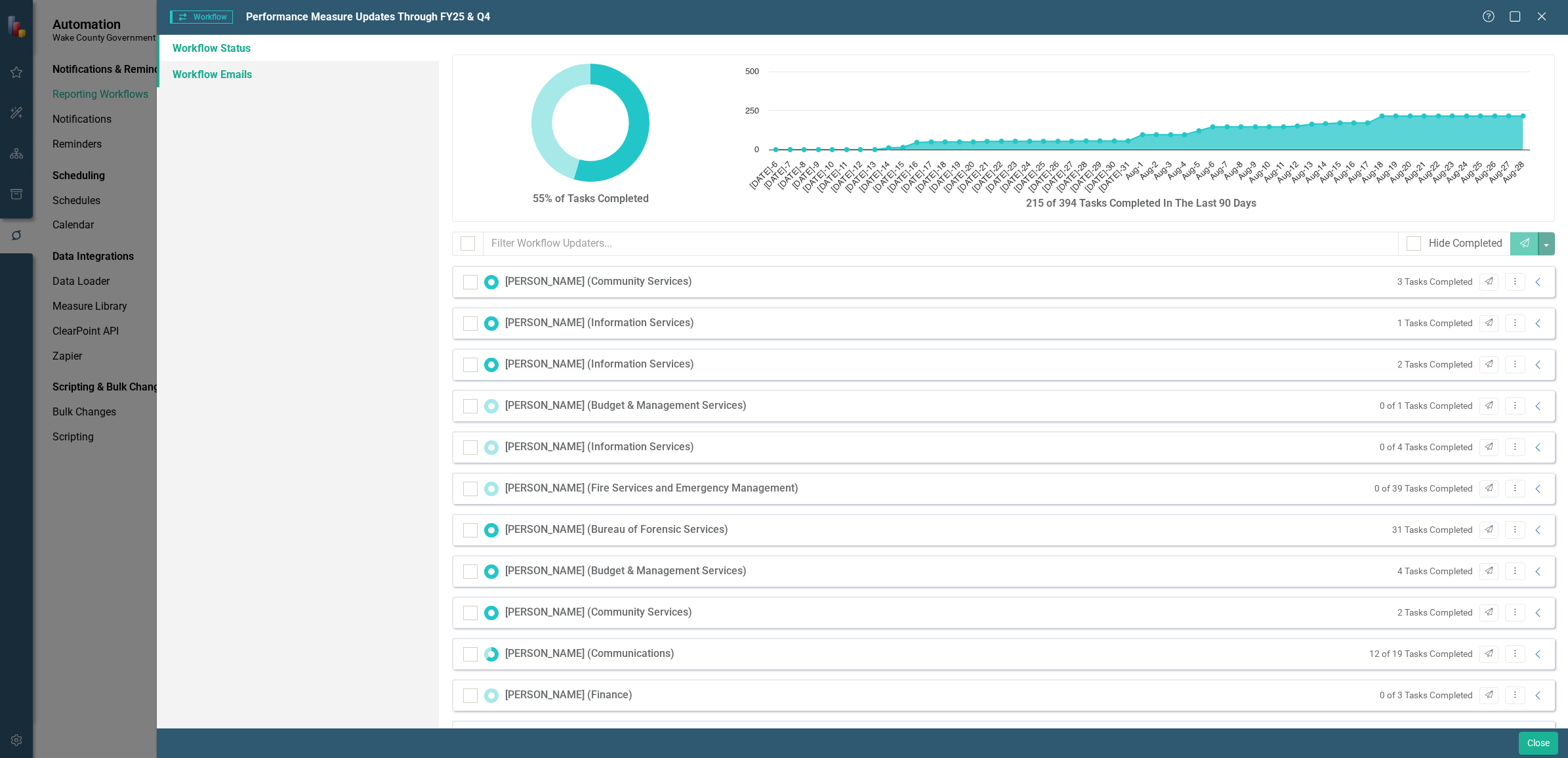
click at [180, 72] on link "Workflow Emails" at bounding box center [297, 73] width 282 height 26
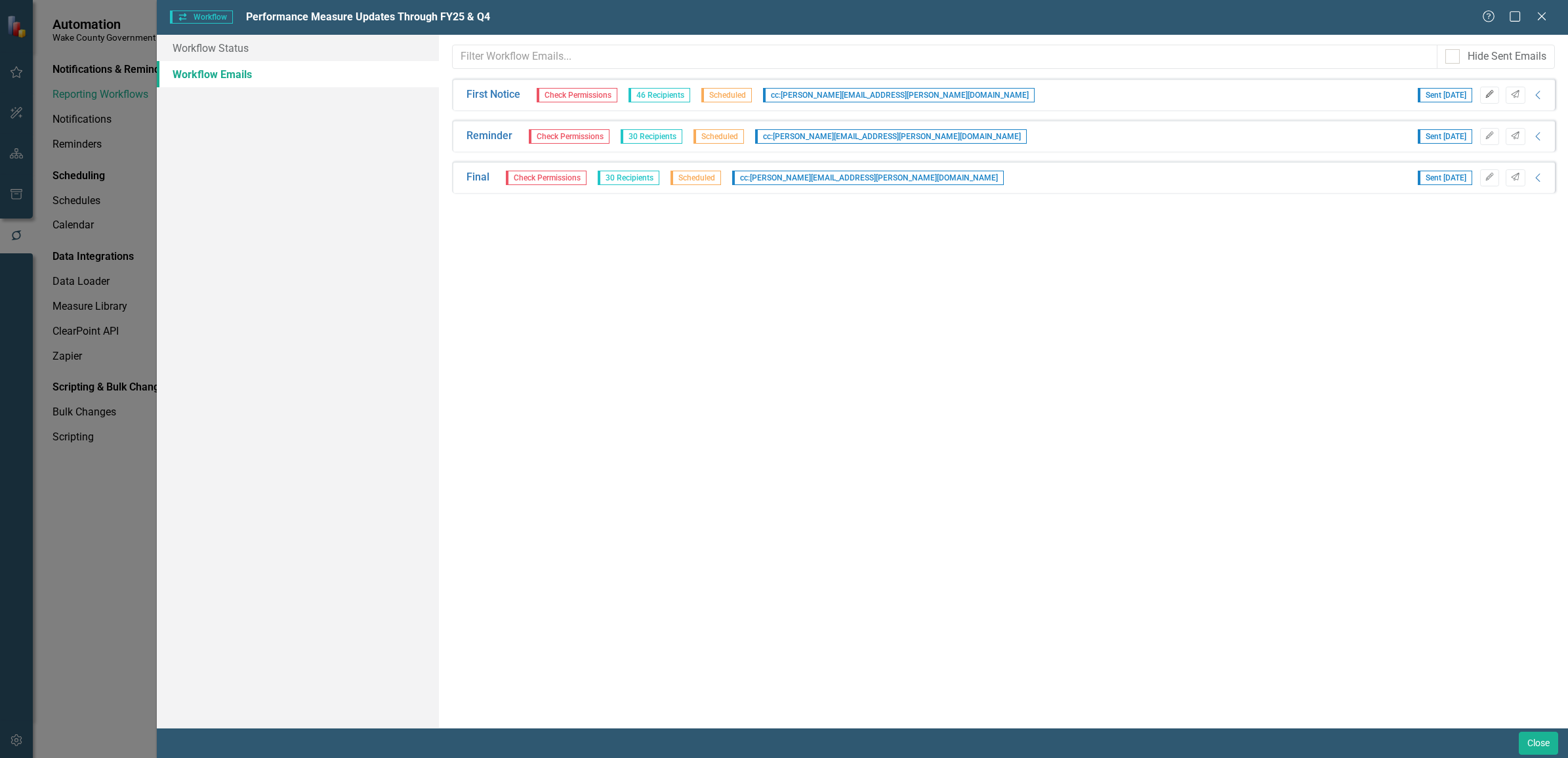
click at [1116, 97] on icon "Edit" at bounding box center [1490, 95] width 10 height 8
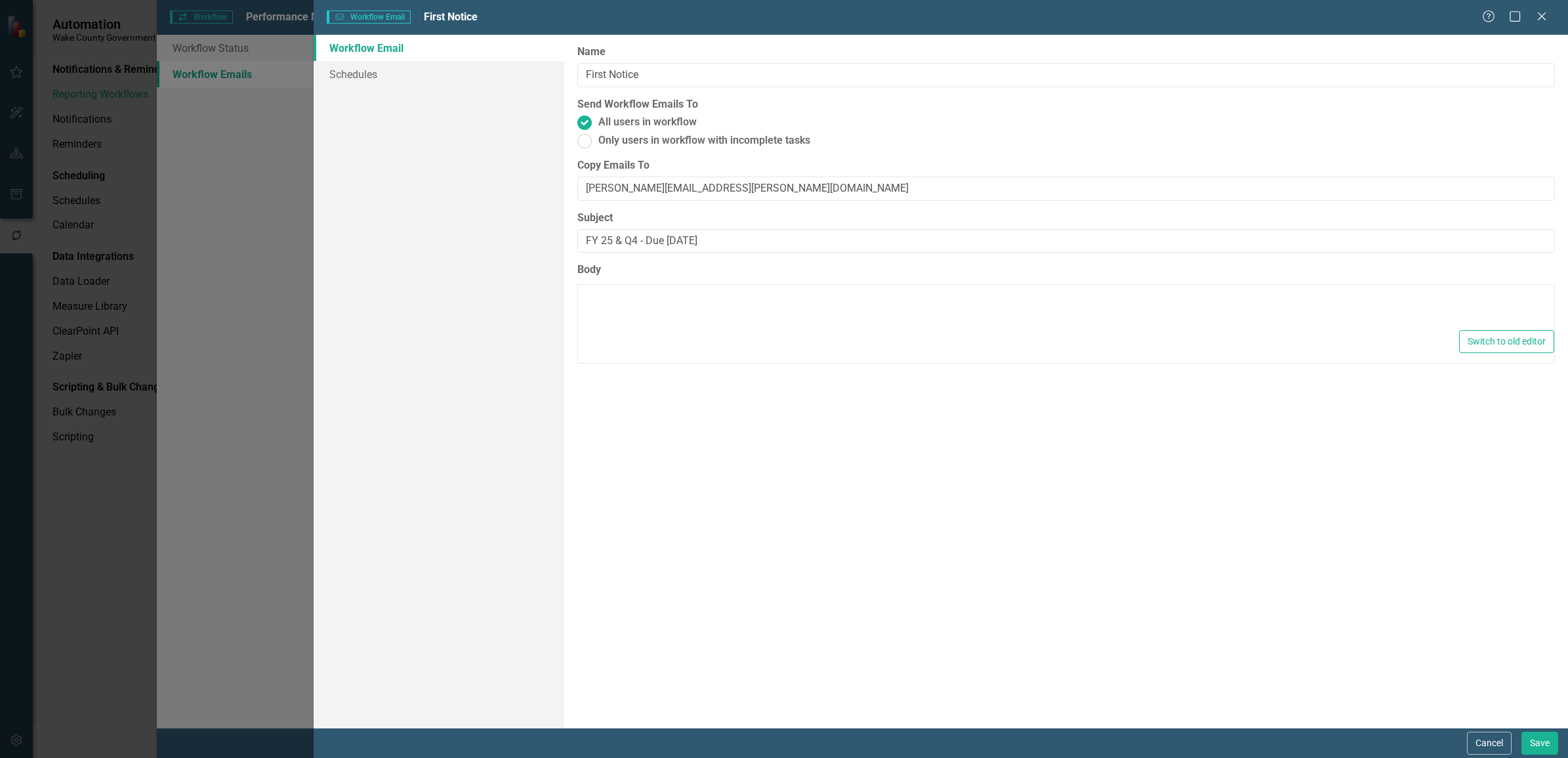
type textarea "<p>Dear {FirstName},</p> <p><span style="font-family: Arial; font-size: 14px;">…"
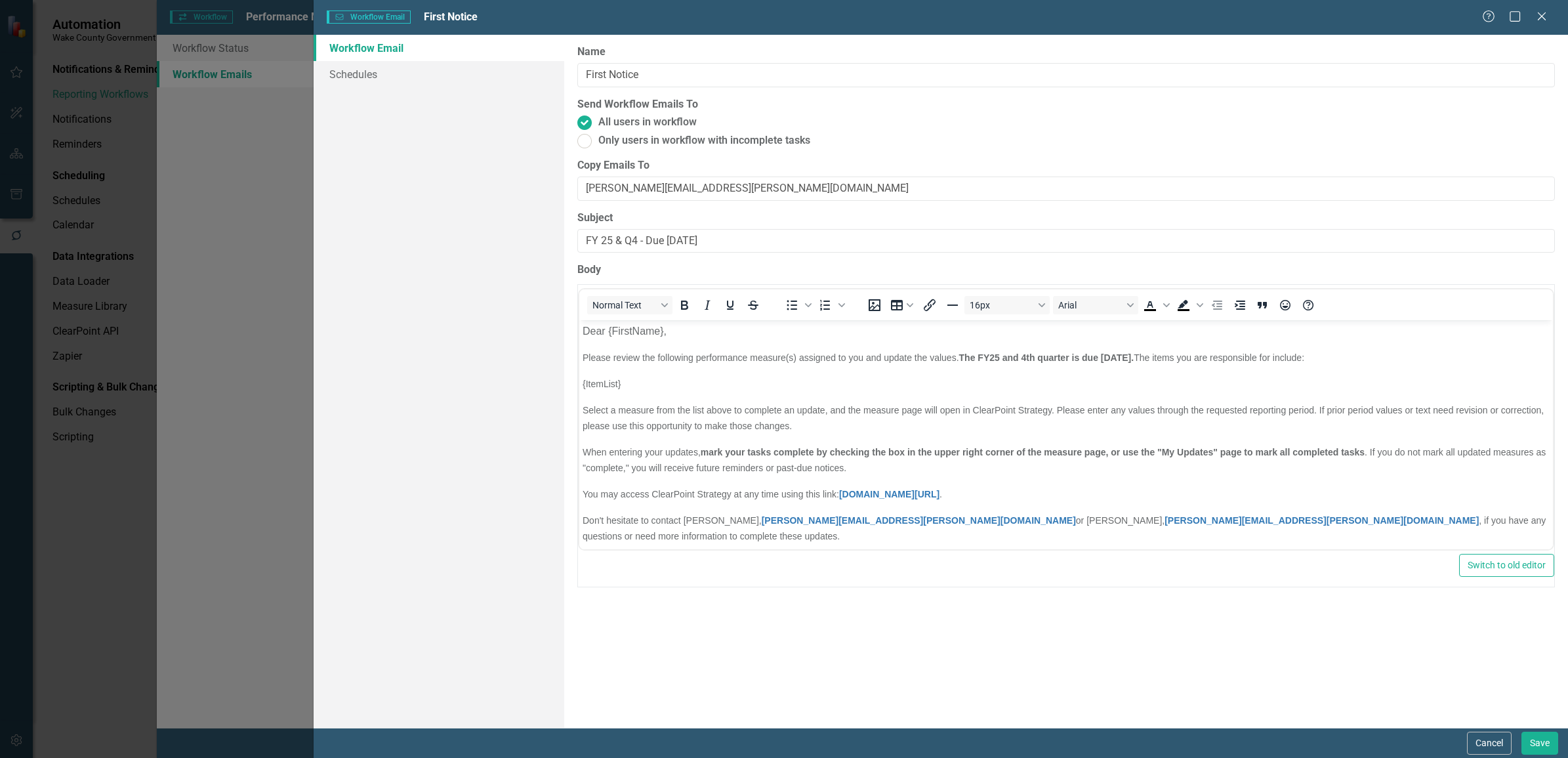
click at [1116, 434] on body "Dear {FirstName}, Please review the following performance measure(s) assigned t…" at bounding box center [1065, 465] width 973 height 290
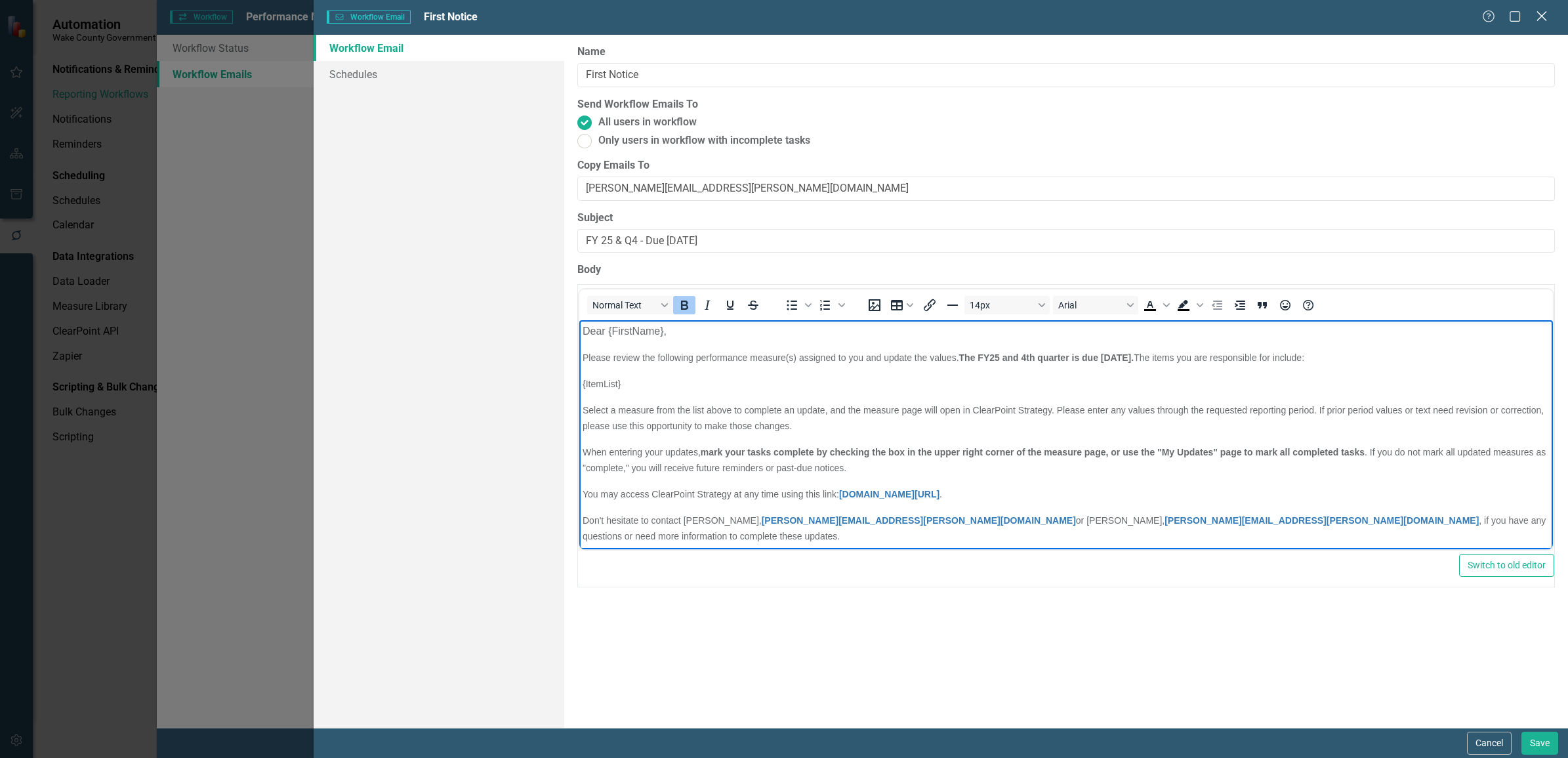
click at [1116, 15] on icon "Close" at bounding box center [1541, 16] width 17 height 13
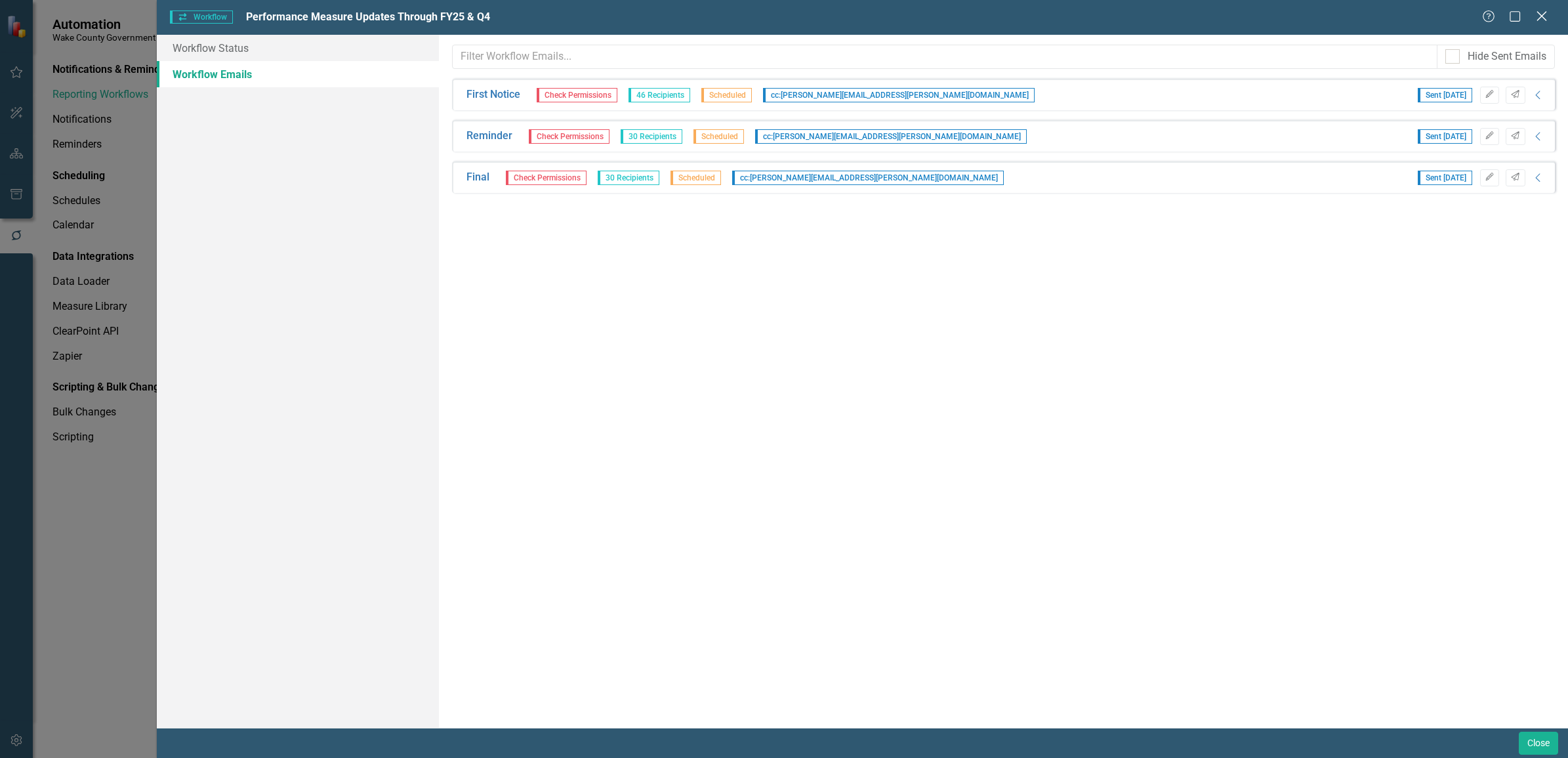
click at [1116, 15] on icon at bounding box center [1542, 16] width 10 height 10
